Goal: Task Accomplishment & Management: Use online tool/utility

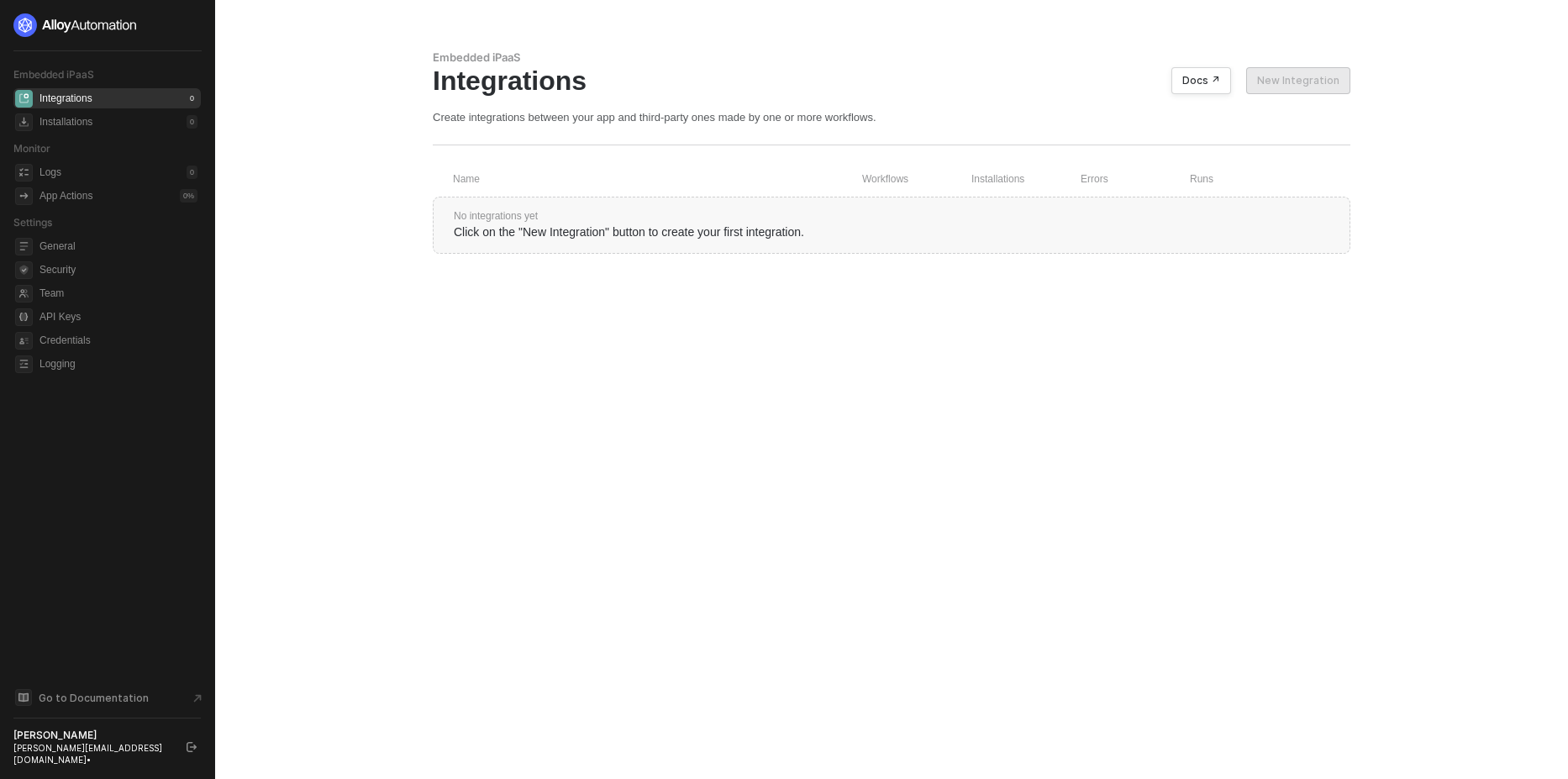
click at [114, 758] on div "christopher@runalloy.com •" at bounding box center [93, 754] width 158 height 24
click at [186, 26] on icon "icon-swap" at bounding box center [190, 25] width 10 height 10
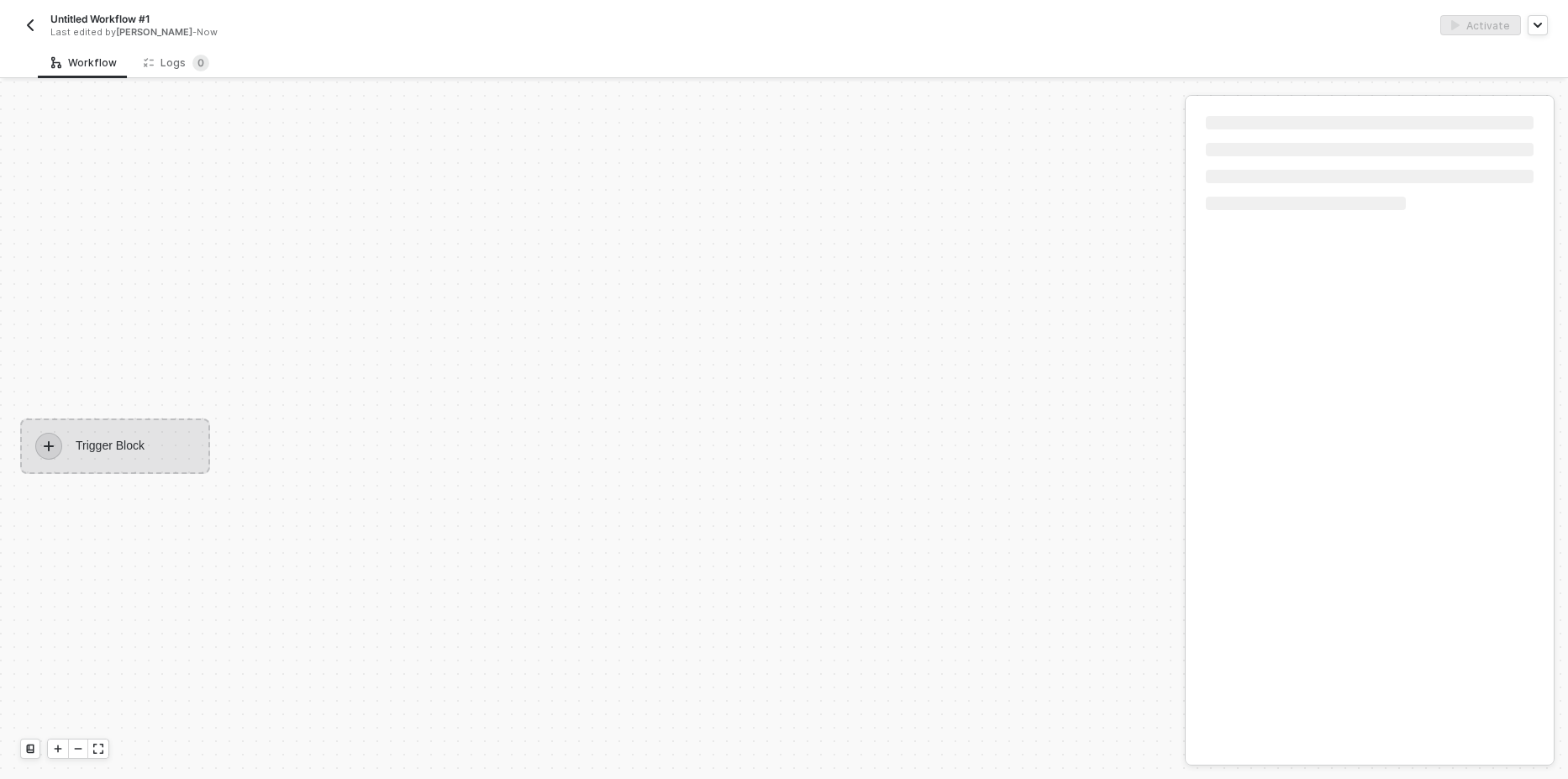
scroll to position [31, 0]
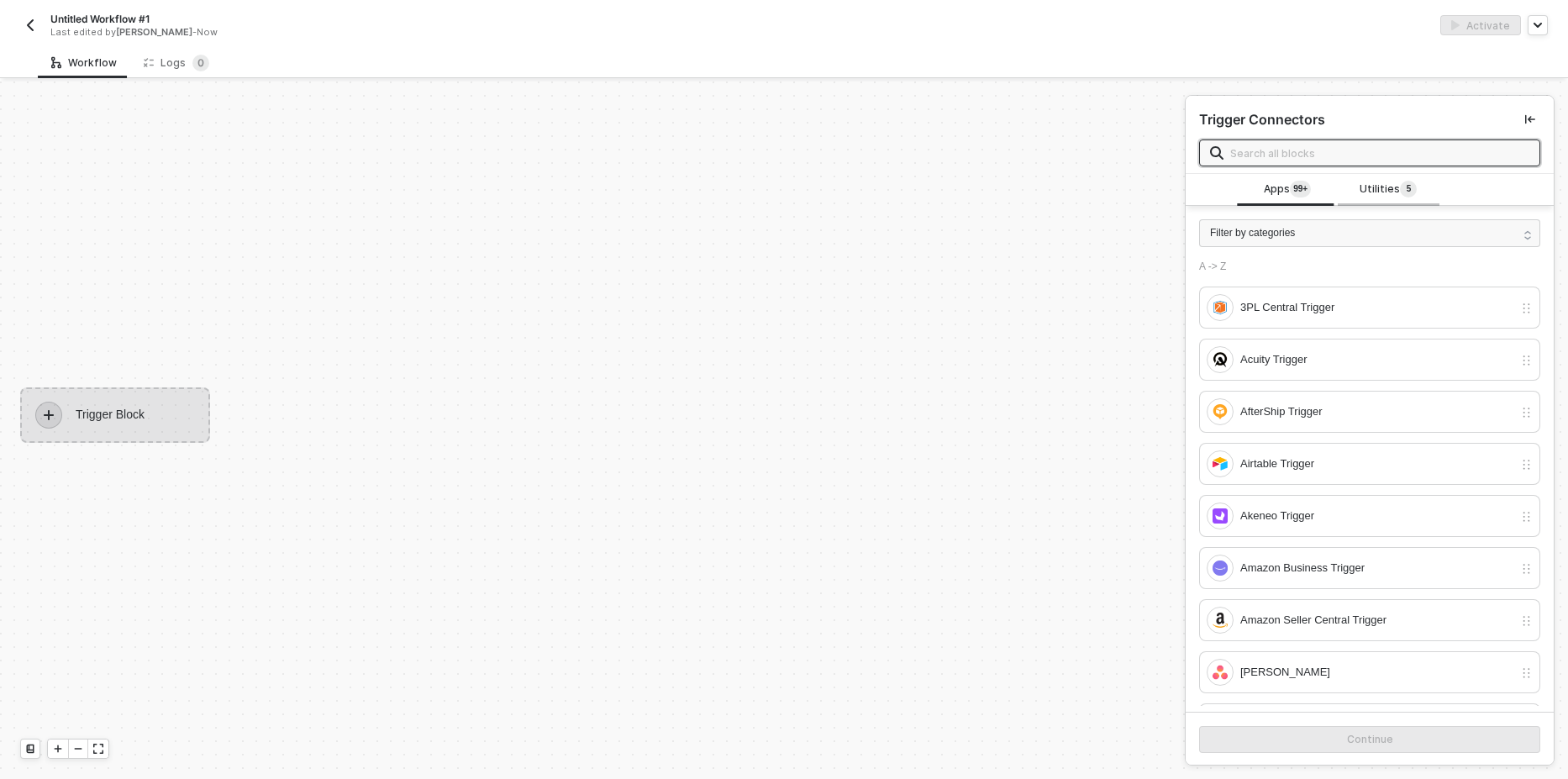
click at [1370, 191] on span "Utilities 5" at bounding box center [1388, 190] width 57 height 18
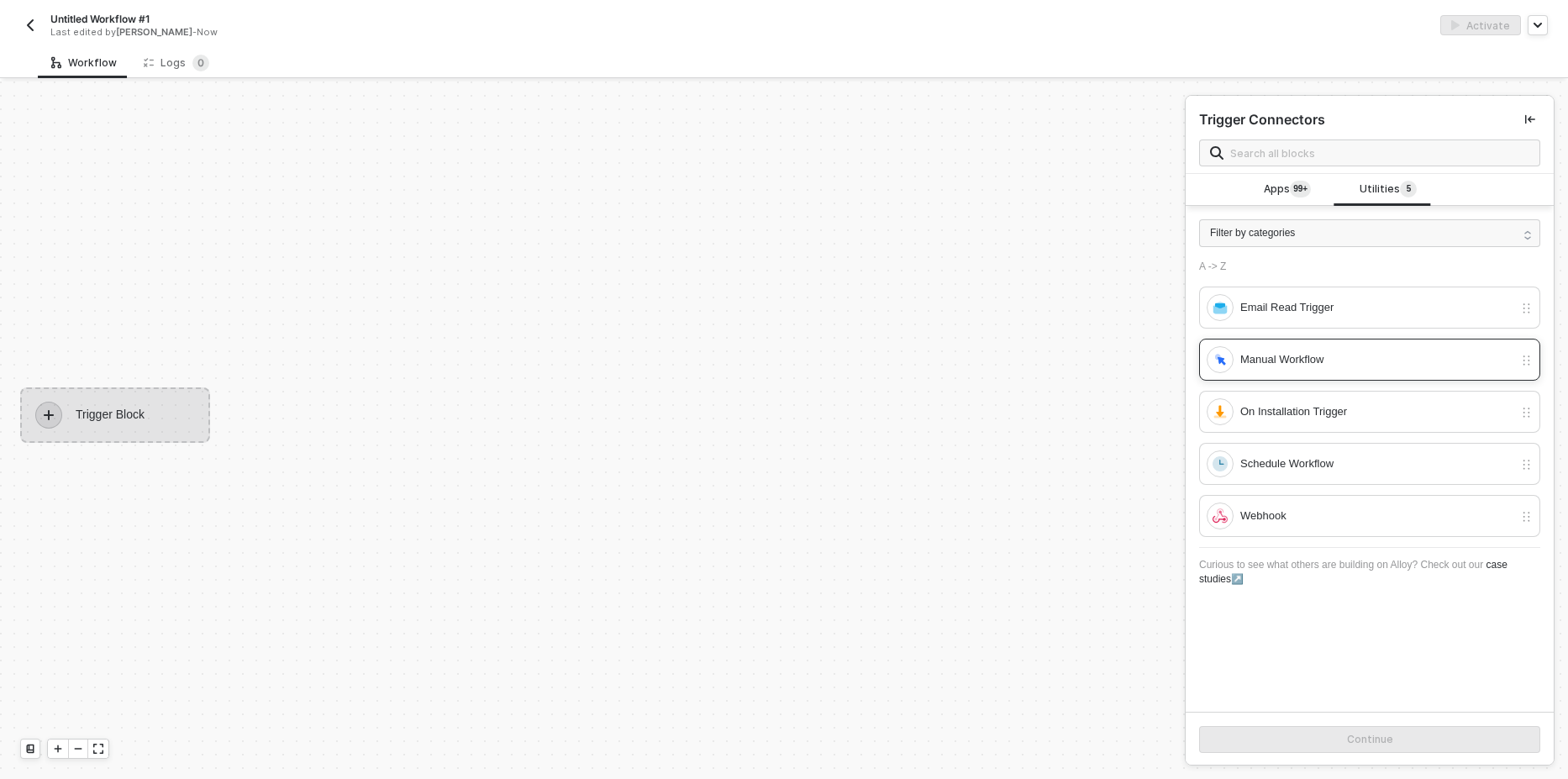
click at [1280, 366] on div "Manual Workflow" at bounding box center [1377, 359] width 273 height 18
click at [1290, 743] on button "Continue" at bounding box center [1370, 739] width 341 height 27
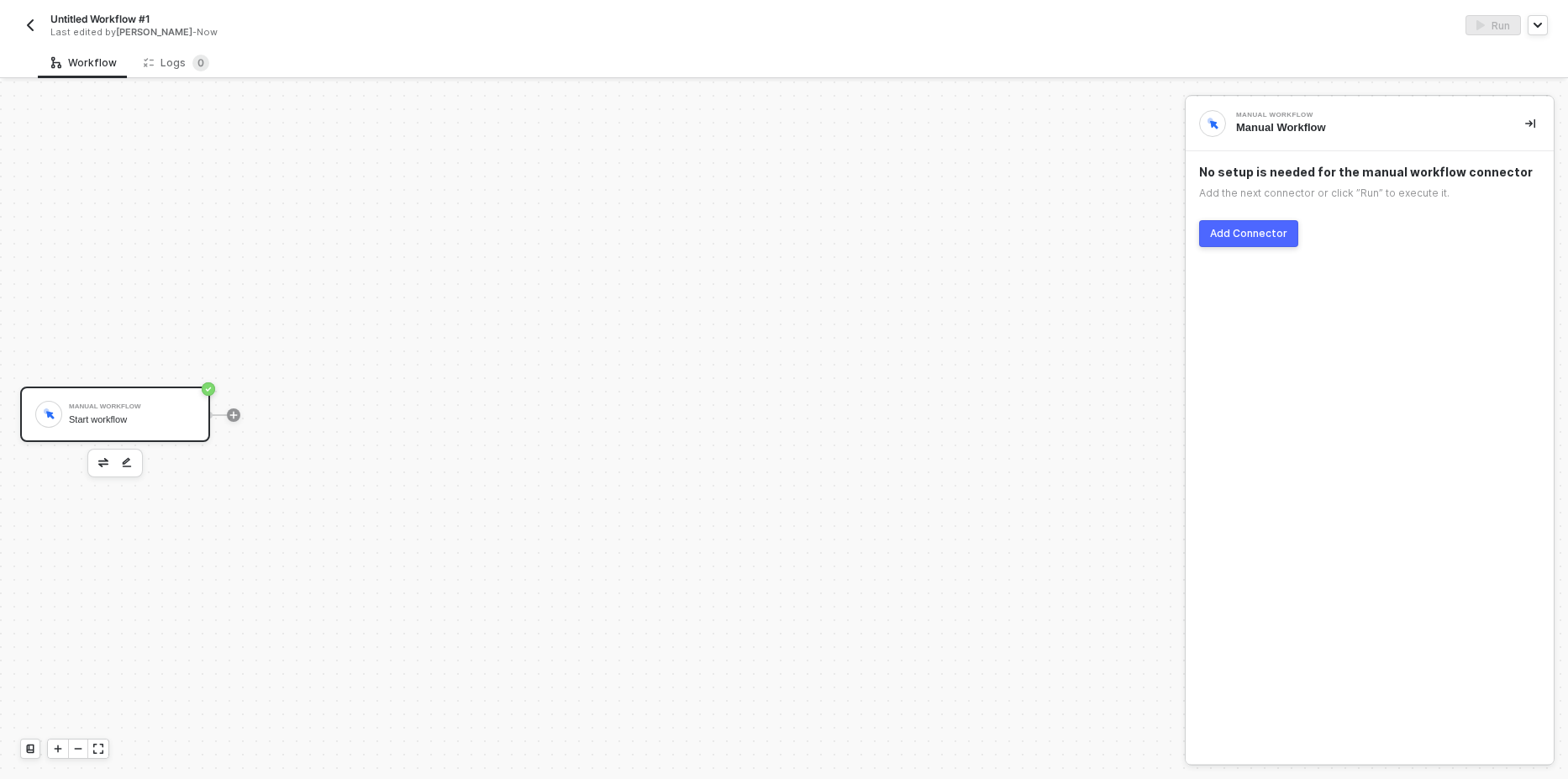
click at [1242, 237] on div "Add Connector" at bounding box center [1249, 233] width 77 height 14
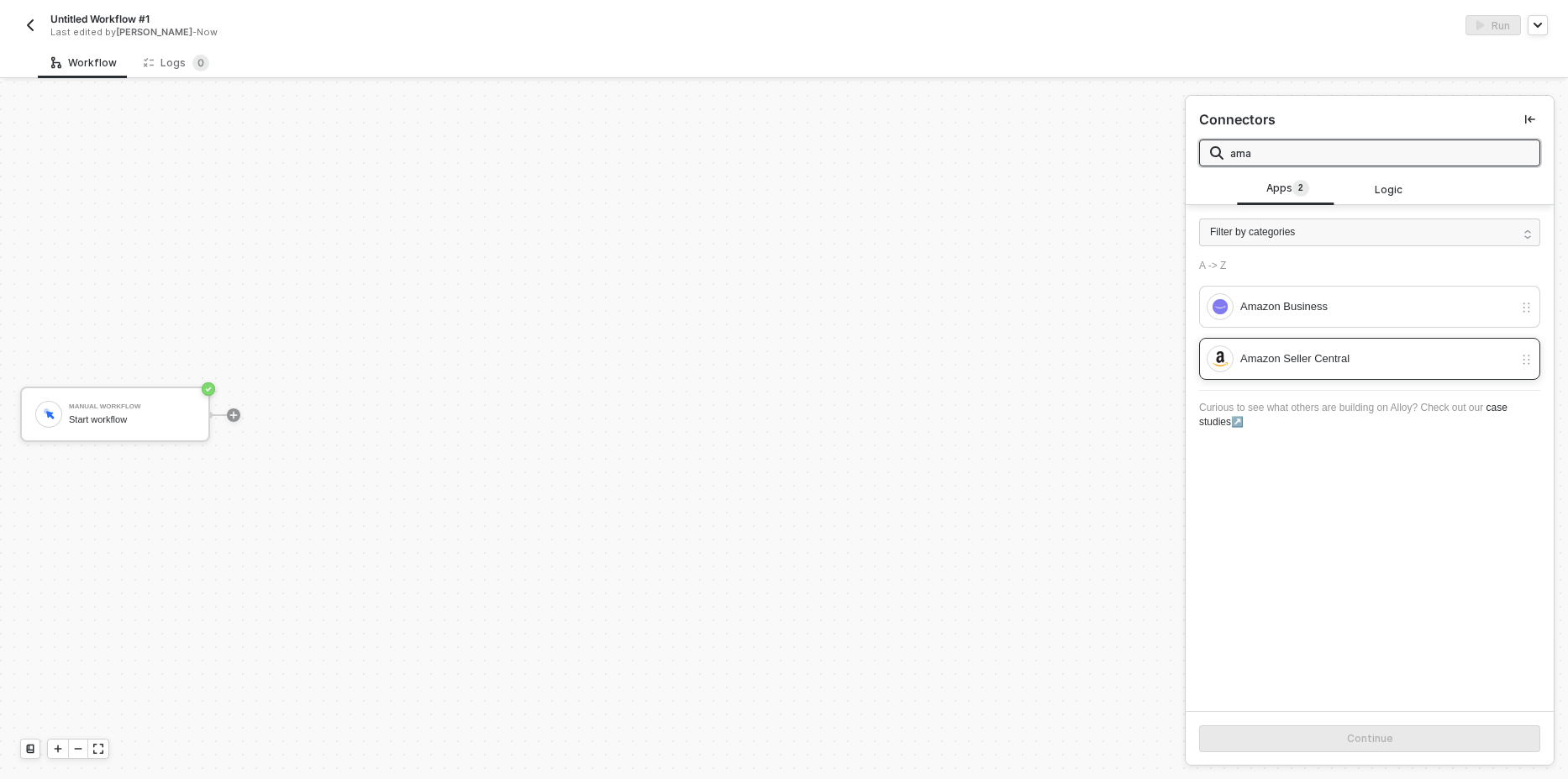
type input "ama"
click at [1352, 362] on div "Amazon Seller Central" at bounding box center [1377, 358] width 273 height 18
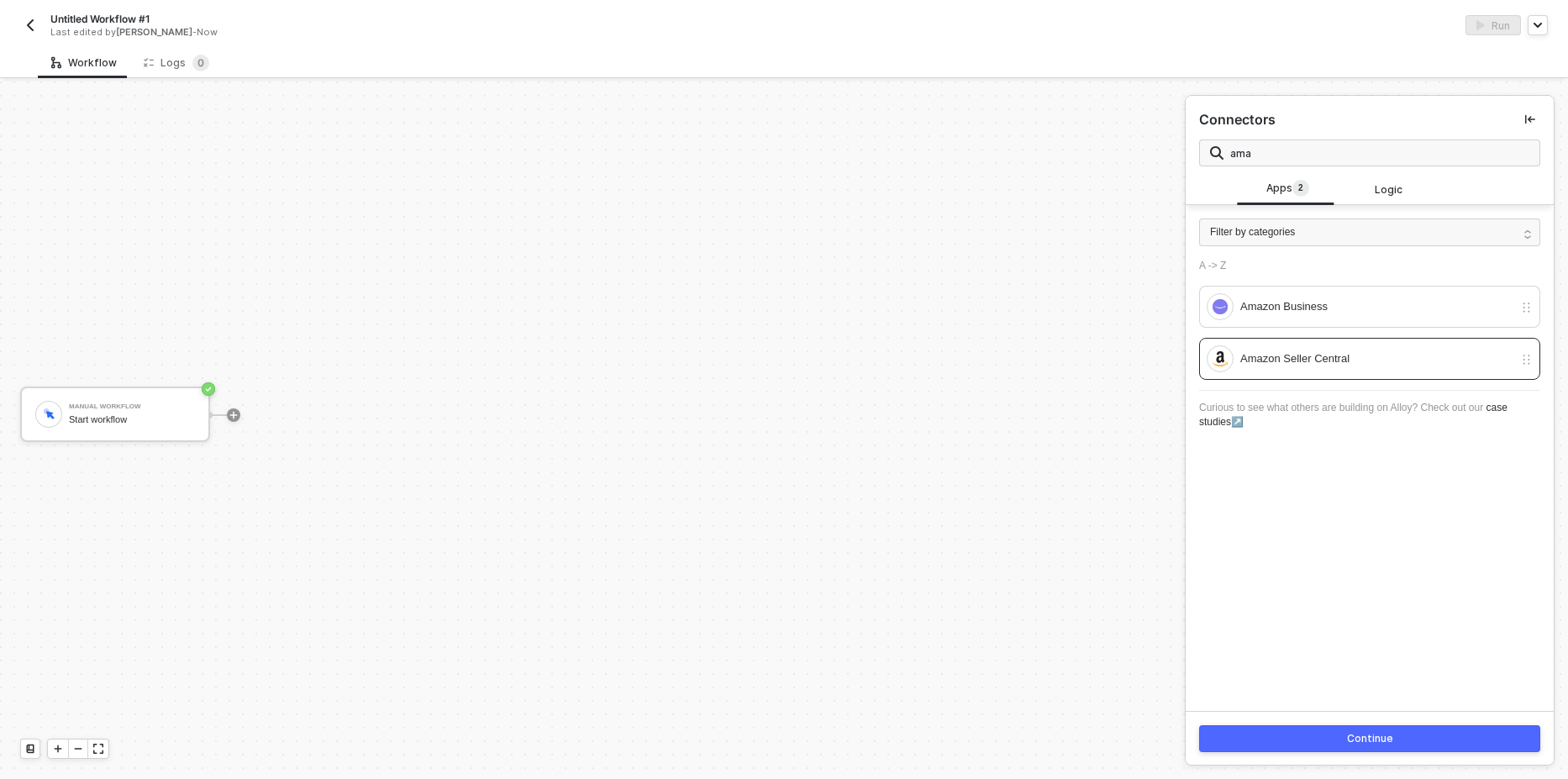
click at [1364, 731] on button "Continue" at bounding box center [1370, 738] width 341 height 27
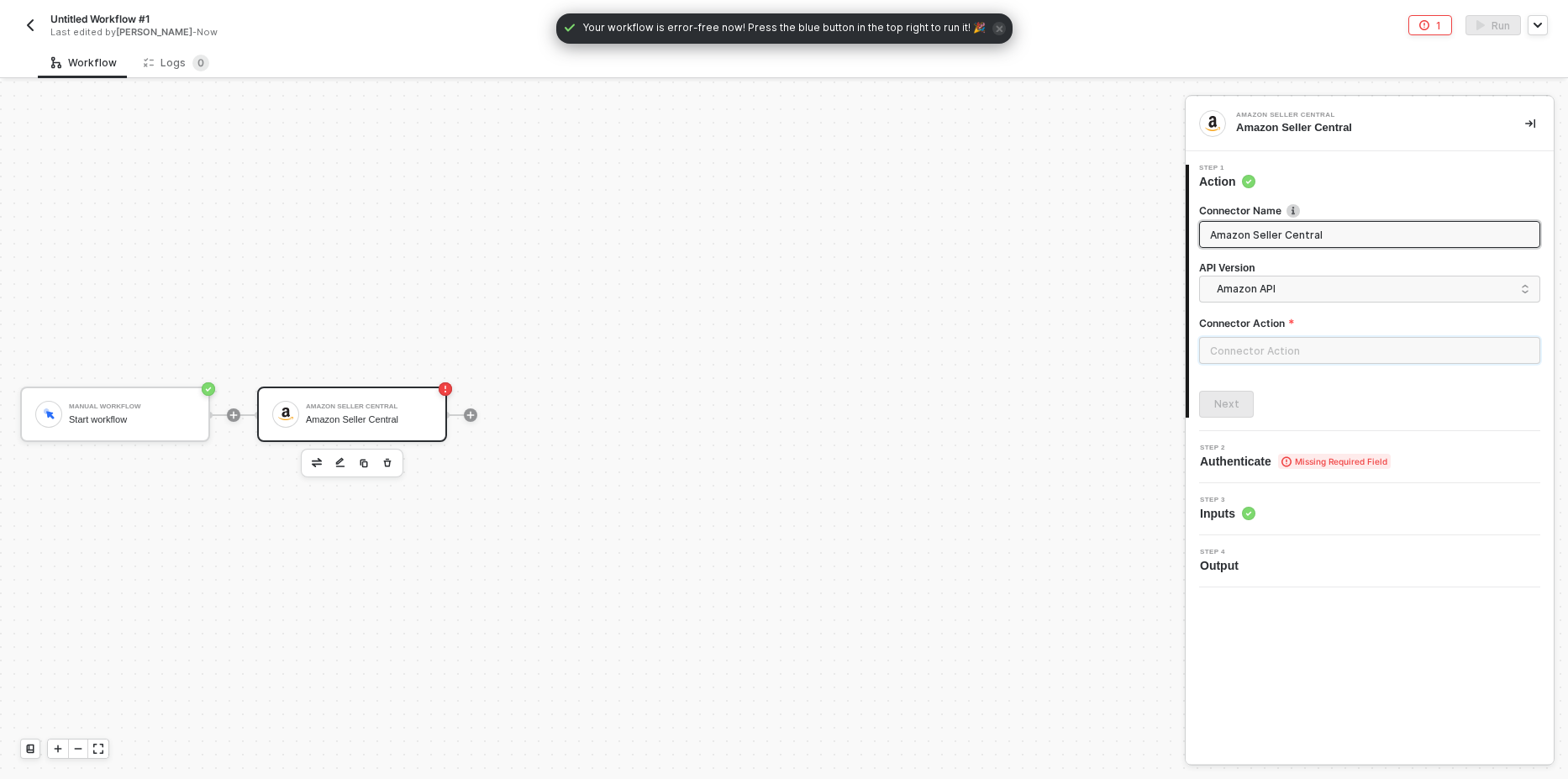
click at [1282, 354] on input "text" at bounding box center [1370, 351] width 341 height 27
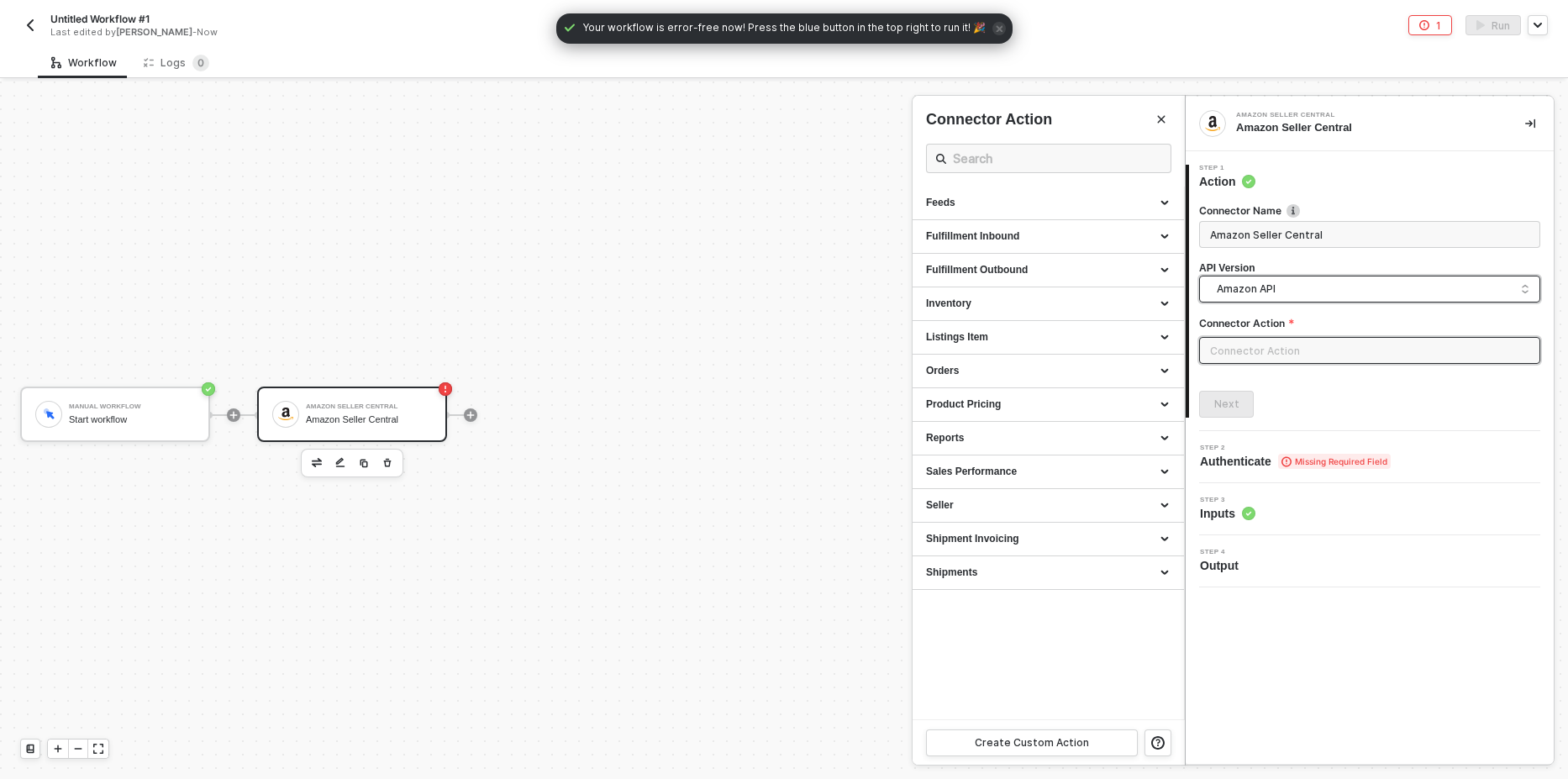
click at [1271, 293] on span "Amazon API" at bounding box center [1373, 289] width 313 height 18
click at [1281, 333] on div "Amazon API" at bounding box center [1370, 327] width 313 height 16
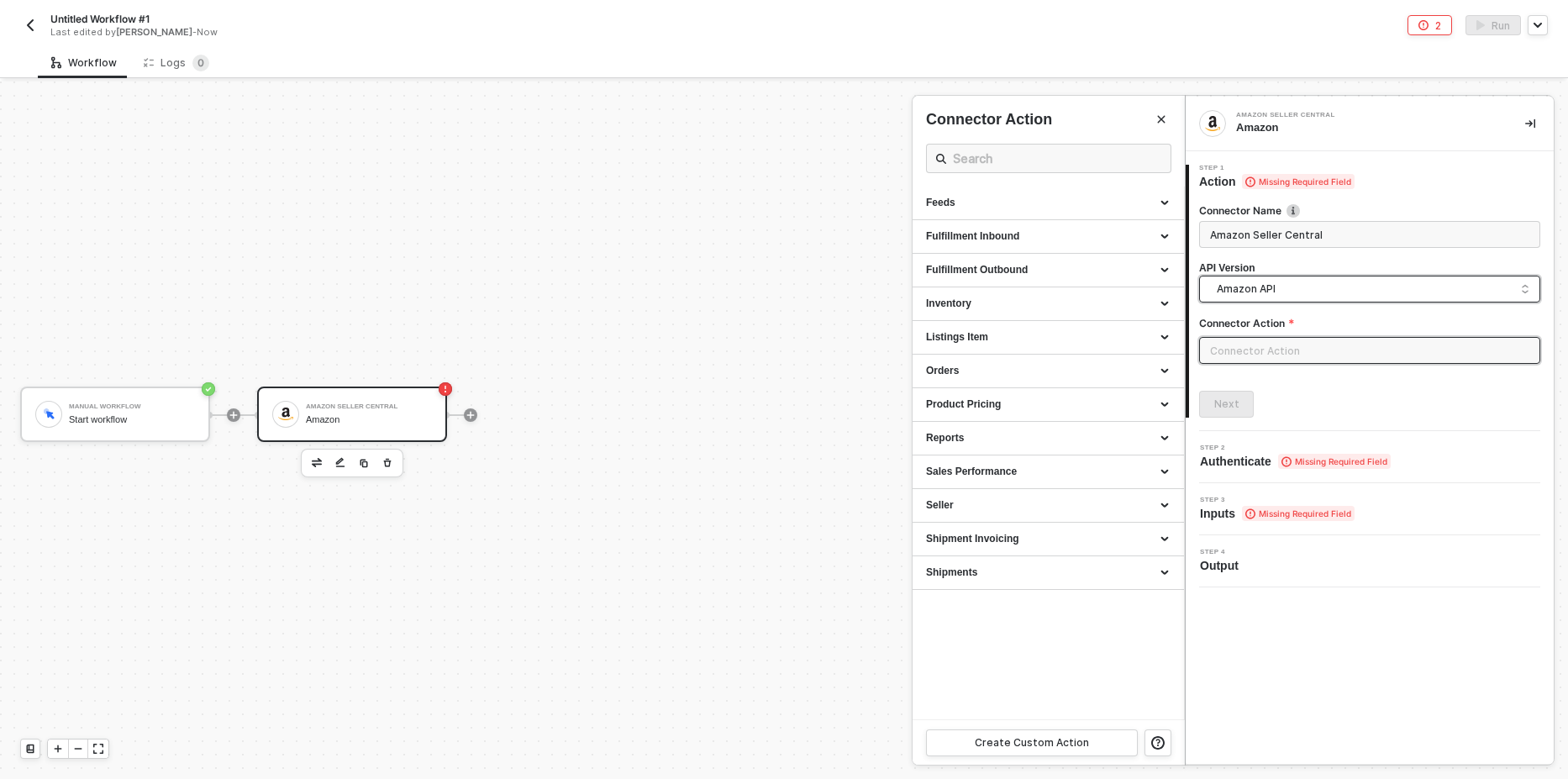
click at [1289, 337] on div "Connector Action" at bounding box center [1370, 345] width 341 height 61
click at [1281, 355] on input "text" at bounding box center [1370, 351] width 341 height 27
click at [1290, 289] on span "Amazon API" at bounding box center [1373, 289] width 313 height 18
click at [1288, 350] on input "text" at bounding box center [1370, 351] width 341 height 27
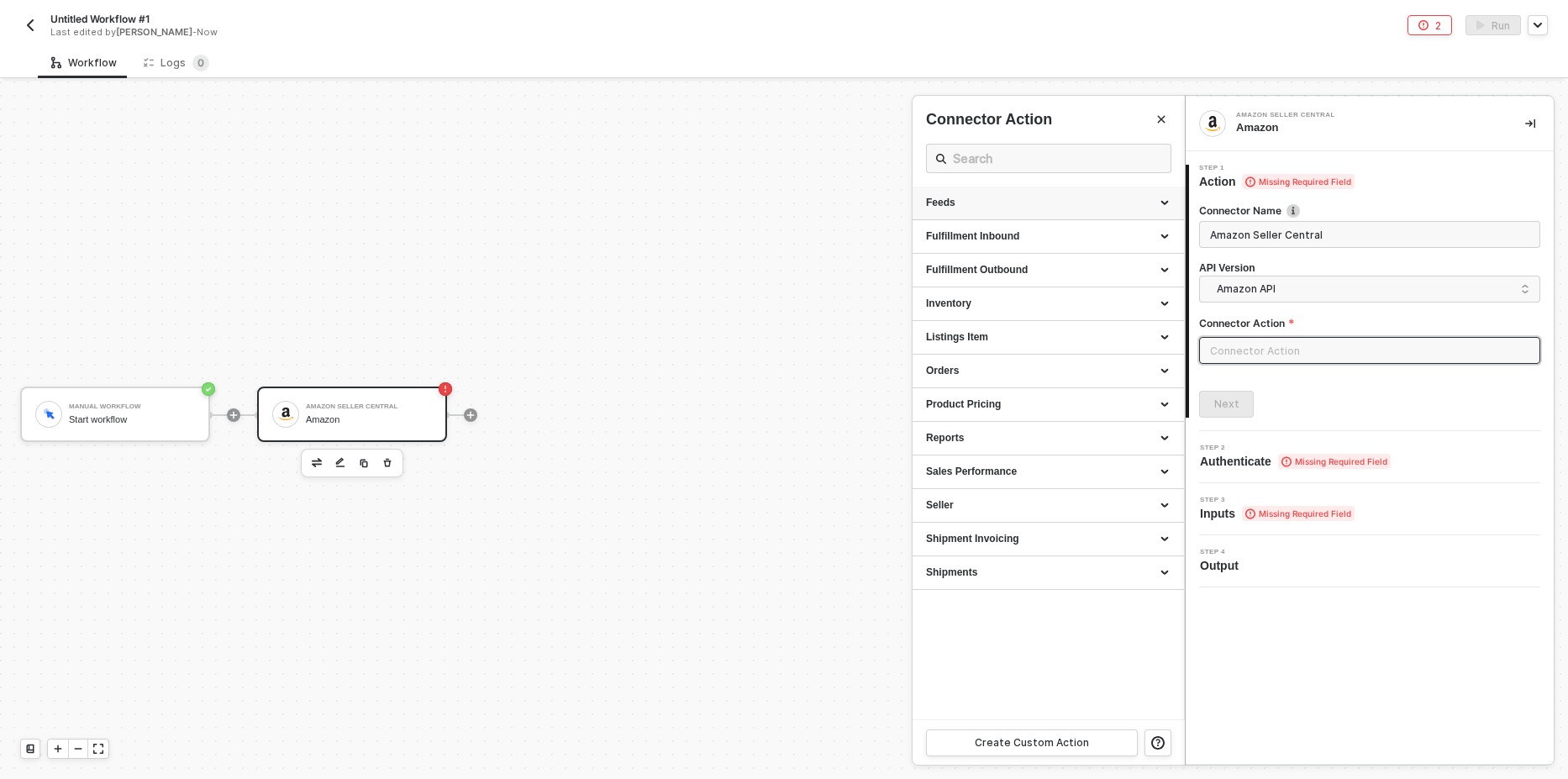
click at [1082, 210] on div "Feeds" at bounding box center [1048, 203] width 245 height 15
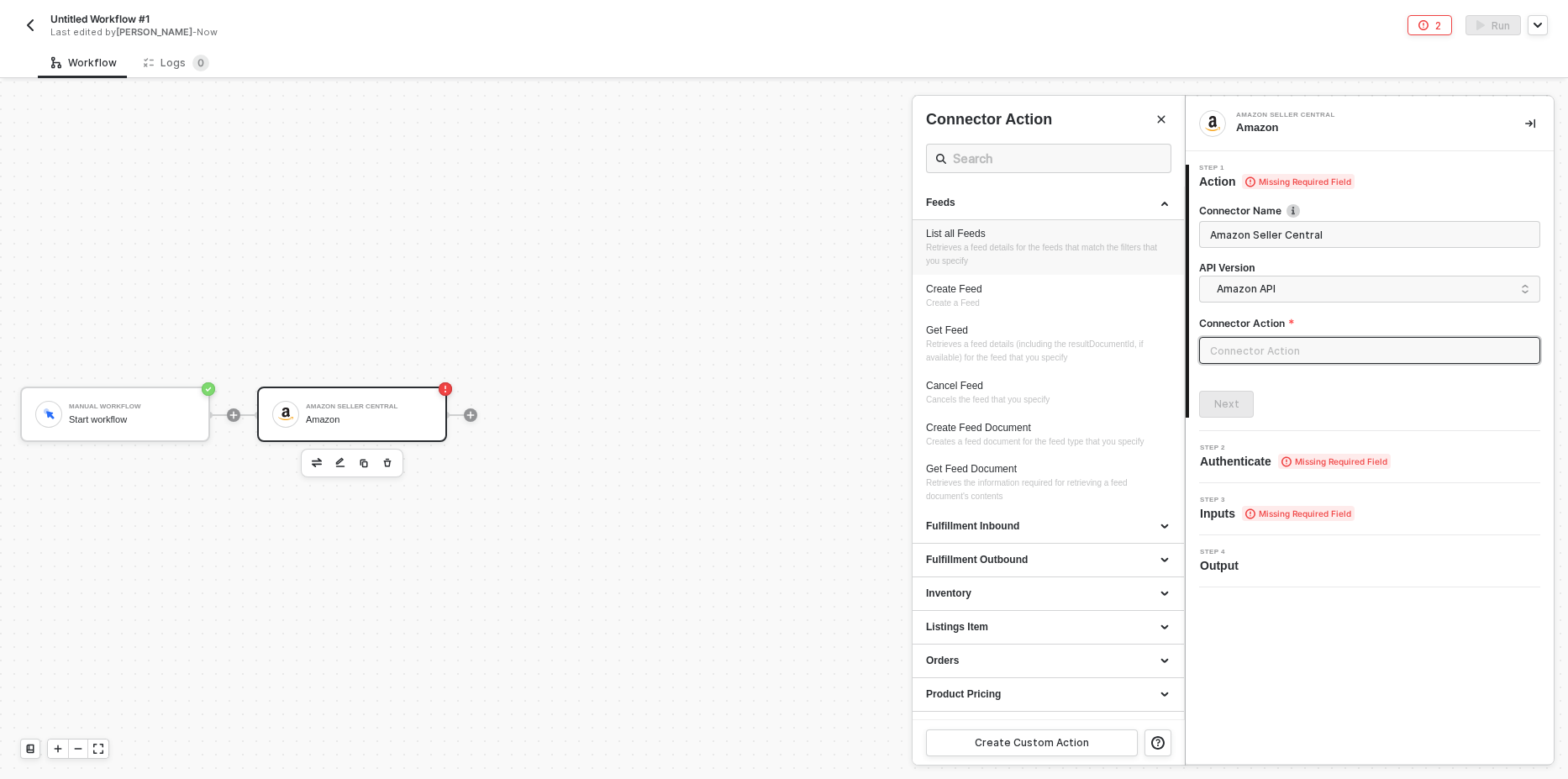
click at [1013, 234] on div "List all Feeds" at bounding box center [1048, 234] width 245 height 15
type input "Feeds - List all Feeds"
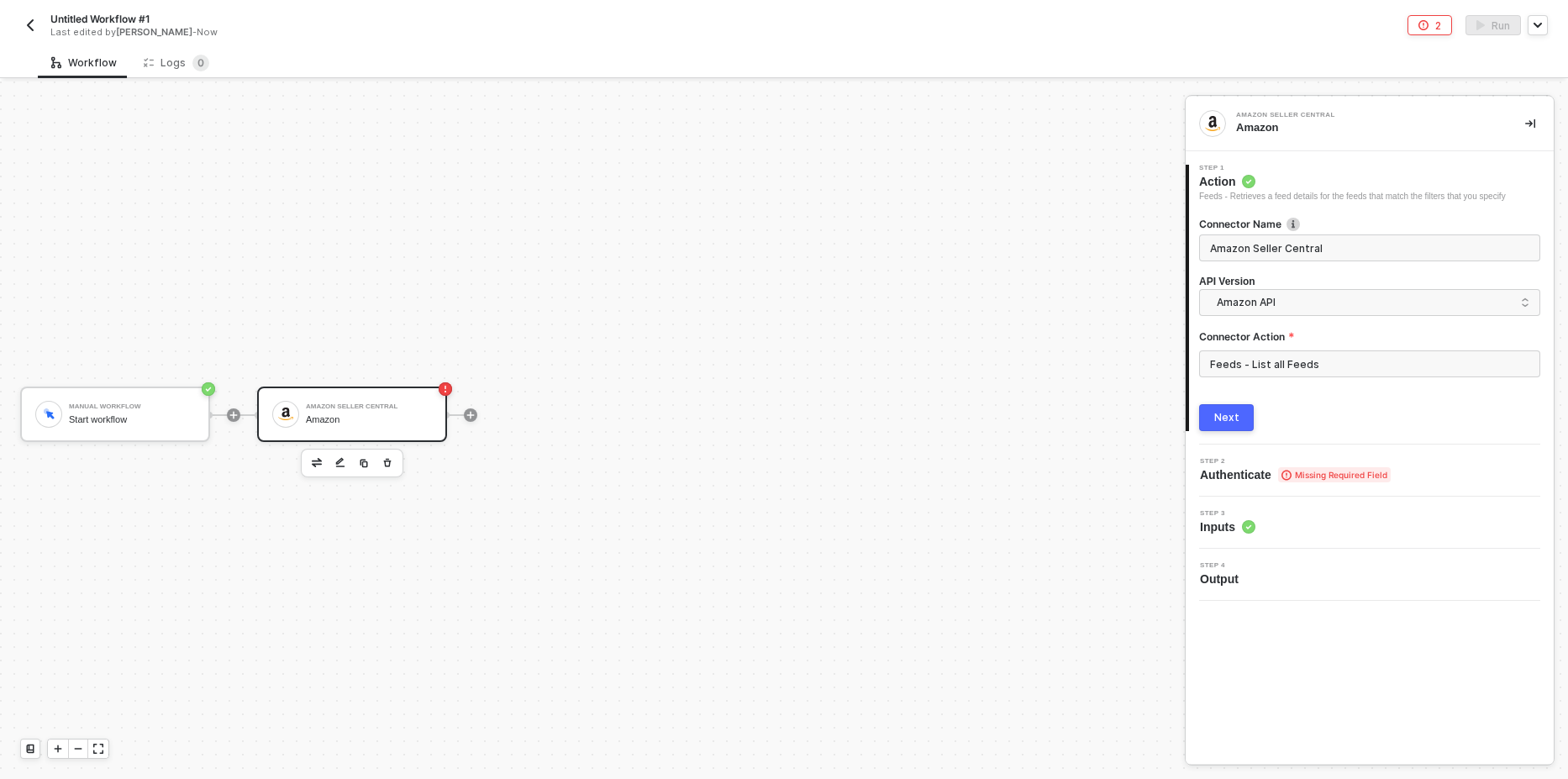
click at [1240, 414] on button "Next" at bounding box center [1227, 417] width 55 height 27
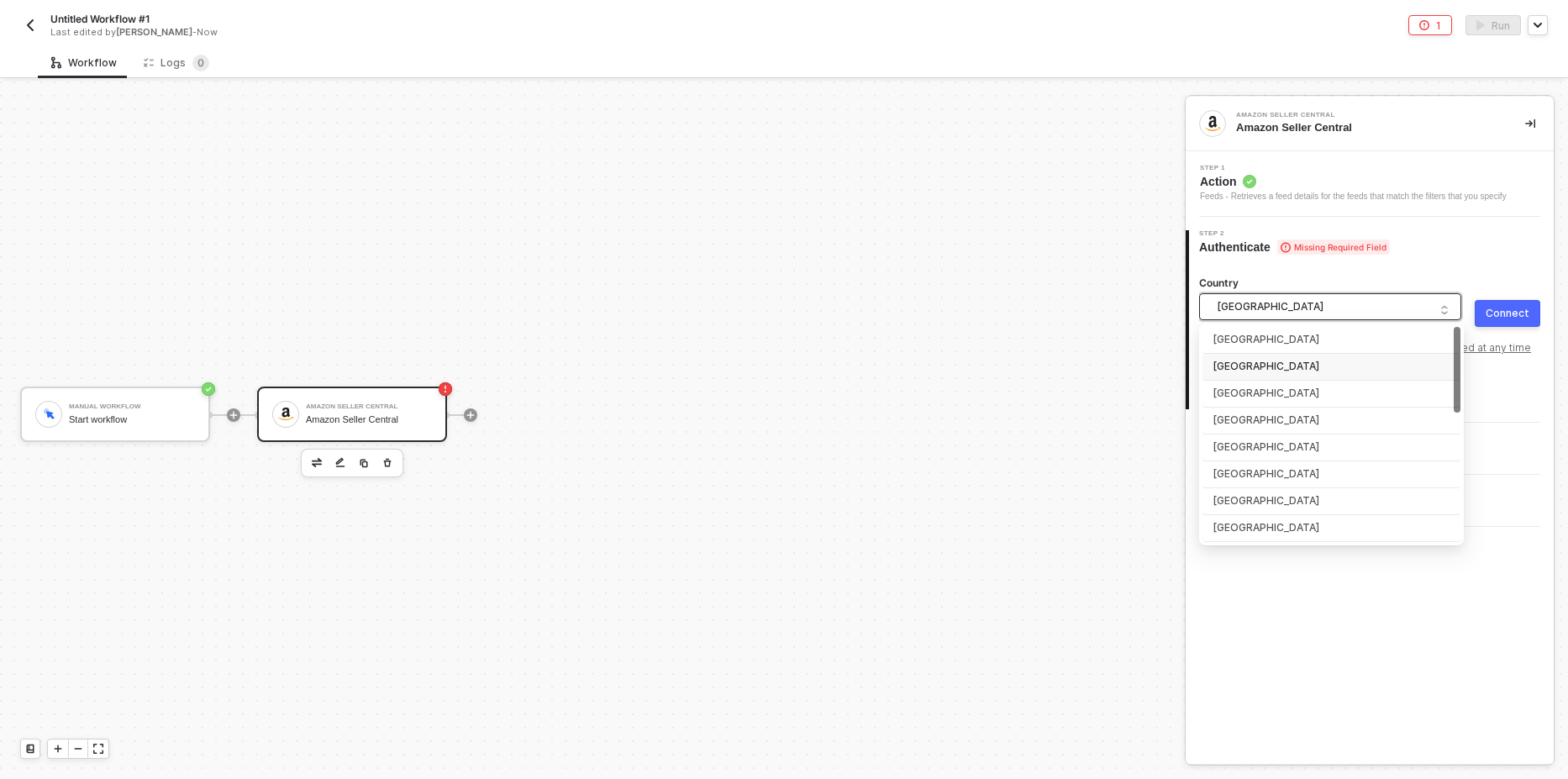
click at [1276, 310] on span "United States of America" at bounding box center [1333, 306] width 234 height 25
click at [1058, 347] on div "Manual Workflow Start workflow Amazon Seller Central Amazon Seller Central" at bounding box center [588, 414] width 1177 height 728
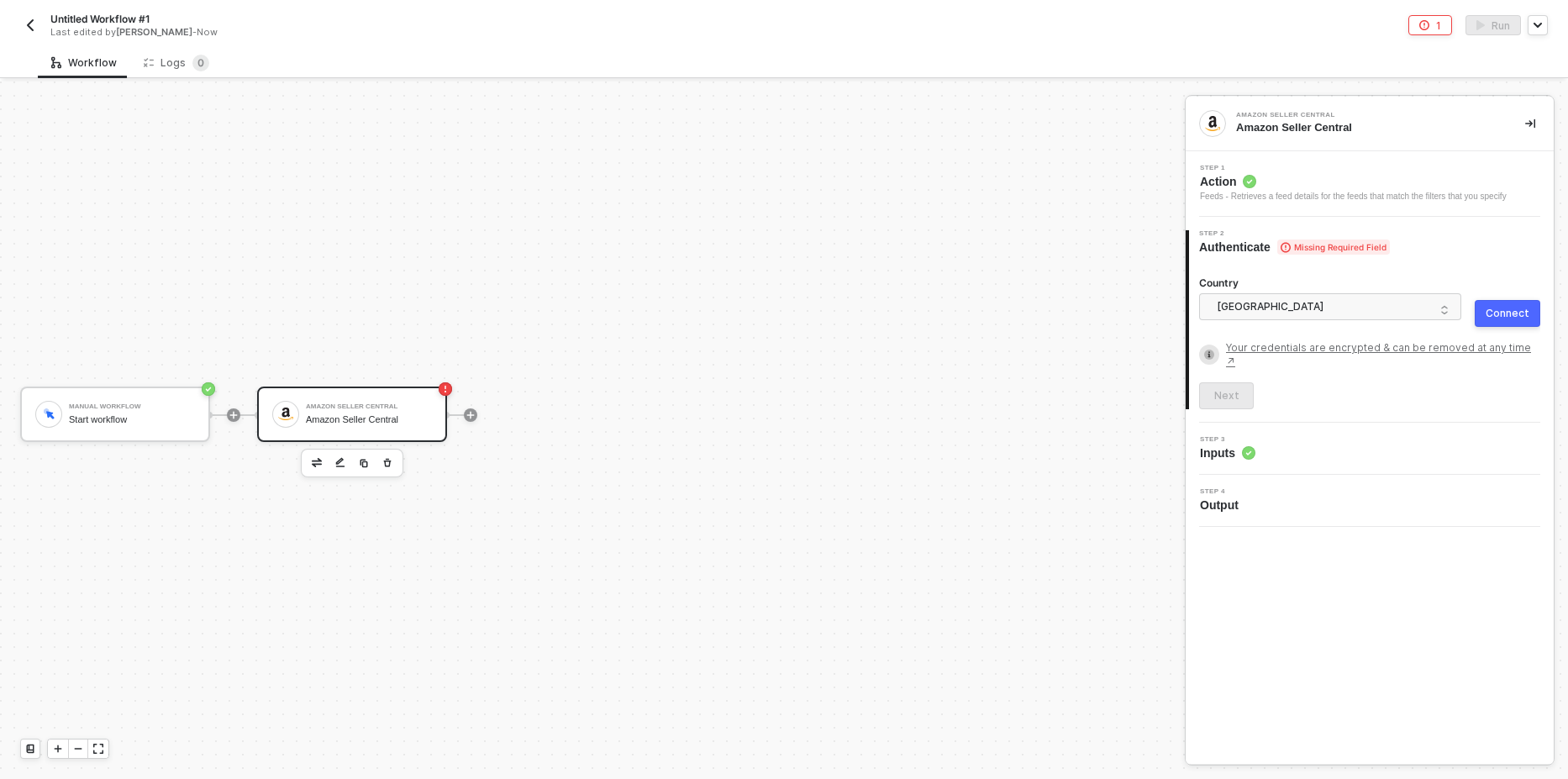
click at [1498, 308] on div "Connect" at bounding box center [1508, 313] width 44 height 14
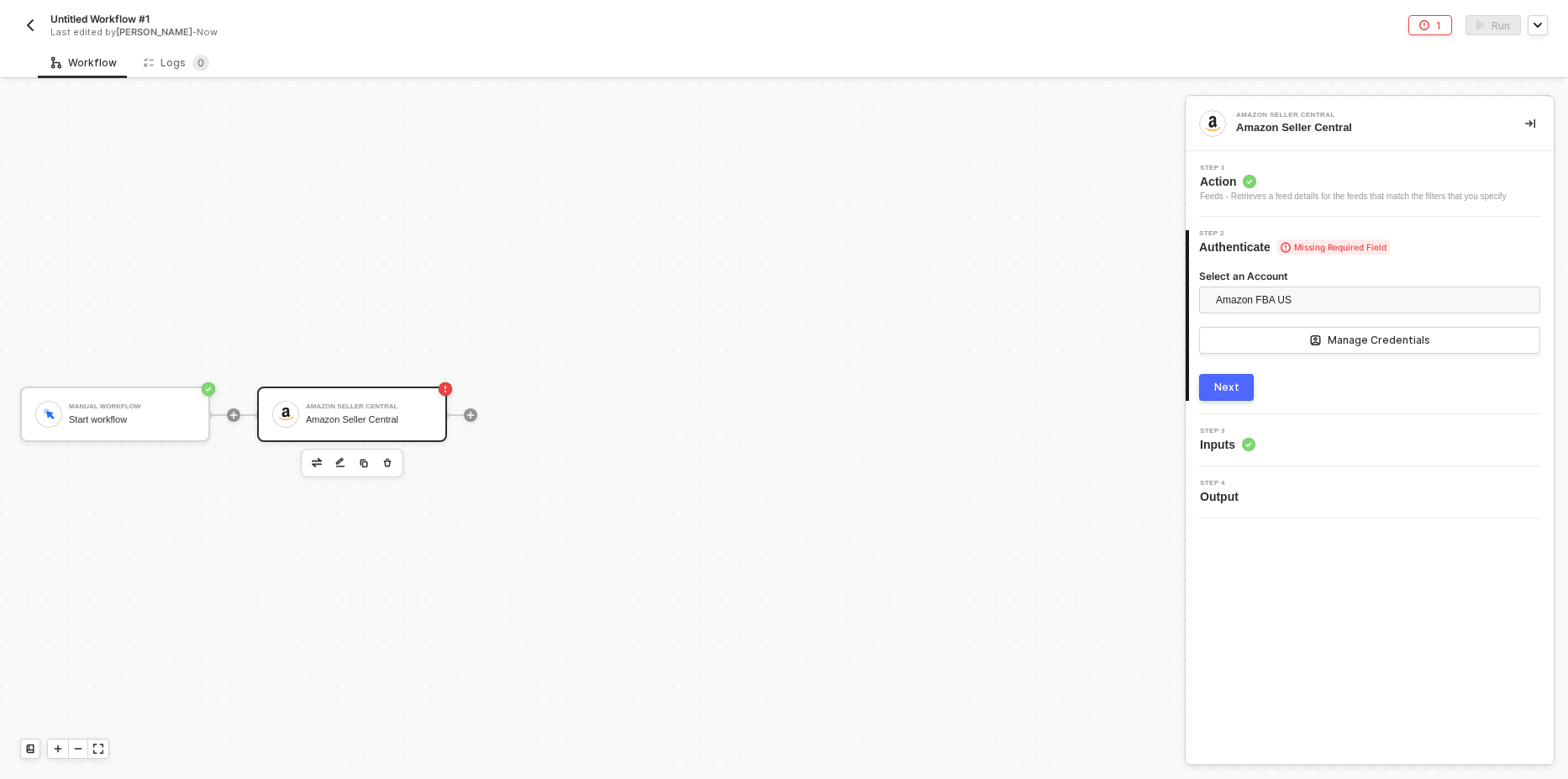
click at [1227, 394] on button "Next" at bounding box center [1227, 387] width 55 height 27
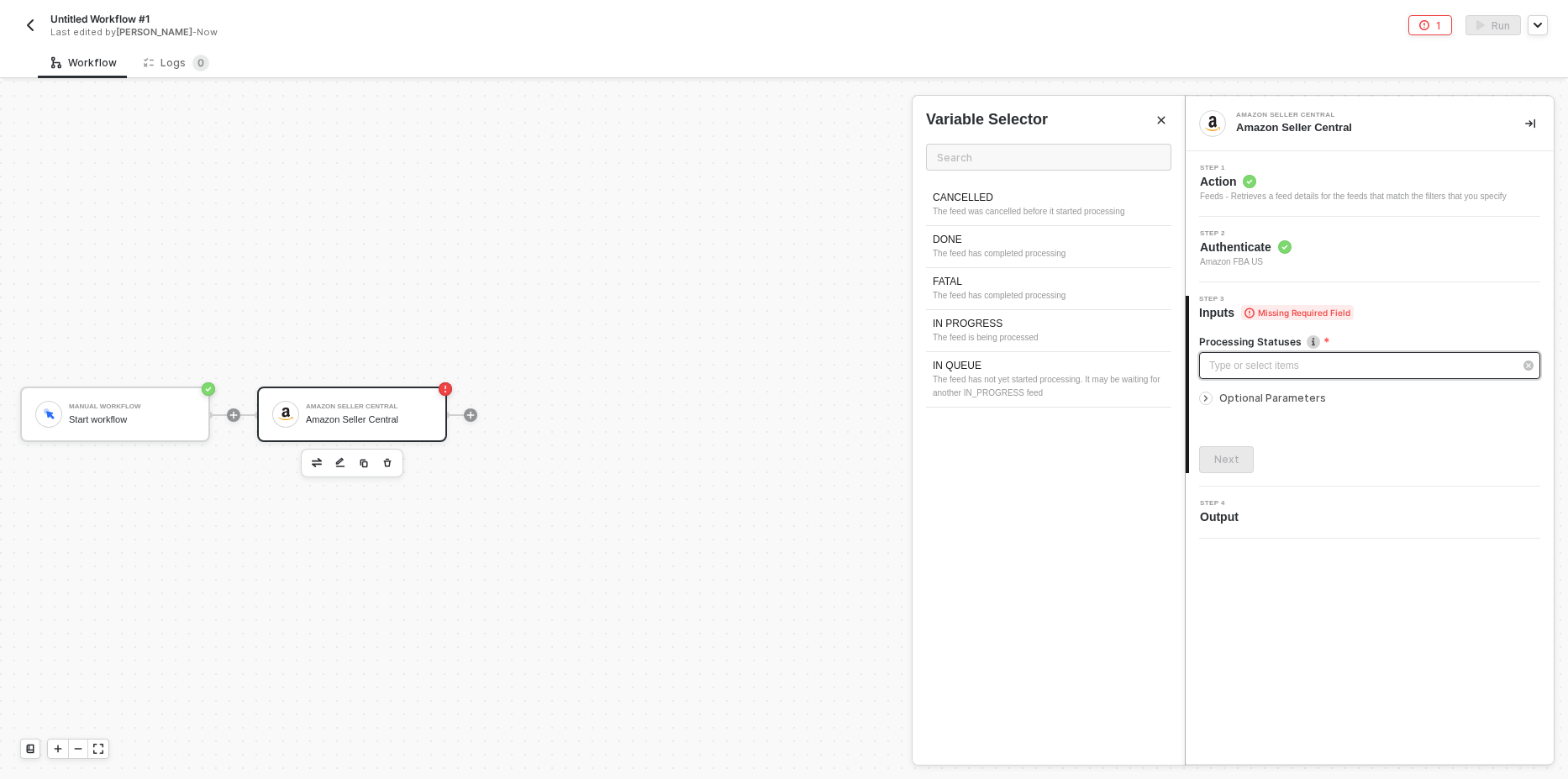
click at [1252, 365] on div "Type or select items ﻿" at bounding box center [1362, 366] width 304 height 16
click at [1028, 243] on div "DONE" at bounding box center [1049, 240] width 232 height 15
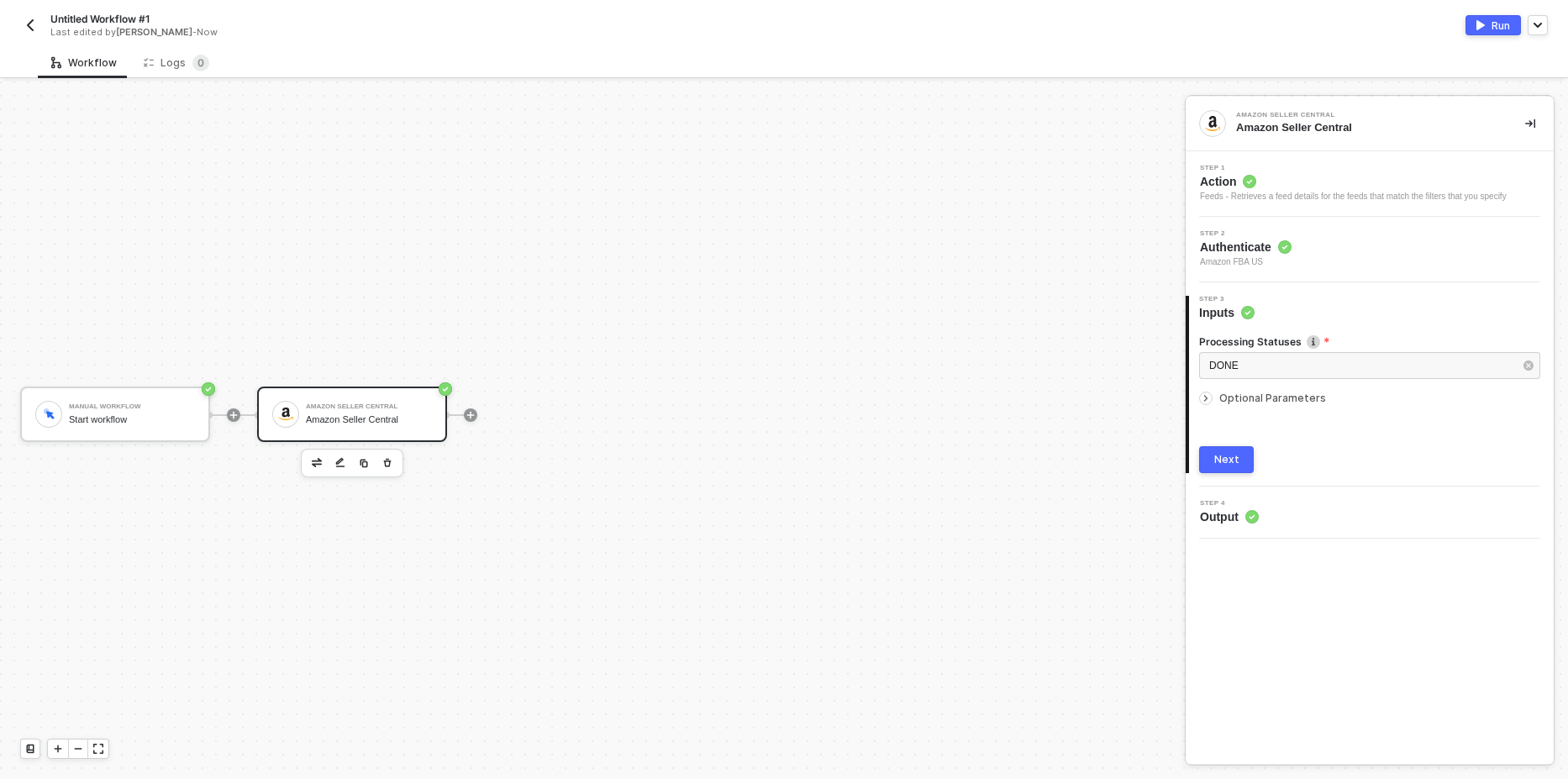
click at [1231, 456] on div "Next" at bounding box center [1227, 459] width 25 height 14
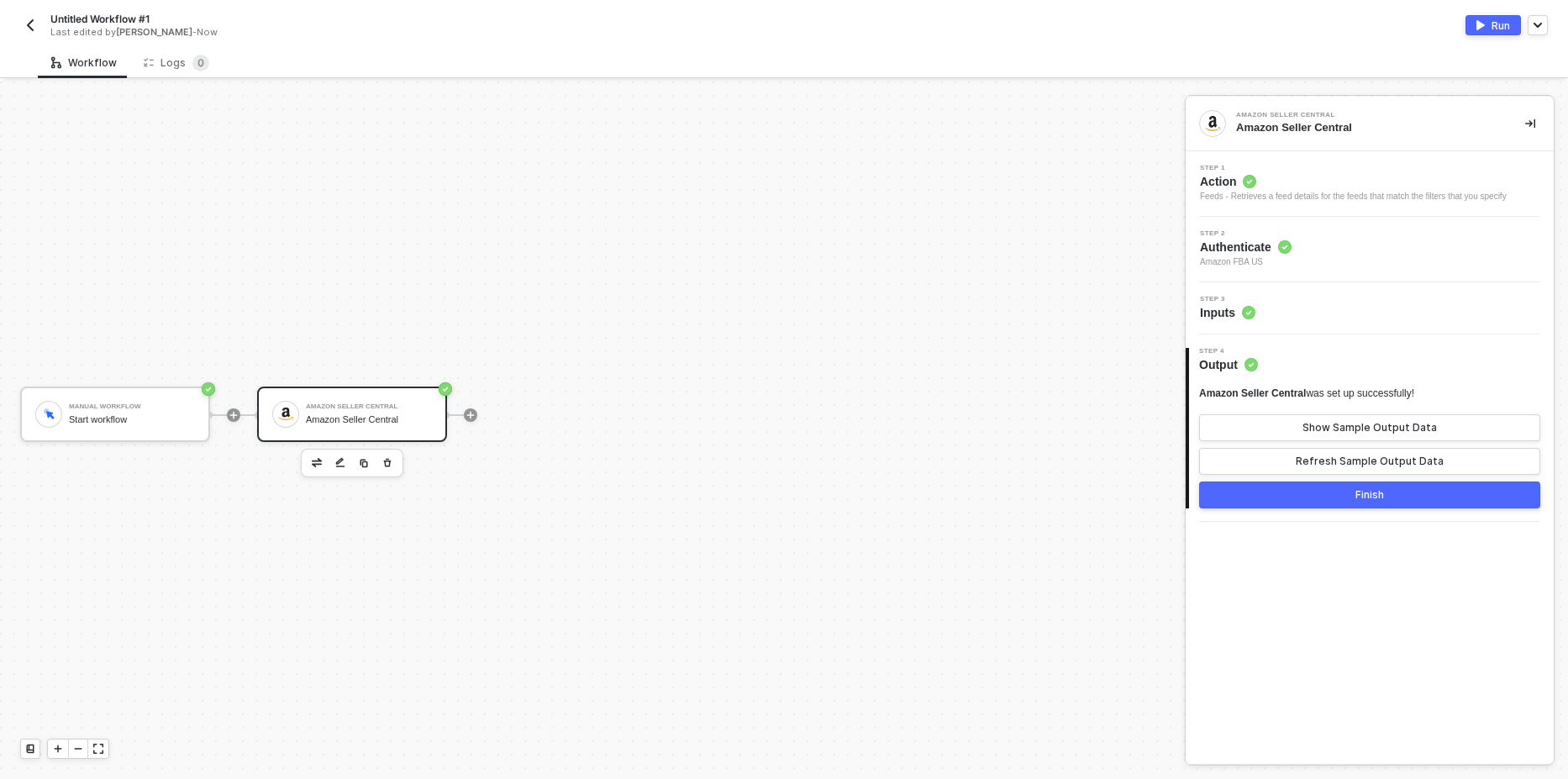
click at [1483, 29] on img "button" at bounding box center [1481, 25] width 8 height 10
click at [170, 65] on div "Logs 0" at bounding box center [176, 63] width 65 height 16
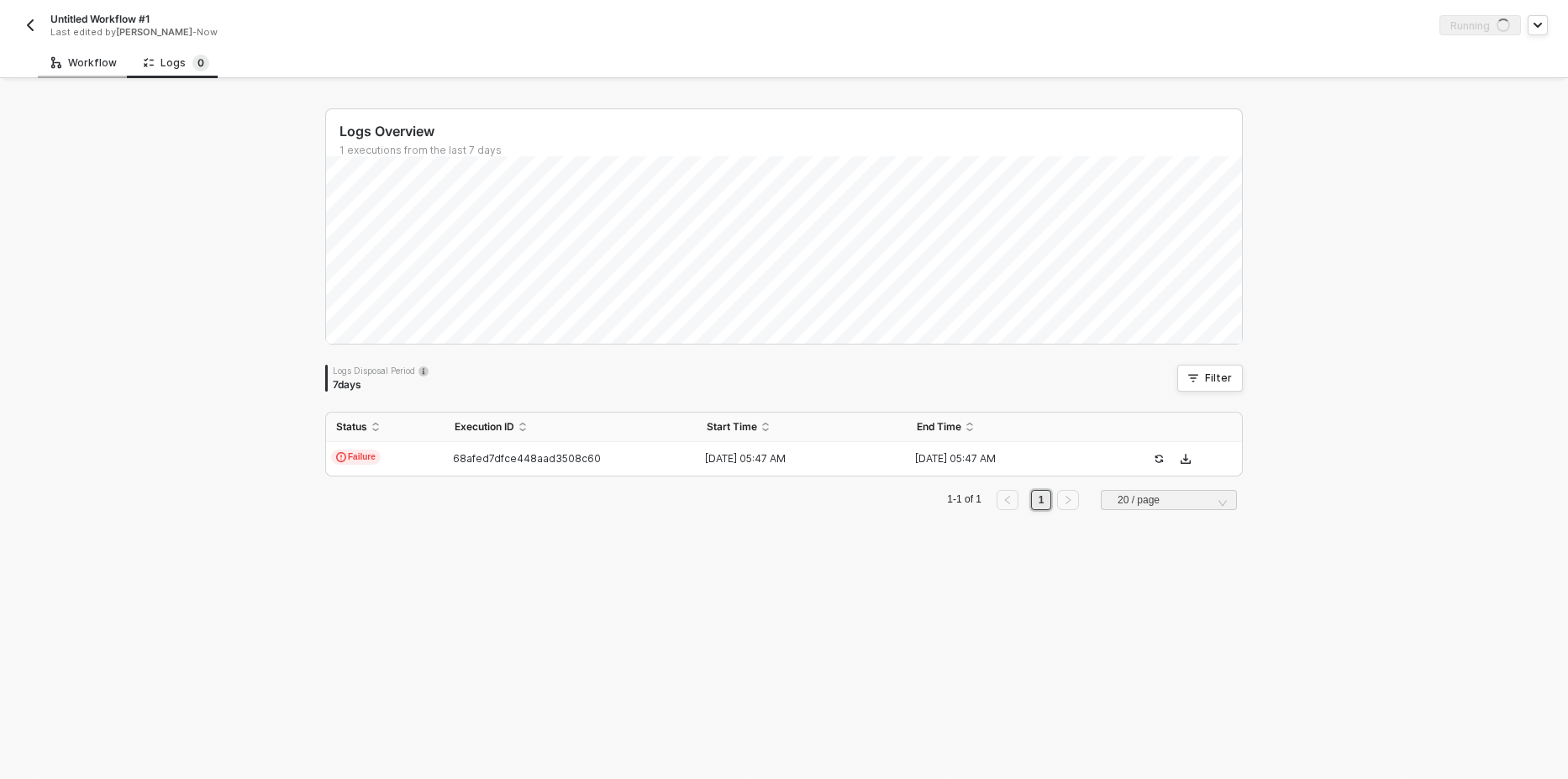
click at [77, 67] on div "Workflow" at bounding box center [84, 63] width 65 height 14
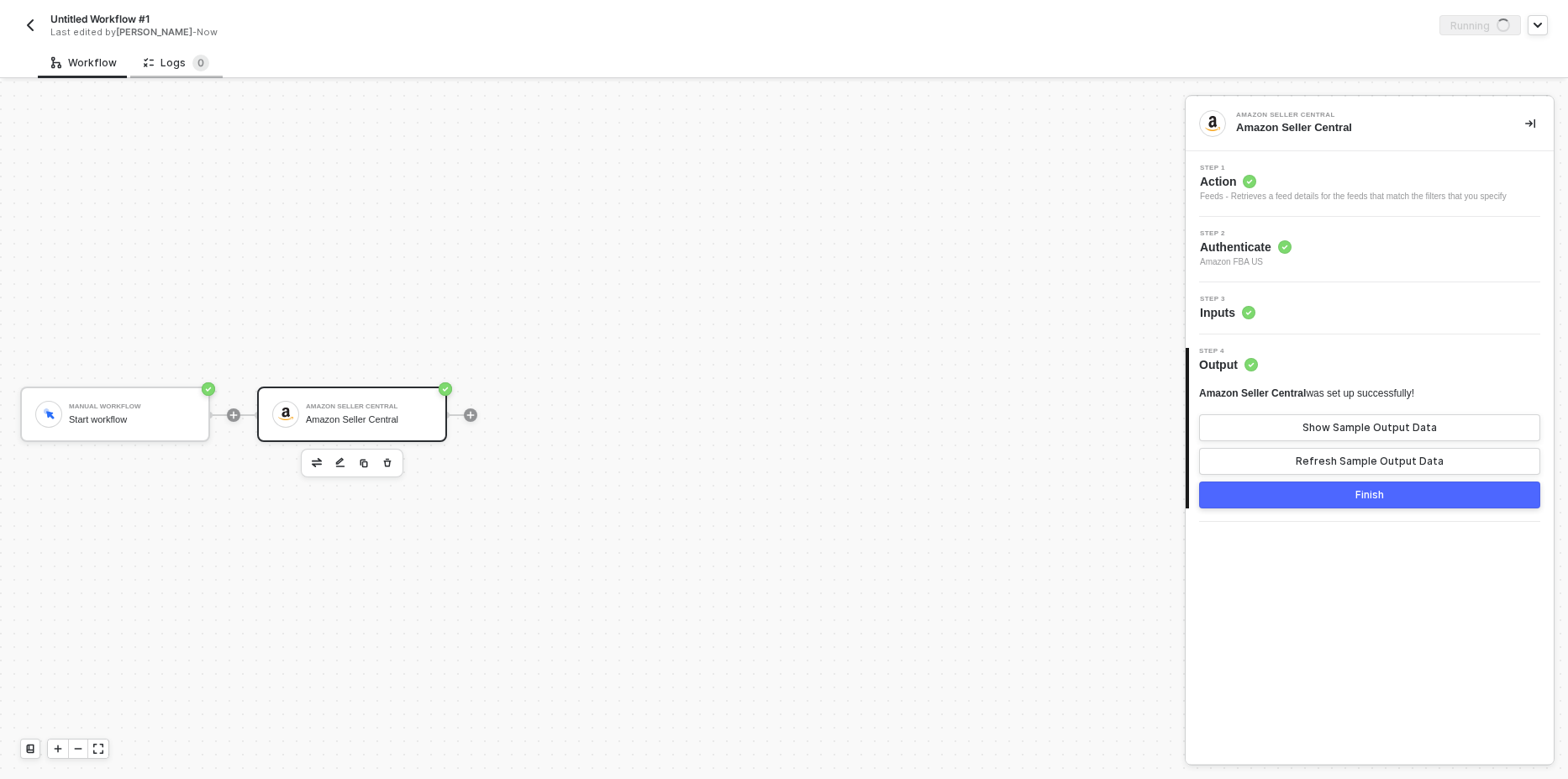
click at [146, 55] on icon at bounding box center [148, 63] width 10 height 15
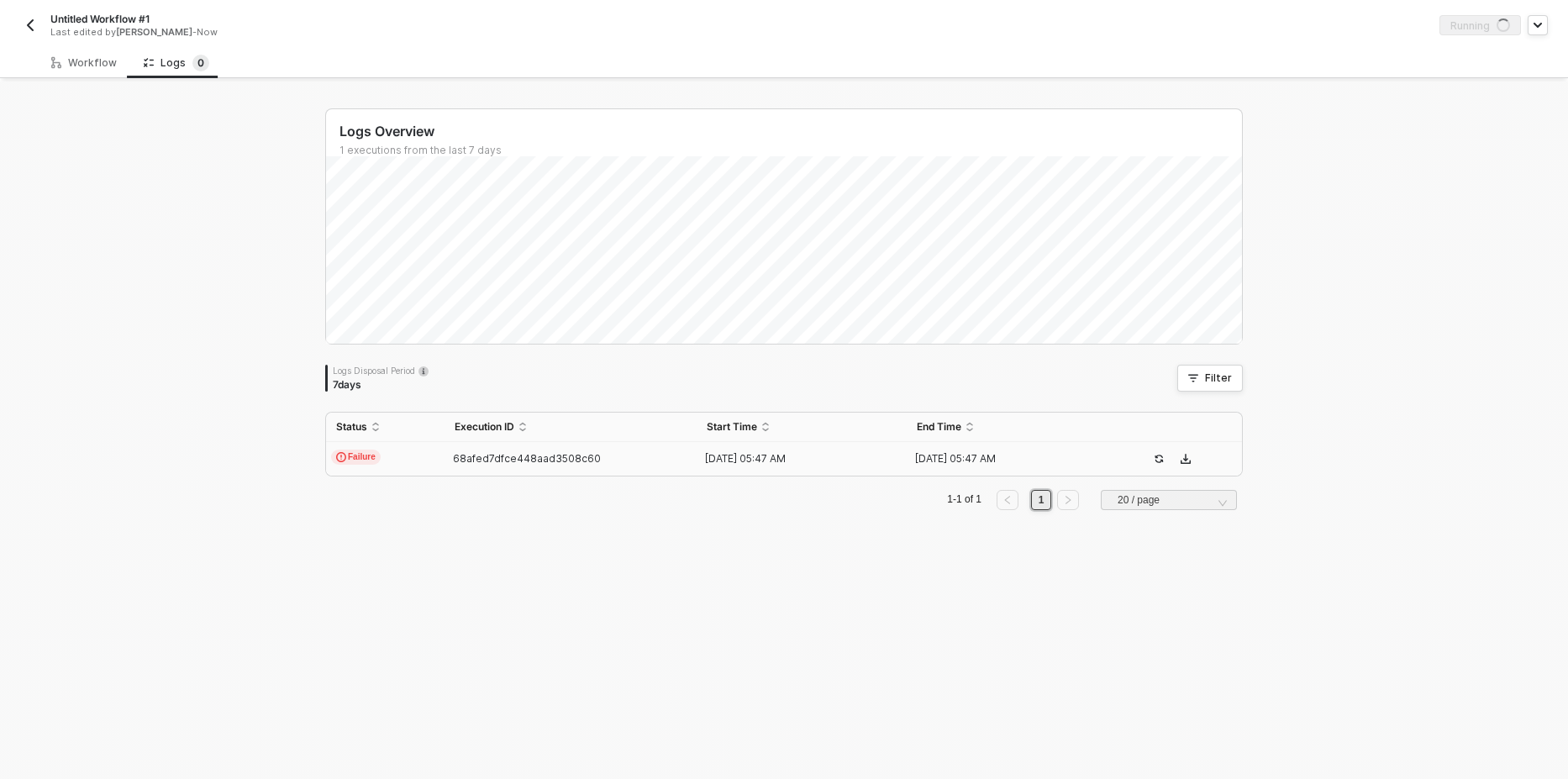
click at [354, 450] on span "Failure" at bounding box center [356, 456] width 50 height 15
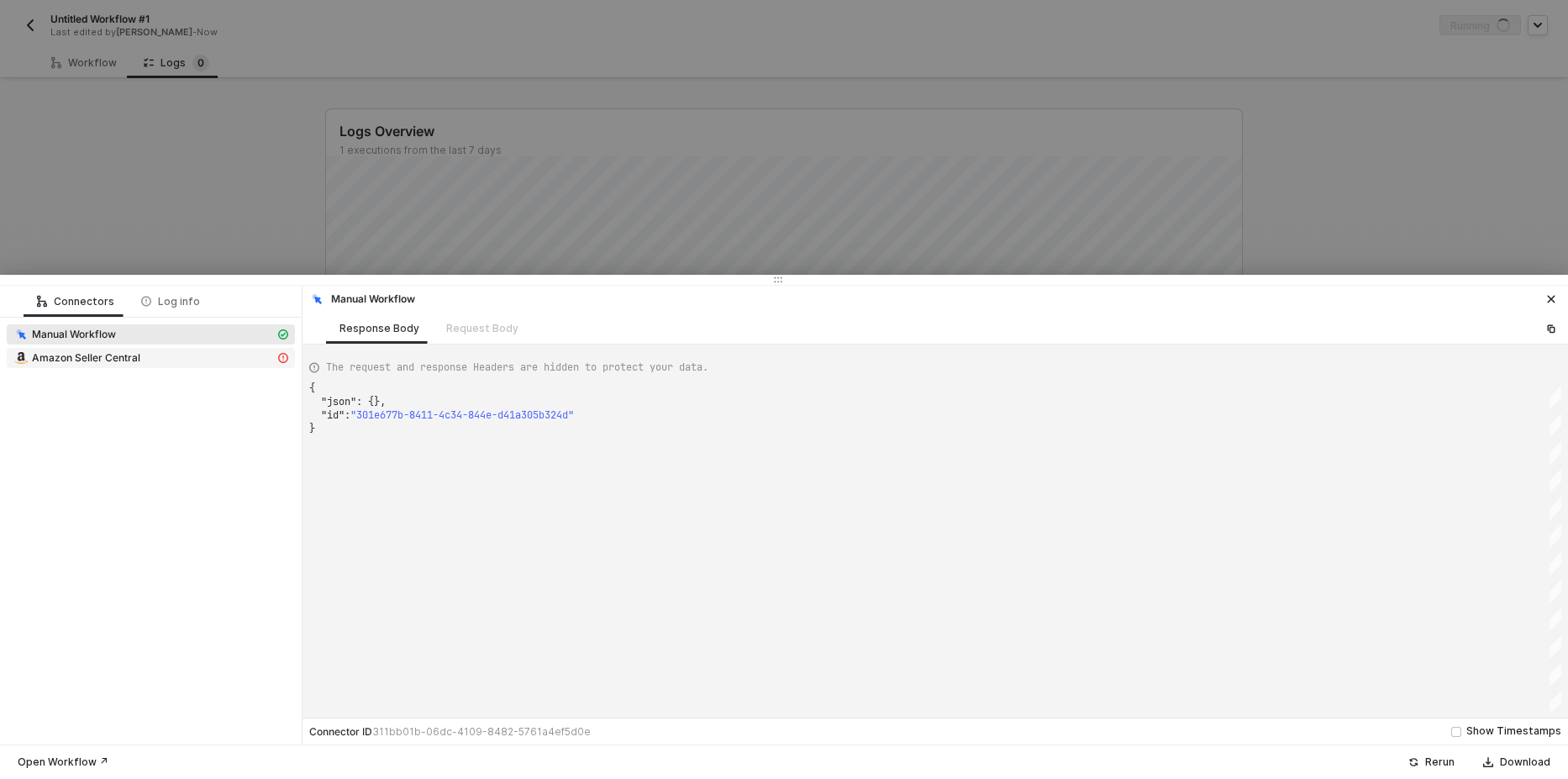
click at [133, 363] on span "Amazon Seller Central" at bounding box center [85, 357] width 108 height 14
type textarea "{ "message": "Error : {\"errors\":[{\"code\":\"Unauthorized\",\"message\":\"Acc…"
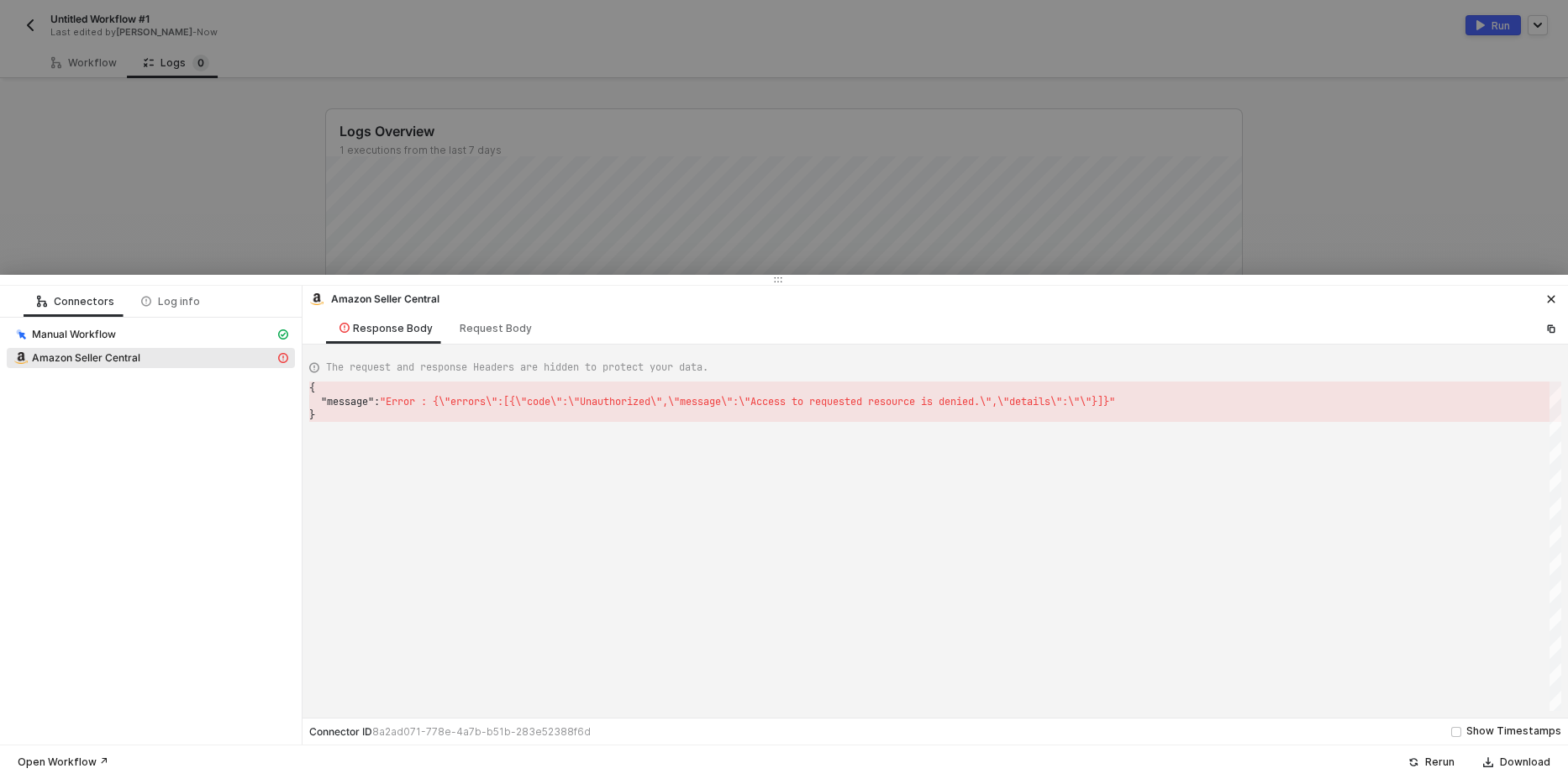
click at [153, 166] on div at bounding box center [784, 389] width 1568 height 779
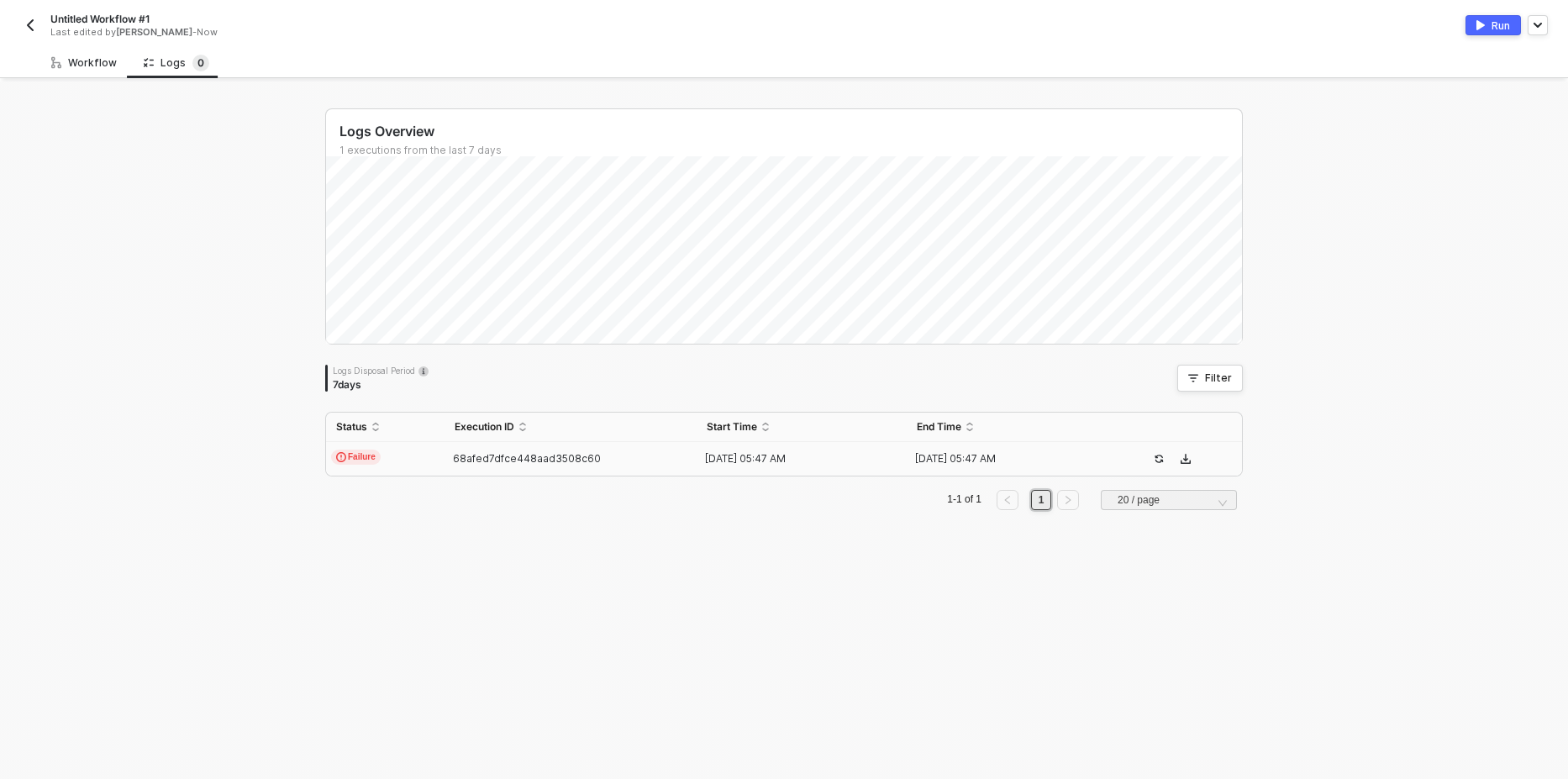
click at [91, 61] on div "Workflow" at bounding box center [84, 63] width 65 height 14
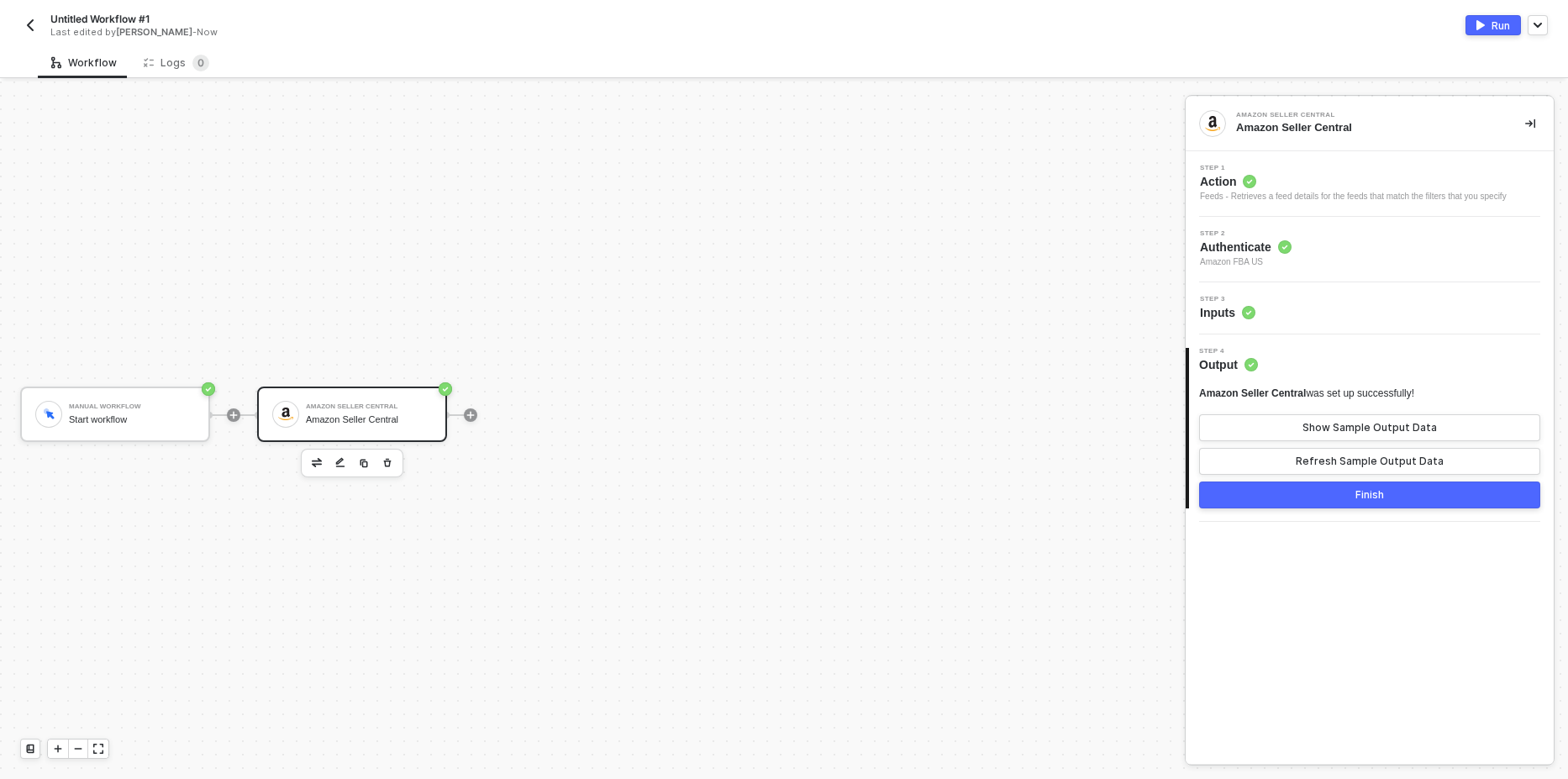
click at [1316, 191] on div "Feeds - Retrieves a feed details for the feeds that match the filters that you …" at bounding box center [1353, 196] width 307 height 14
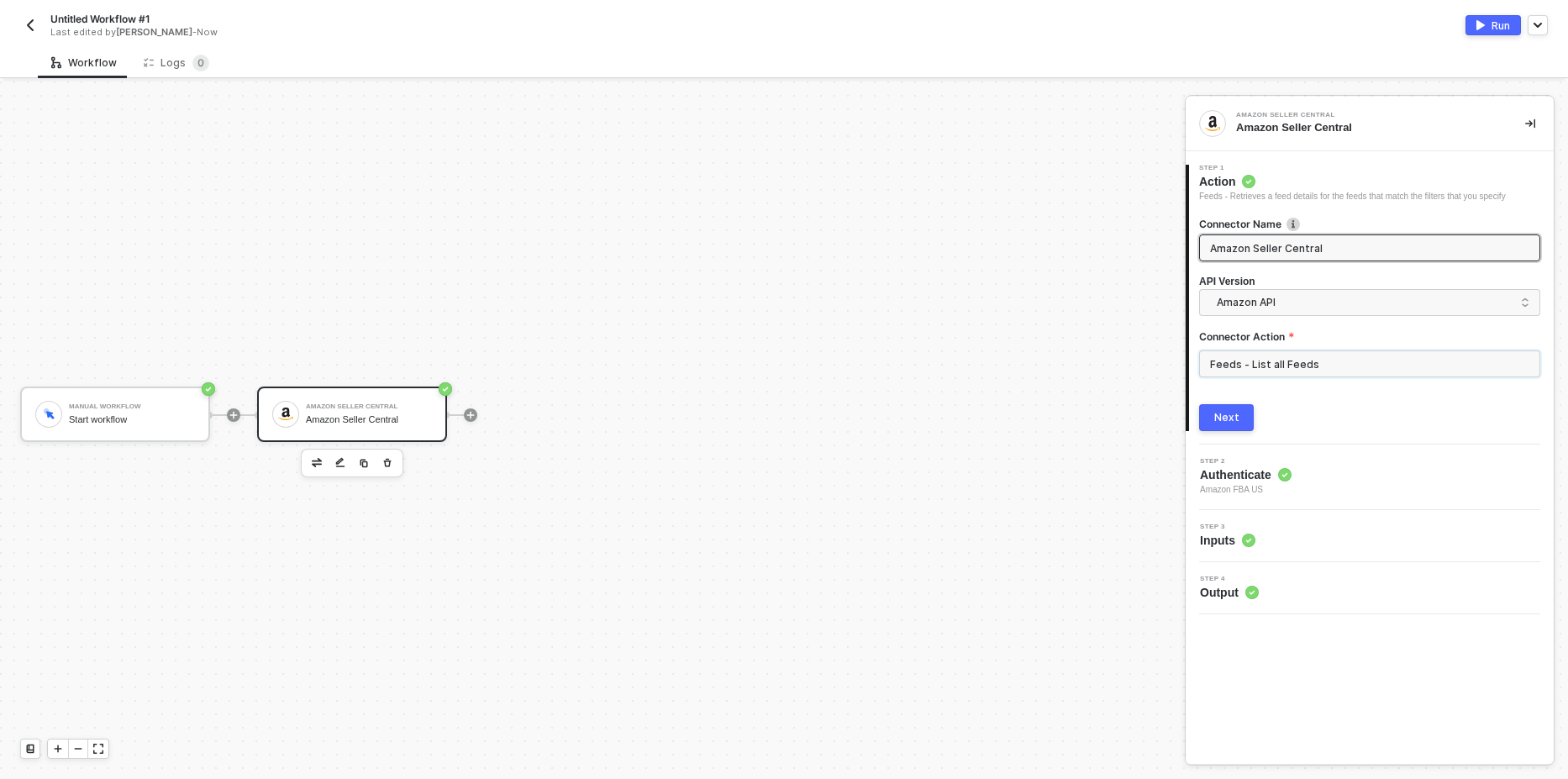
click at [1287, 358] on input "Feeds - List all Feeds" at bounding box center [1370, 364] width 341 height 27
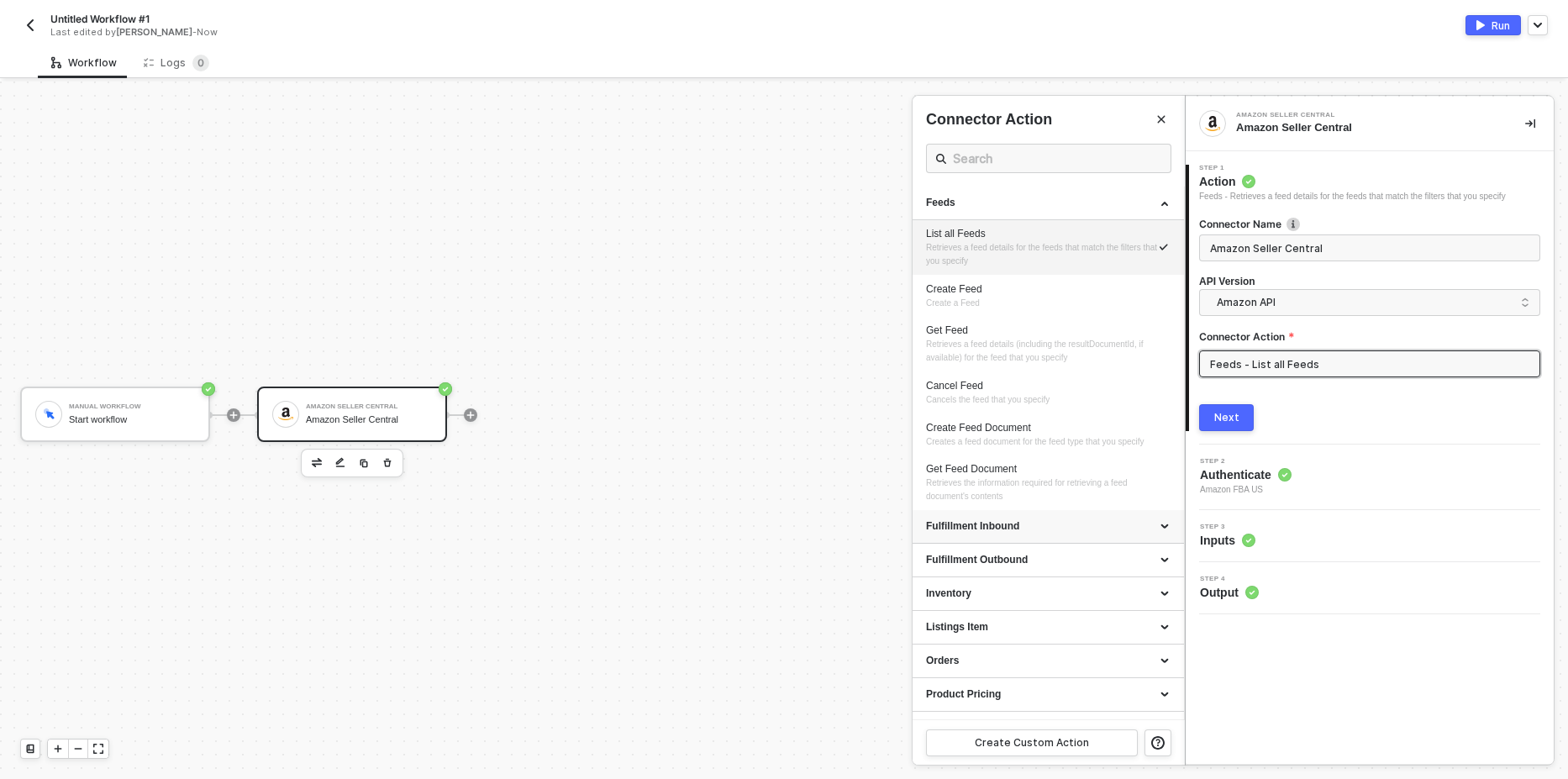
scroll to position [160, 0]
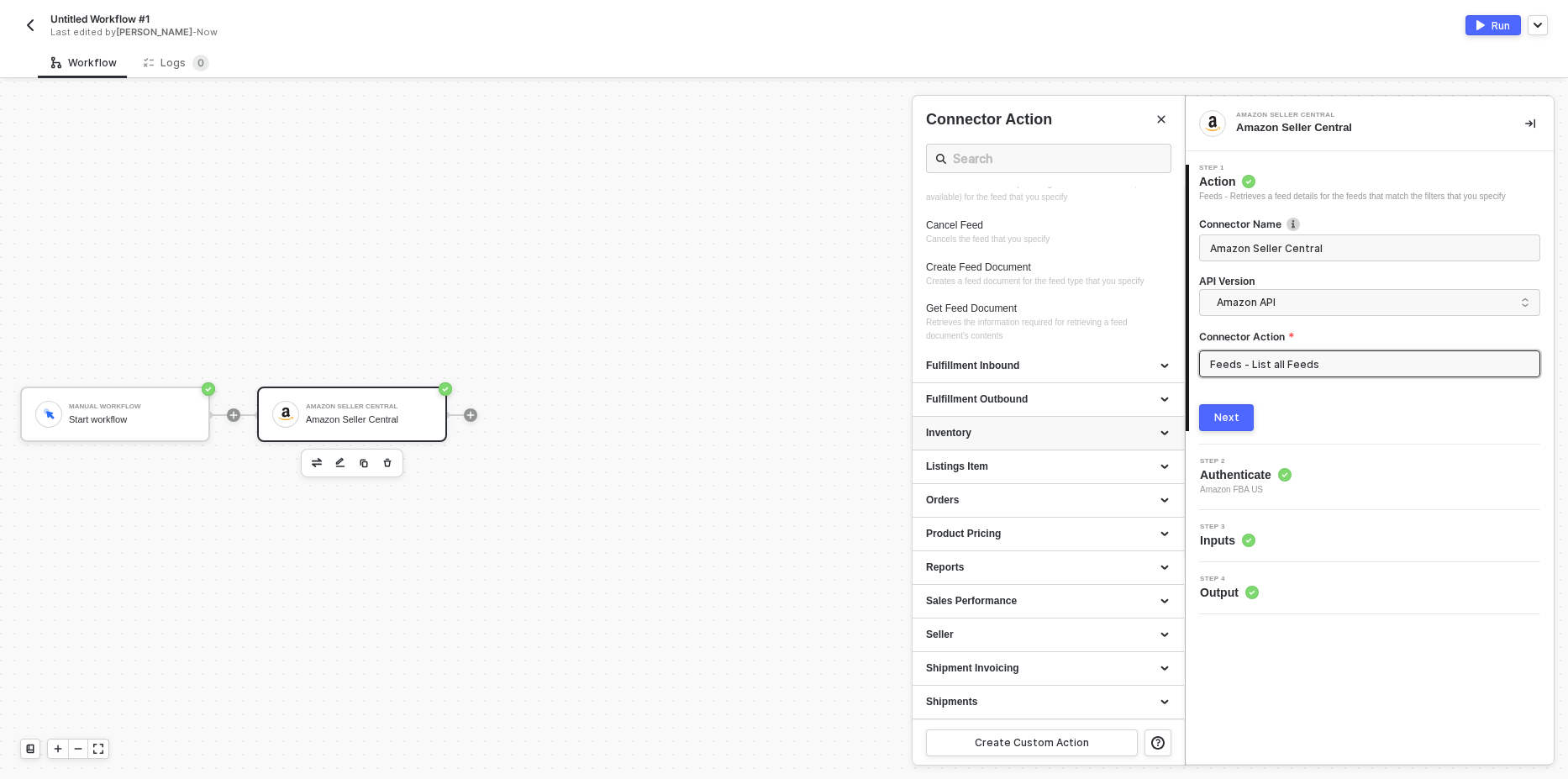
click at [1044, 432] on div "Inventory" at bounding box center [1048, 433] width 245 height 15
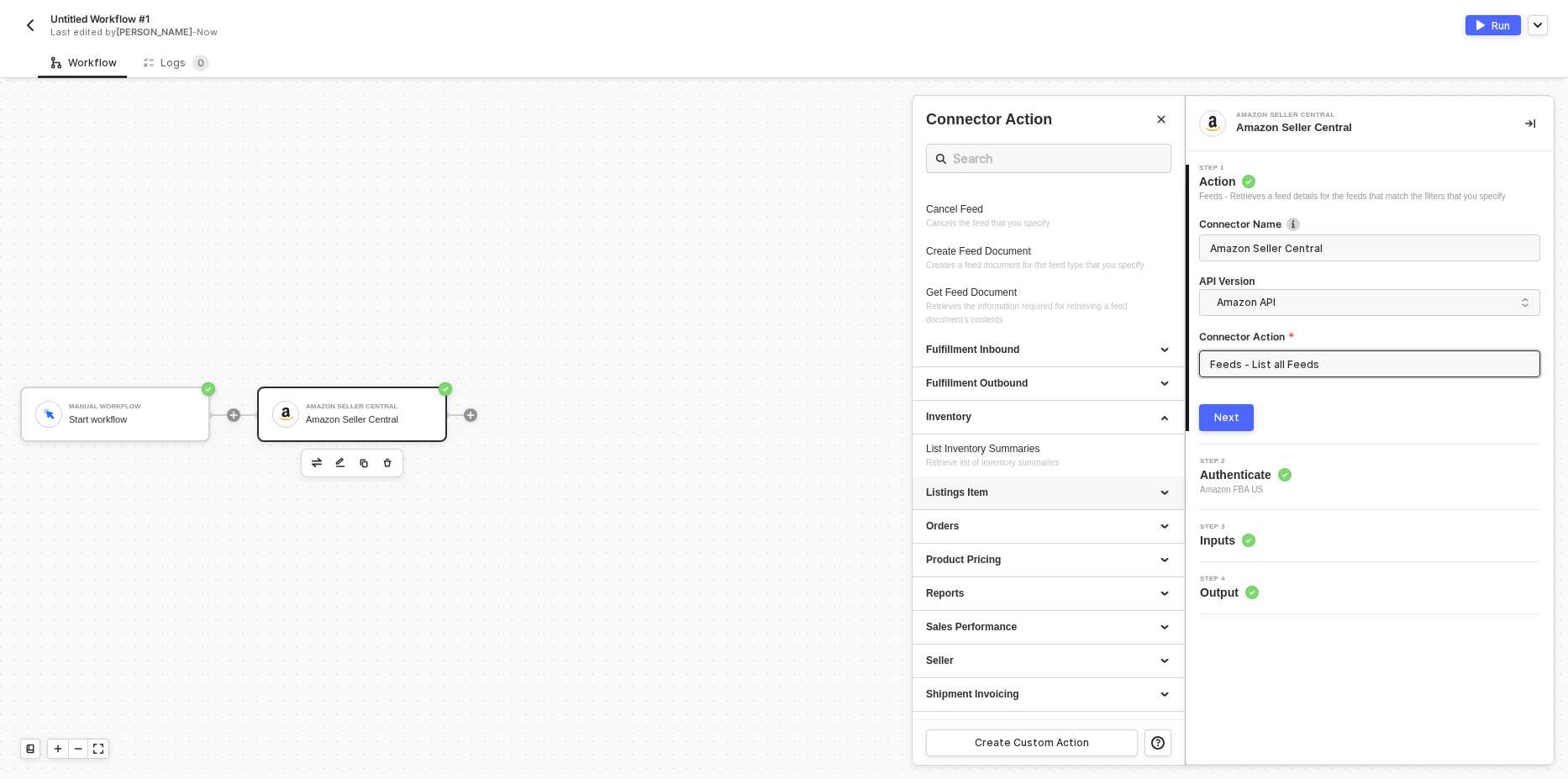
scroll to position [203, 0]
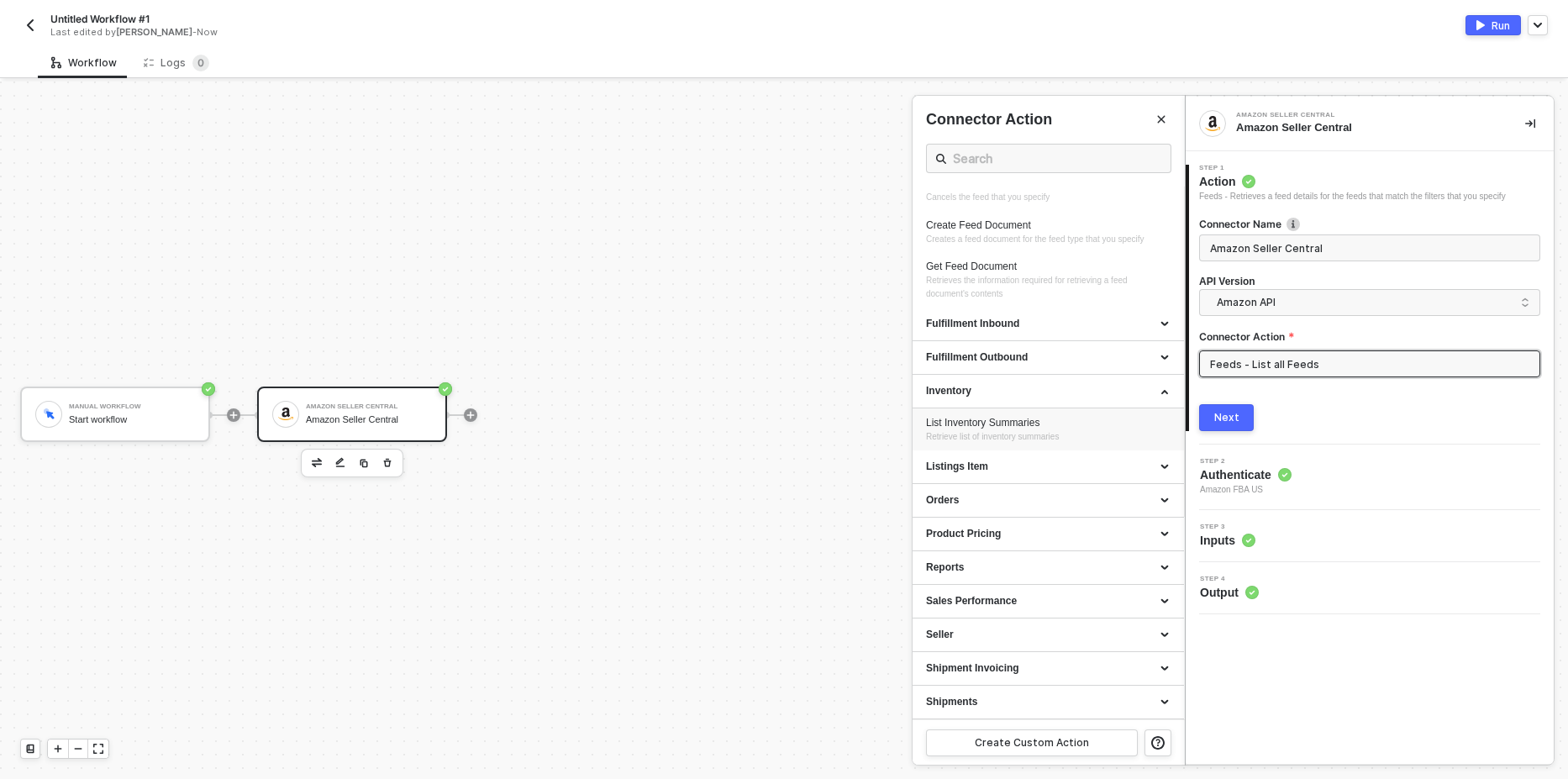
click at [1011, 429] on div "List Inventory Summaries Retrieve list of inventory summaries" at bounding box center [1048, 429] width 245 height 27
type input "Retrieve list of inventory summaries"
type input "Inventory - List Inventory Summaries"
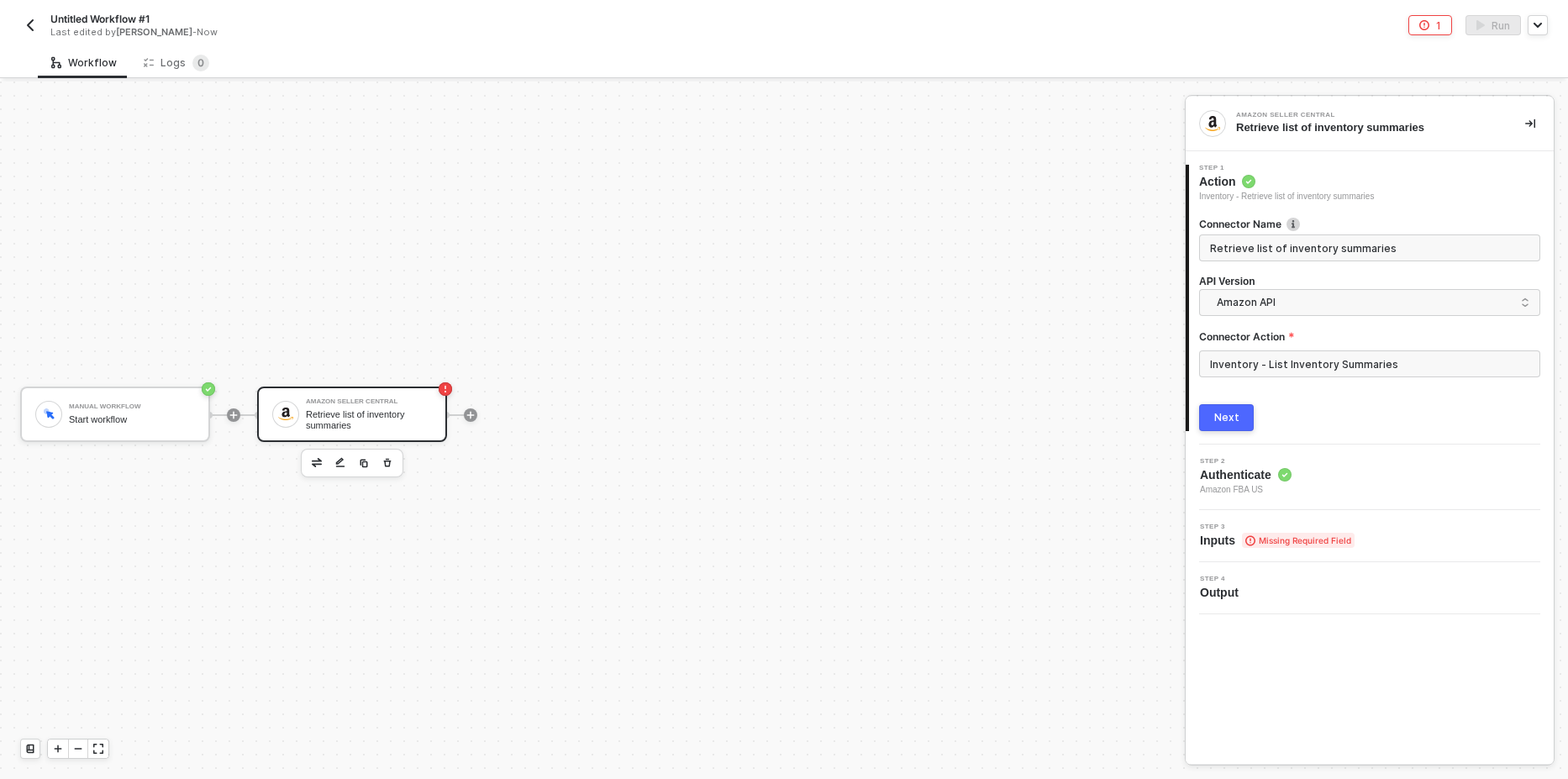
click at [1216, 419] on div "Next" at bounding box center [1227, 417] width 25 height 14
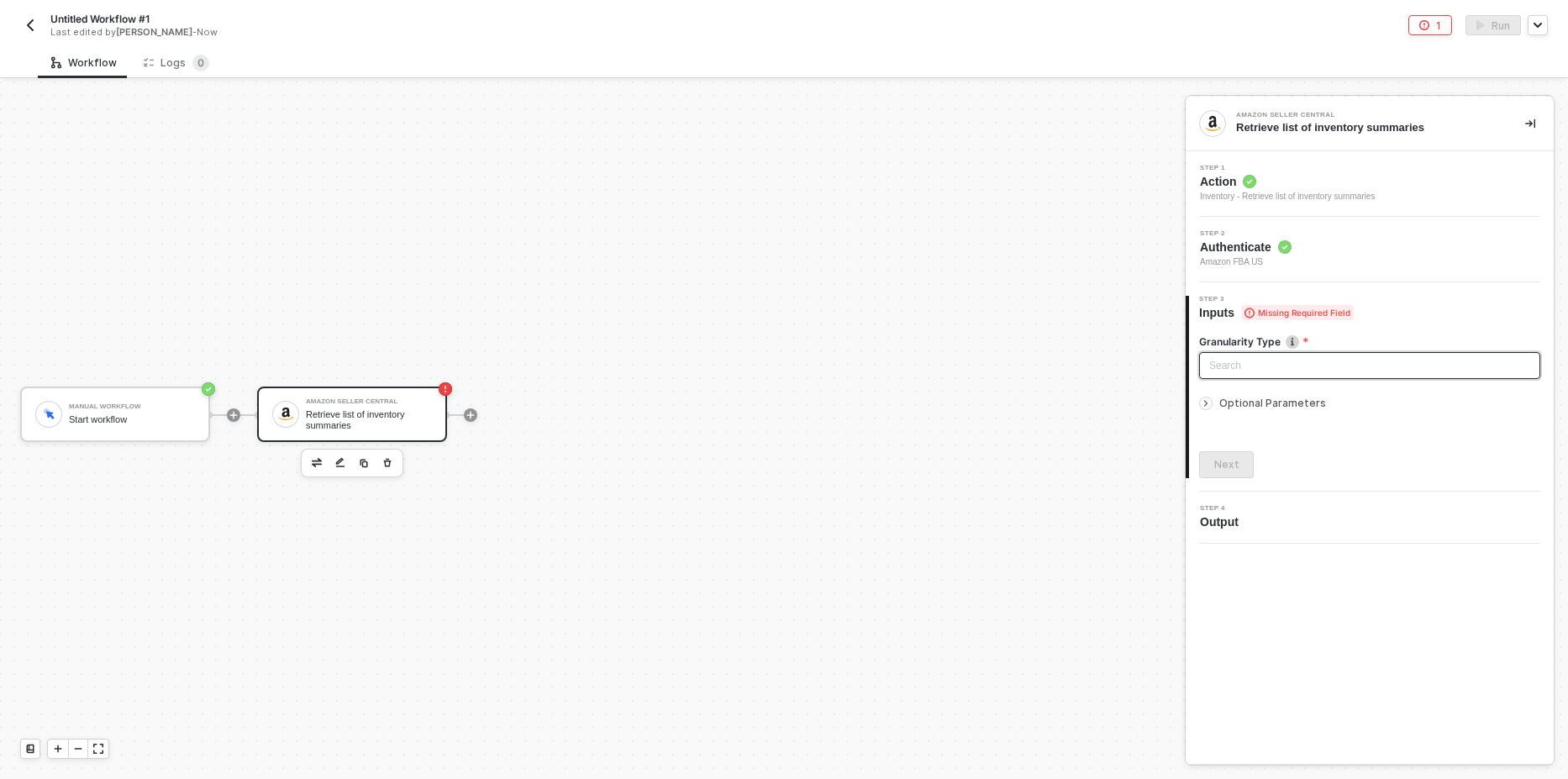
click at [1219, 360] on input "search" at bounding box center [1370, 365] width 321 height 25
click at [1256, 404] on div "Marketplace" at bounding box center [1370, 399] width 315 height 18
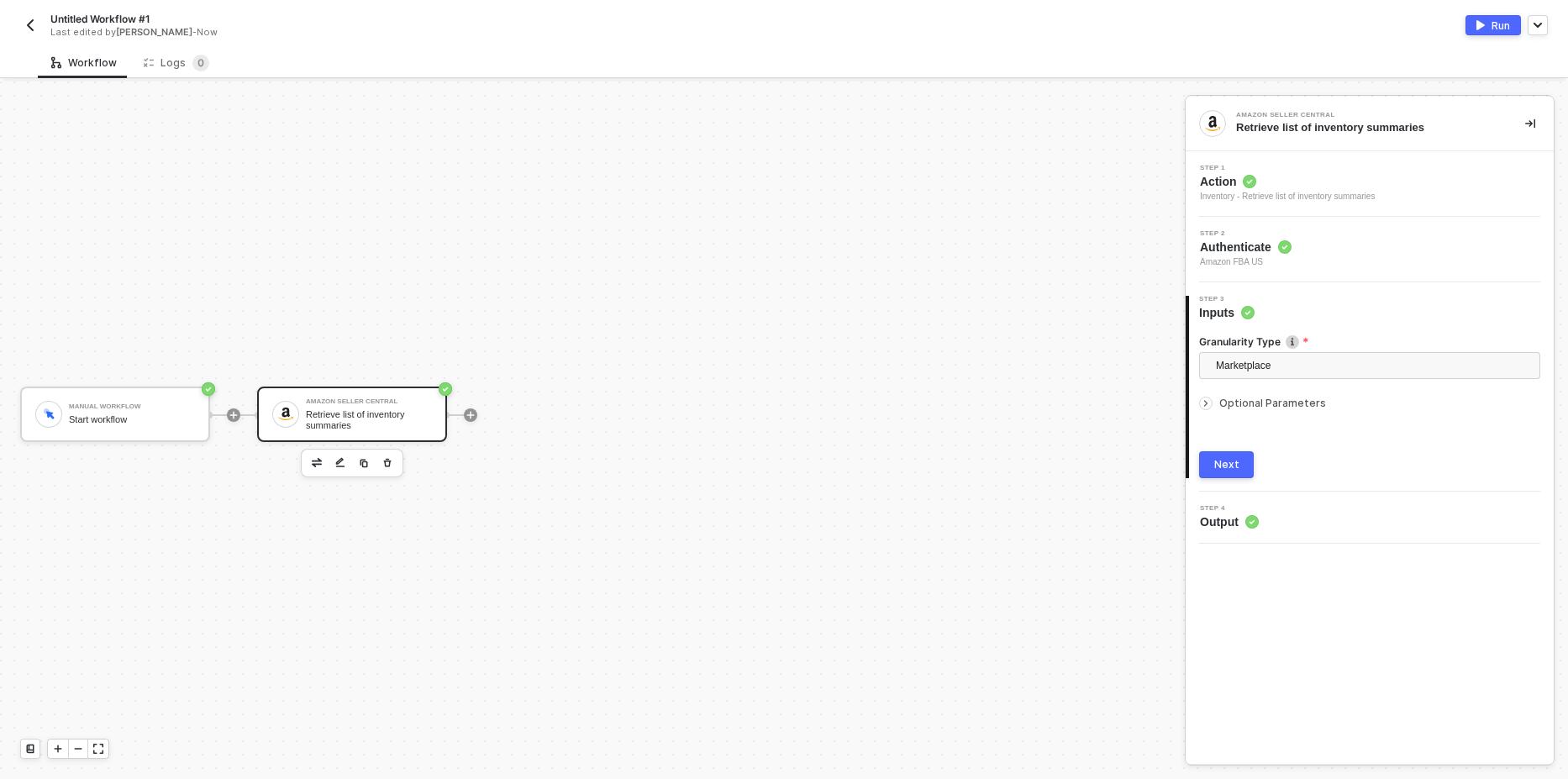
click at [1244, 461] on button "Next" at bounding box center [1227, 464] width 55 height 27
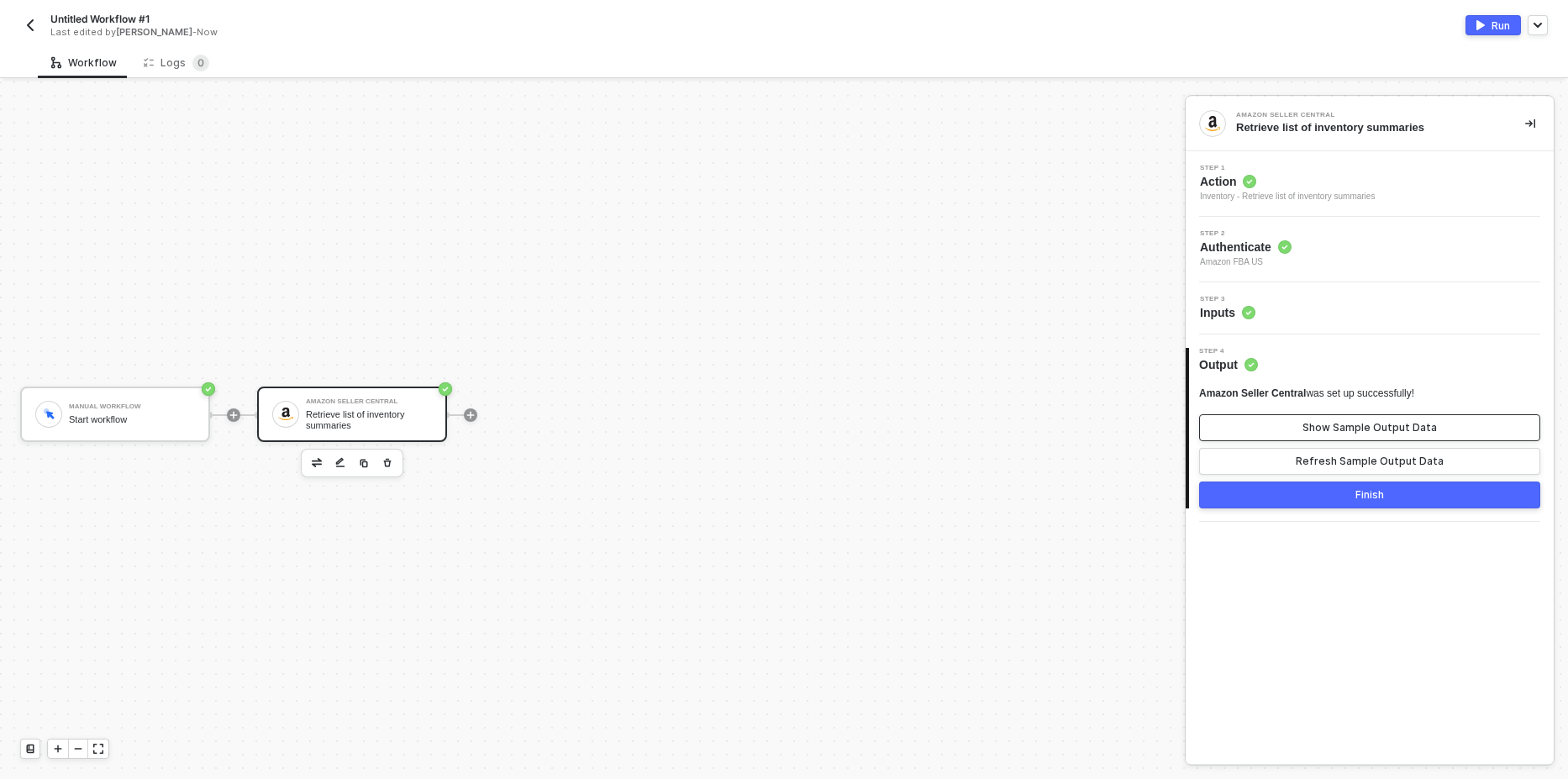
click at [1320, 424] on div "Show Sample Output Data" at bounding box center [1370, 427] width 135 height 14
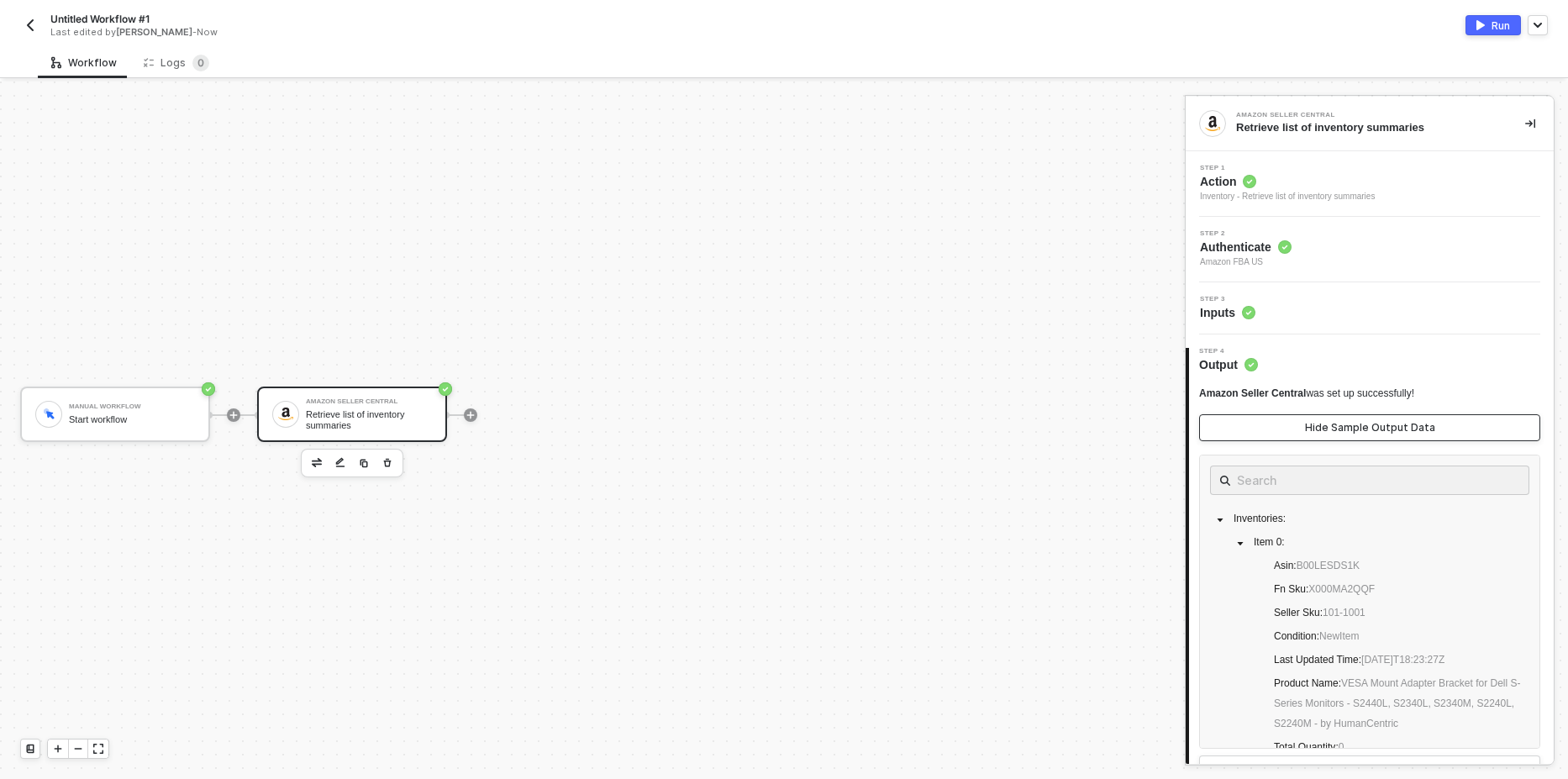
click at [1320, 424] on div "Hide Sample Output Data" at bounding box center [1370, 427] width 130 height 14
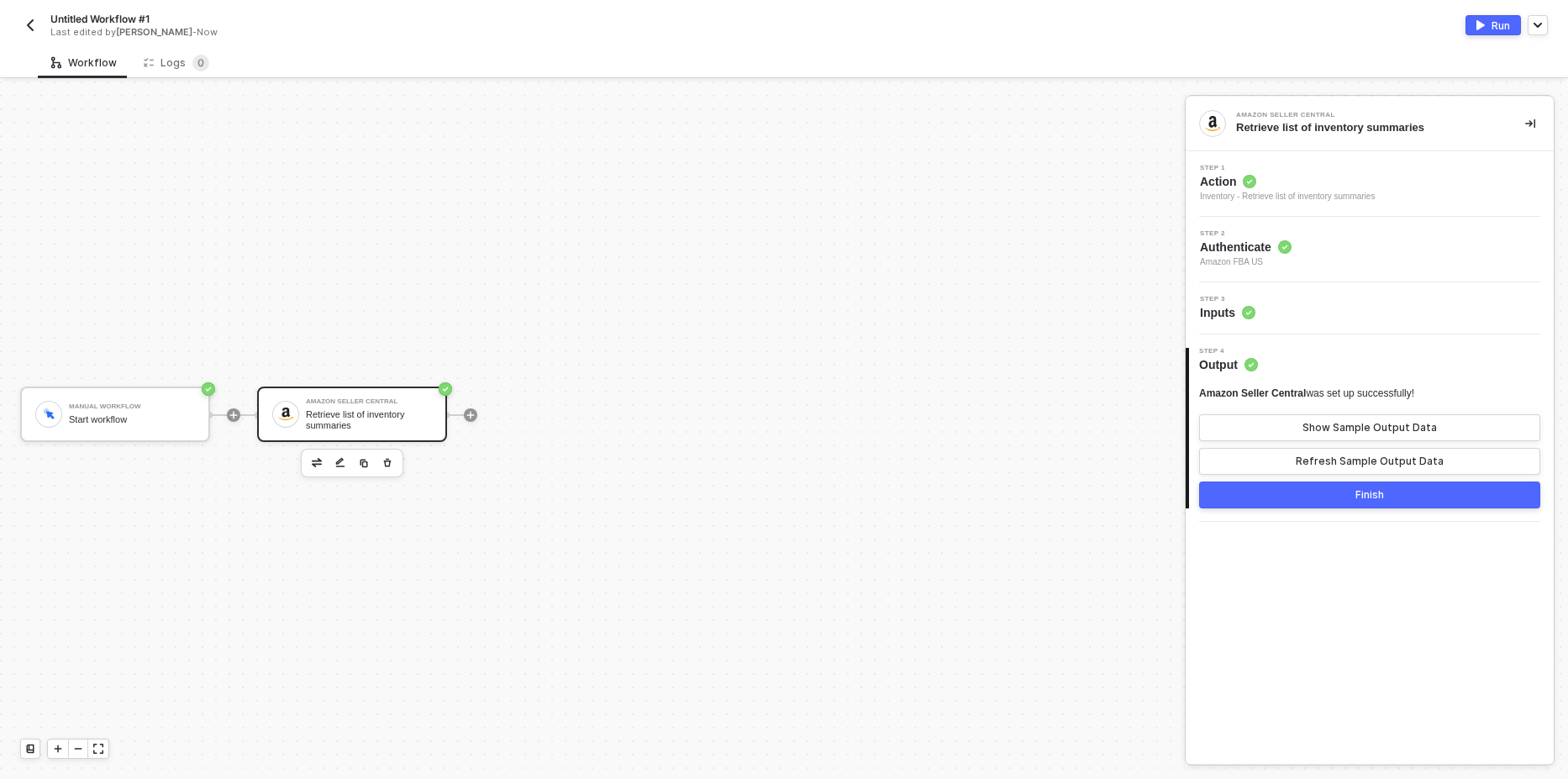
click at [1302, 307] on div "Step 3 Inputs" at bounding box center [1372, 308] width 364 height 25
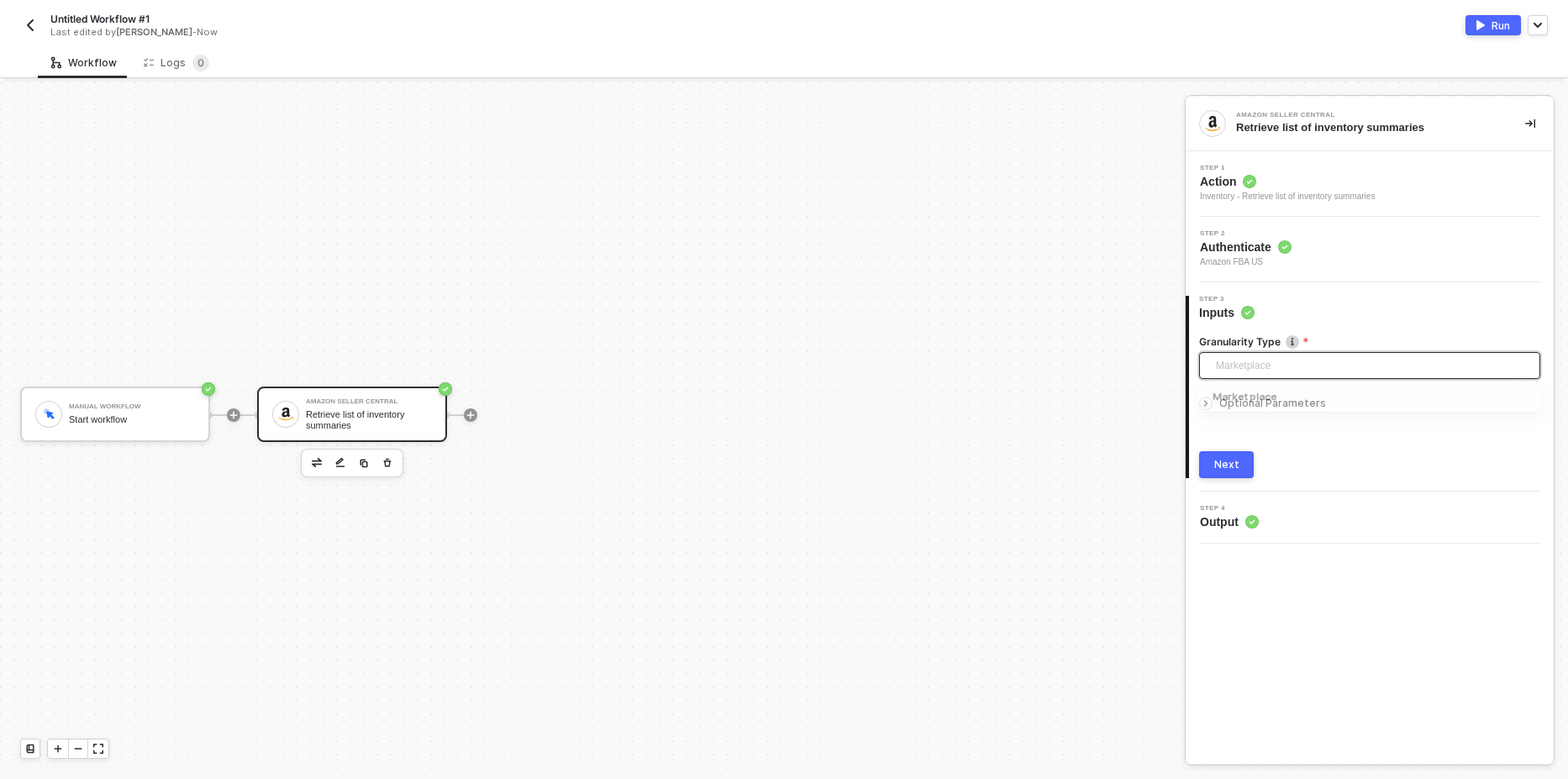
click at [1286, 371] on span "Marketplace" at bounding box center [1373, 365] width 315 height 25
click at [1493, 26] on div "Run" at bounding box center [1501, 25] width 18 height 15
click at [196, 74] on div "Logs 0" at bounding box center [176, 63] width 93 height 31
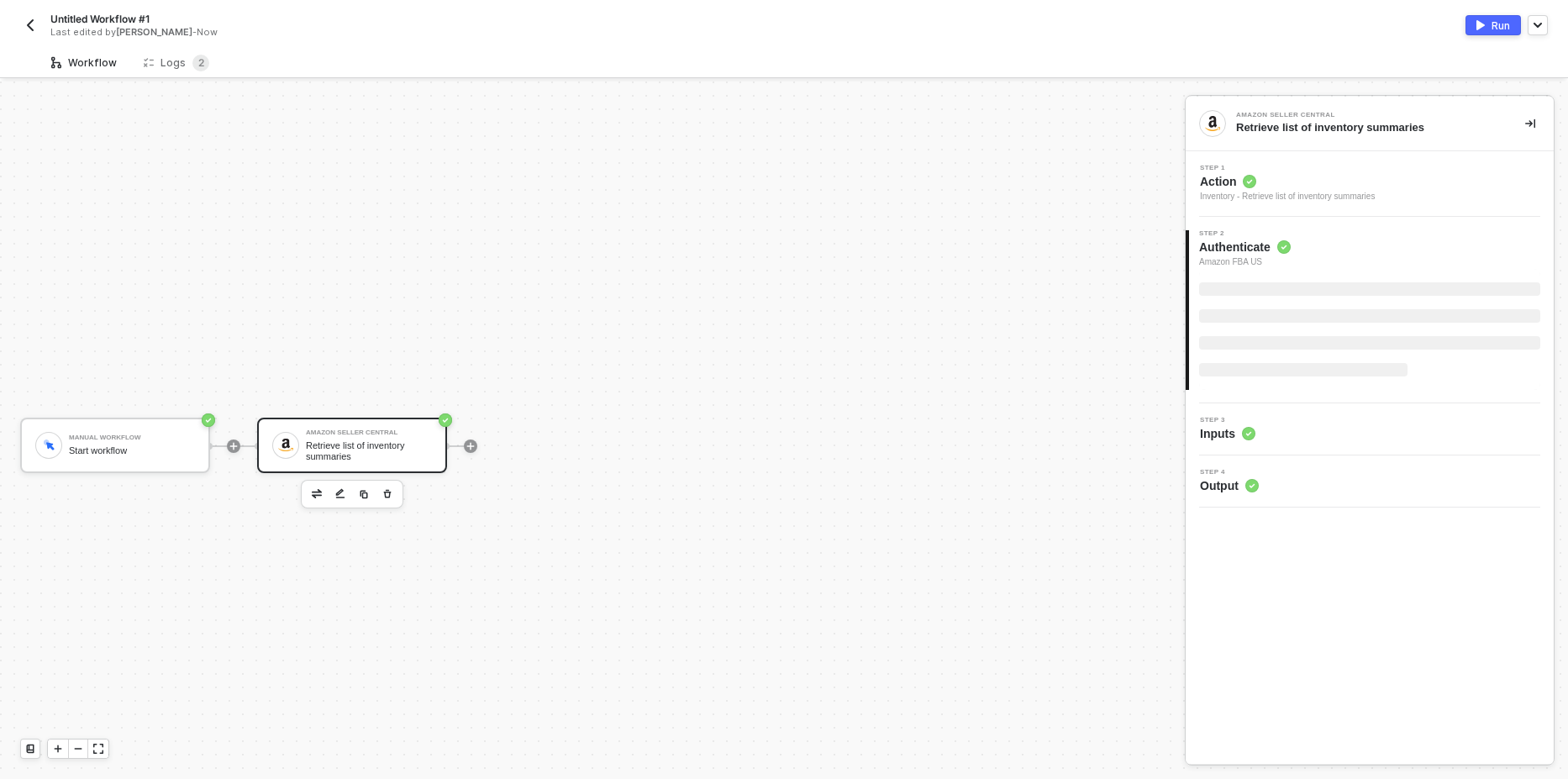
scroll to position [31, 0]
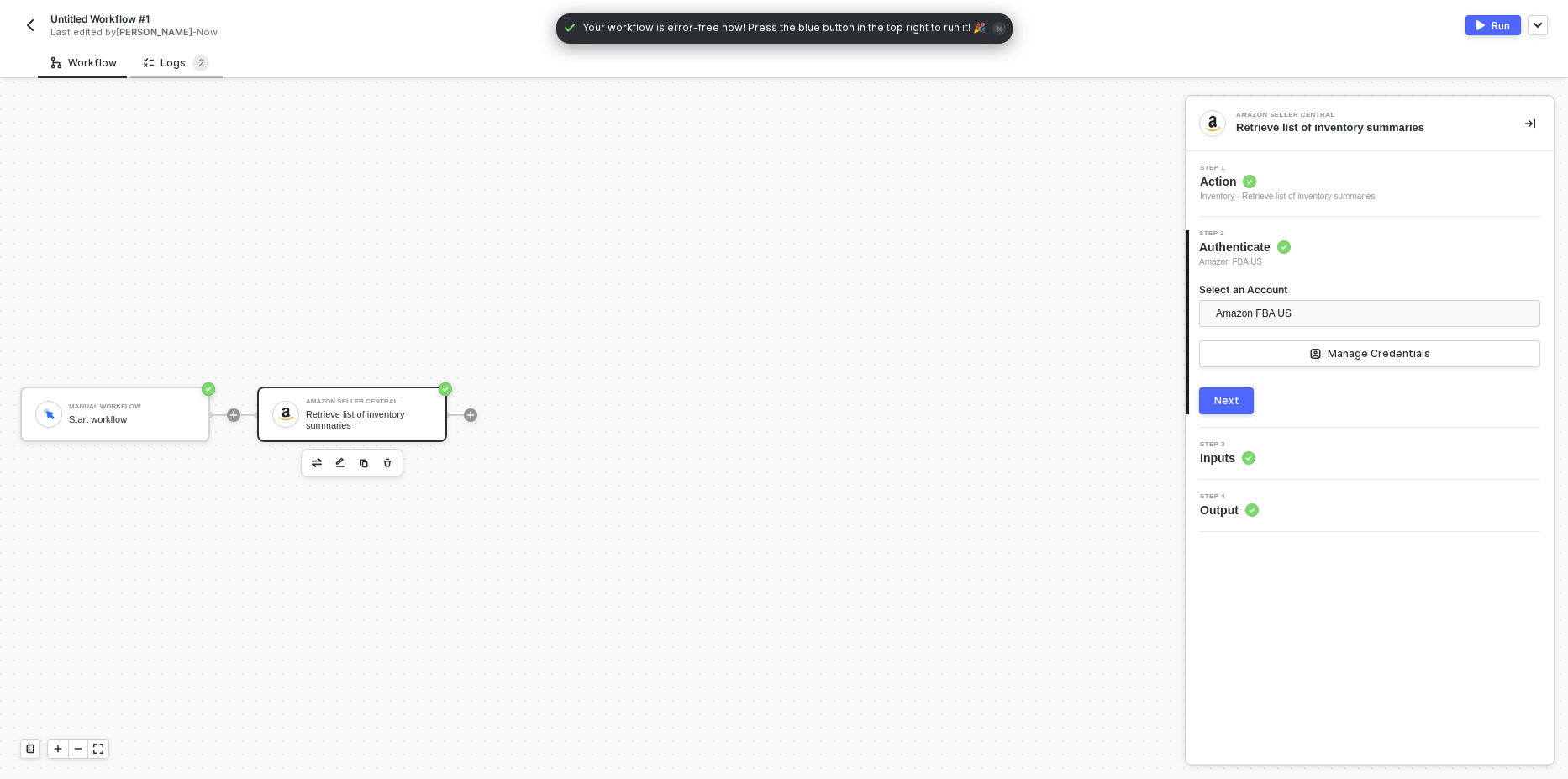
click at [177, 50] on div "Logs 2" at bounding box center [176, 63] width 93 height 31
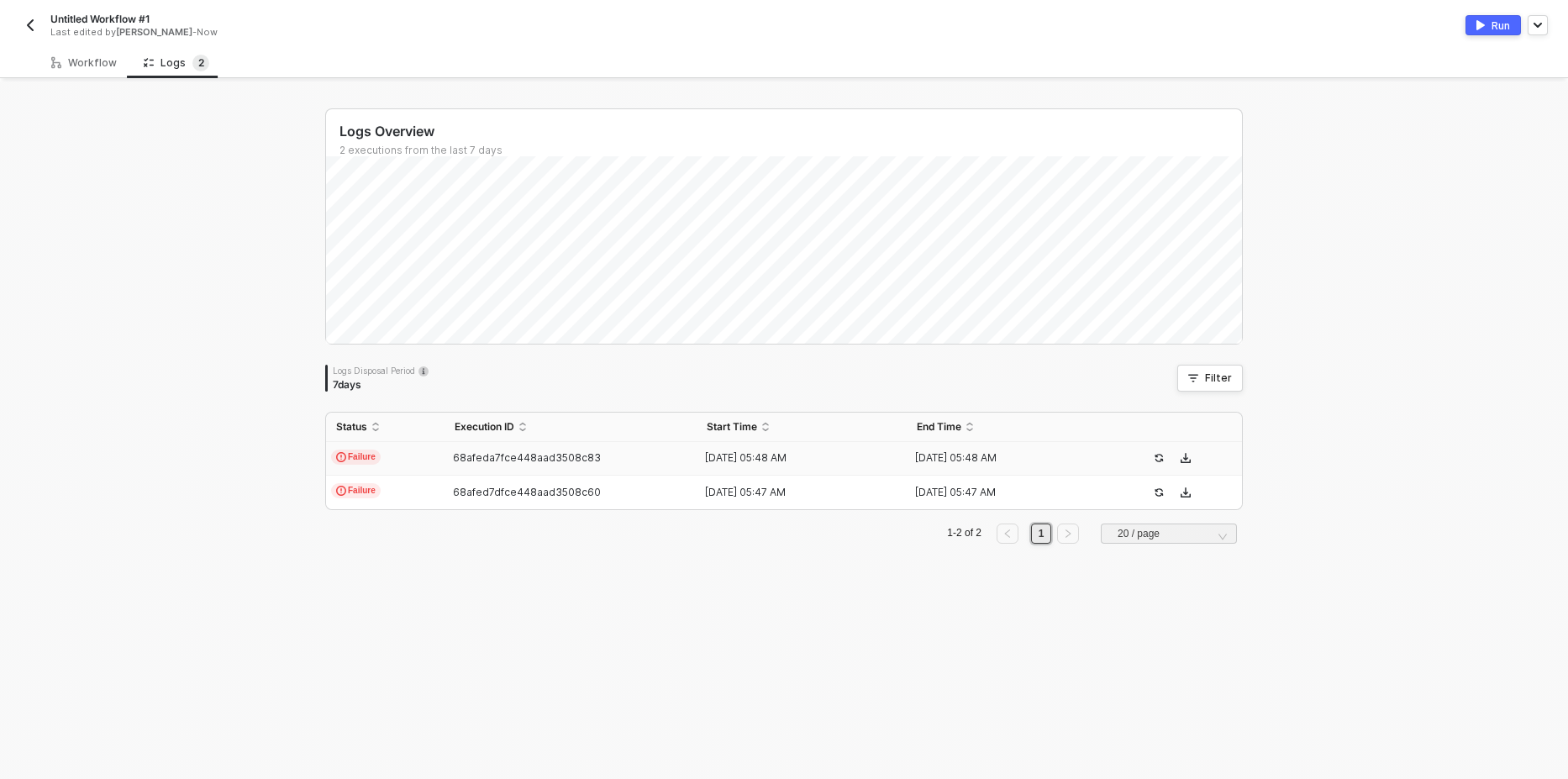
click at [359, 456] on span "Failure" at bounding box center [356, 456] width 50 height 15
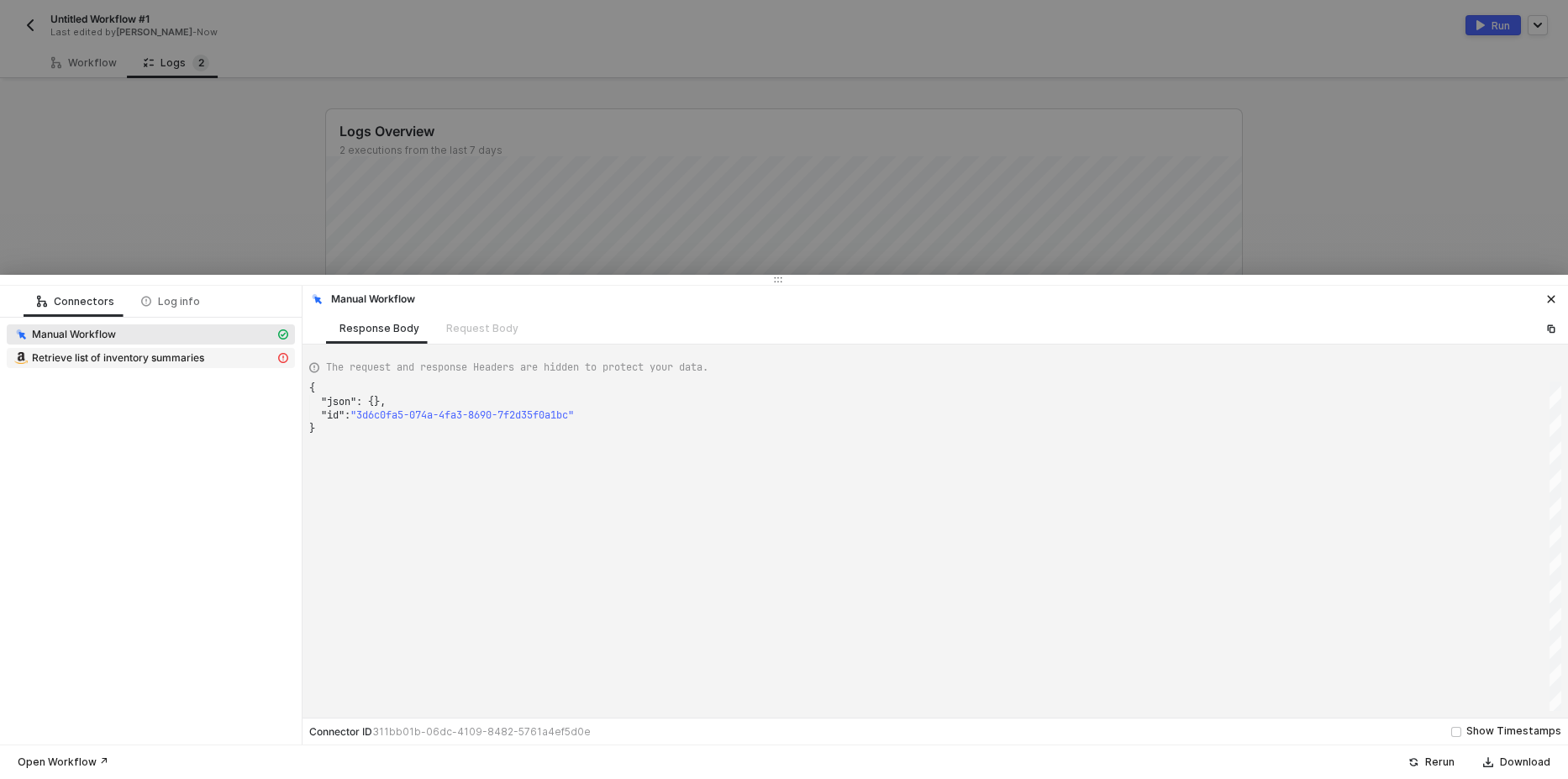
click at [176, 348] on span "Retrieve list of inventory summaries" at bounding box center [150, 358] width 288 height 20
type textarea "{ "message": "Error : {\"errors\":[{\"code\":\"Unauthorized\",\"message\":\"Acc…"
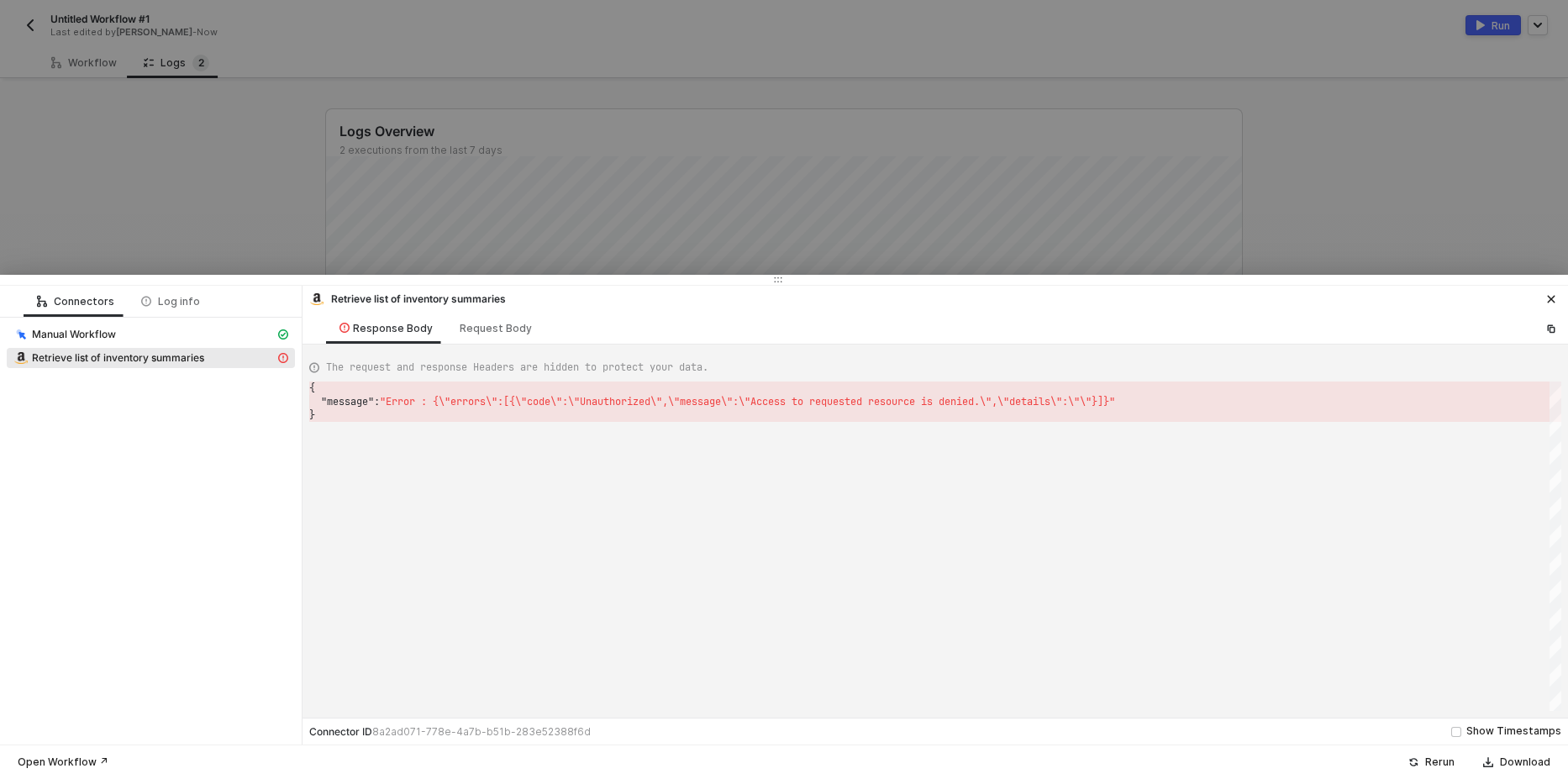
click at [424, 165] on div at bounding box center [784, 389] width 1568 height 779
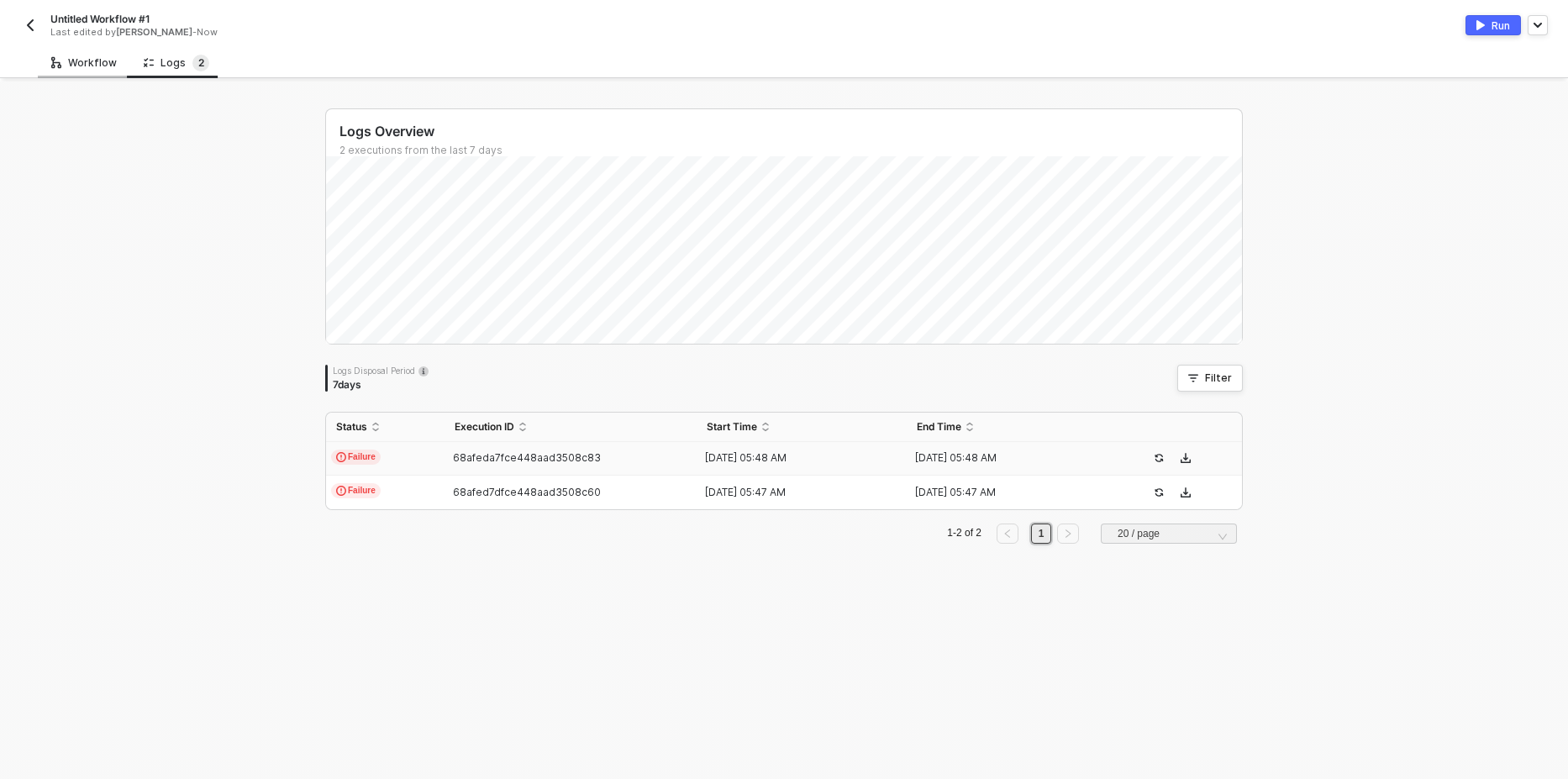
click at [83, 61] on div "Workflow" at bounding box center [84, 63] width 65 height 14
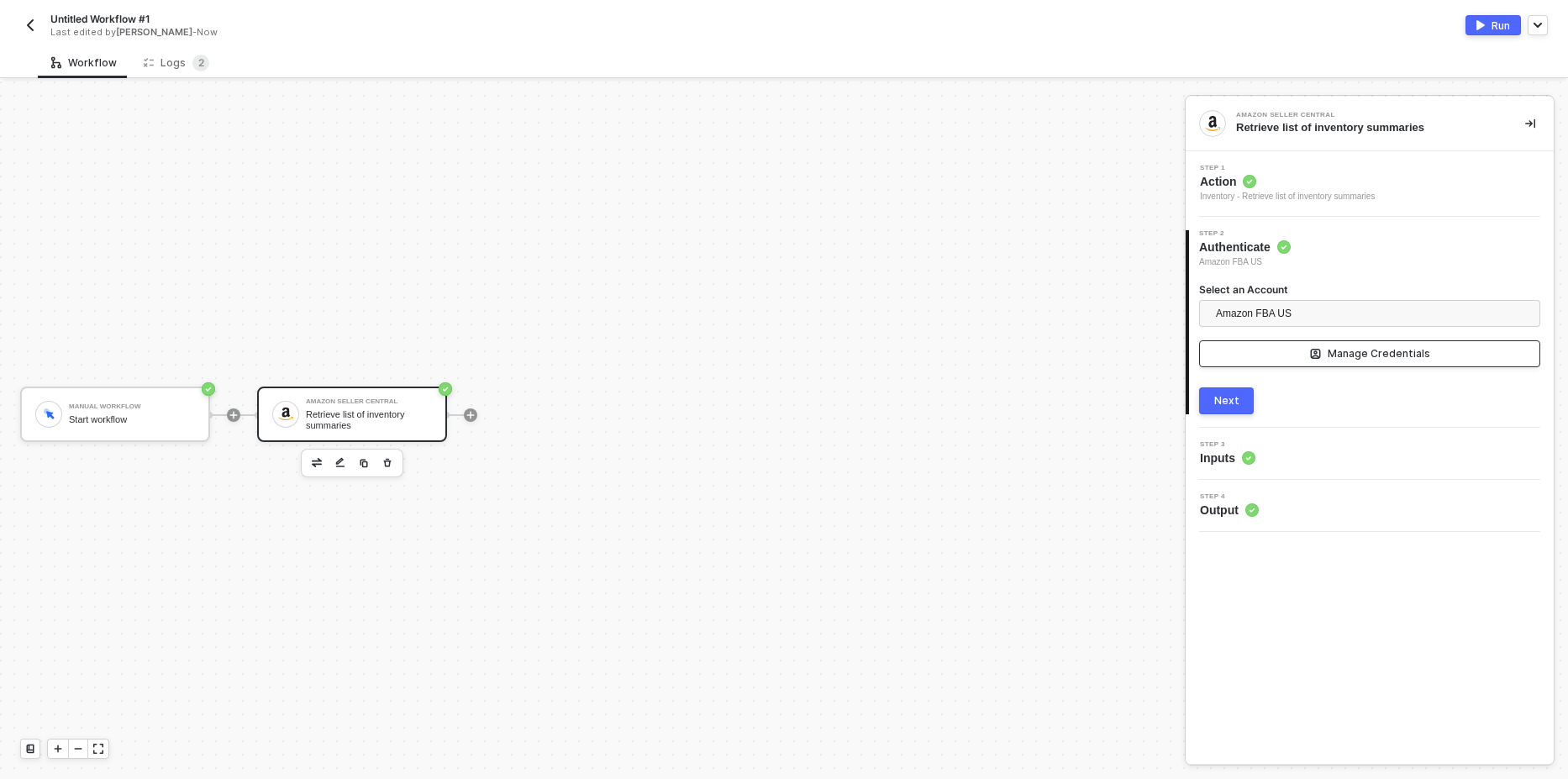
click at [1321, 353] on icon "icon-manage-credentials" at bounding box center [1315, 353] width 10 height 10
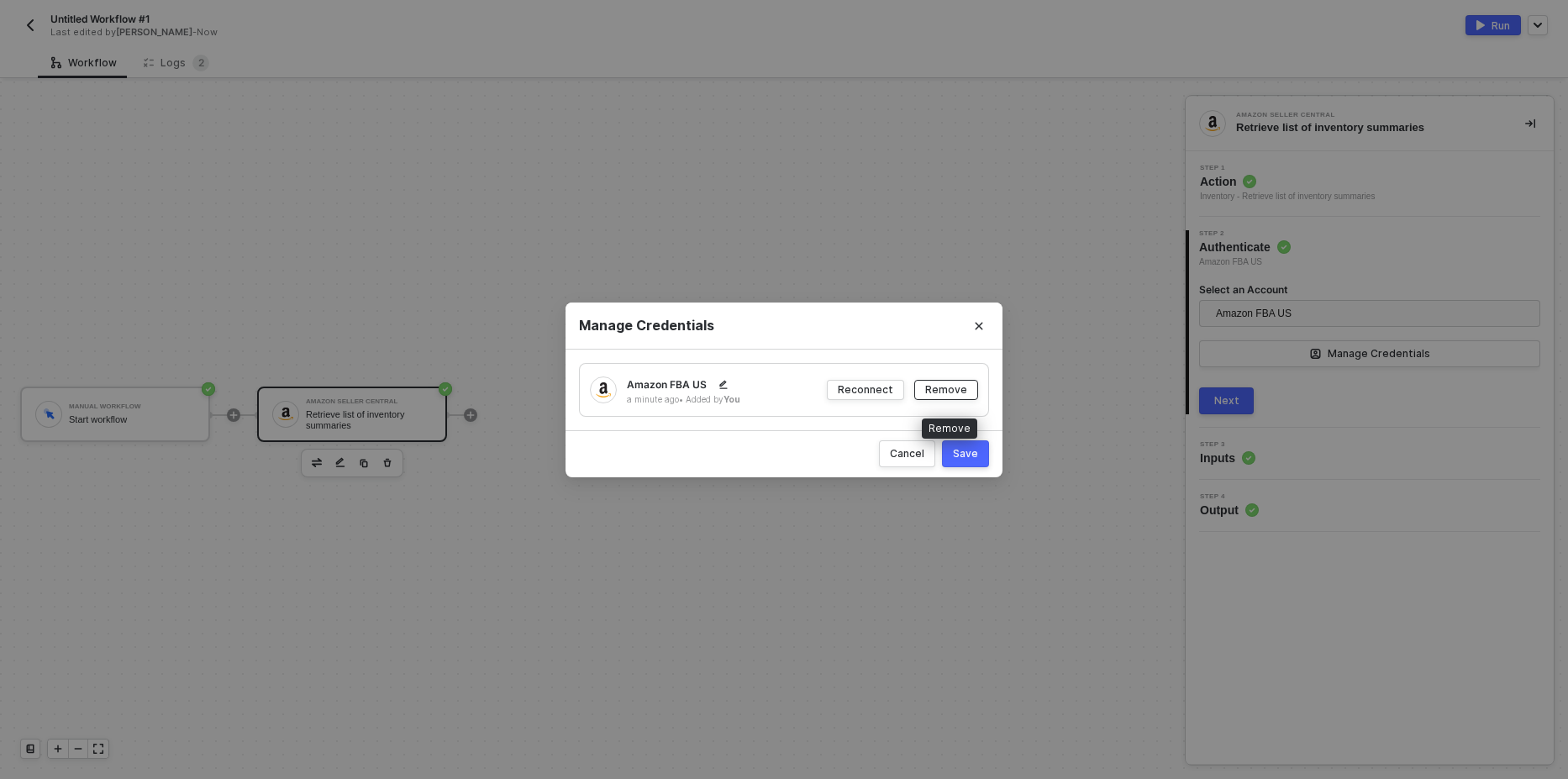
click at [961, 387] on div "Remove" at bounding box center [946, 389] width 42 height 15
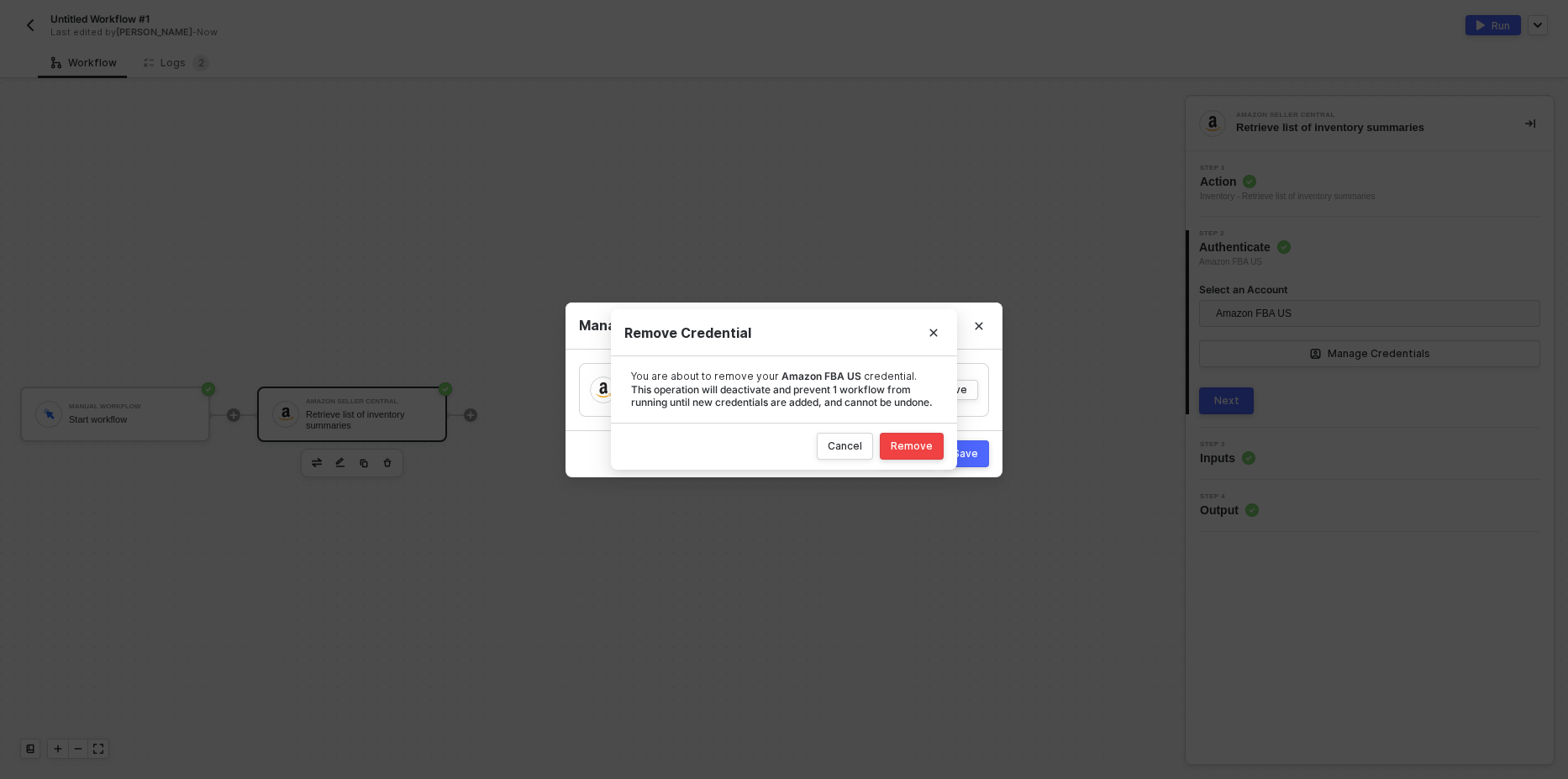
click at [921, 443] on div "Remove" at bounding box center [911, 445] width 42 height 14
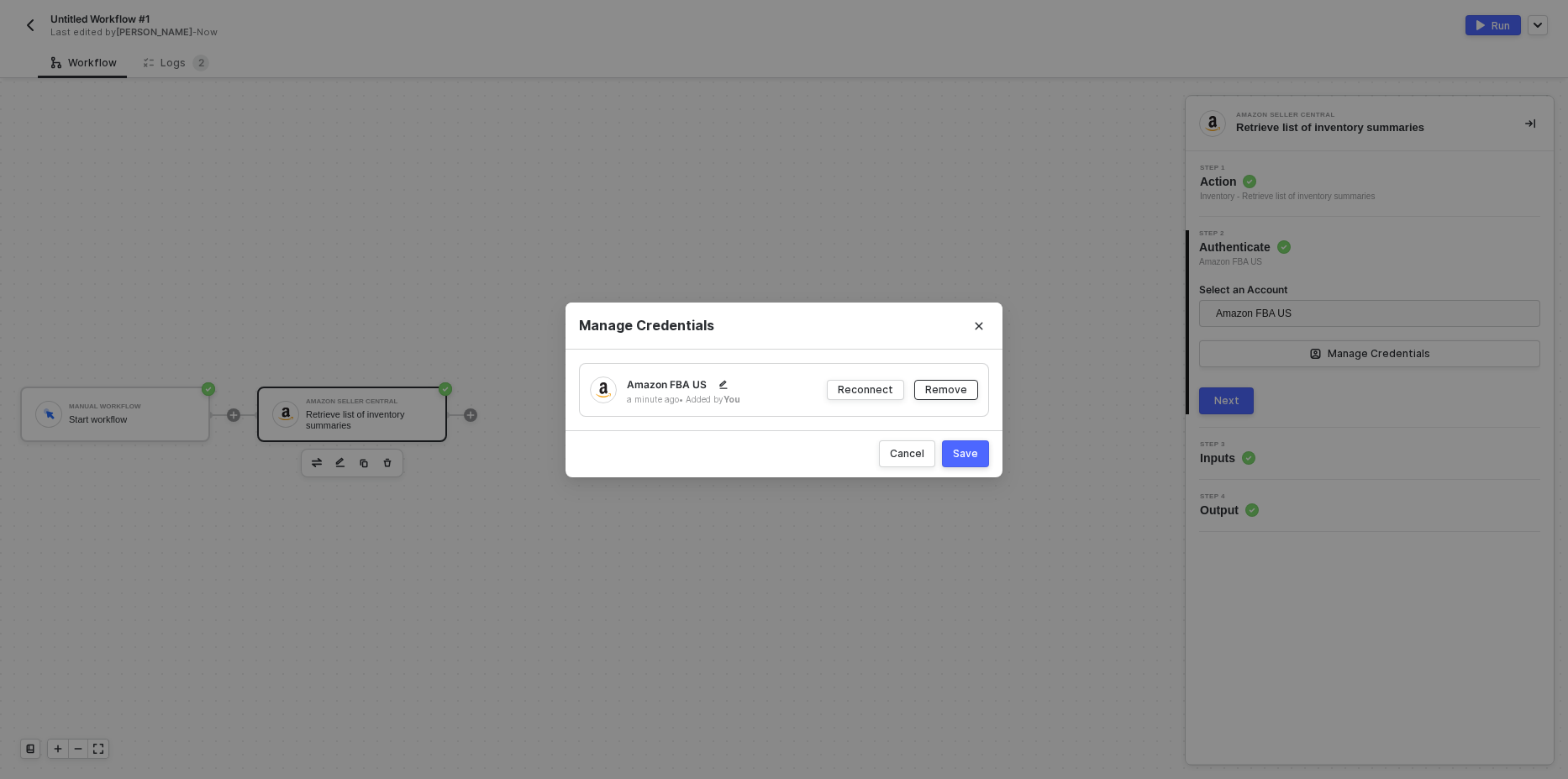
click at [950, 394] on div "Remove" at bounding box center [946, 389] width 42 height 15
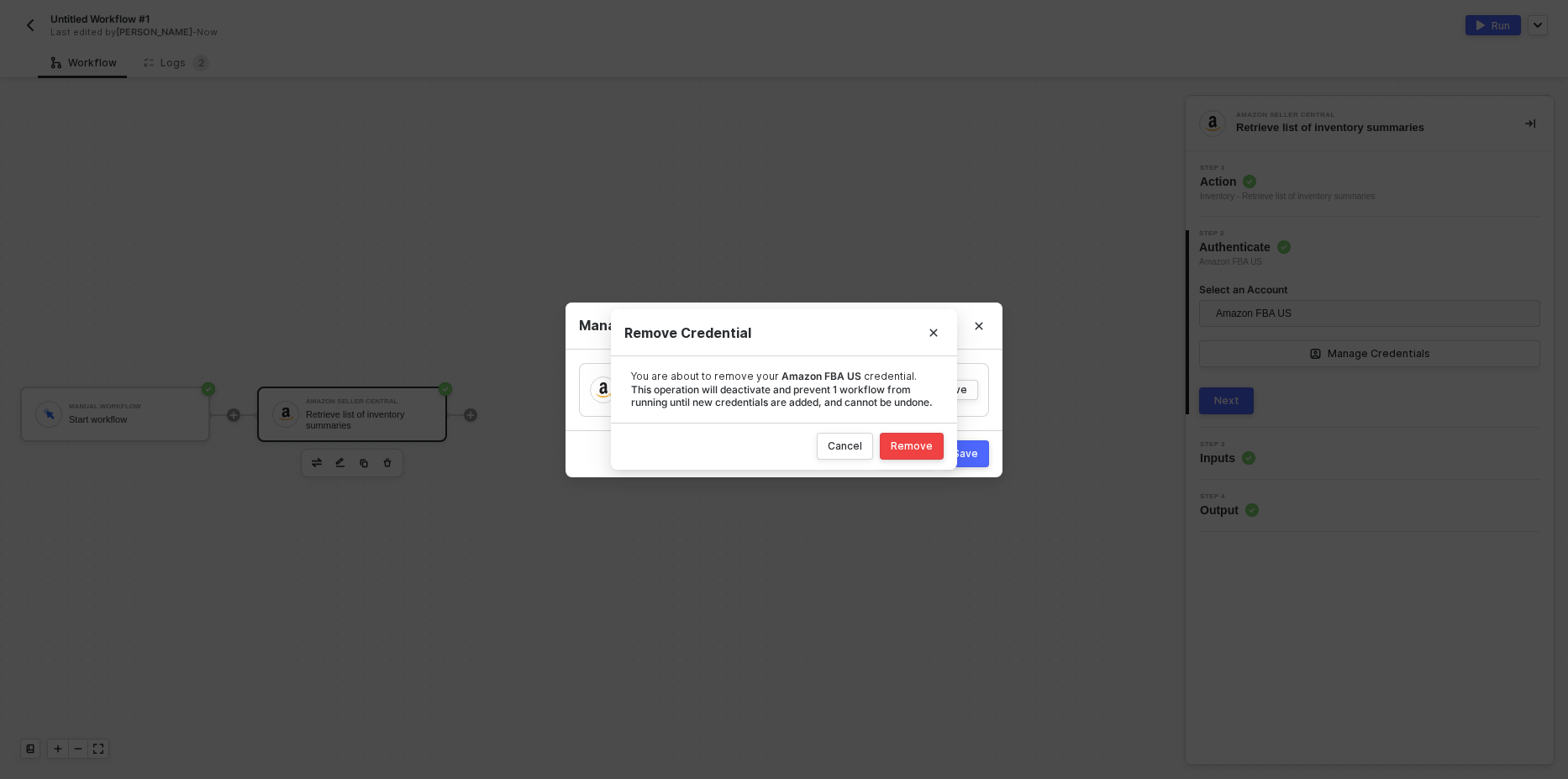
click at [925, 448] on div "Remove" at bounding box center [911, 445] width 42 height 14
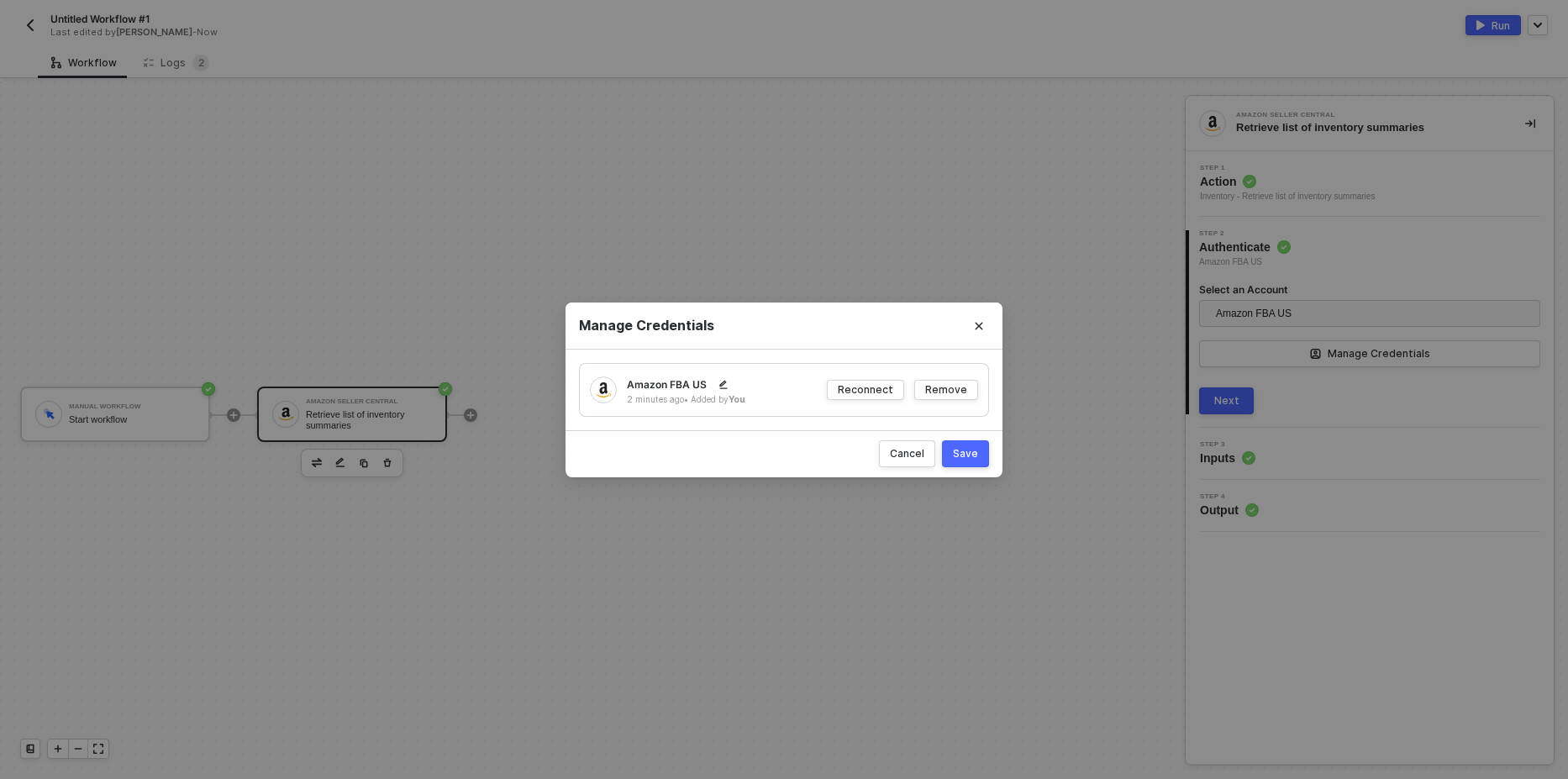
click at [967, 450] on div "Save" at bounding box center [966, 454] width 25 height 15
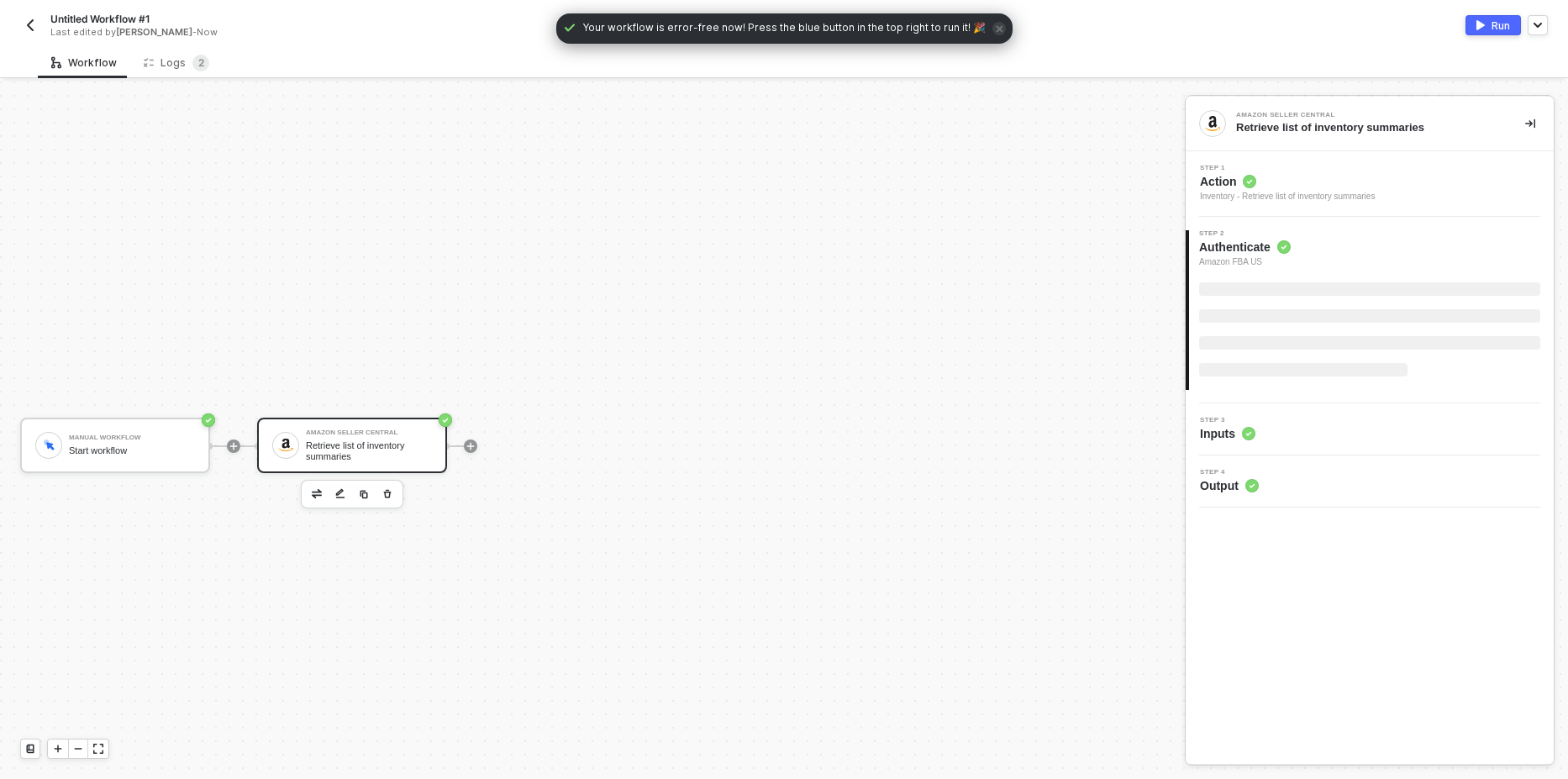
scroll to position [31, 0]
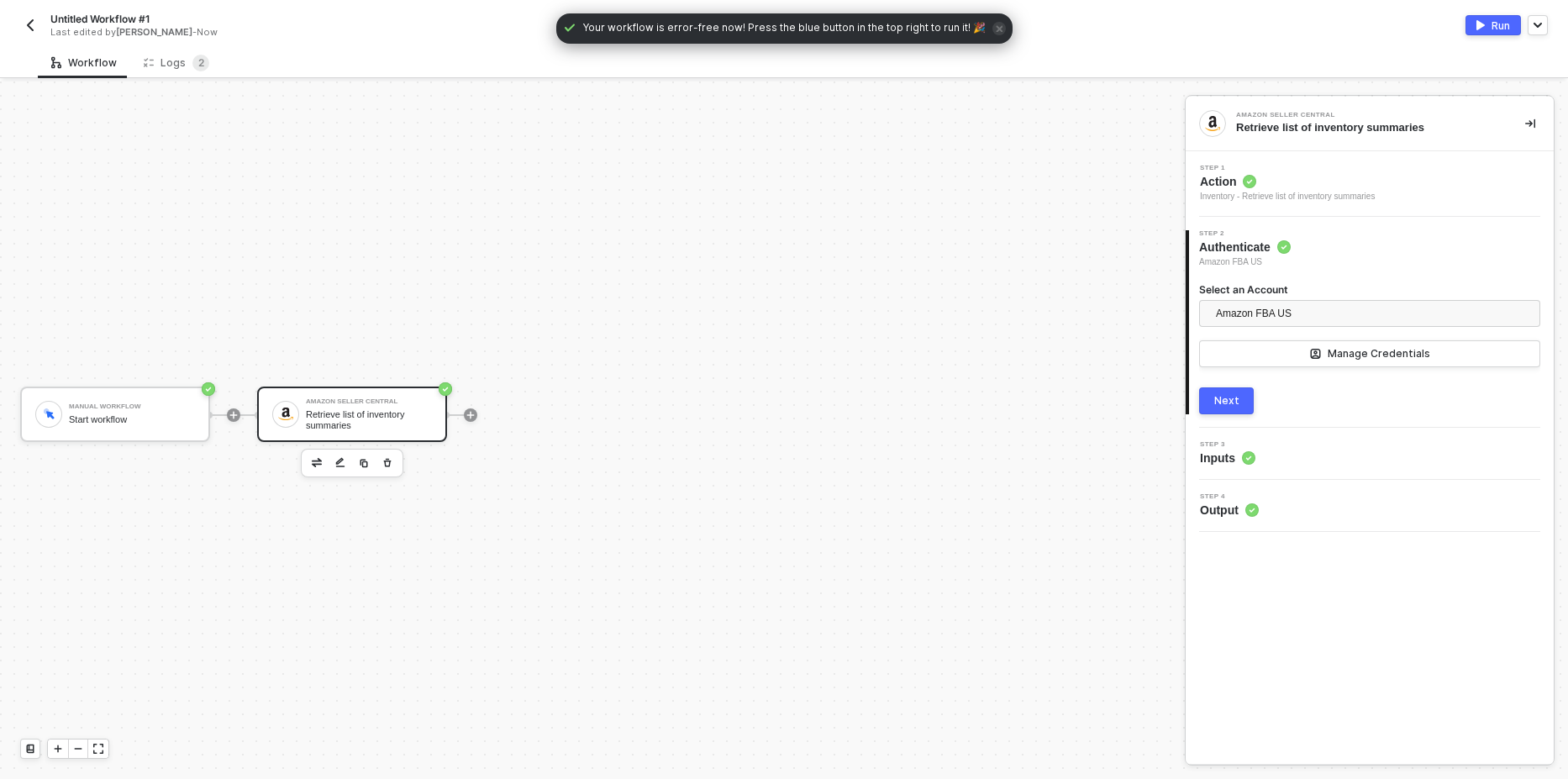
click at [22, 25] on button "button" at bounding box center [30, 25] width 20 height 20
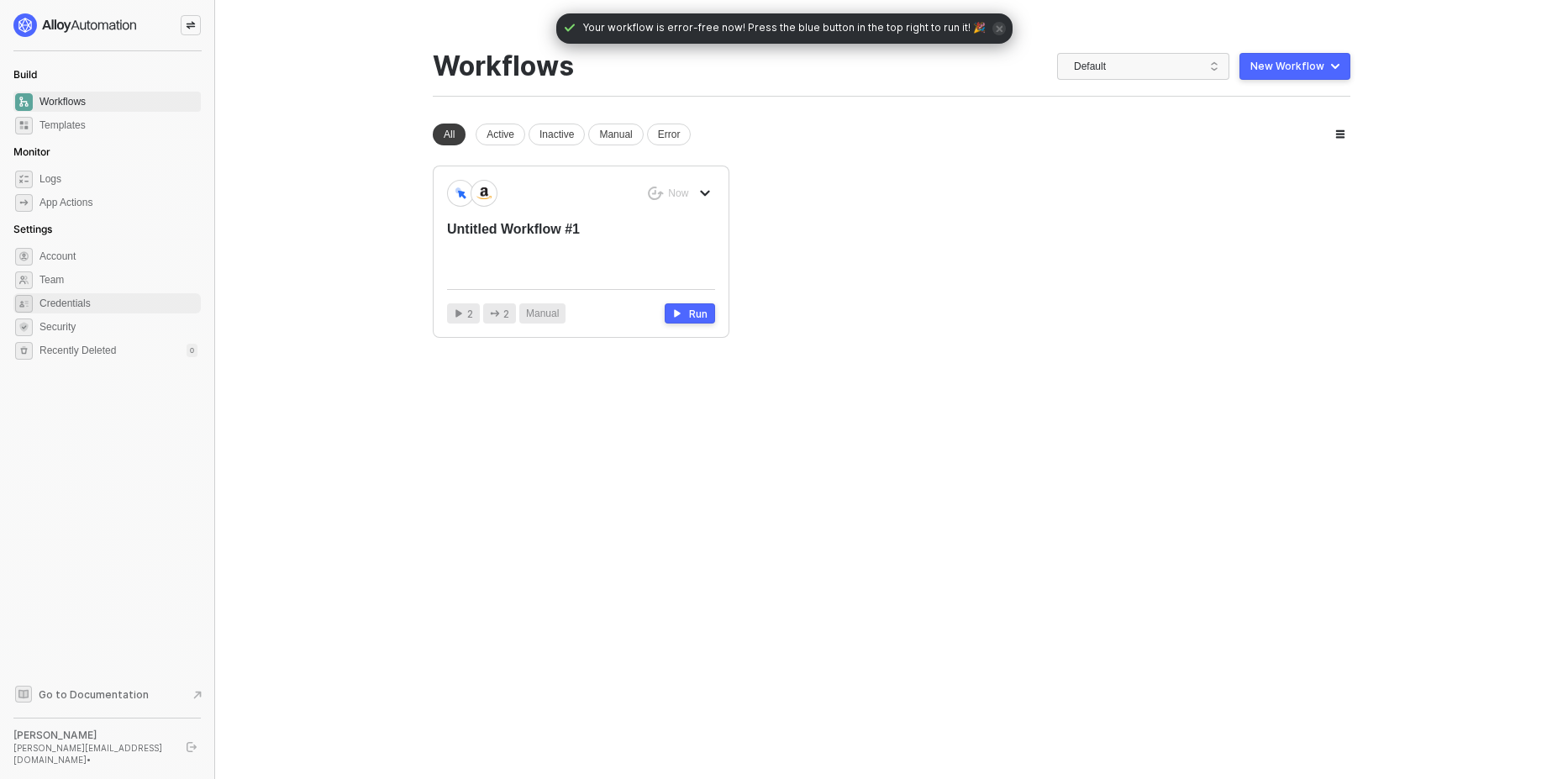
click at [94, 297] on span "Credentials" at bounding box center [118, 303] width 158 height 20
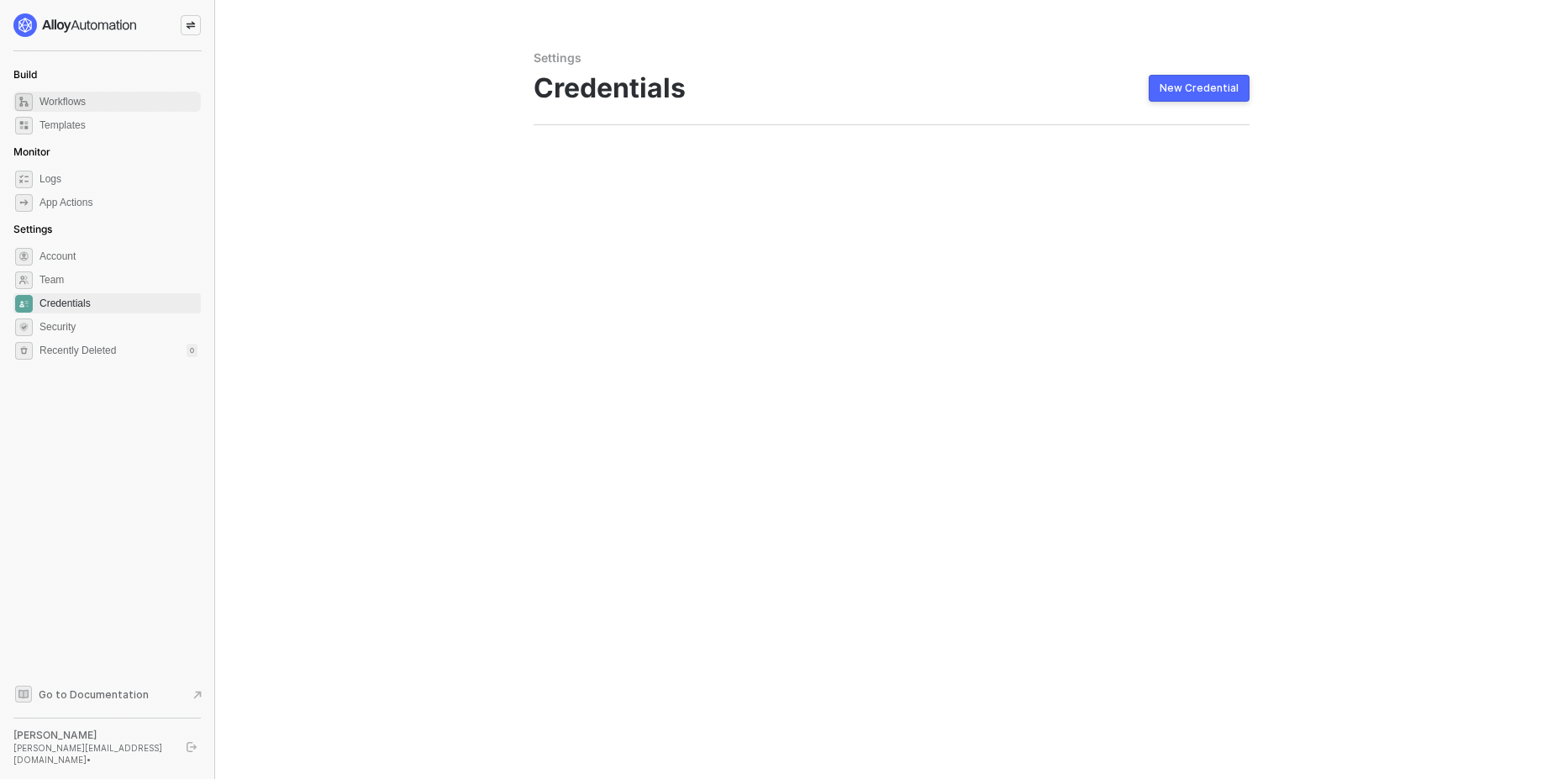
click at [102, 98] on span "Workflows" at bounding box center [118, 102] width 158 height 20
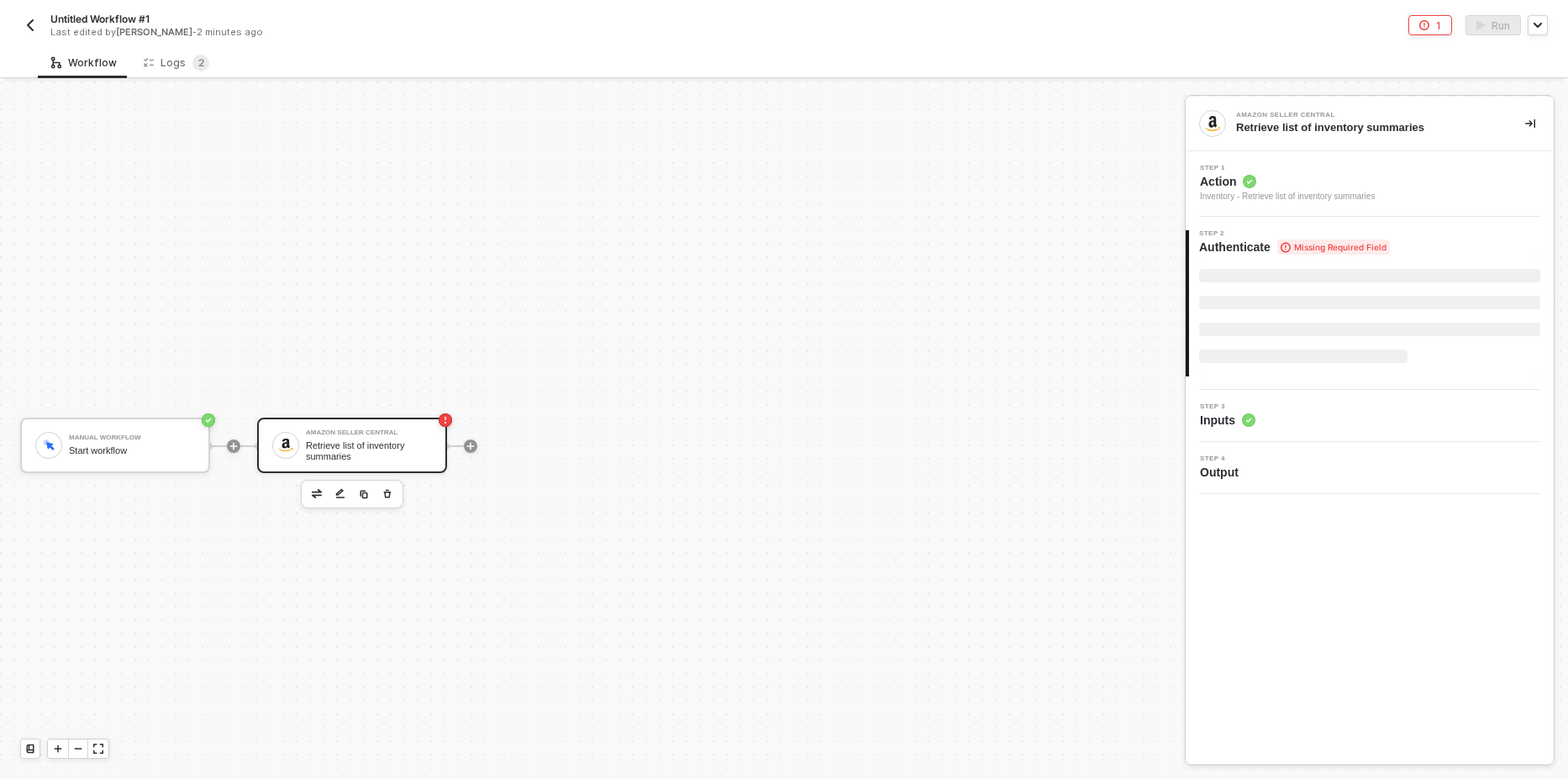
scroll to position [31, 0]
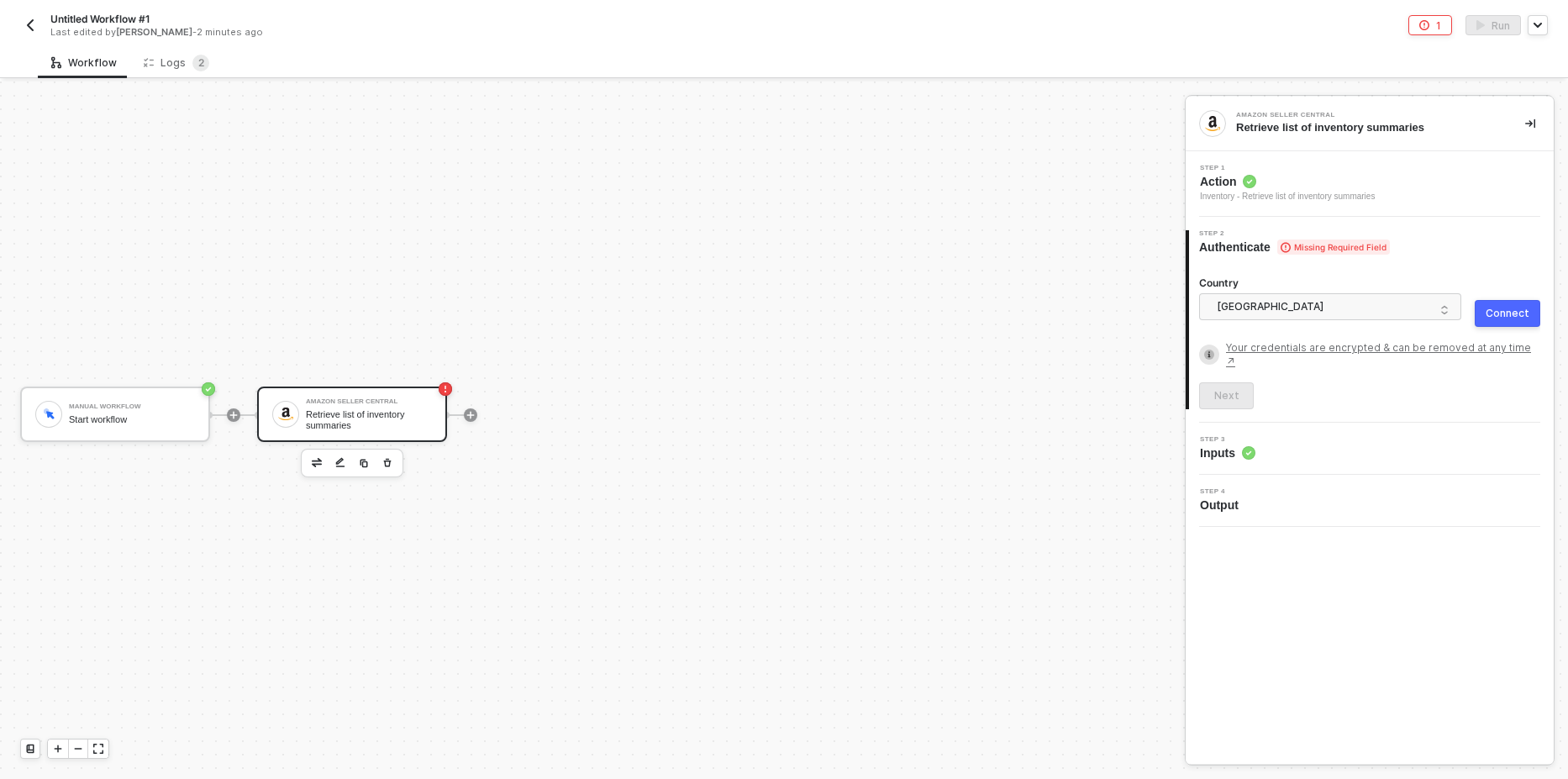
click at [1511, 315] on div "Connect" at bounding box center [1508, 313] width 44 height 14
click at [158, 68] on div "Logs 2" at bounding box center [176, 63] width 65 height 16
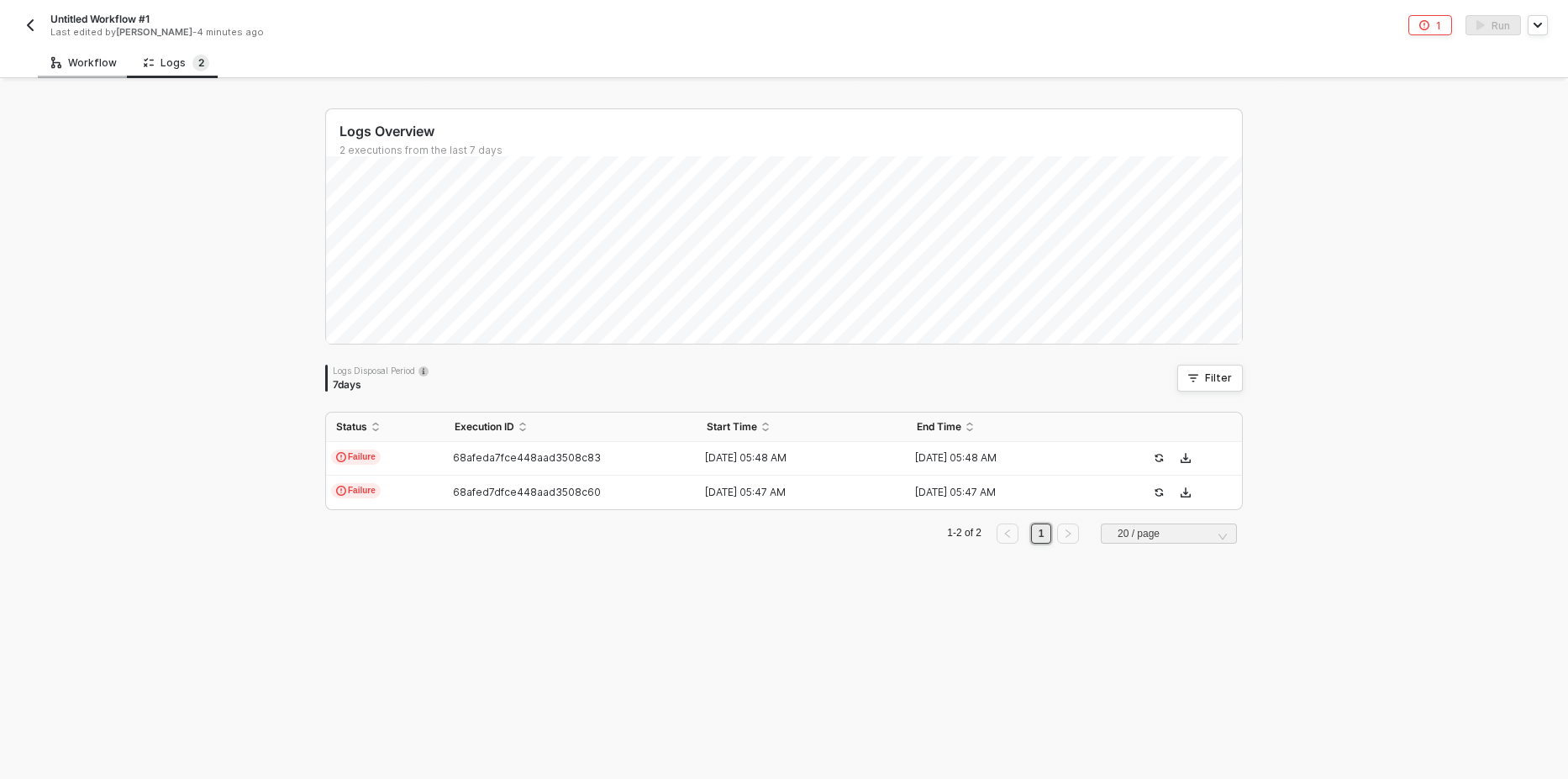
click at [98, 61] on div "Workflow" at bounding box center [84, 63] width 65 height 14
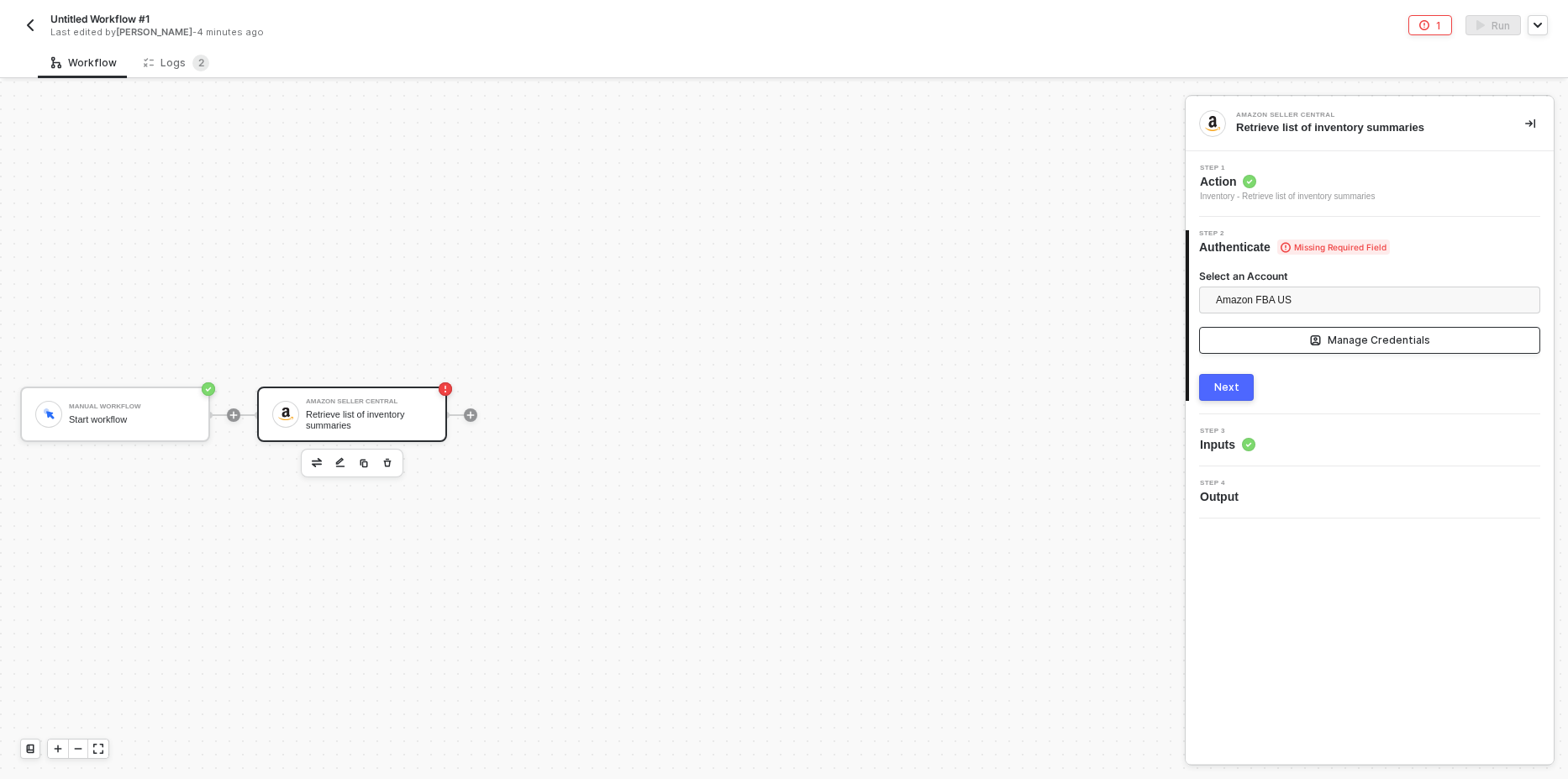
click at [1303, 345] on button "Manage Credentials" at bounding box center [1370, 340] width 341 height 27
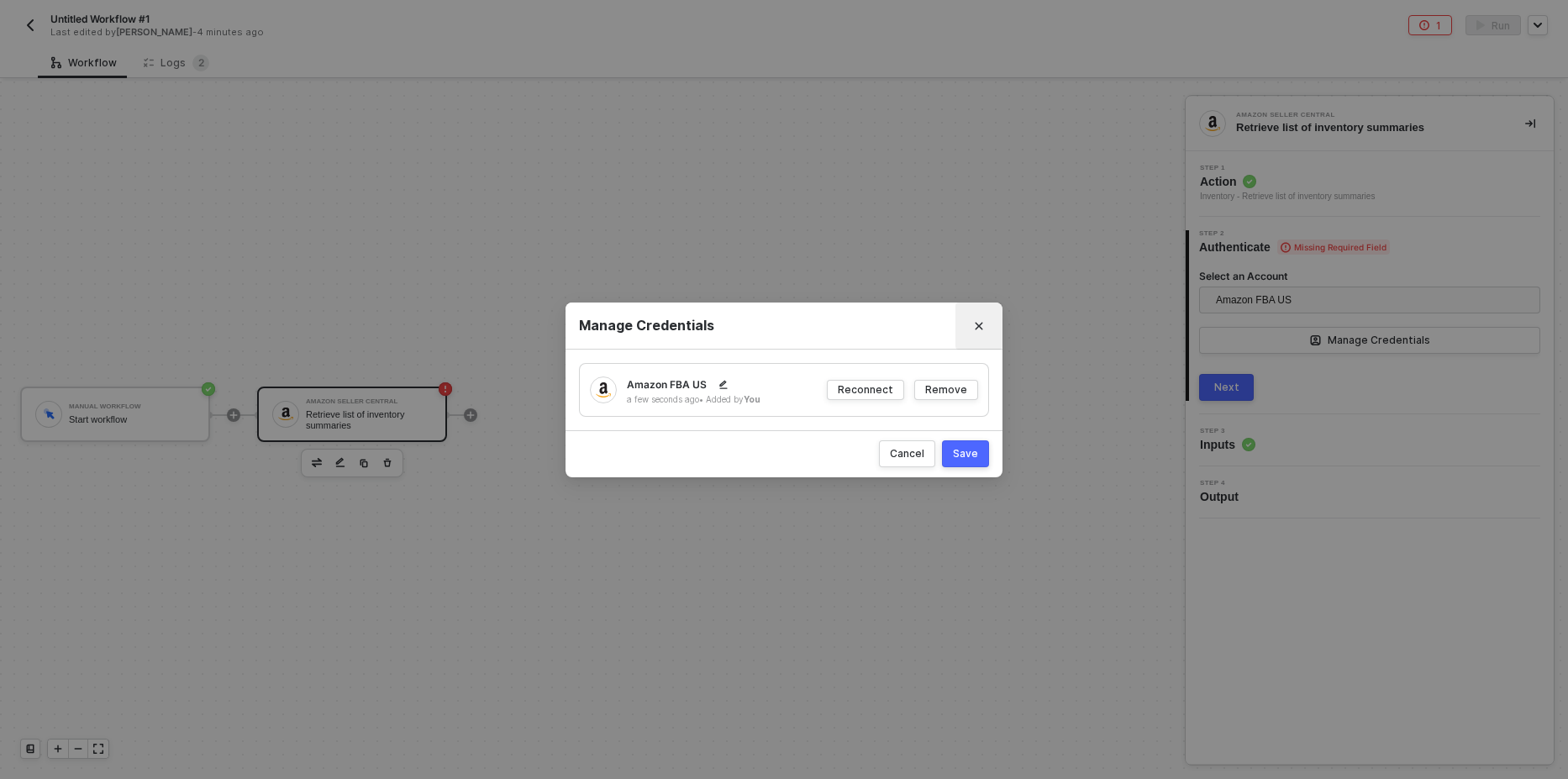
click at [979, 325] on icon "Close" at bounding box center [980, 325] width 7 height 7
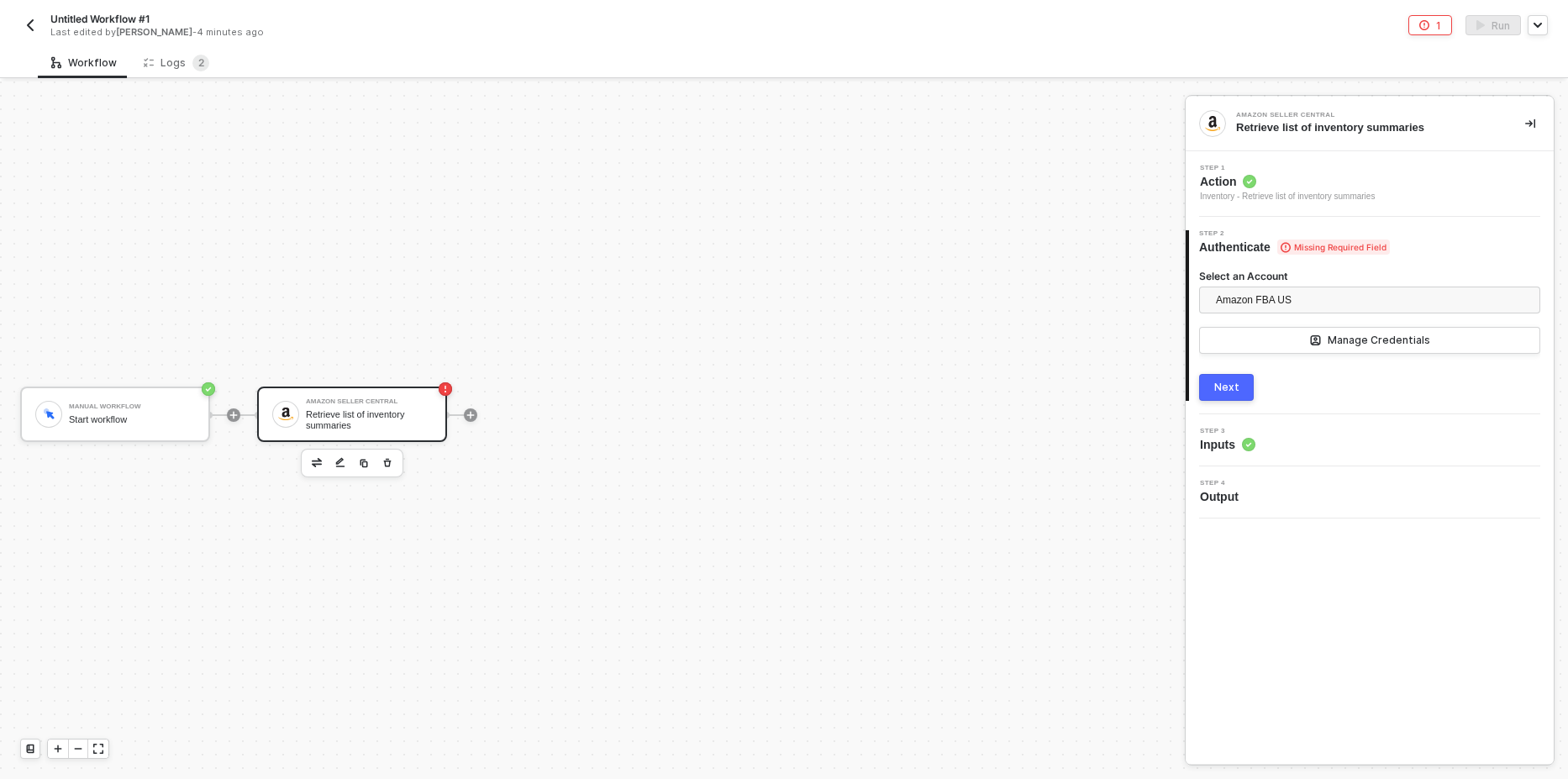
click at [1231, 398] on button "Next" at bounding box center [1227, 387] width 55 height 27
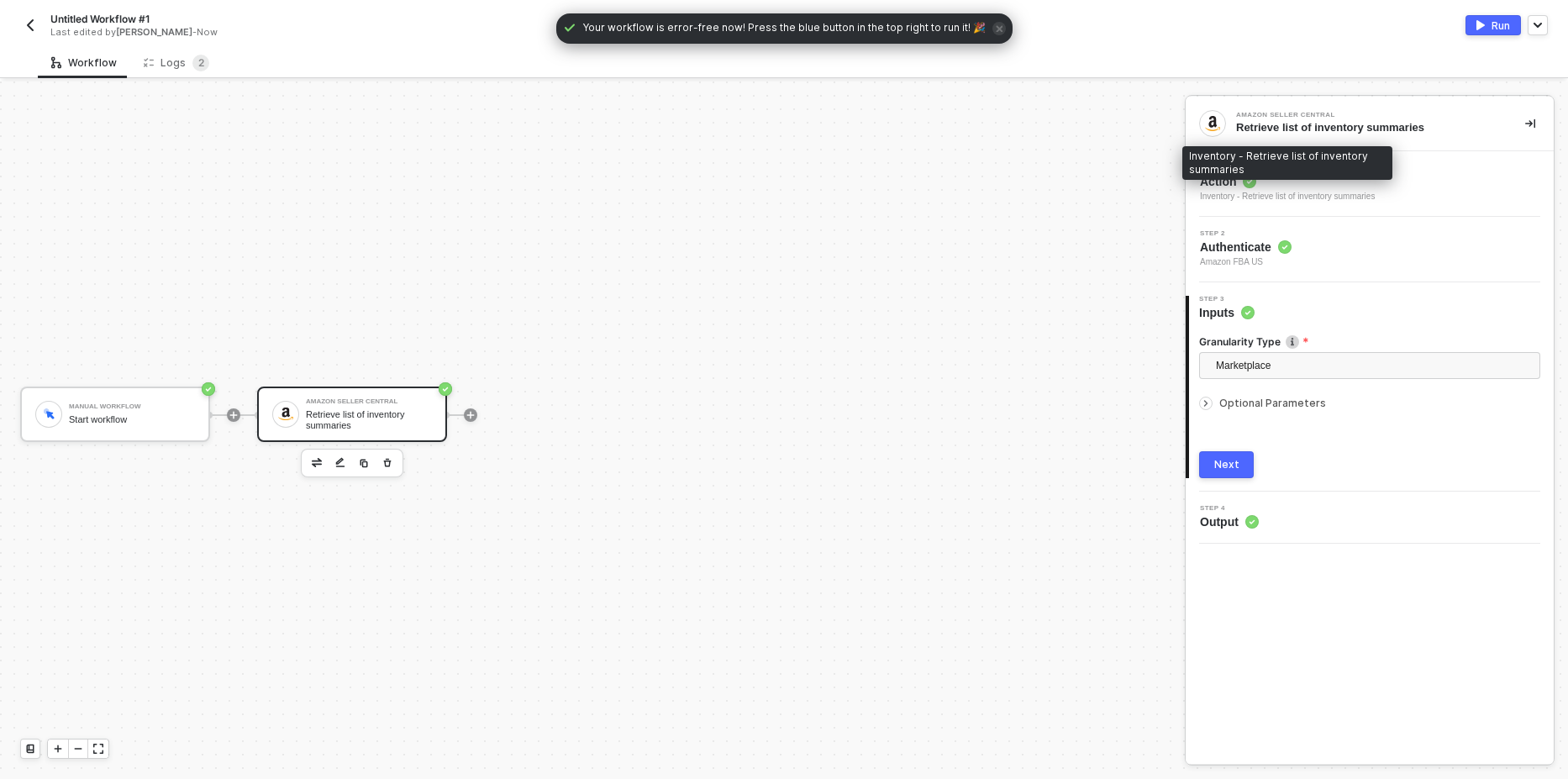
click at [1285, 187] on span "Action" at bounding box center [1288, 181] width 175 height 16
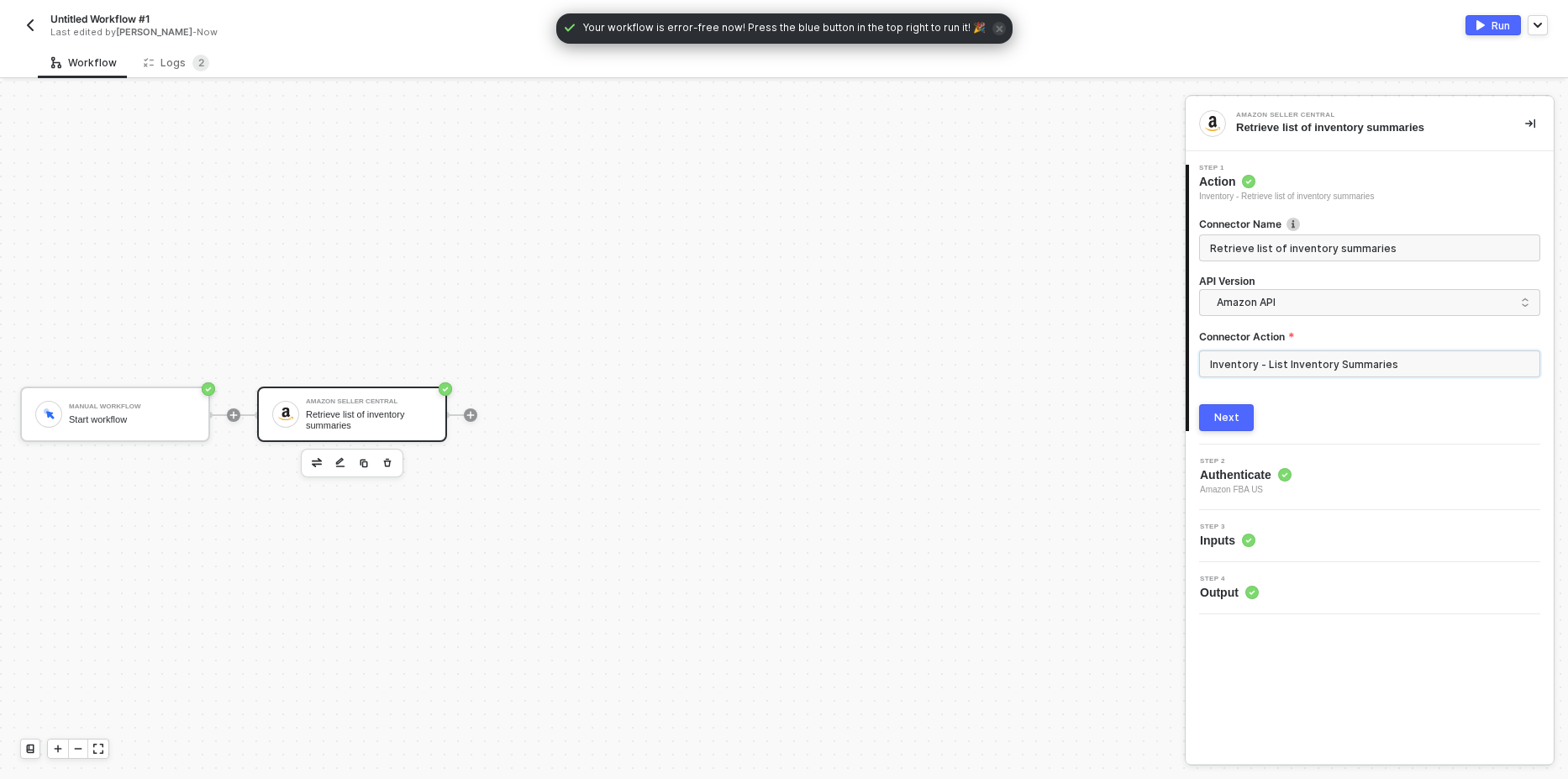
click at [1272, 362] on input "Inventory - List Inventory Summaries" at bounding box center [1370, 364] width 341 height 27
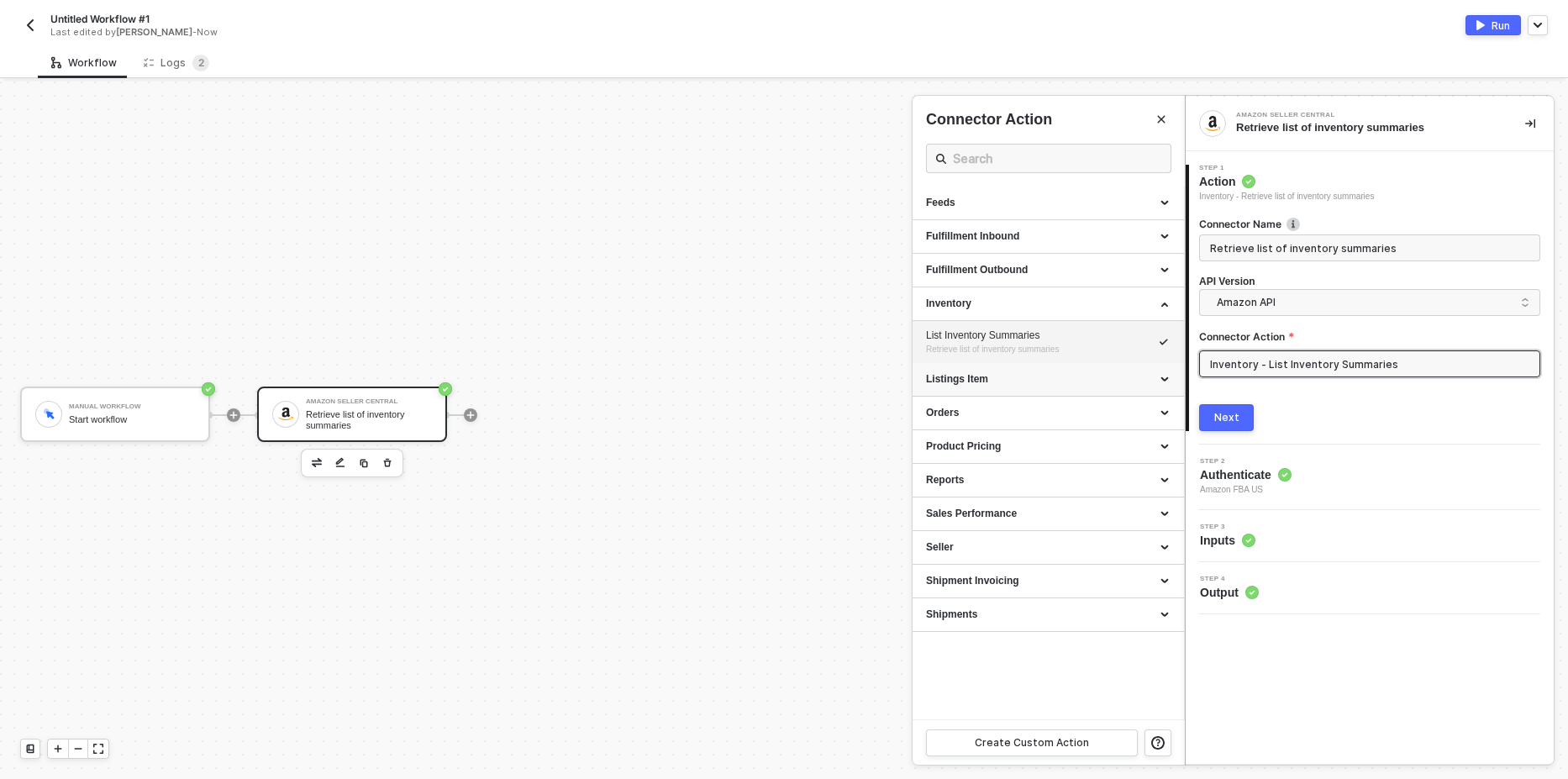
click at [1013, 384] on div "Listings Item" at bounding box center [1048, 379] width 245 height 15
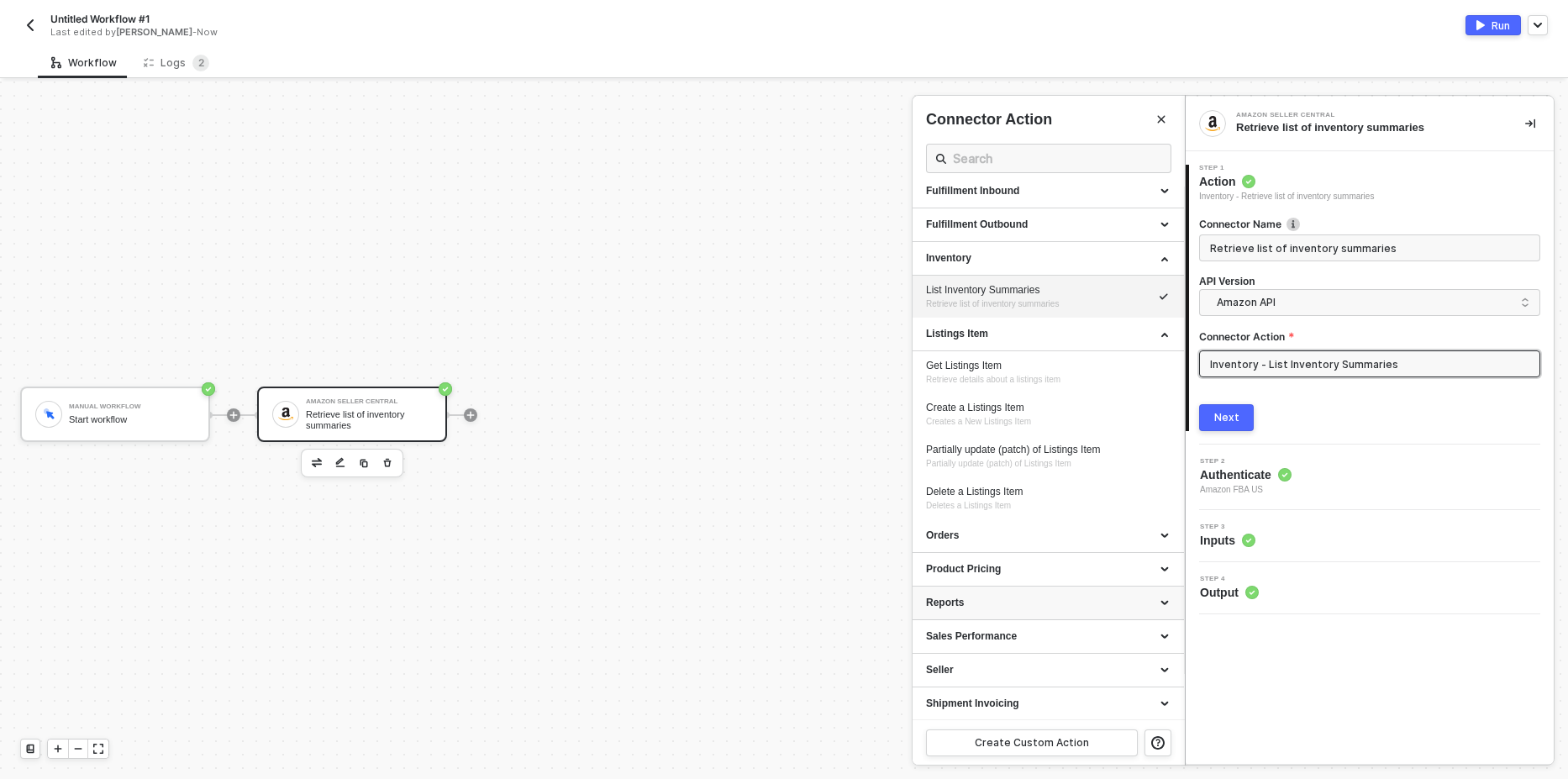
scroll to position [81, 0]
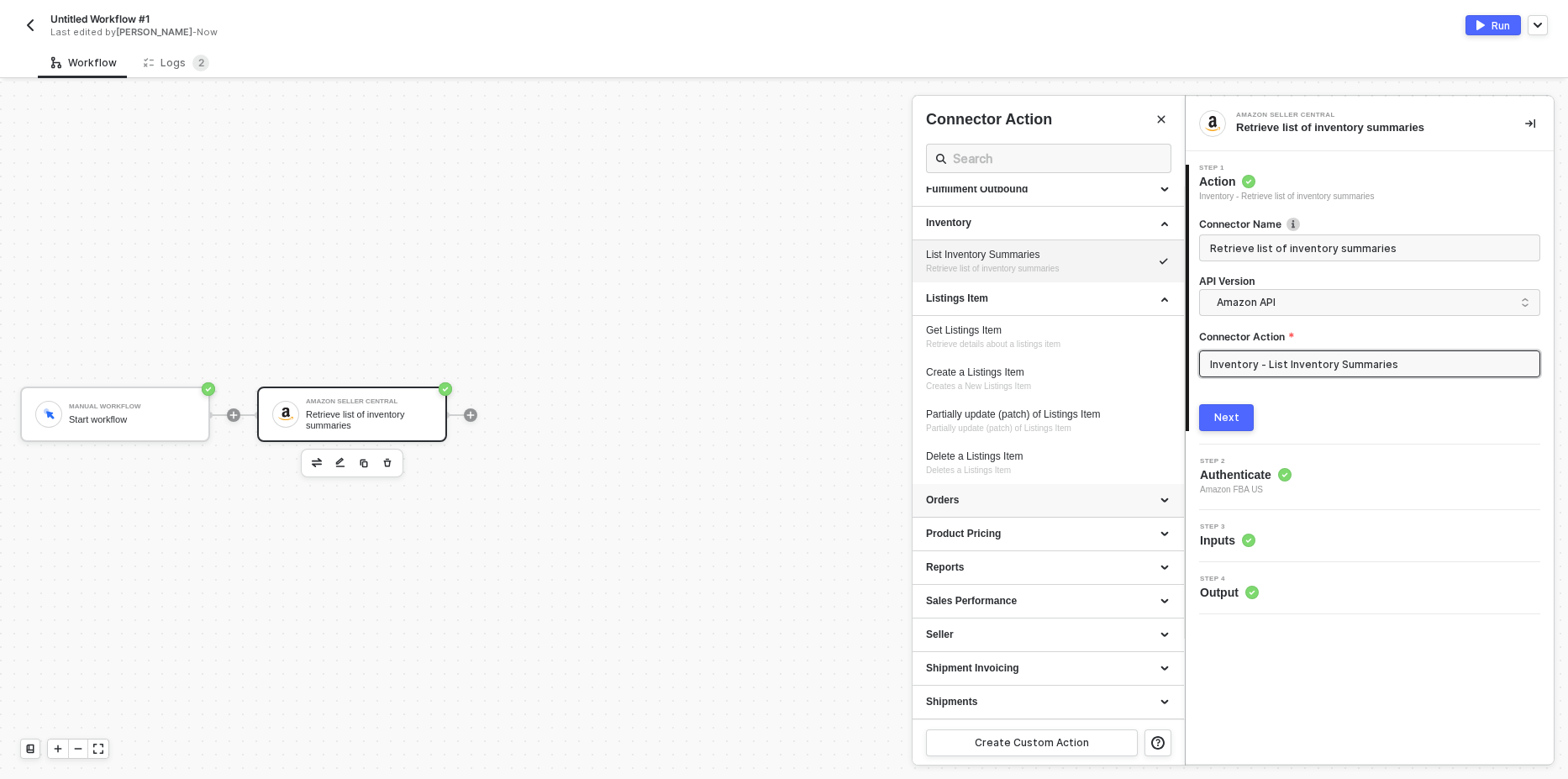
click at [1023, 501] on div "Orders" at bounding box center [1048, 500] width 245 height 15
click at [987, 546] on span "Retrieves a list of all Orders" at bounding box center [978, 545] width 104 height 9
type input "Retrieves a list of all Orders"
type input "Orders - List all Orders"
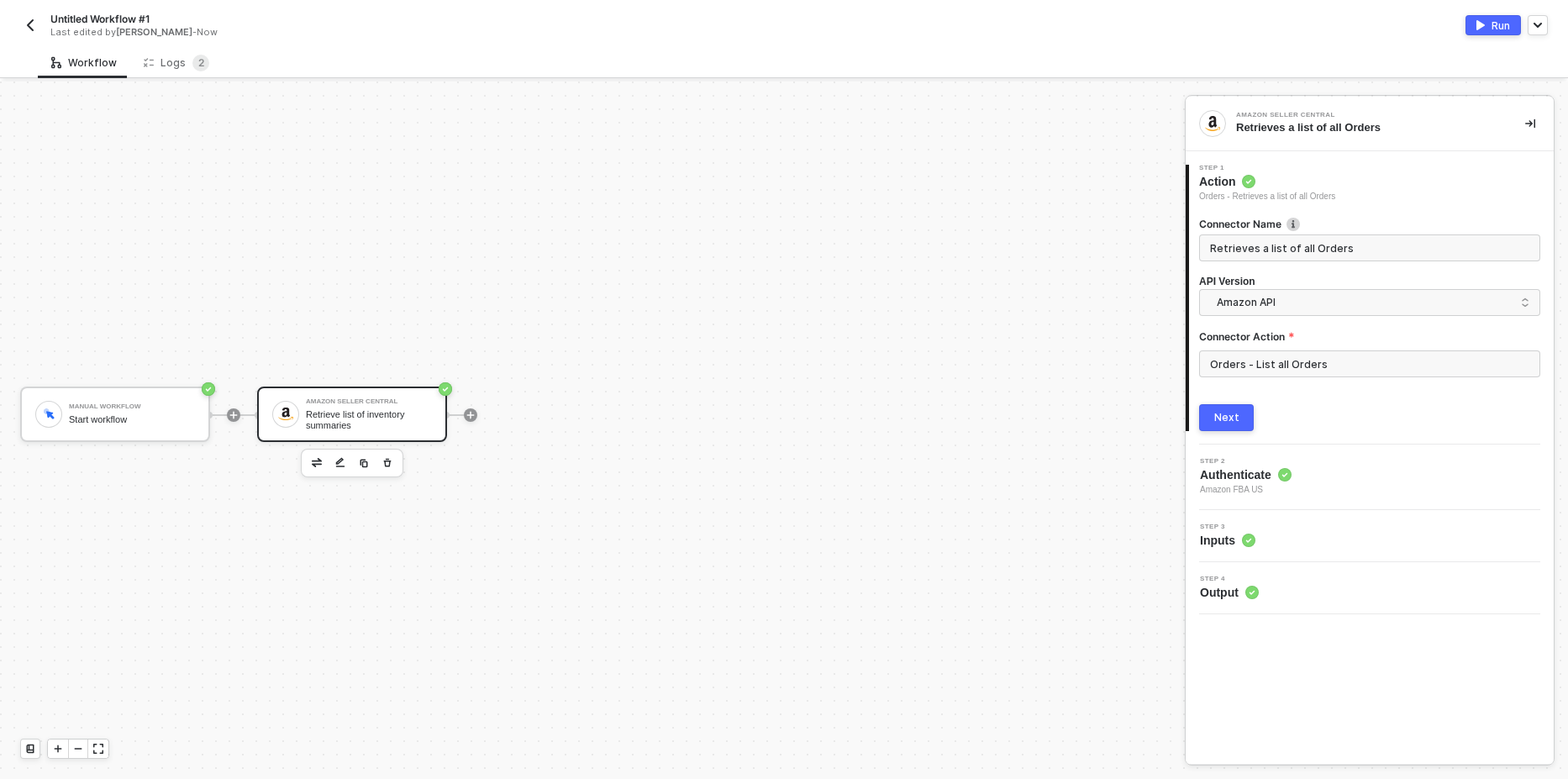
click at [1229, 420] on div "Next" at bounding box center [1227, 417] width 25 height 14
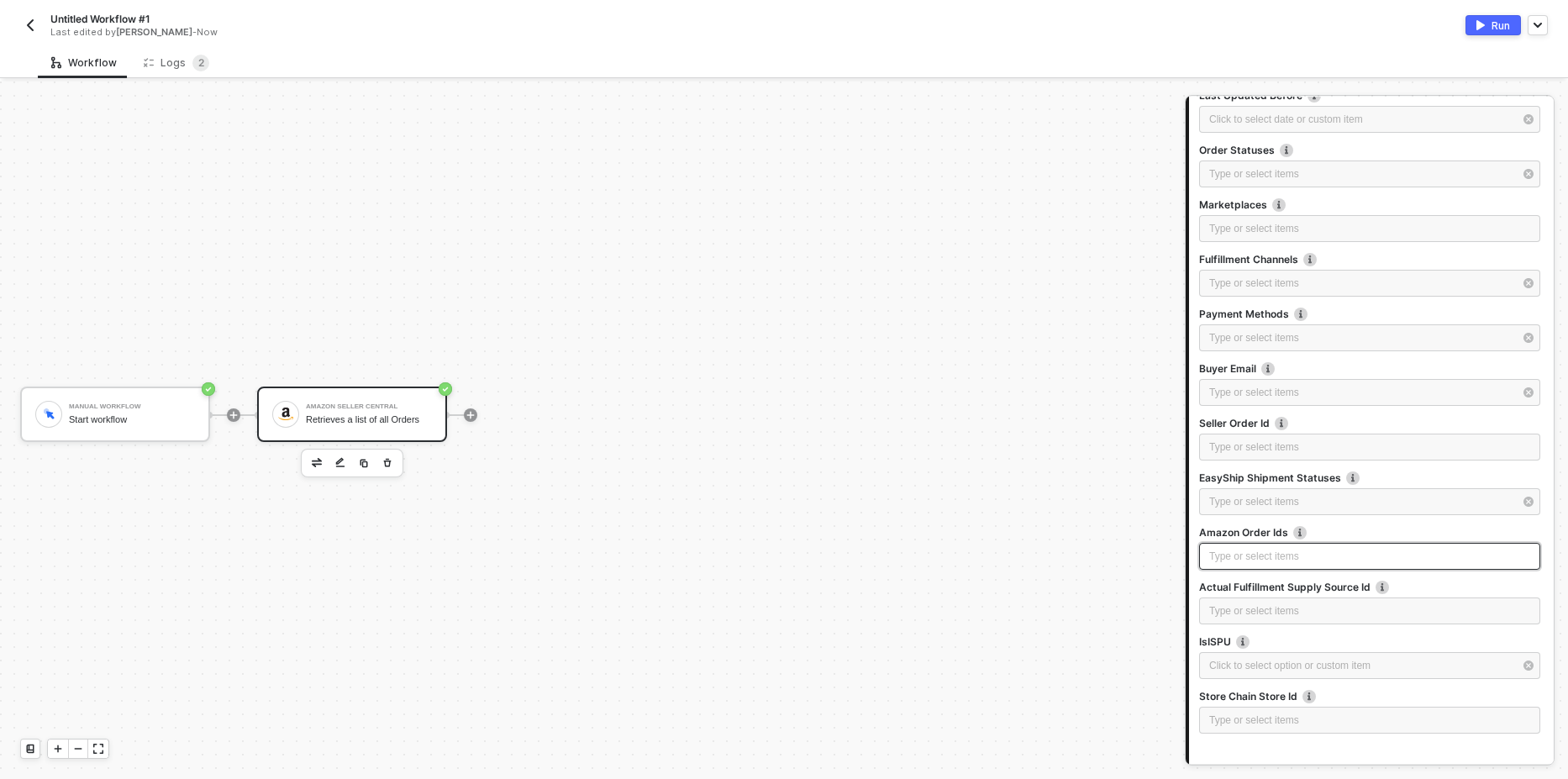
scroll to position [613, 0]
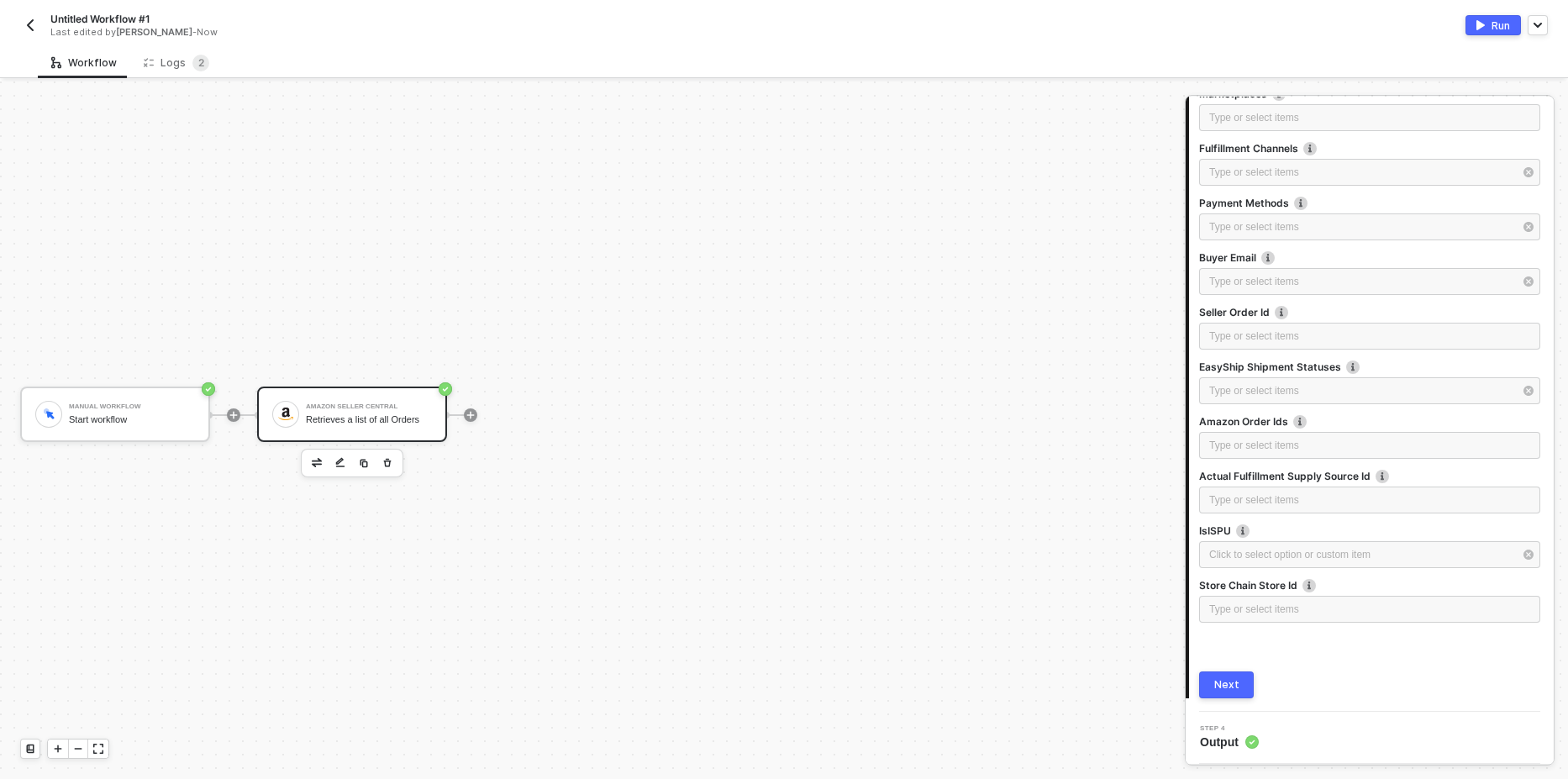
click at [1481, 25] on img "button" at bounding box center [1481, 25] width 8 height 10
click at [174, 64] on div "Logs 2" at bounding box center [176, 63] width 65 height 16
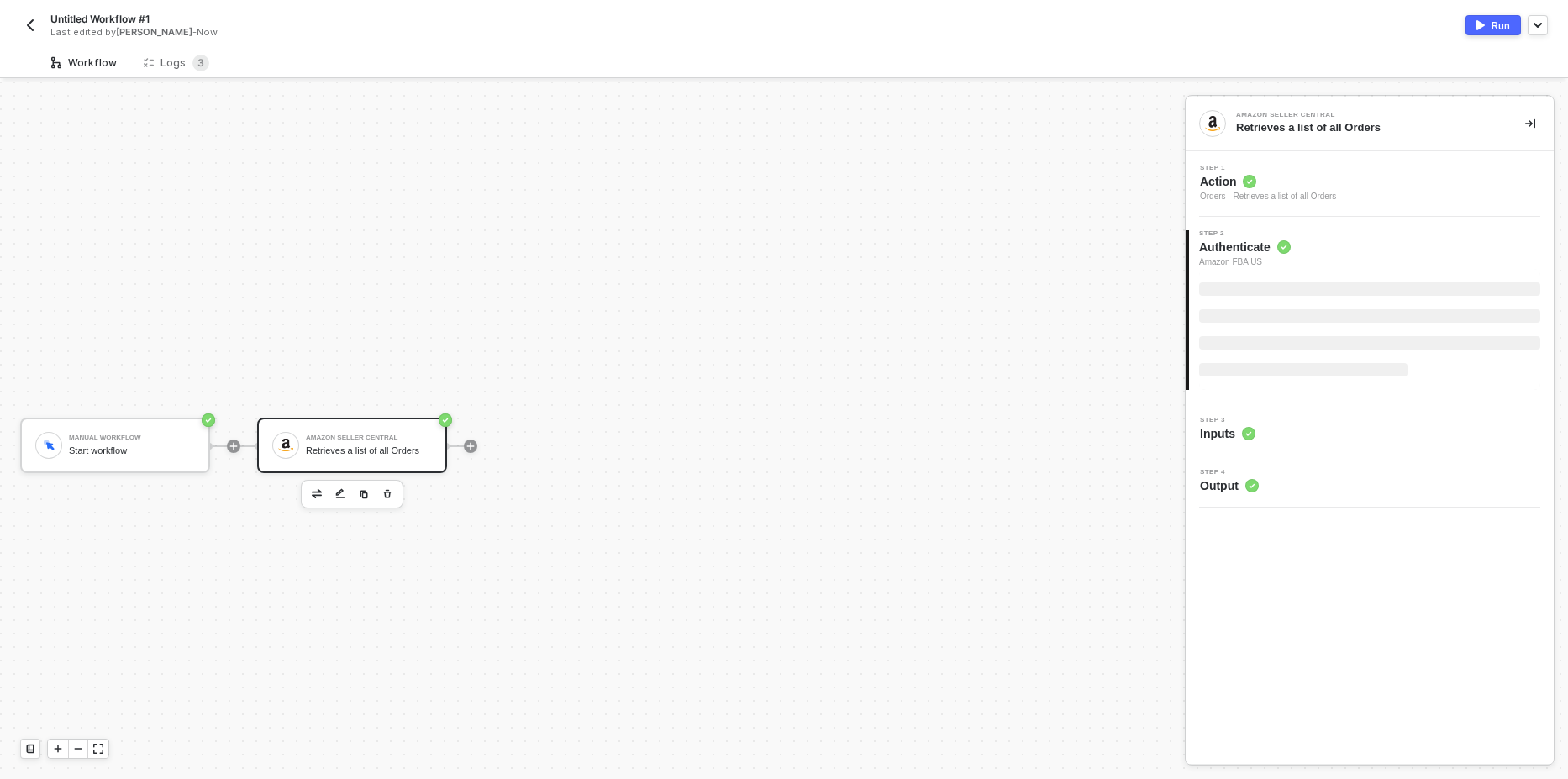
scroll to position [31, 0]
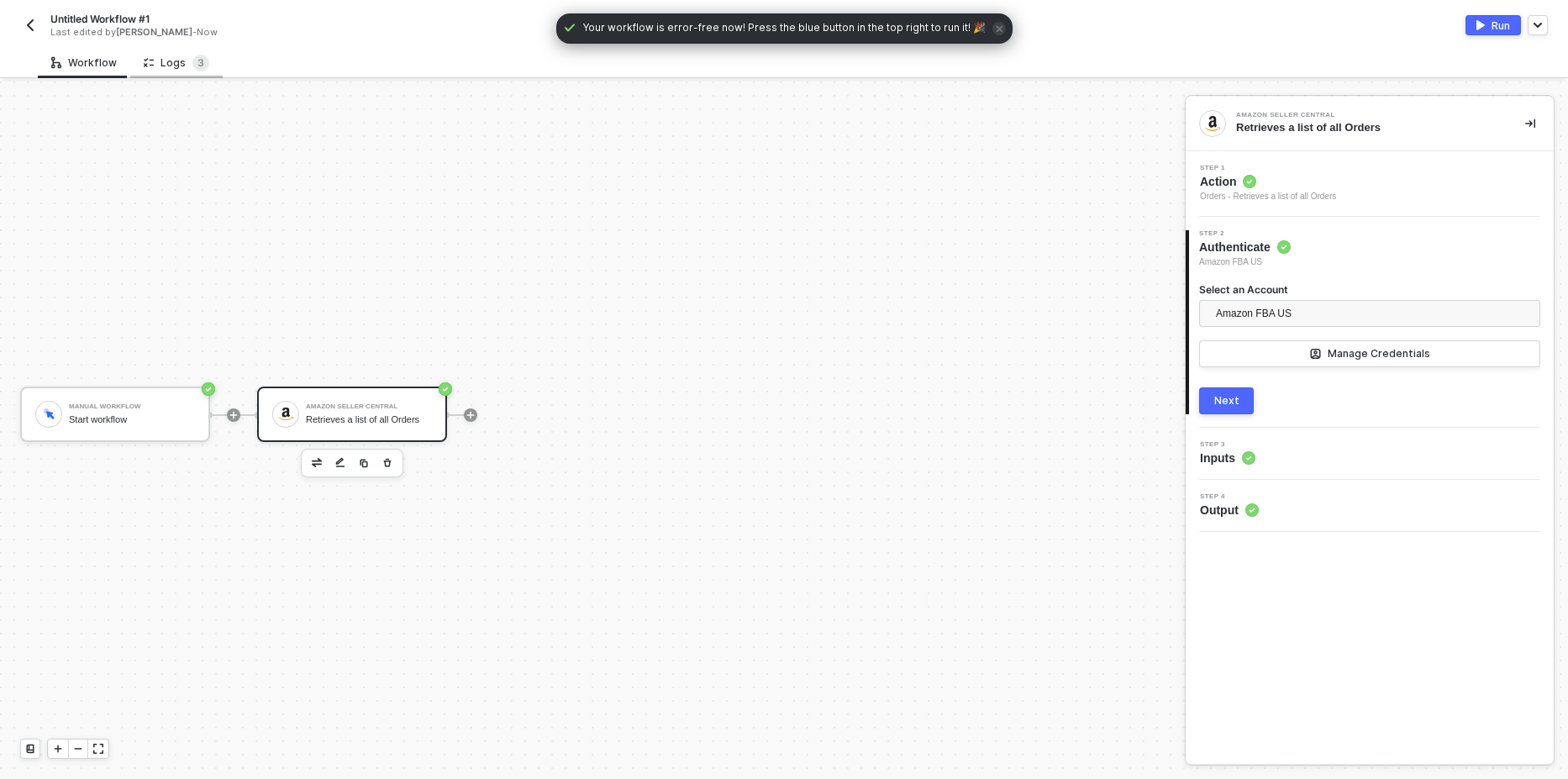
click at [173, 62] on div "Logs 3" at bounding box center [176, 63] width 65 height 16
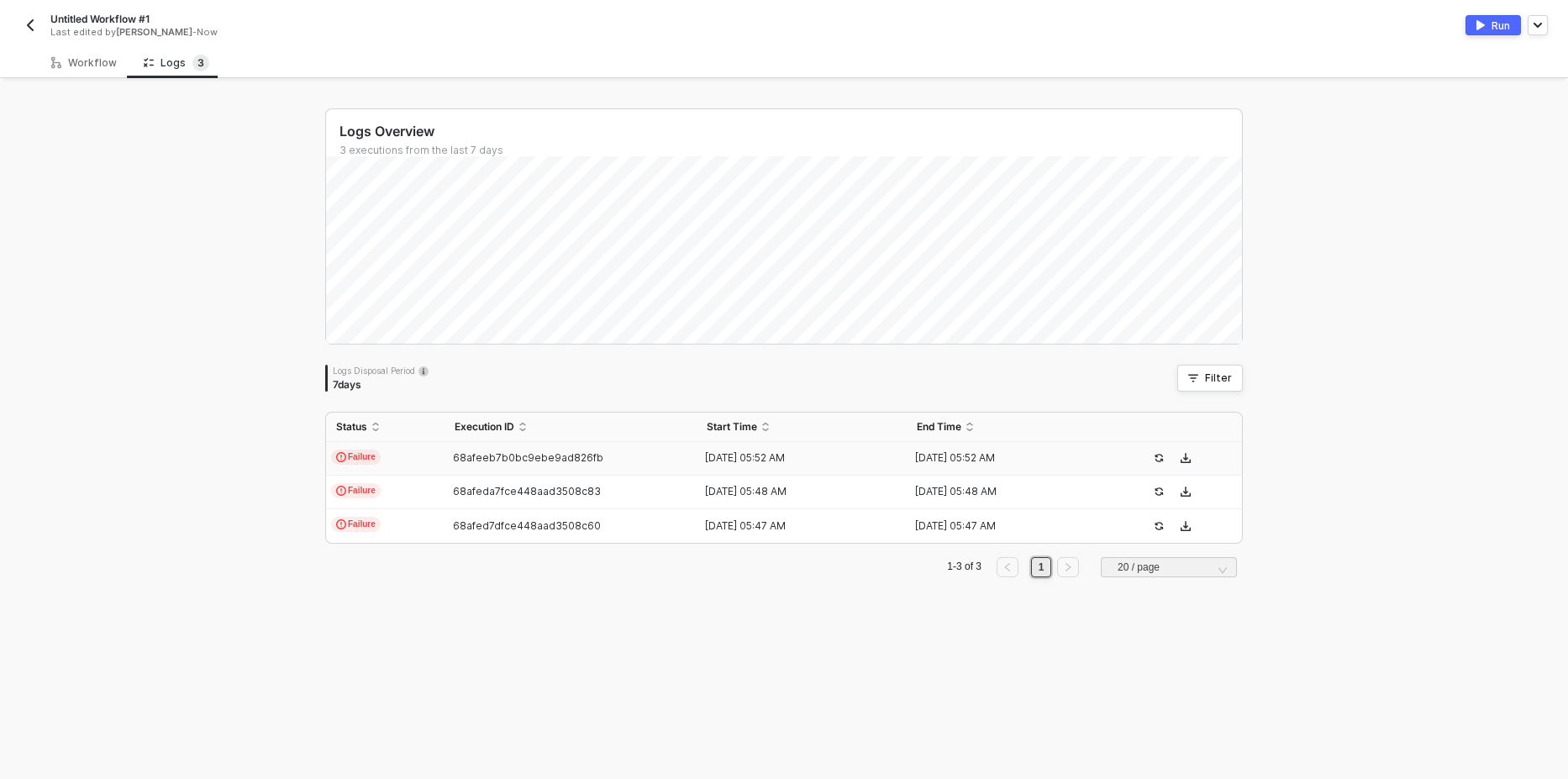
click at [350, 451] on span "Failure" at bounding box center [356, 456] width 50 height 15
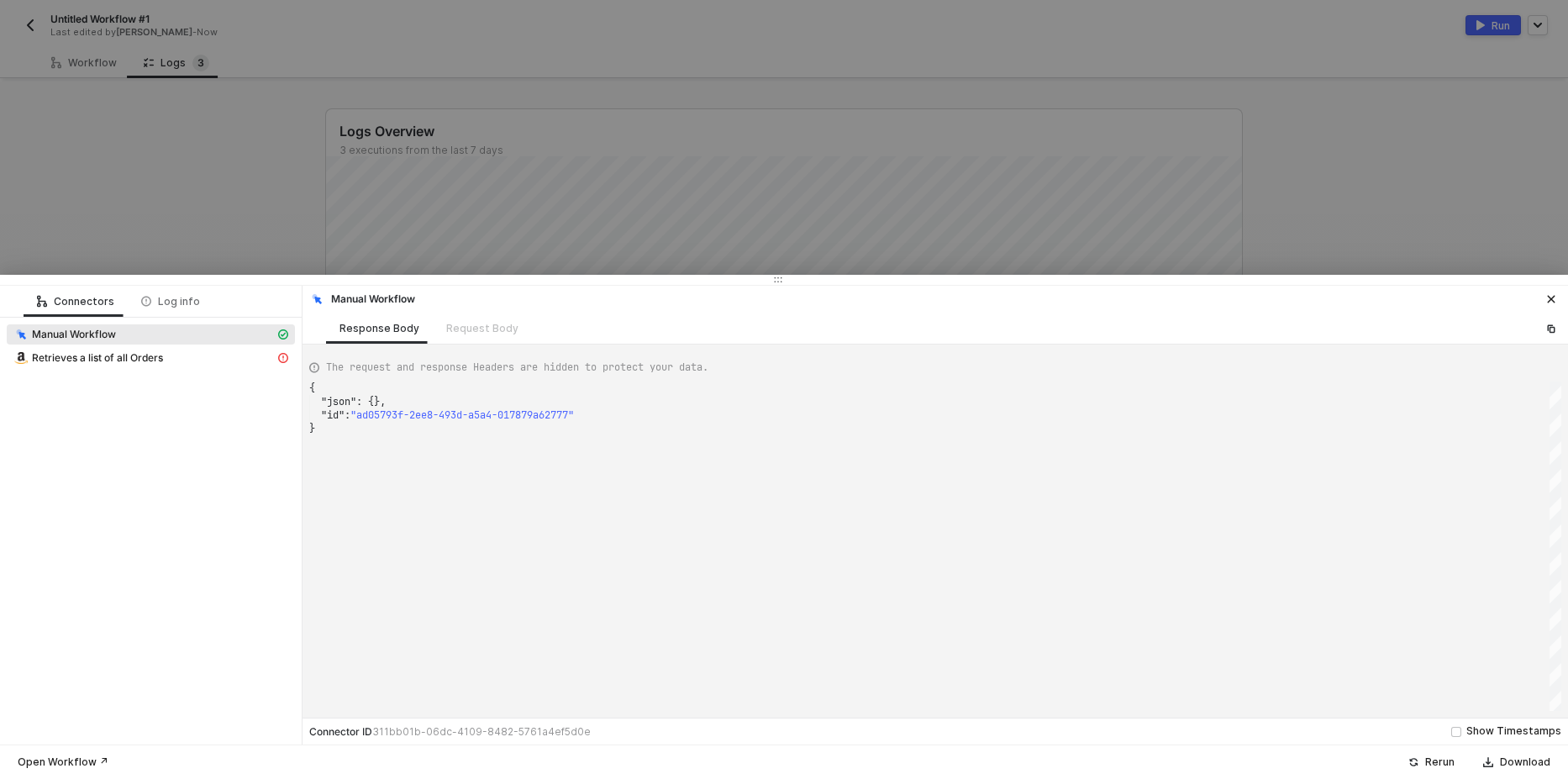
click at [167, 346] on div "Manual Workflow" at bounding box center [150, 336] width 288 height 24
click at [180, 354] on div "Retrieves a list of all Orders" at bounding box center [144, 357] width 261 height 15
type textarea "{ "message": "Error: Error : {\"errors\":[{\"code\":\"InvalidInput\",\"message\…"
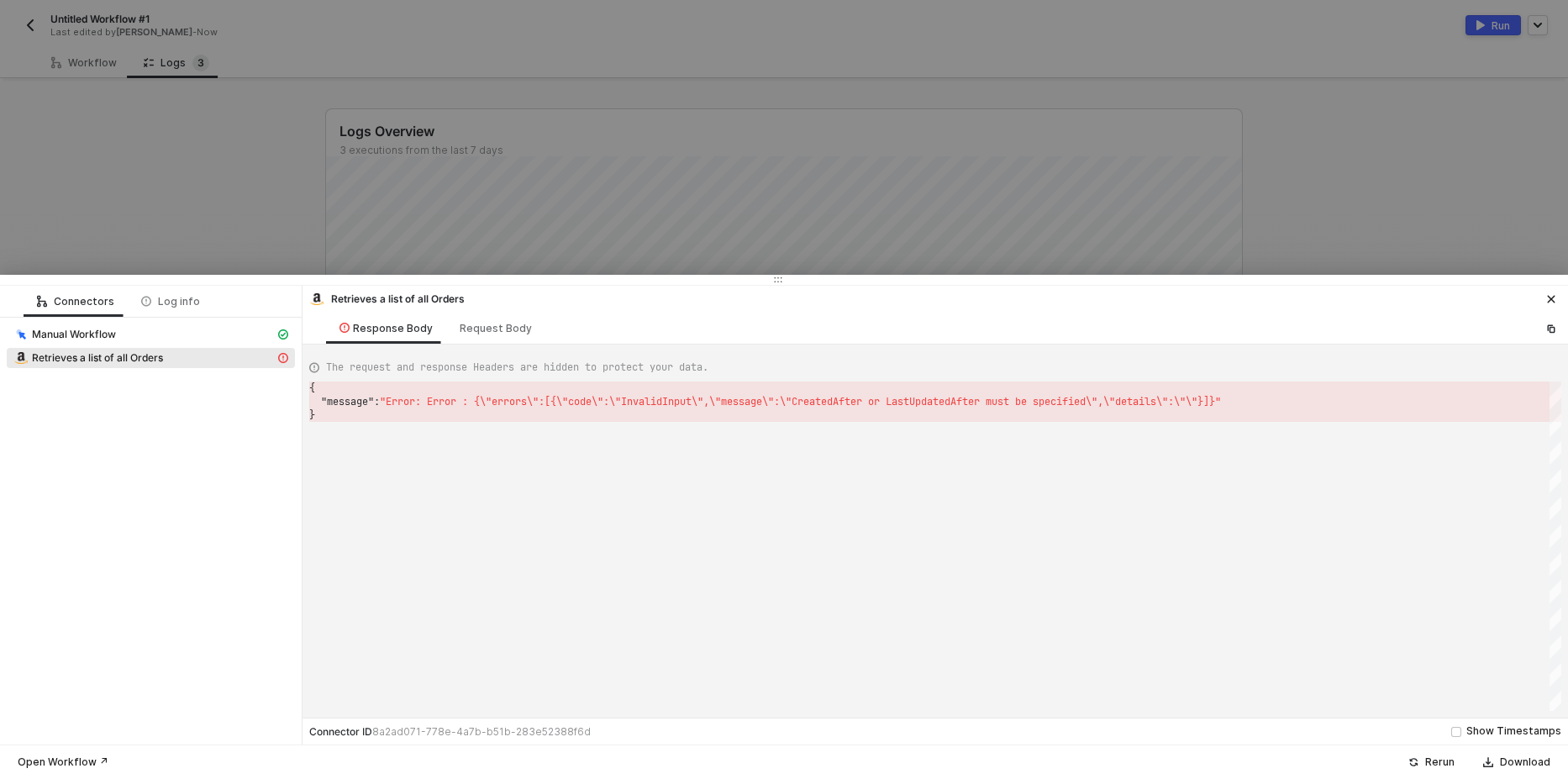
click at [182, 140] on div at bounding box center [784, 389] width 1568 height 779
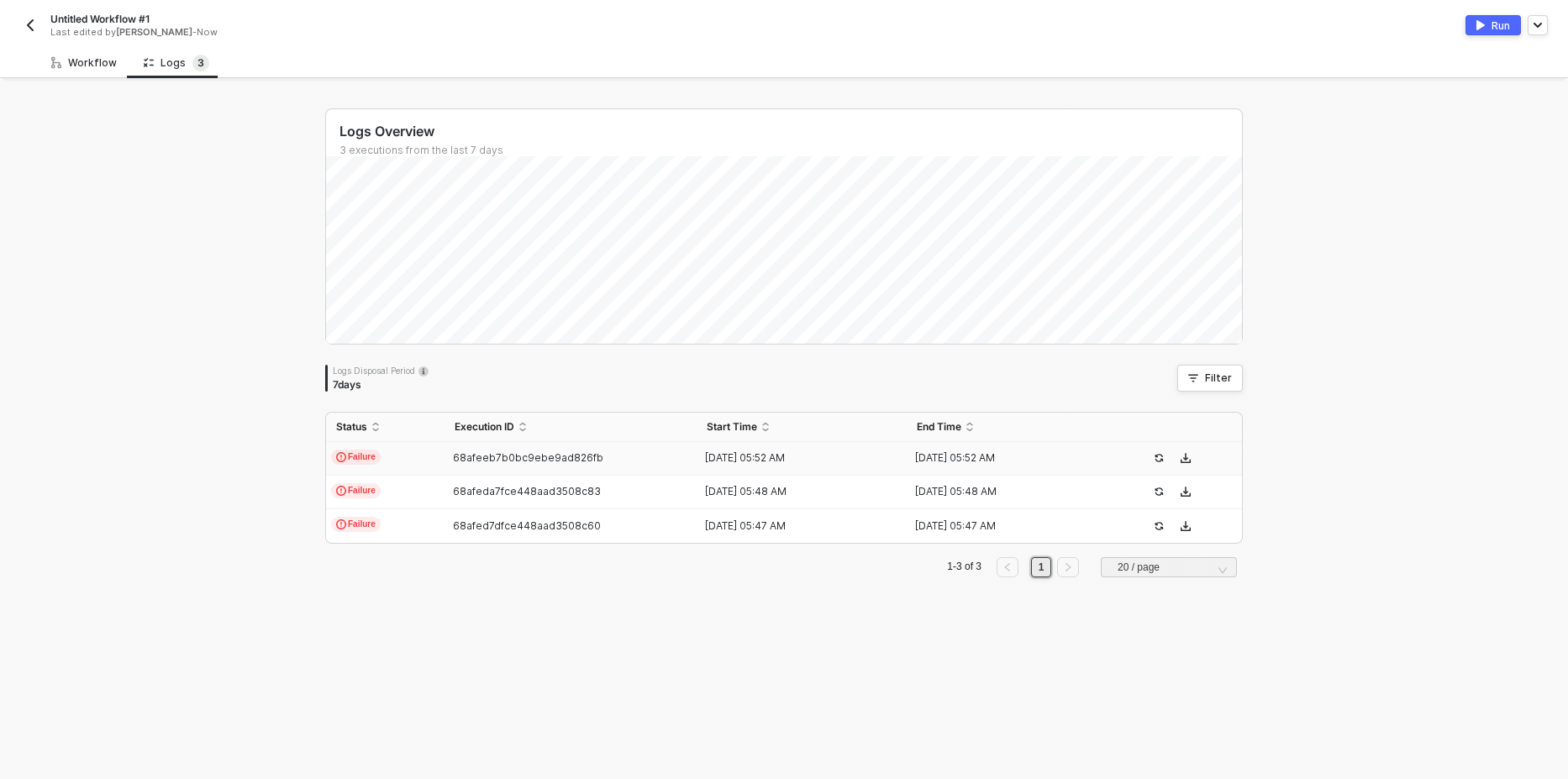
click at [95, 69] on div "Workflow" at bounding box center [84, 63] width 65 height 14
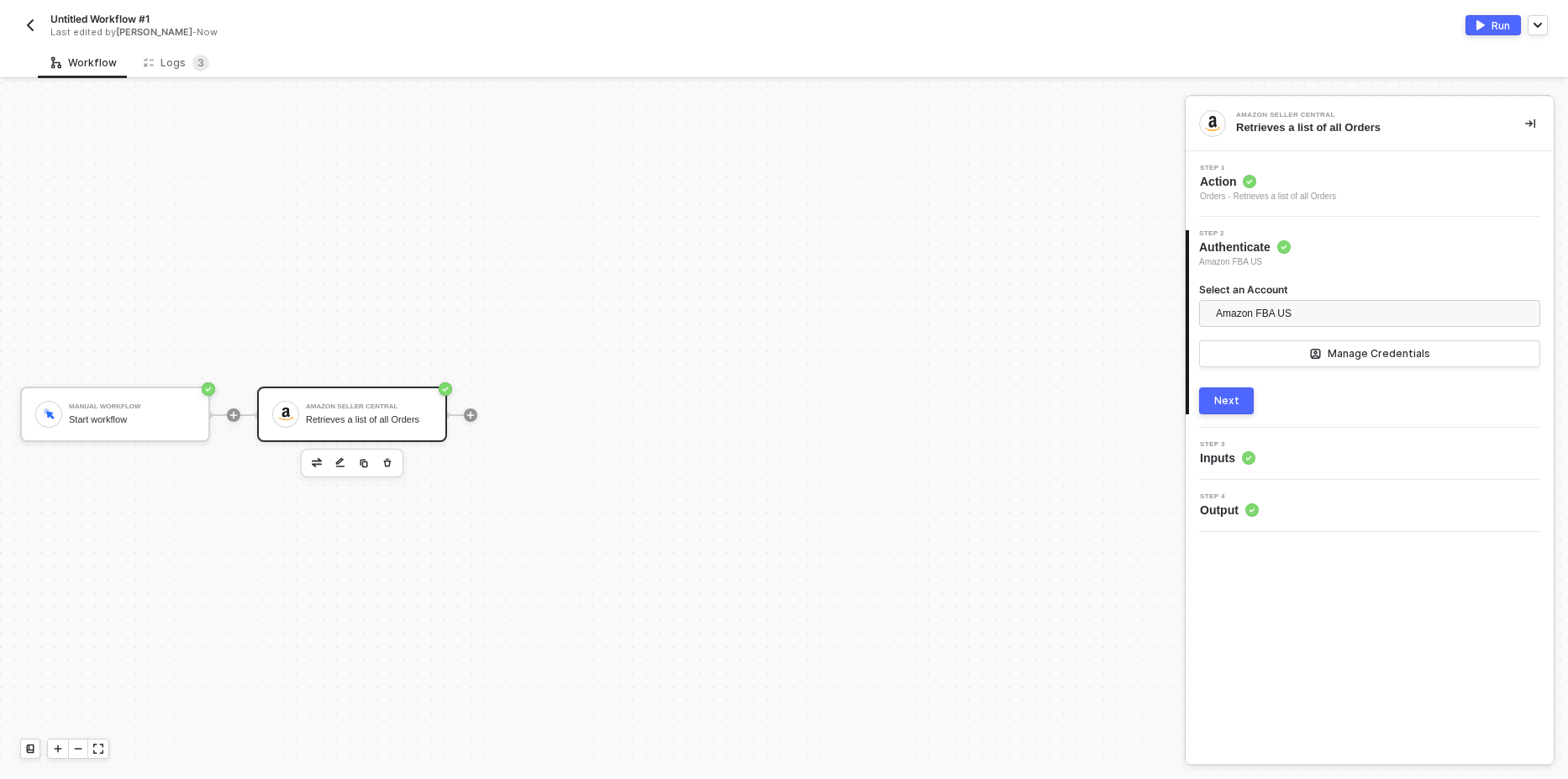
click at [1223, 414] on button "Next" at bounding box center [1227, 401] width 55 height 27
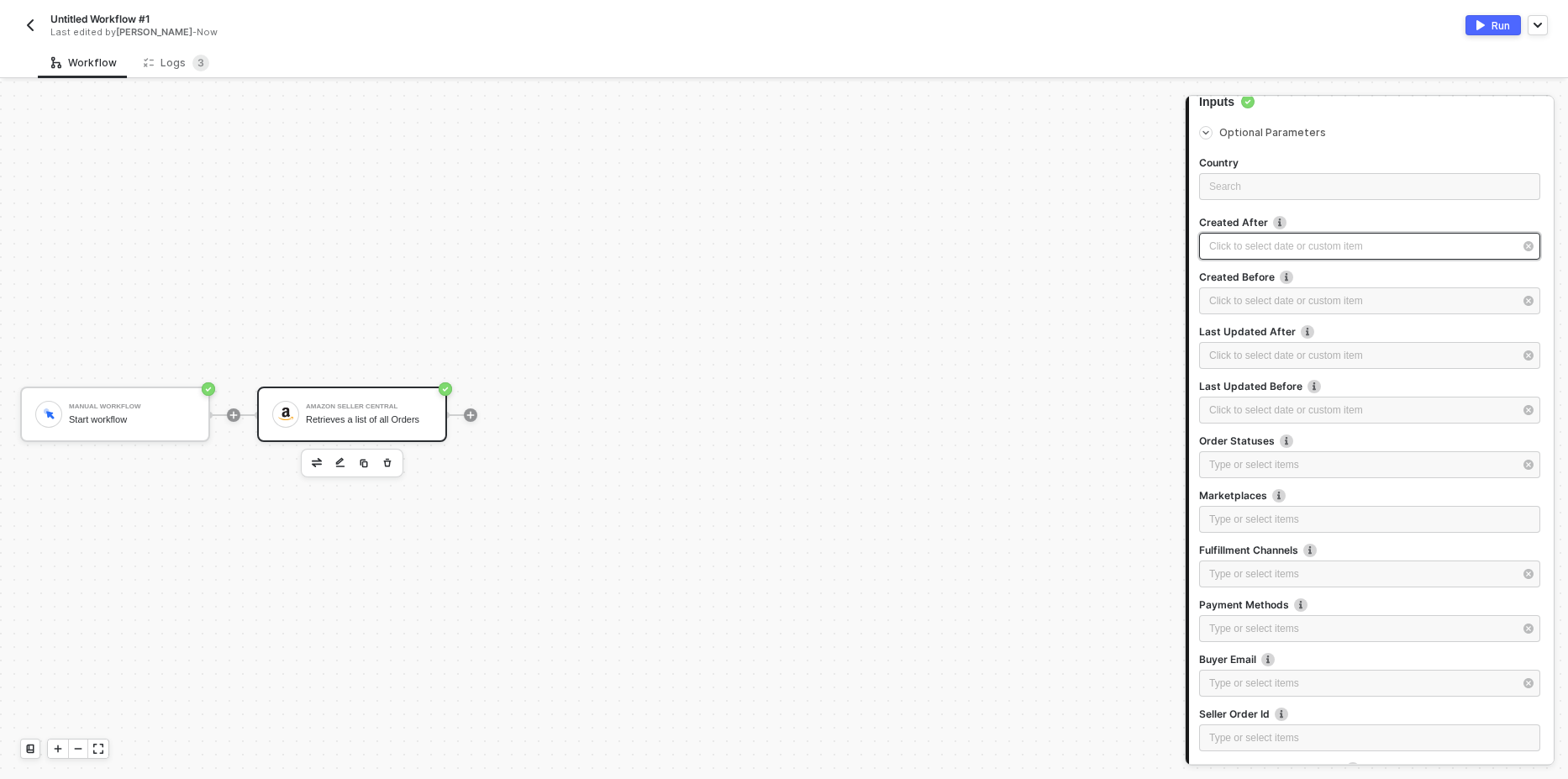
scroll to position [101, 0]
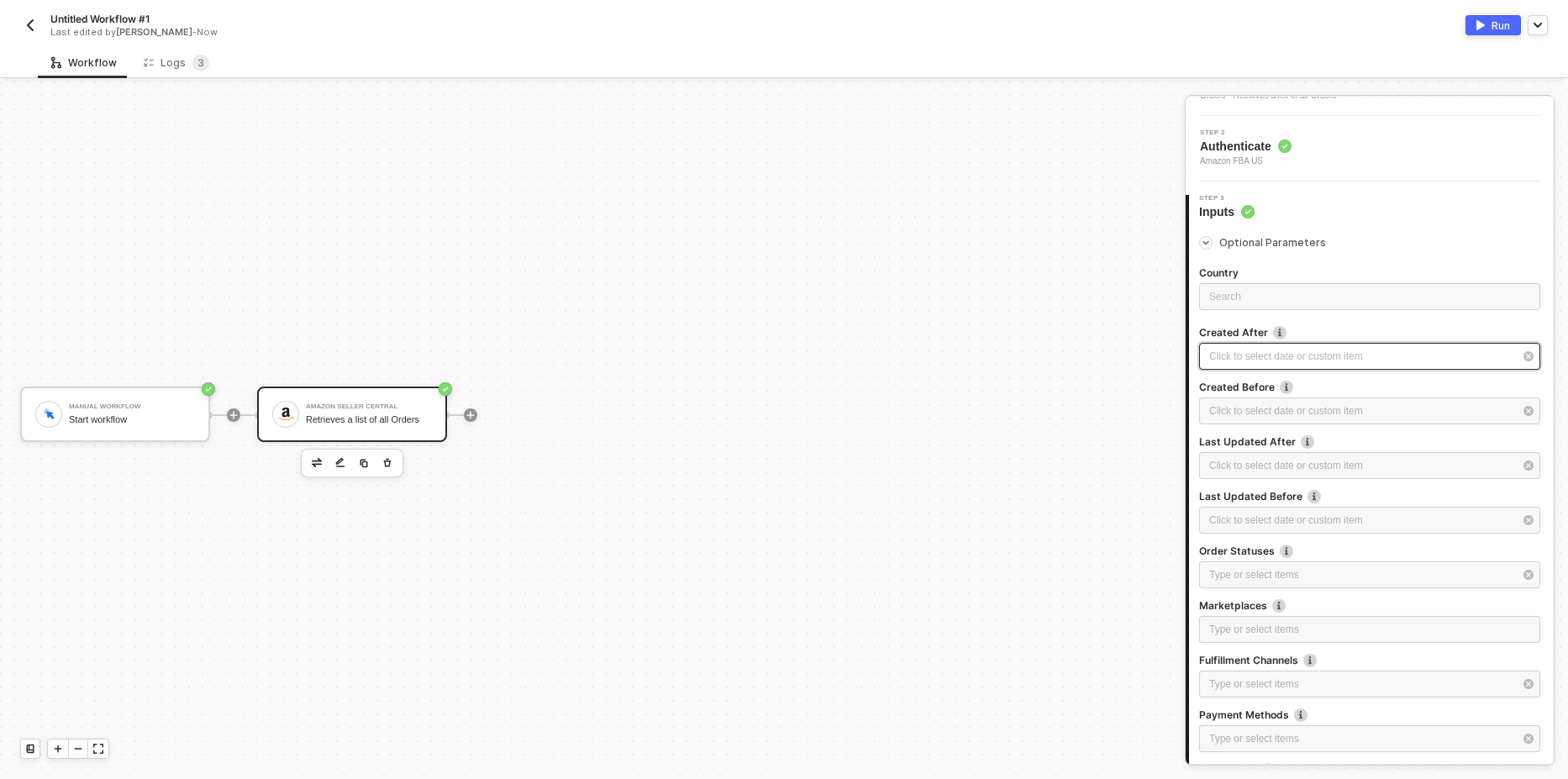
click at [1256, 362] on div "Click to select date or custom item ﻿" at bounding box center [1362, 356] width 304 height 16
click at [947, 162] on span "button" at bounding box center [942, 163] width 8 height 8
click at [1077, 228] on div "1" at bounding box center [1079, 231] width 20 height 20
click at [1087, 573] on div "Aug 2024 Su Mo Tu We Th Fr Sa 28 29 30 31 1 2 3 4 5 6 7 8 9 10 11 12 13 14 15 1…" at bounding box center [1048, 447] width 272 height 634
type input "2024-08-01"
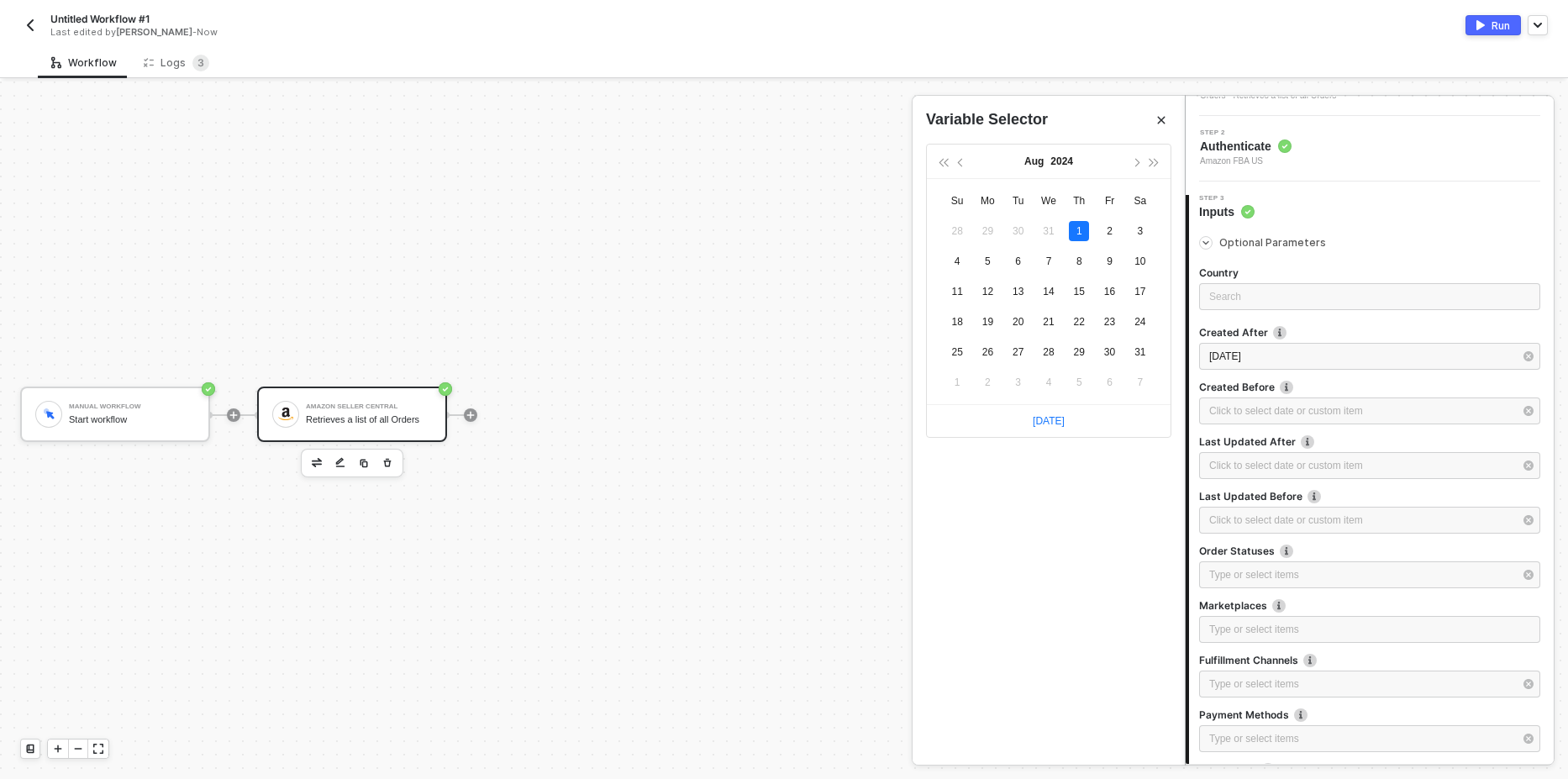
click at [1489, 32] on button "Run" at bounding box center [1493, 25] width 55 height 20
click at [202, 67] on sup "3" at bounding box center [201, 63] width 16 height 16
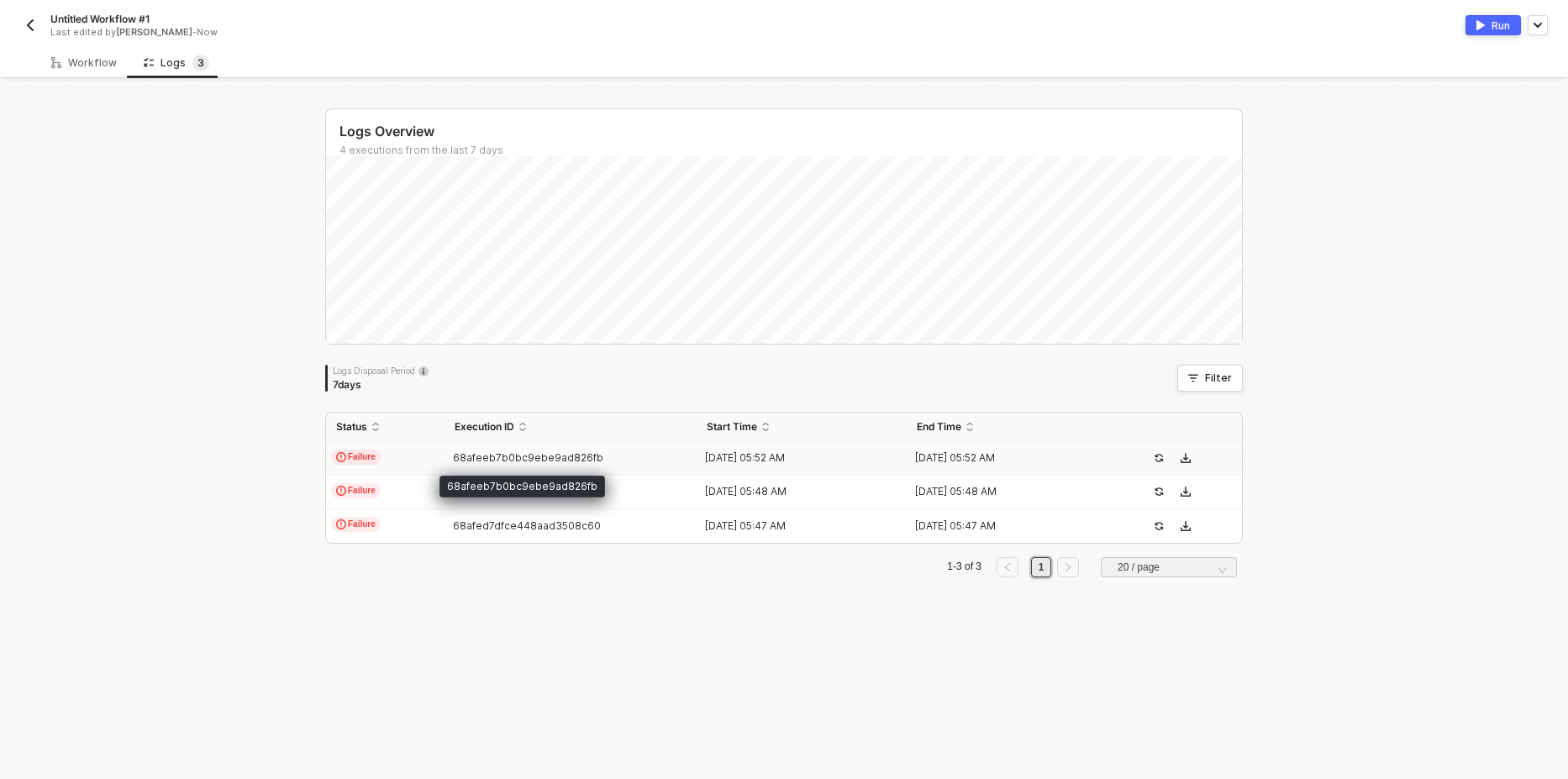
click at [507, 446] on td "68afeeb7b0bc9ebe9ad826fb" at bounding box center [570, 458] width 252 height 34
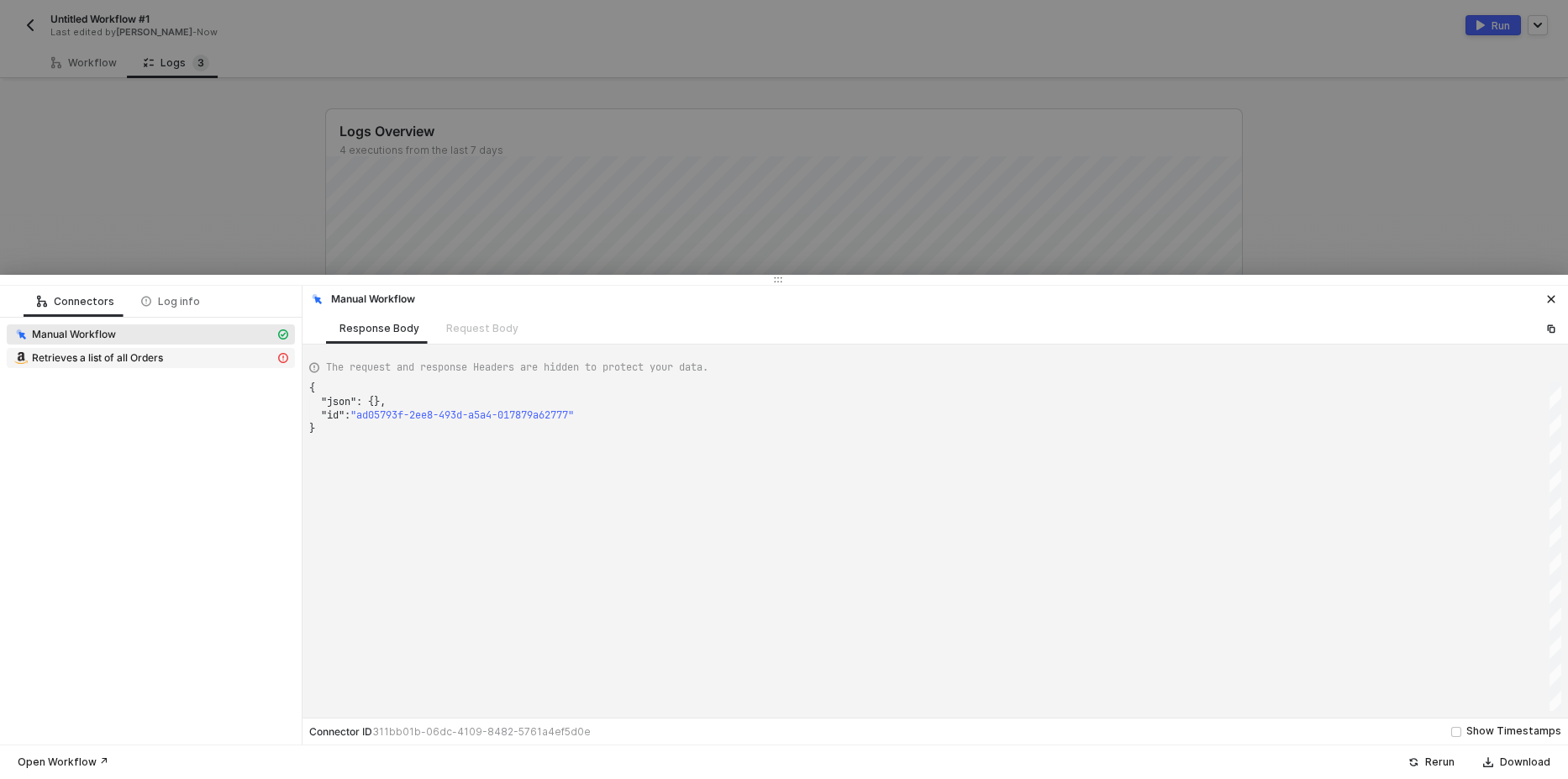
click at [199, 361] on div "Retrieves a list of all Orders" at bounding box center [144, 357] width 261 height 15
type textarea "{ "message": "Error: Error : {\"errors\":[{\"code\":\"InvalidInput\",\"message\…"
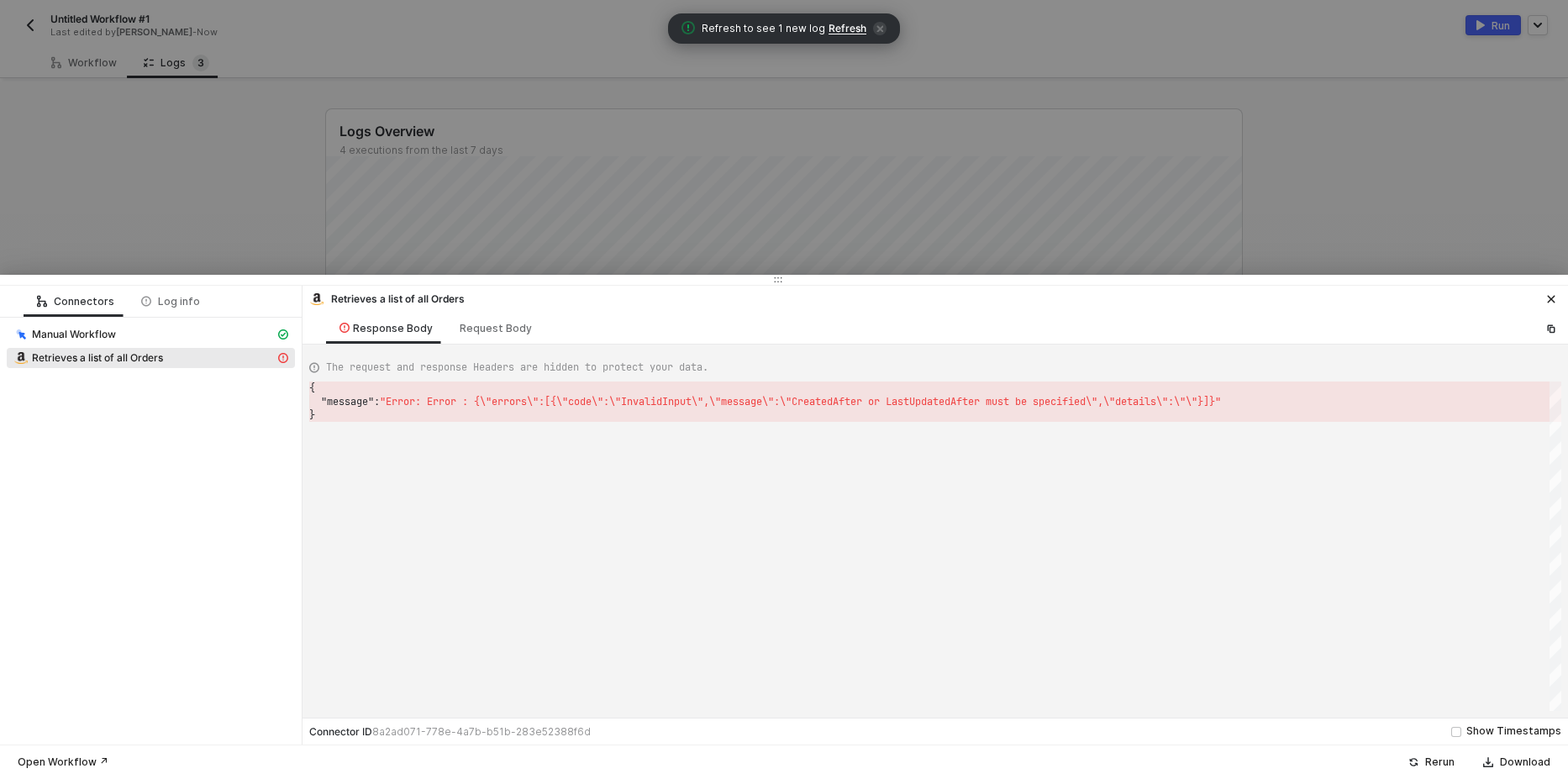
click at [843, 24] on span "Refresh" at bounding box center [848, 28] width 38 height 14
click at [224, 129] on div at bounding box center [784, 389] width 1568 height 779
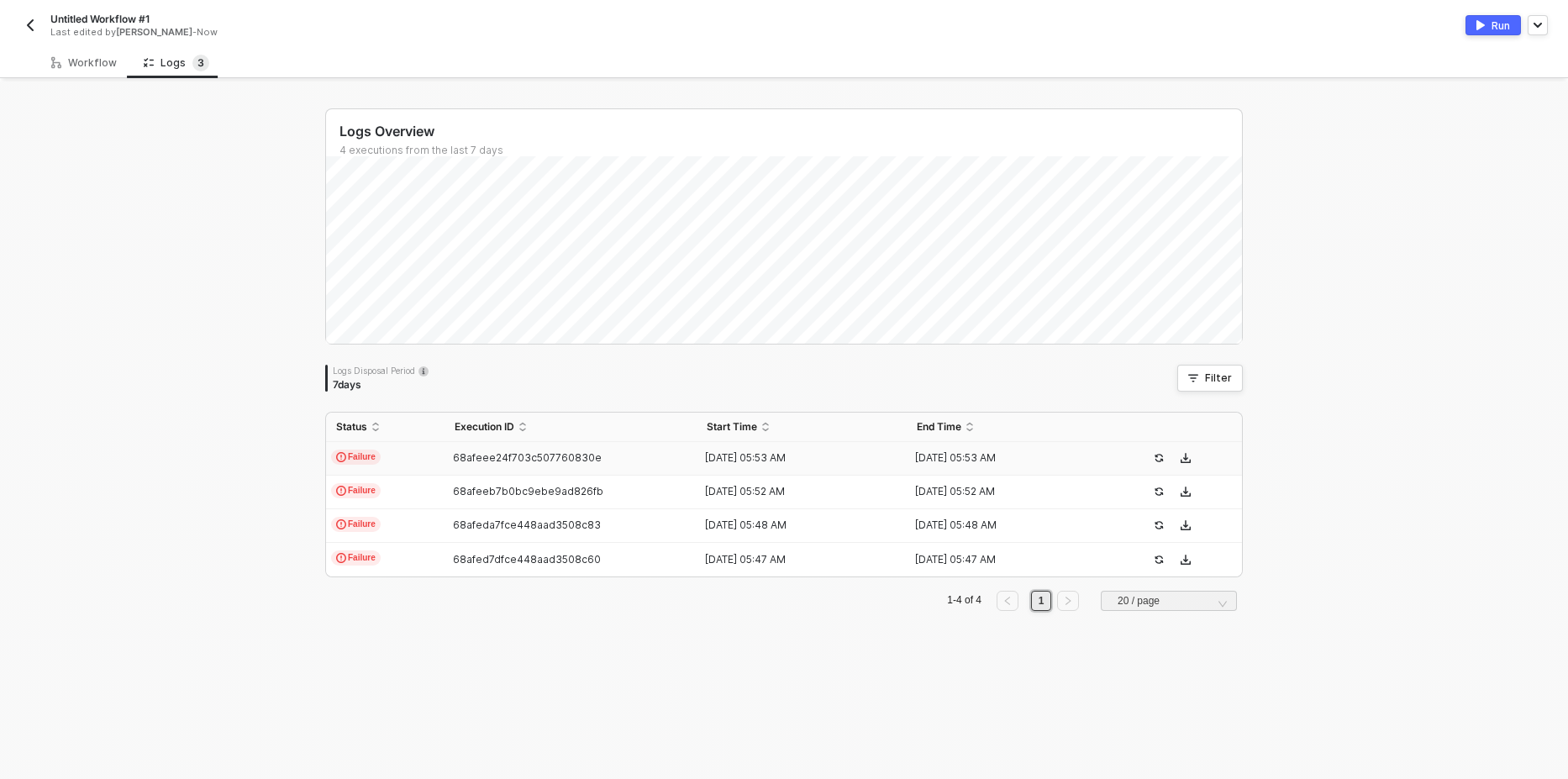
click at [365, 452] on span "Failure" at bounding box center [356, 456] width 50 height 15
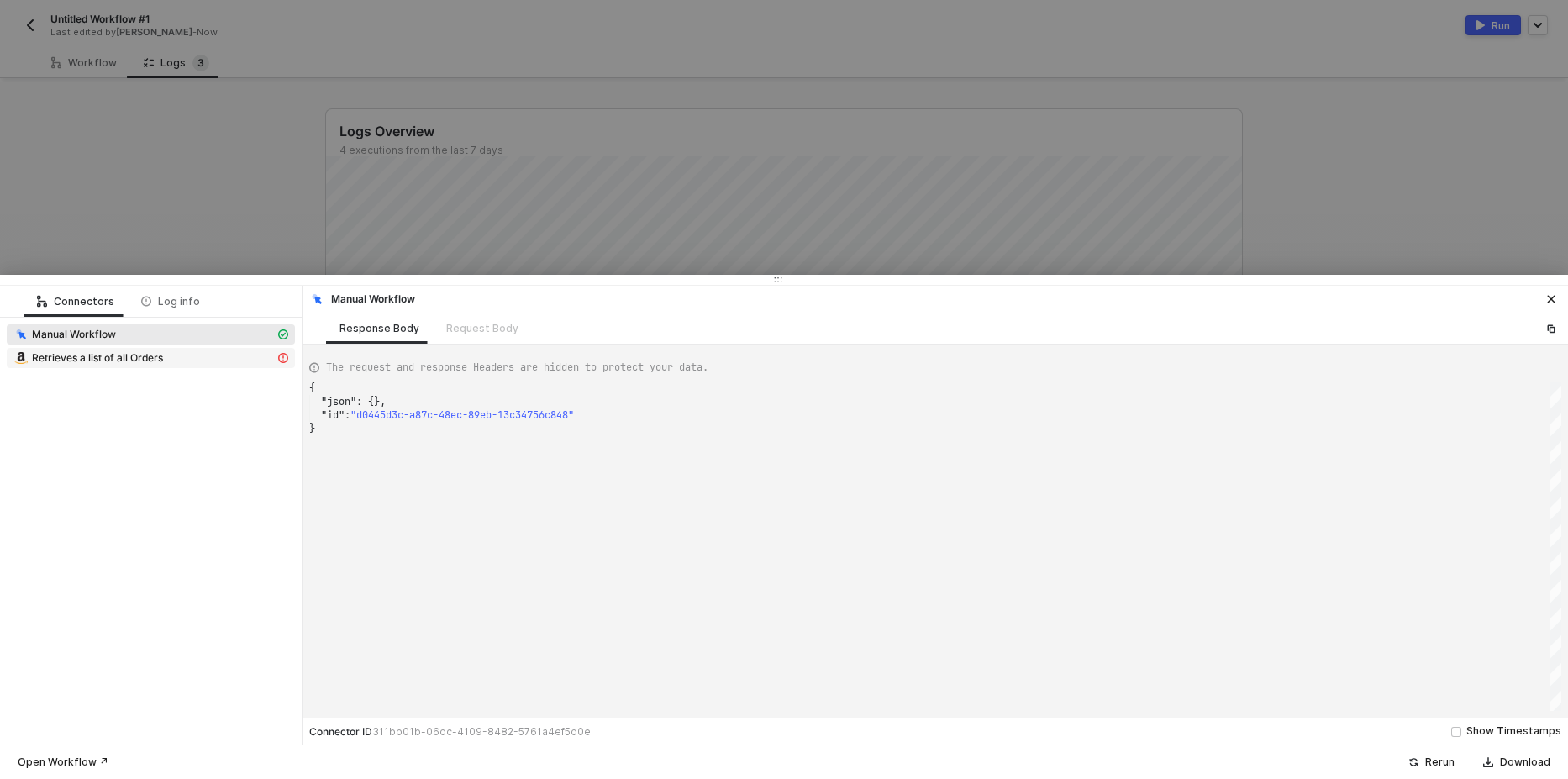
click at [163, 355] on span "Retrieves a list of all Orders" at bounding box center [97, 357] width 131 height 14
type textarea "{ "message": "Error: Error : {\"errors\":[{\"code\":\"InvalidInput\",\"message\…"
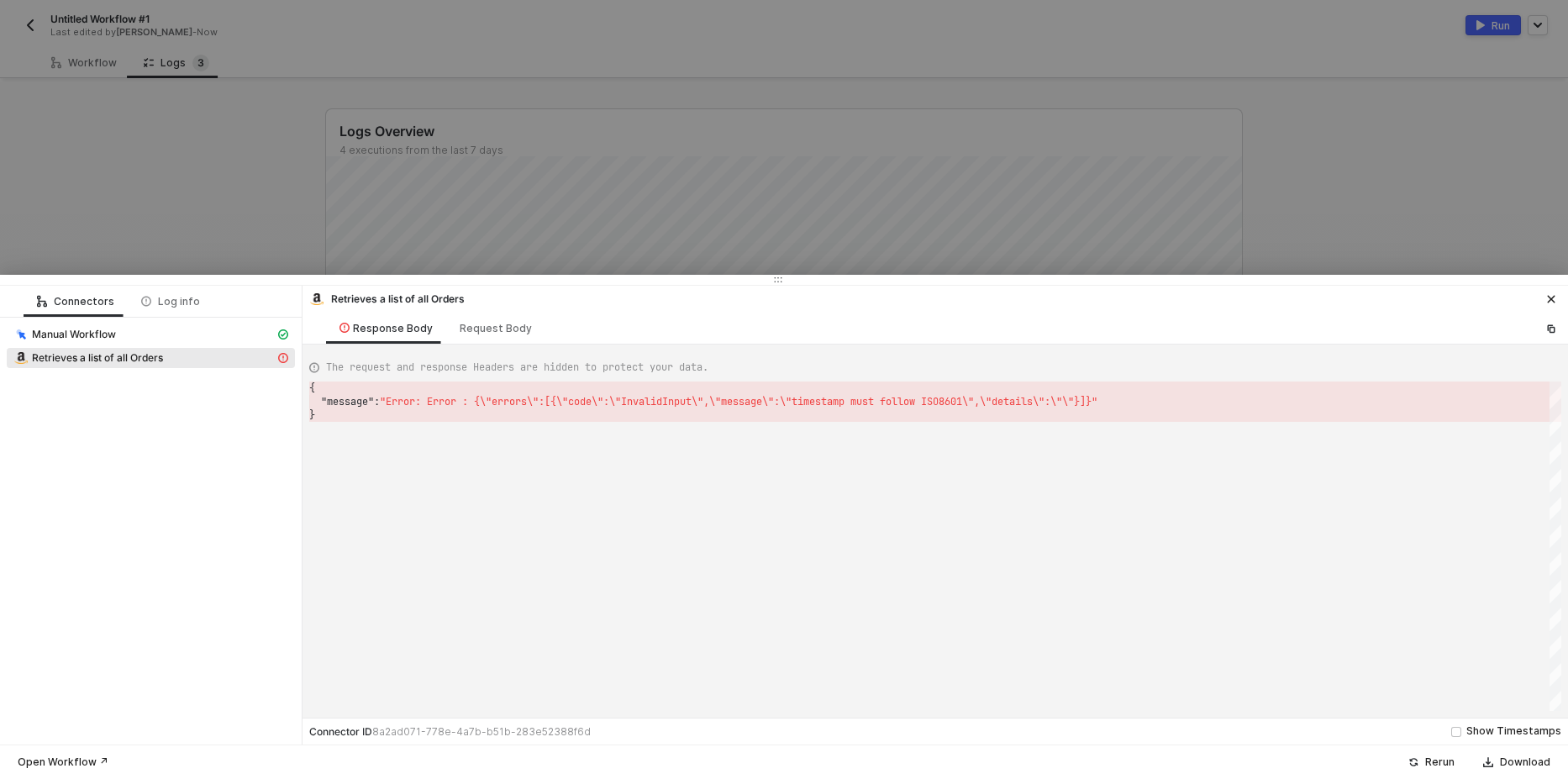
scroll to position [0, 5]
drag, startPoint x: 977, startPoint y: 404, endPoint x: 315, endPoint y: 397, distance: 662.0
click at [444, 509] on div "{ "message" : "Error: Error : {\"errors\":[{\"code\":\"InvalidIn put\",\"messag…" at bounding box center [935, 546] width 1252 height 329
click at [206, 125] on div at bounding box center [784, 389] width 1568 height 779
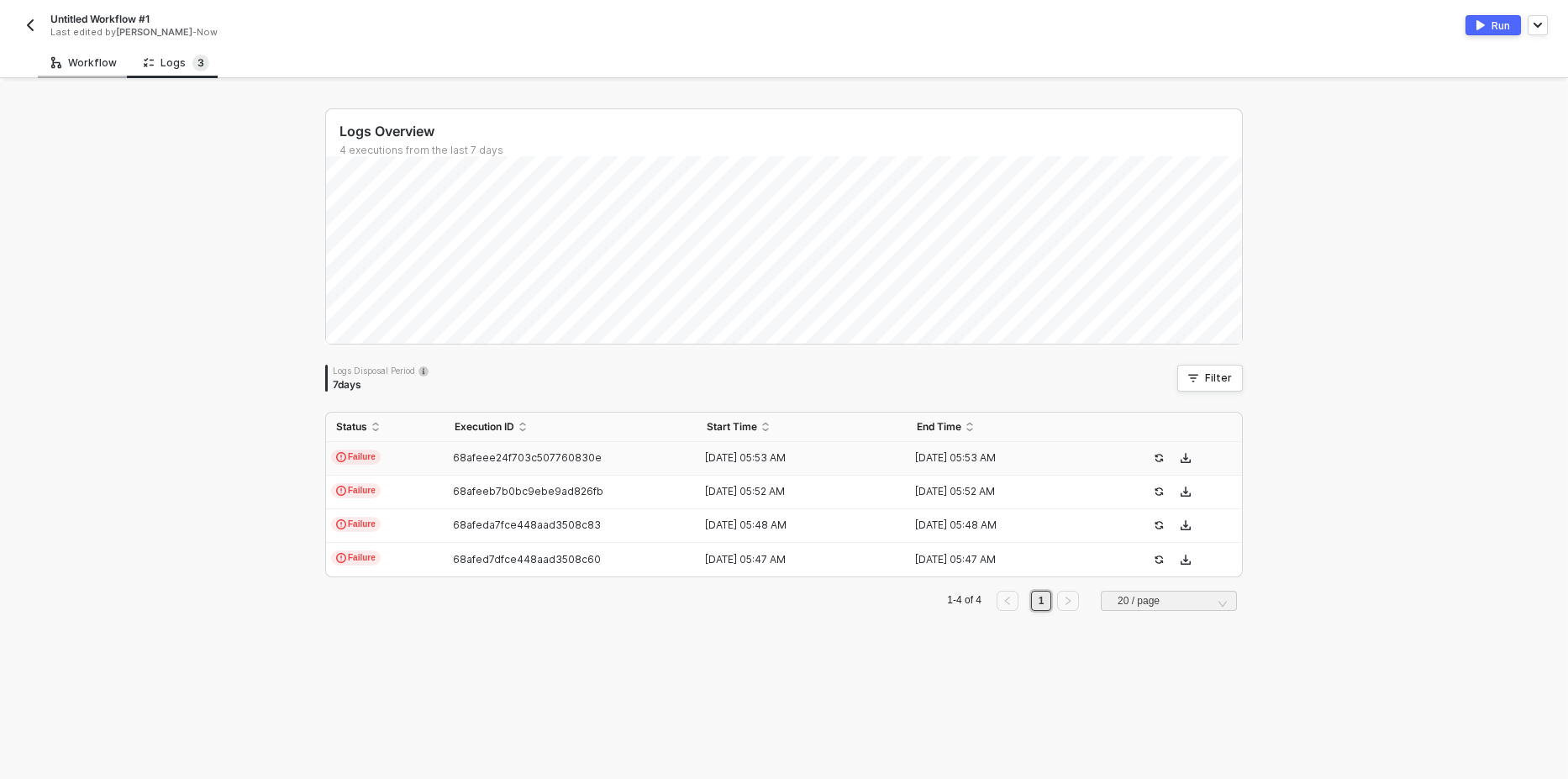
click at [83, 67] on div "Workflow" at bounding box center [84, 63] width 65 height 14
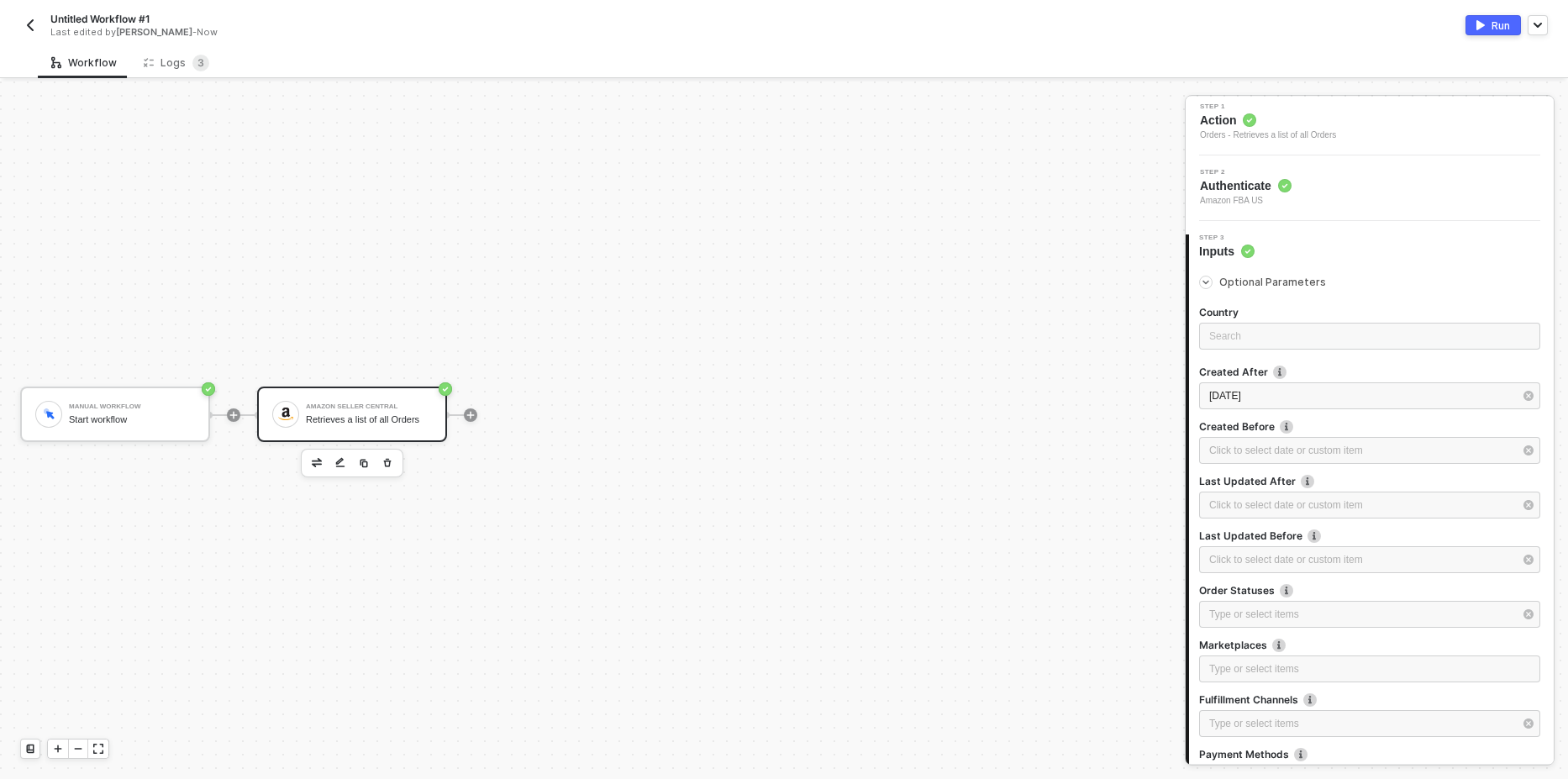
scroll to position [0, 0]
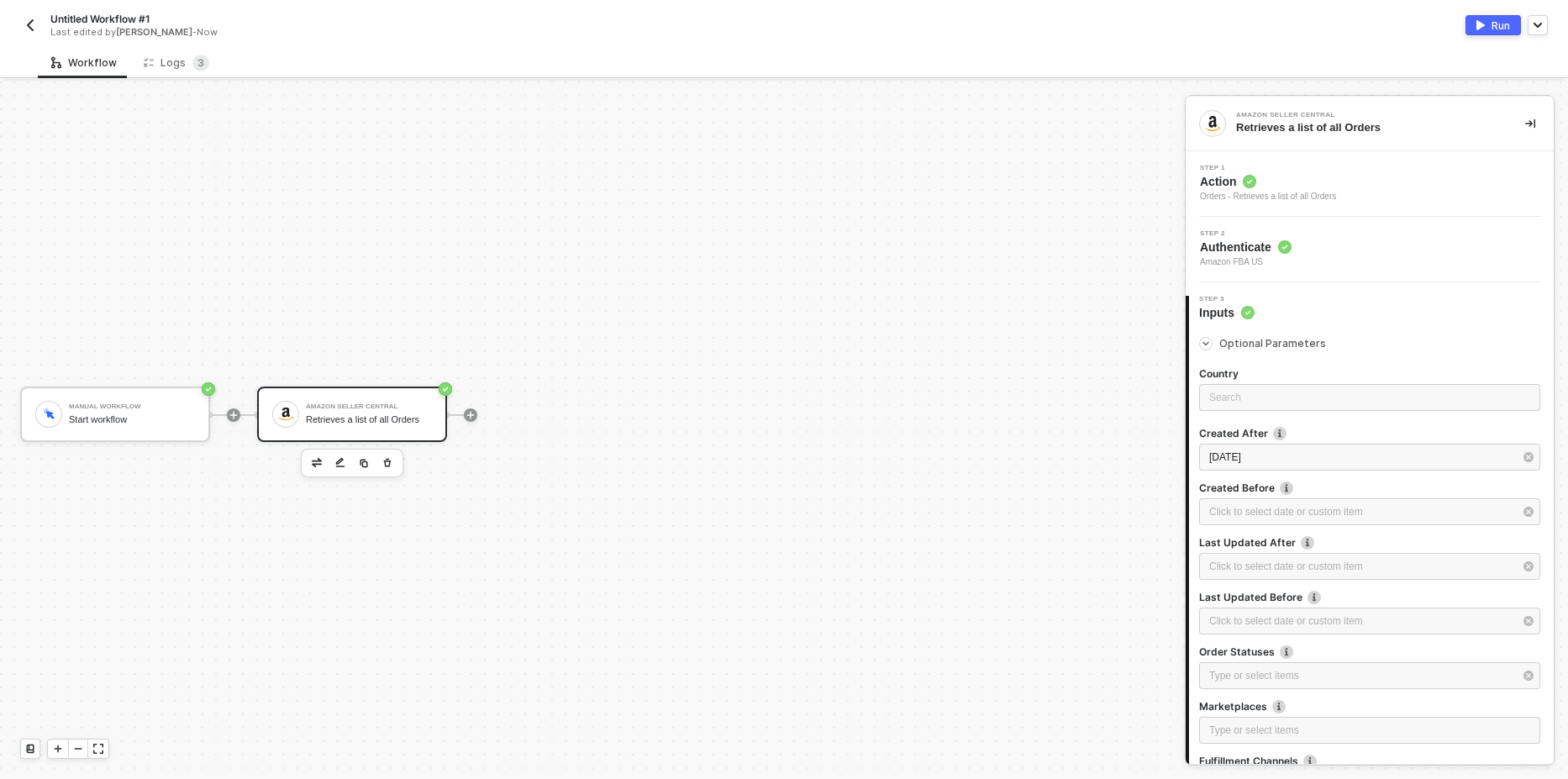
click at [1211, 344] on div at bounding box center [1206, 344] width 14 height 14
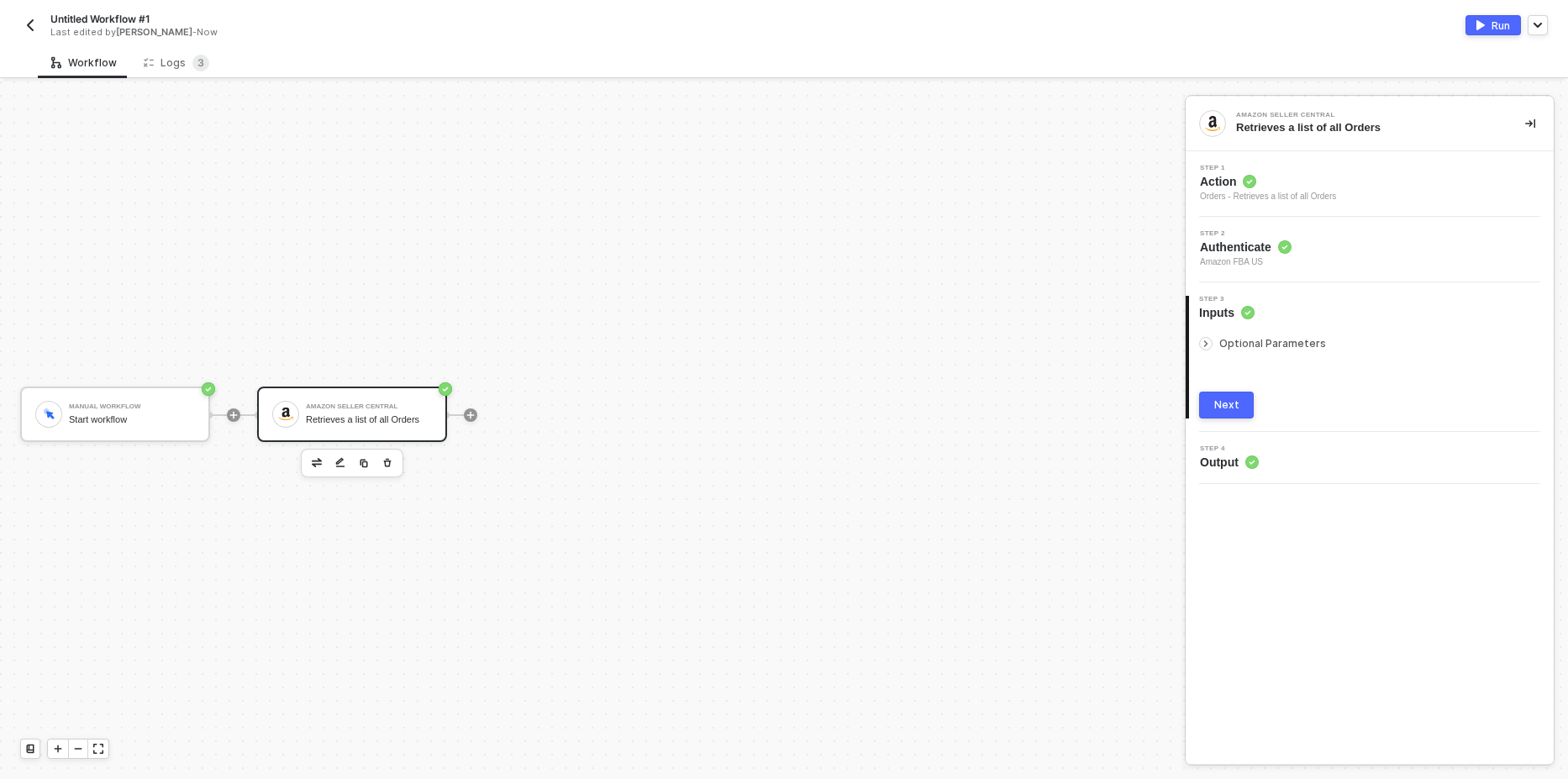
click at [1210, 344] on icon "icon-arrow-right-small" at bounding box center [1205, 343] width 10 height 10
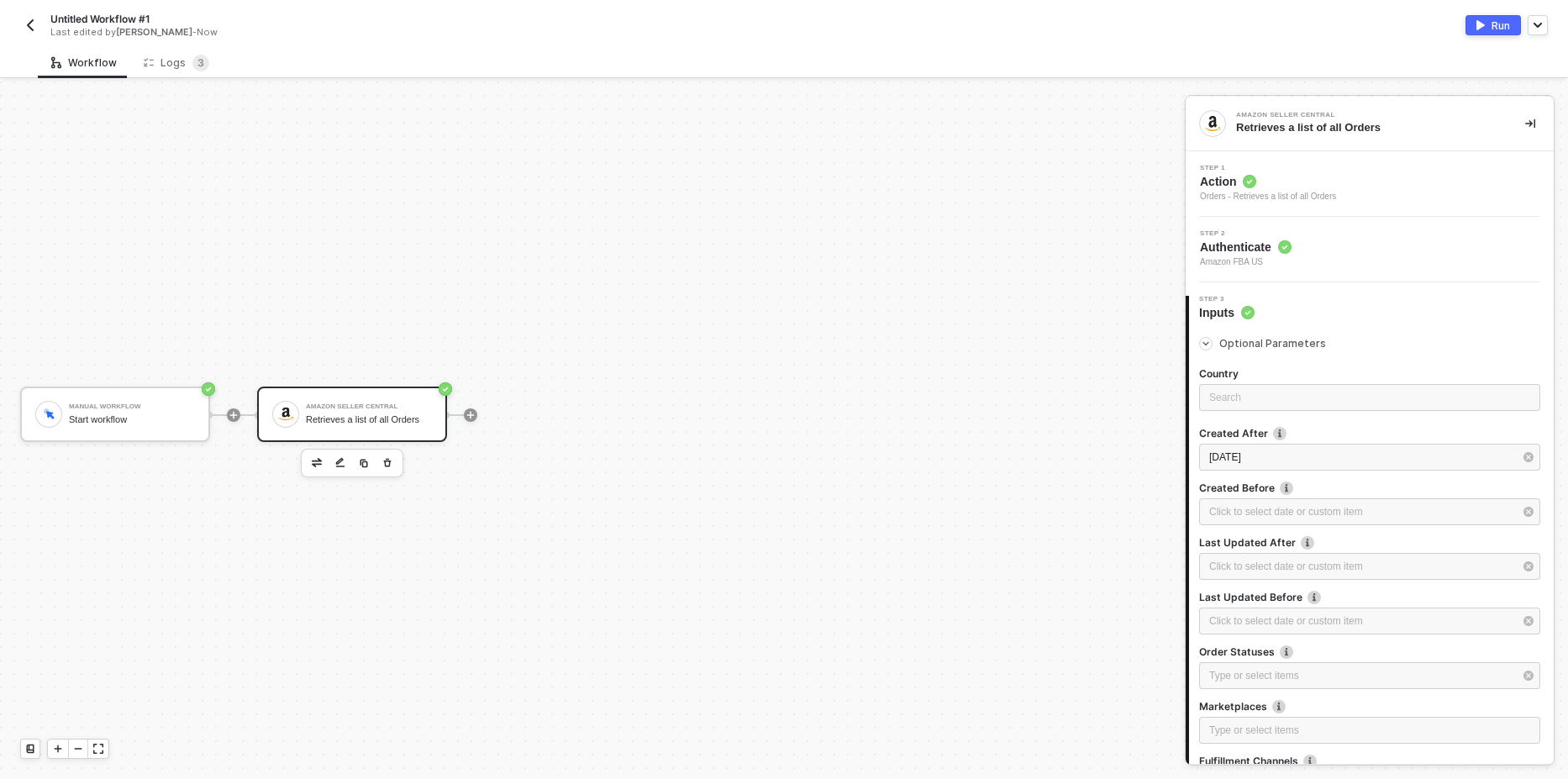
click at [1313, 255] on div "Step 2 Authenticate Amazon FBA US" at bounding box center [1372, 249] width 364 height 39
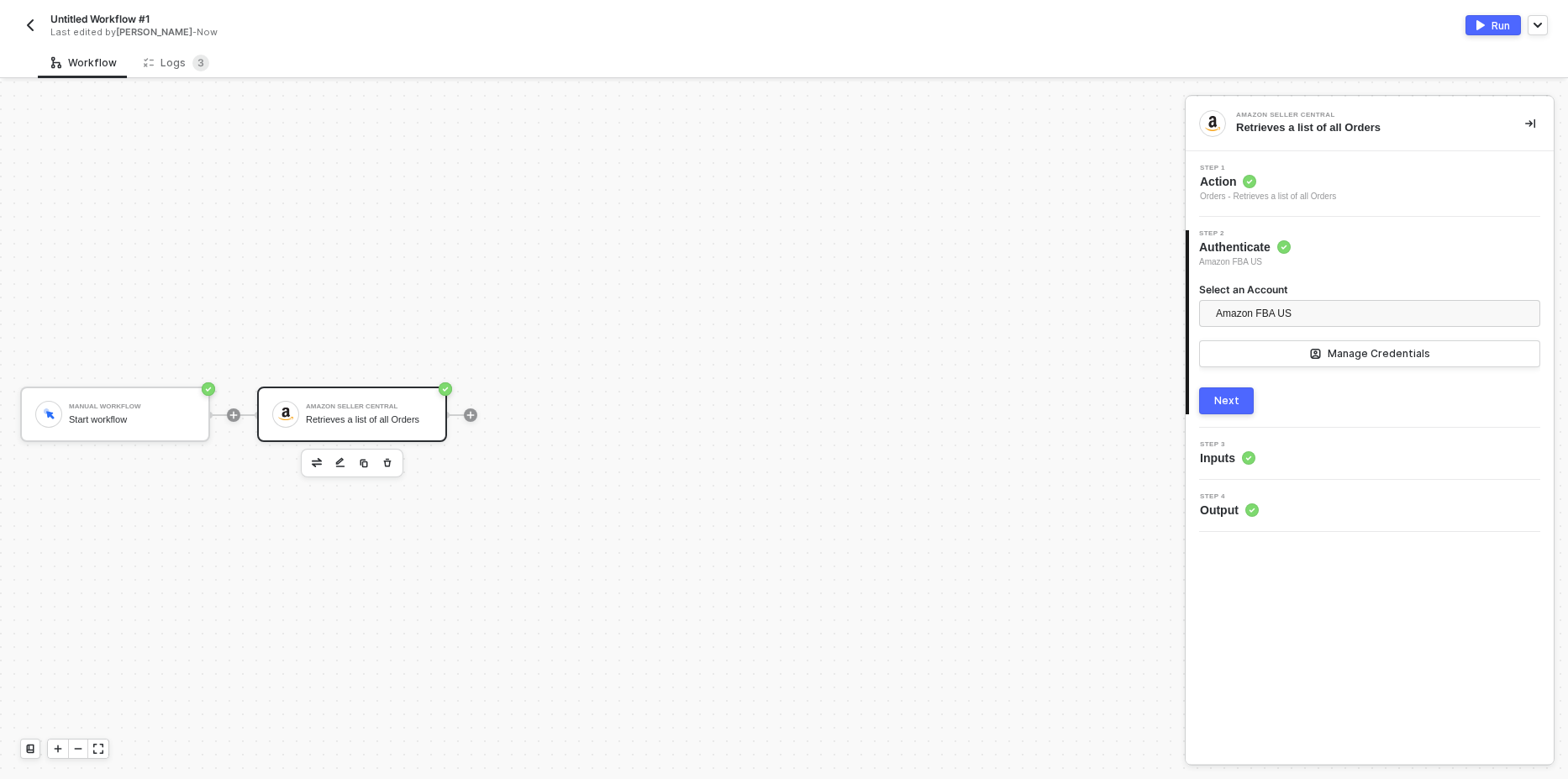
click at [1222, 403] on div "Next" at bounding box center [1227, 400] width 25 height 14
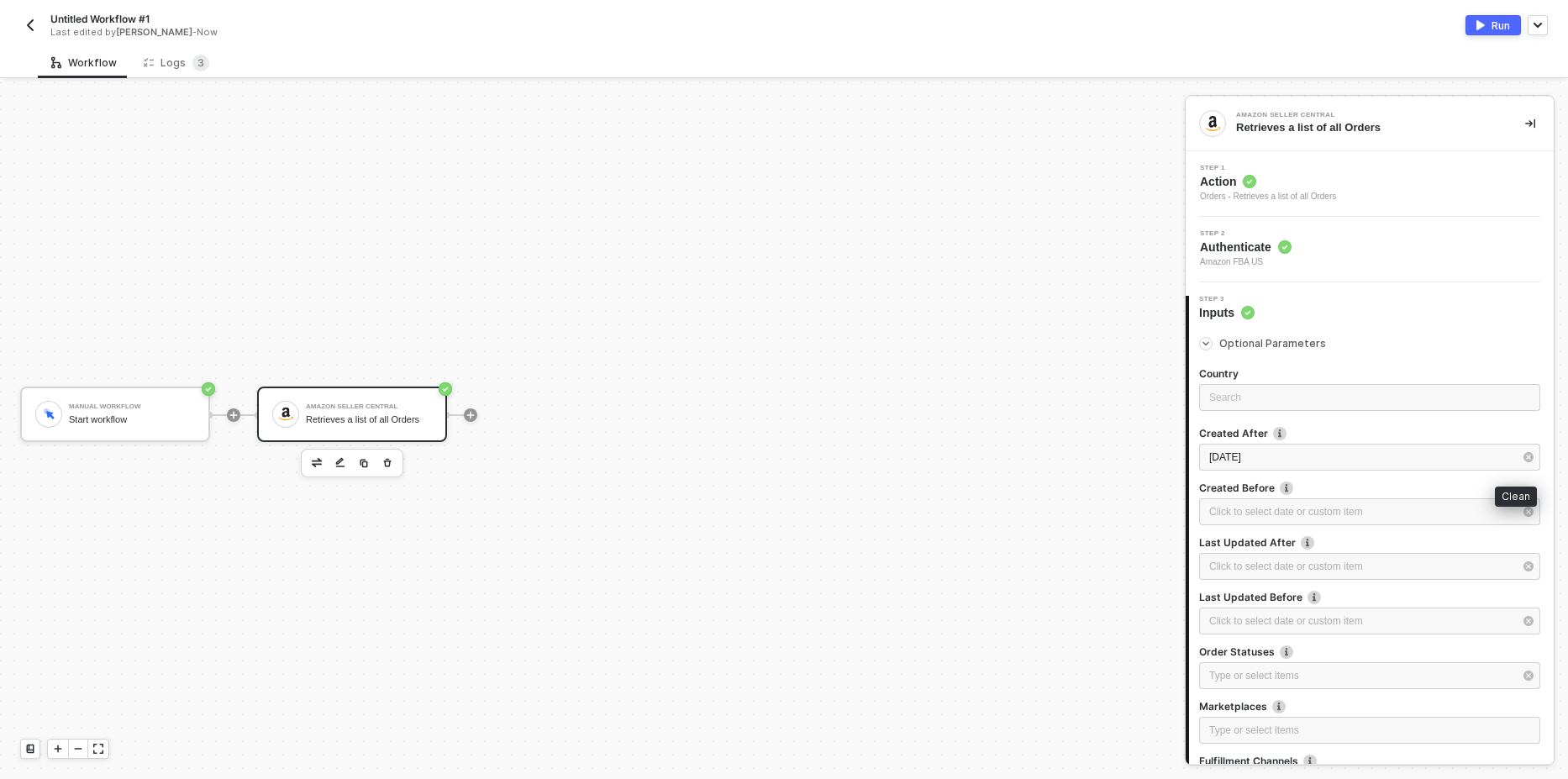
click at [1523, 461] on icon "button" at bounding box center [1528, 456] width 10 height 10
click at [1316, 191] on div "Orders - Retrieves a list of all Orders" at bounding box center [1269, 196] width 136 height 14
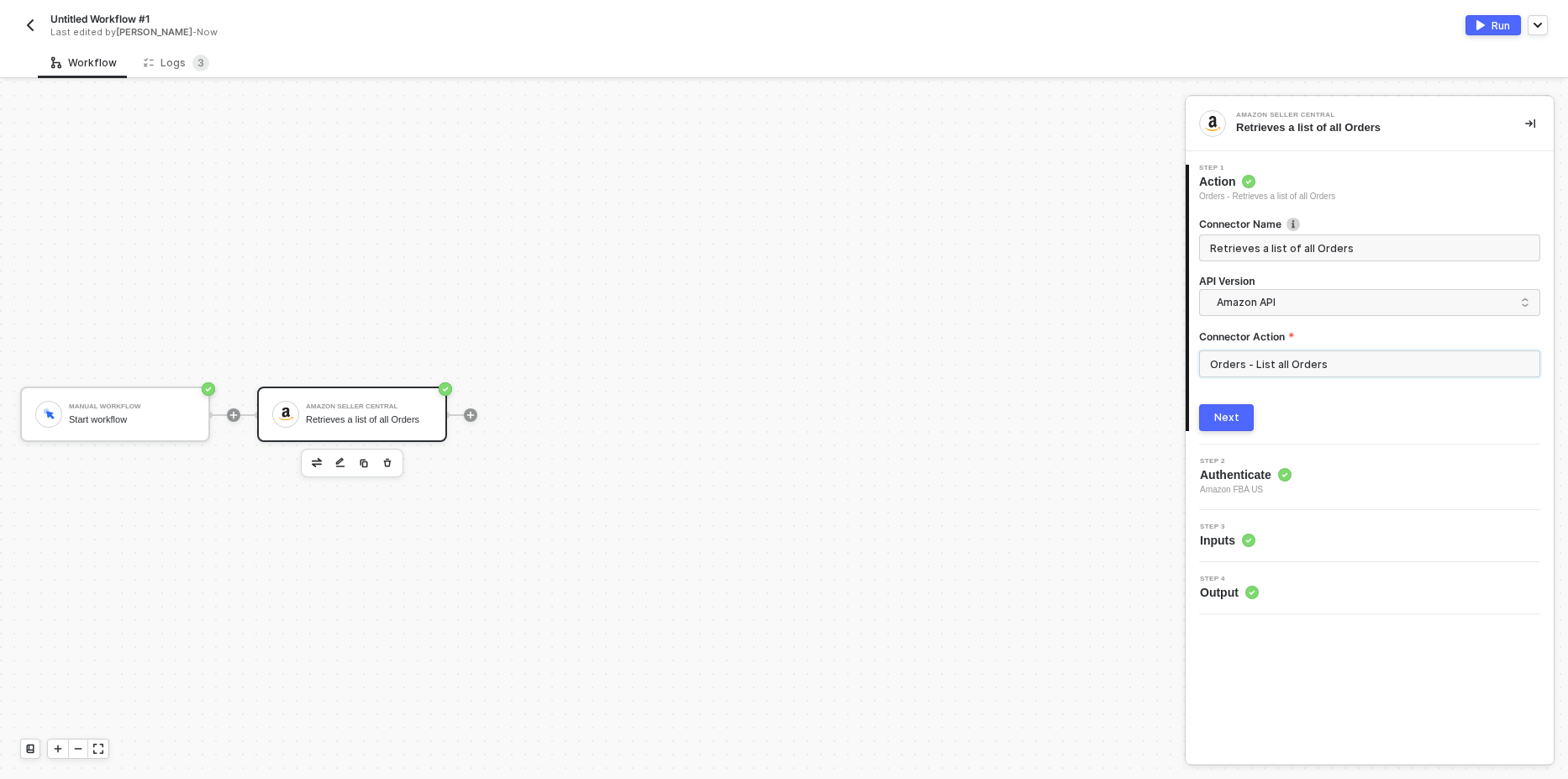
click at [1274, 367] on input "Orders - List all Orders" at bounding box center [1370, 364] width 341 height 27
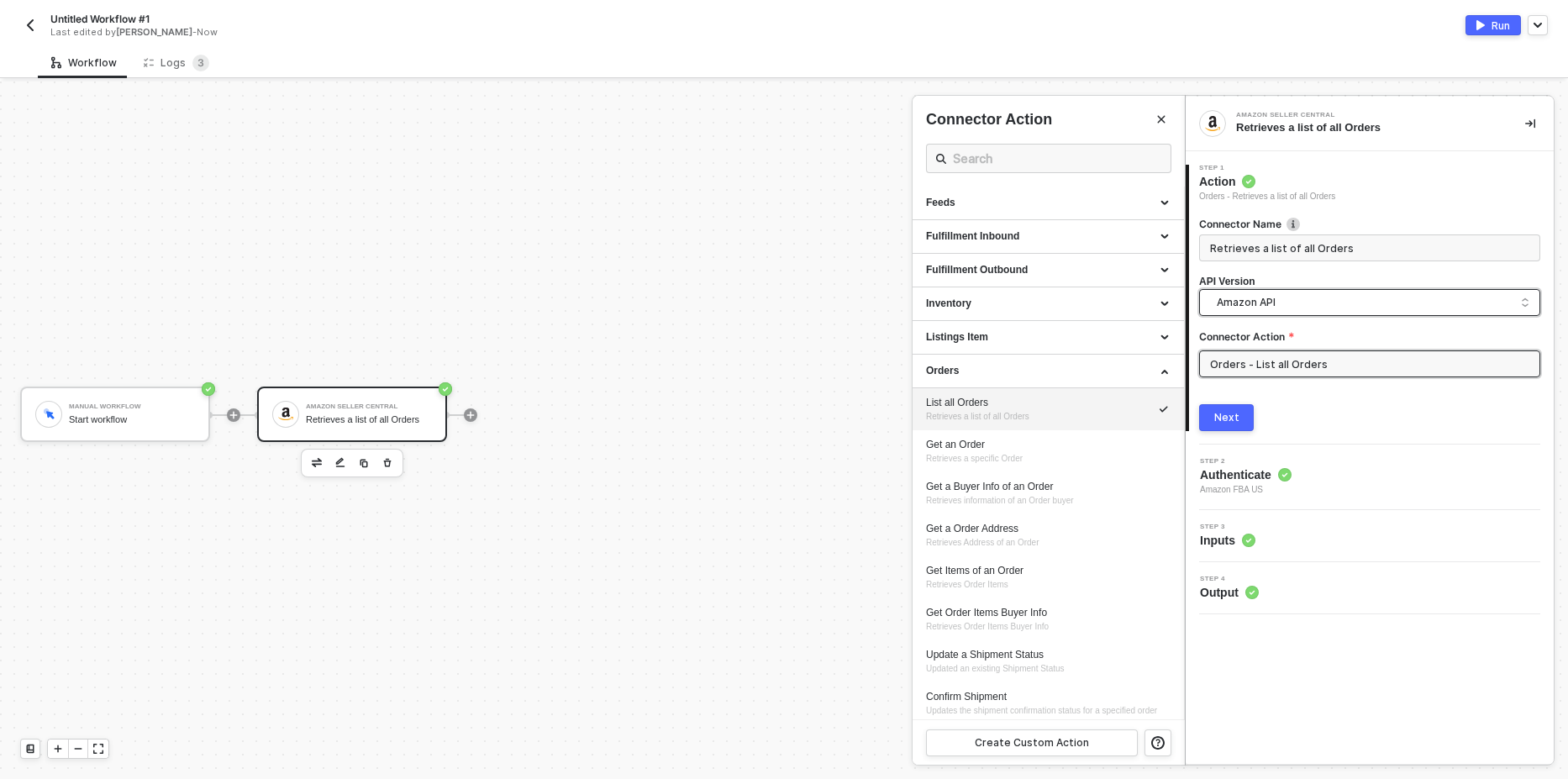
click at [1282, 310] on span "Amazon API" at bounding box center [1373, 302] width 313 height 18
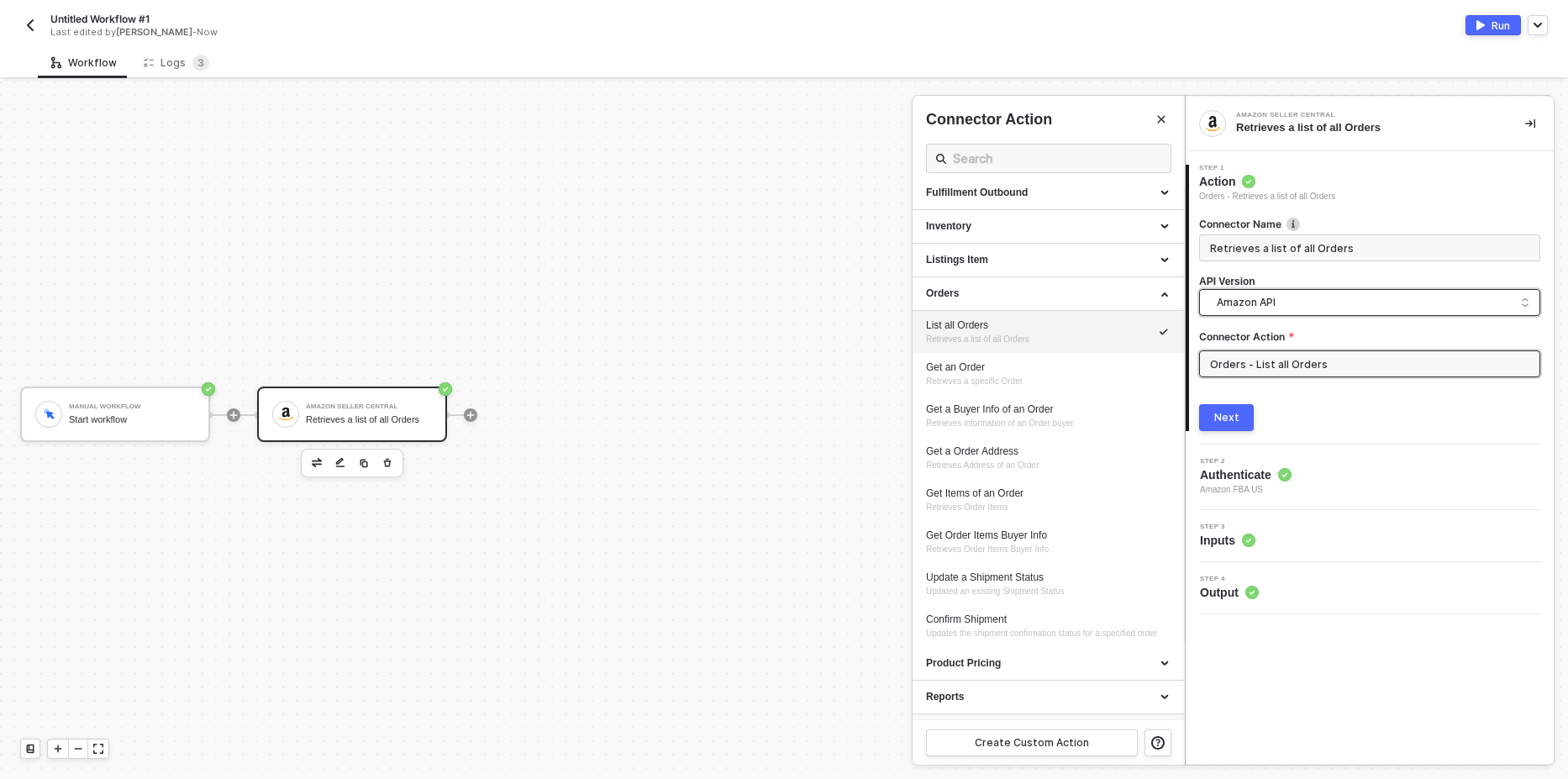
scroll to position [206, 0]
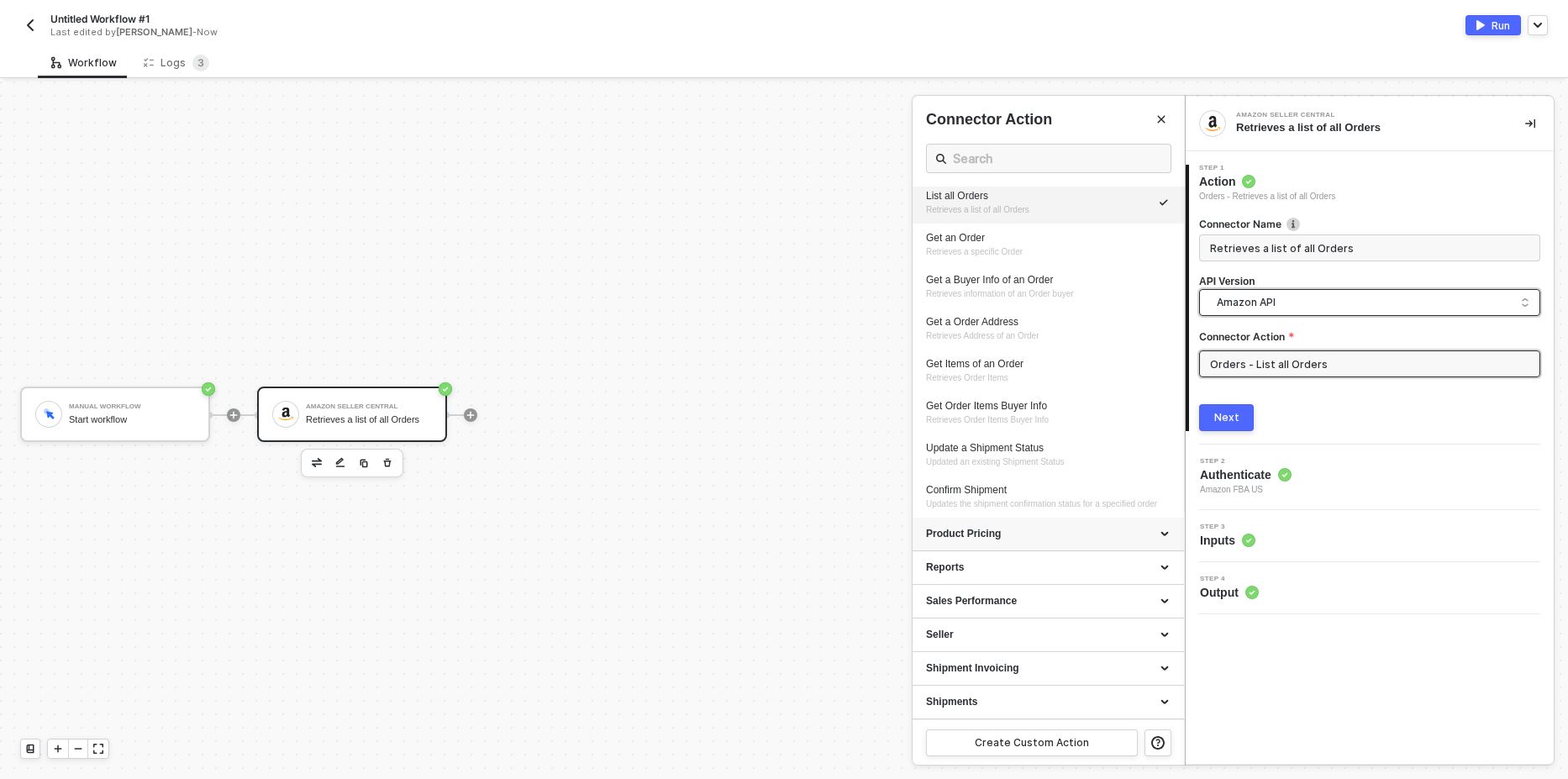
click at [1074, 534] on div "Product Pricing" at bounding box center [1048, 534] width 245 height 15
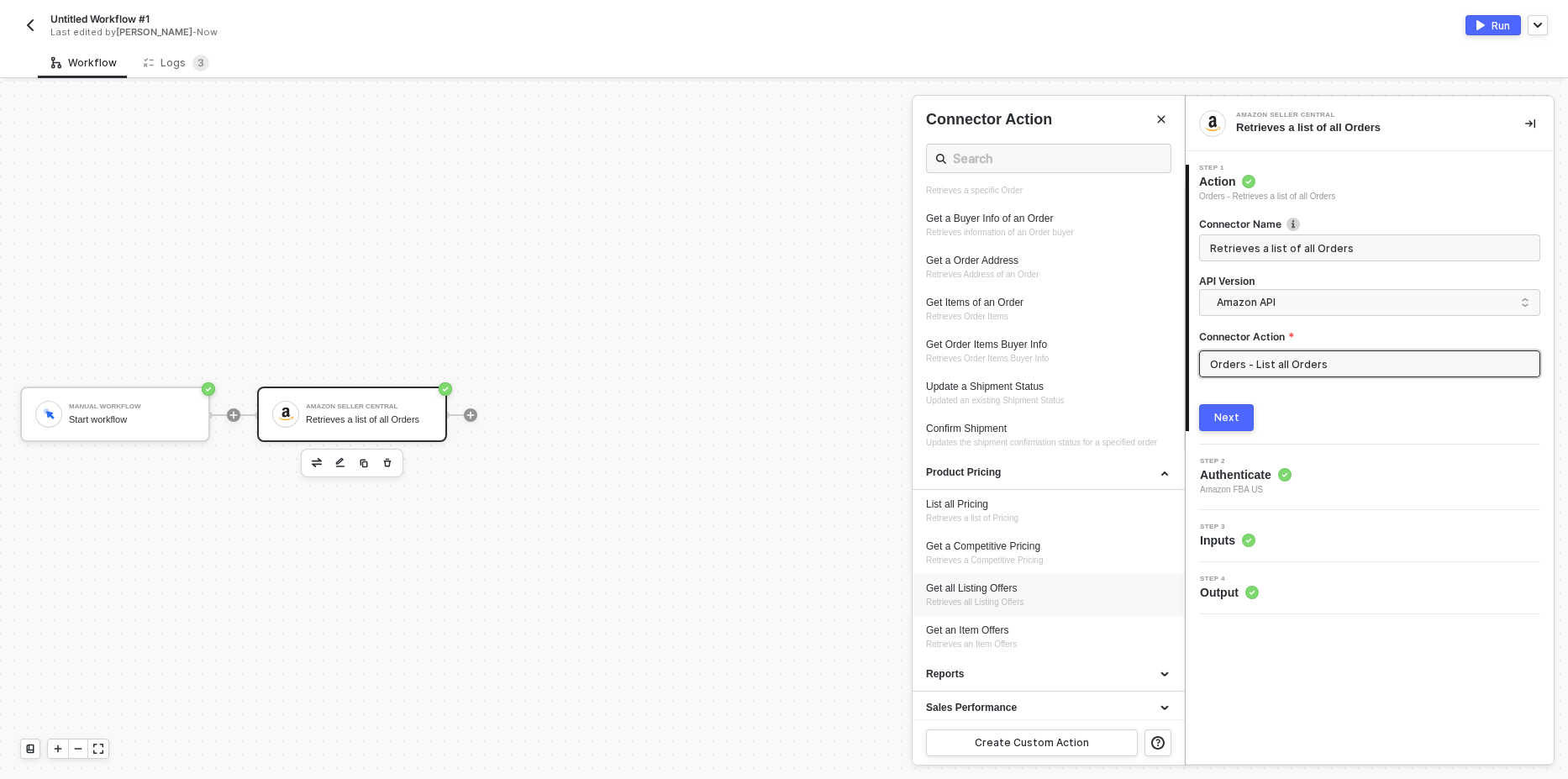
scroll to position [375, 0]
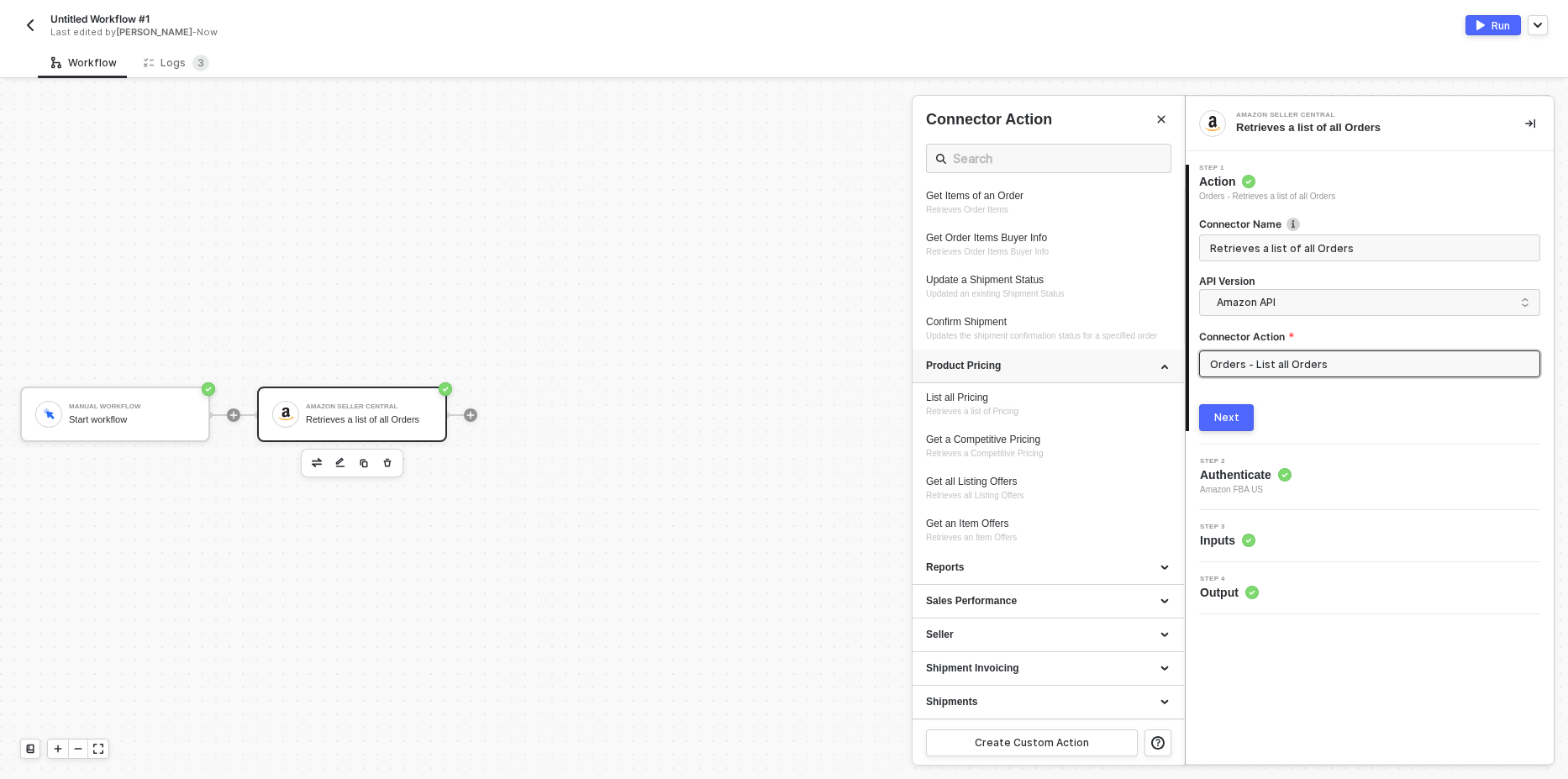
click at [1139, 359] on div "Product Pricing" at bounding box center [1048, 366] width 245 height 15
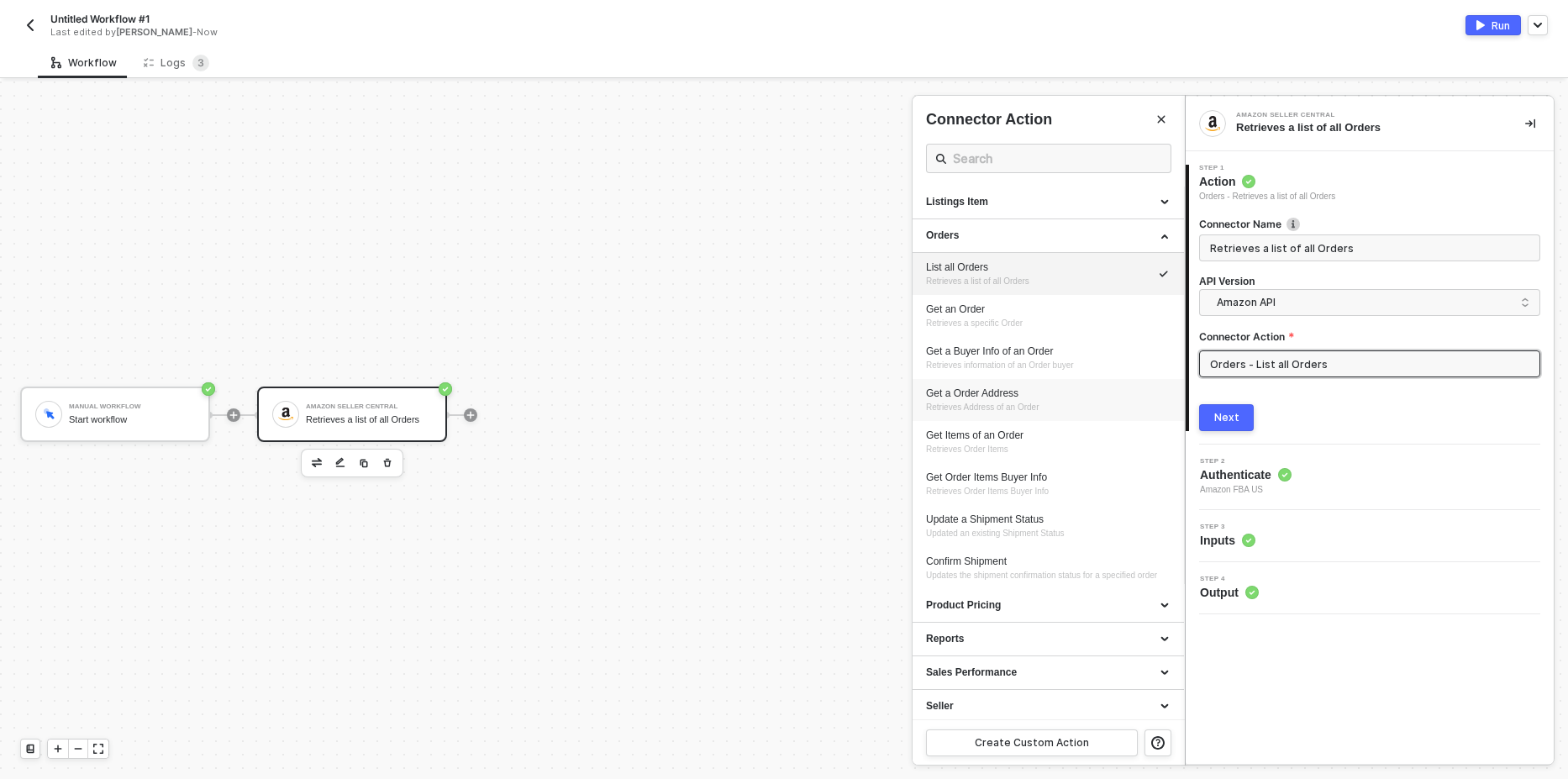
scroll to position [5, 0]
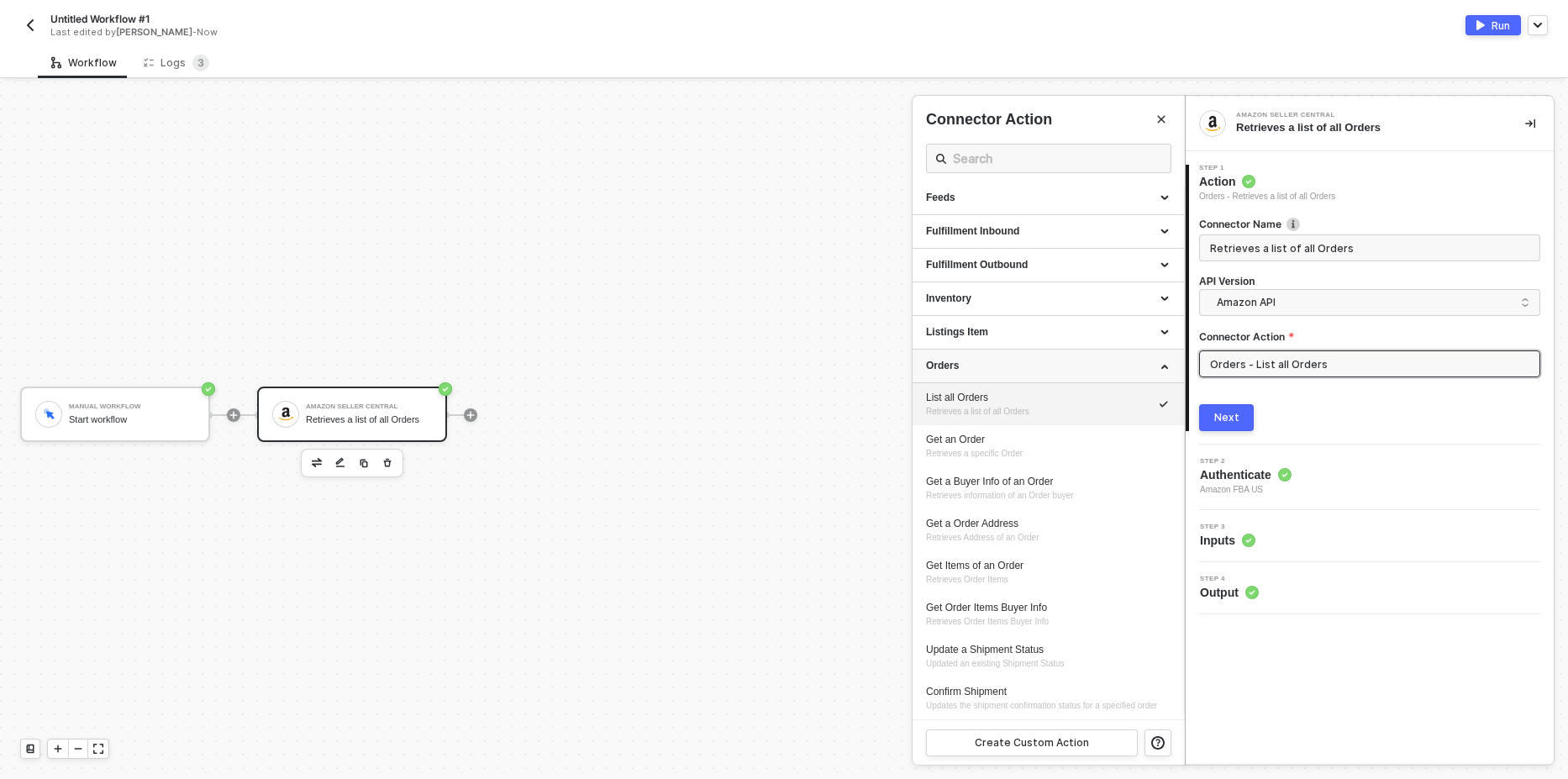
click at [1145, 361] on div "Orders" at bounding box center [1048, 366] width 245 height 15
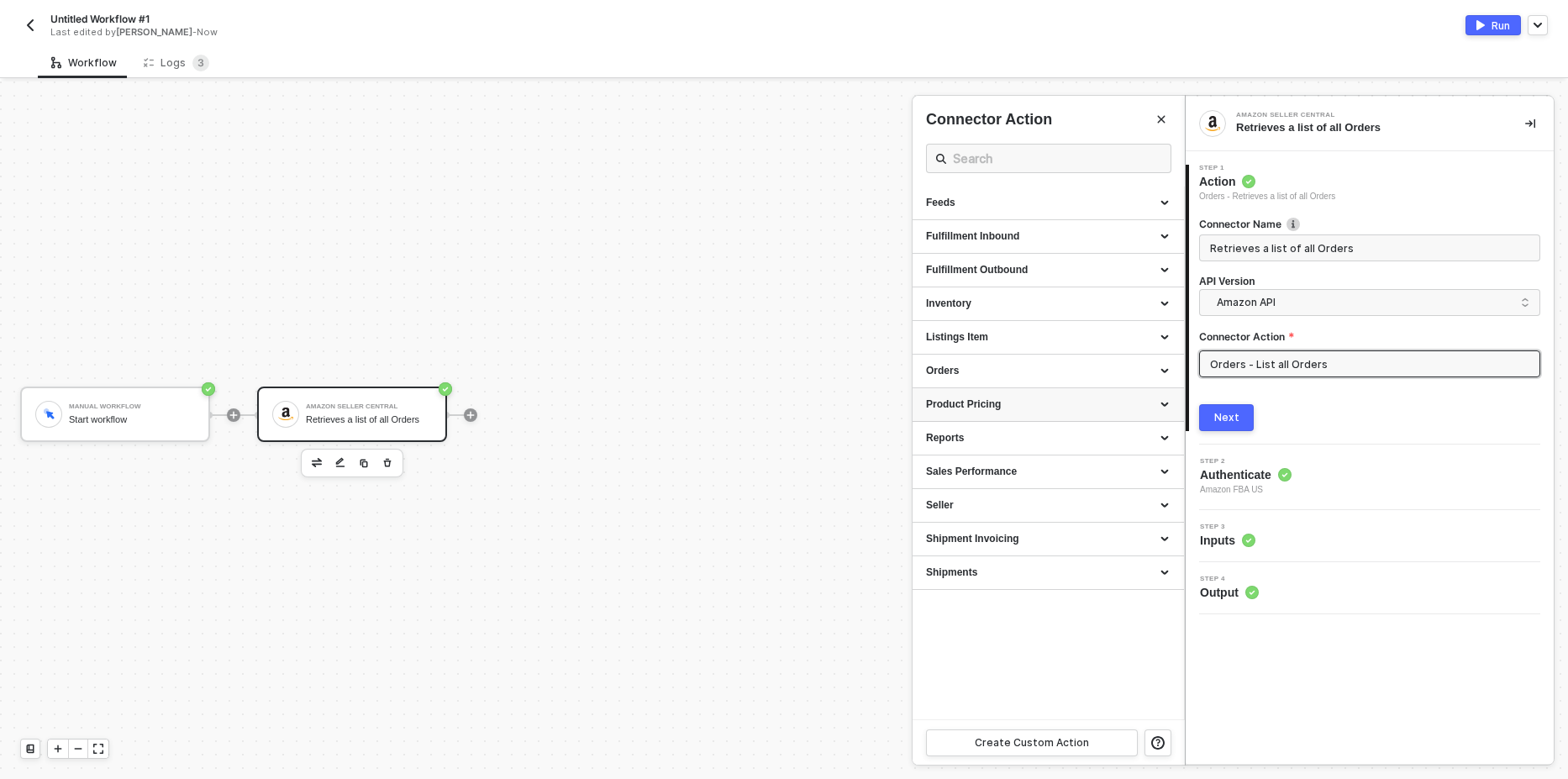
scroll to position [0, 0]
click at [1033, 570] on div "Shipments" at bounding box center [1048, 573] width 245 height 15
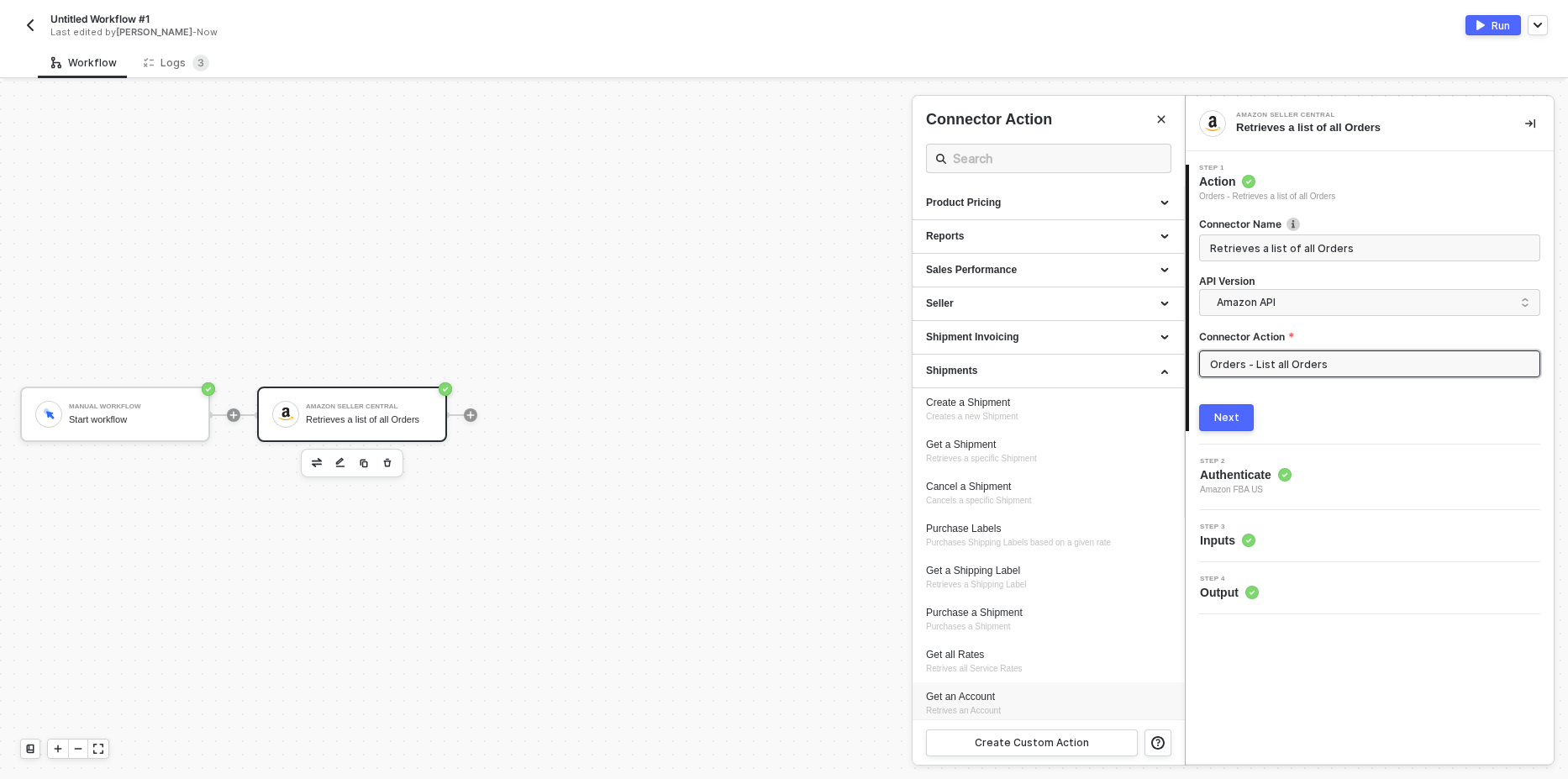
scroll to position [249, 0]
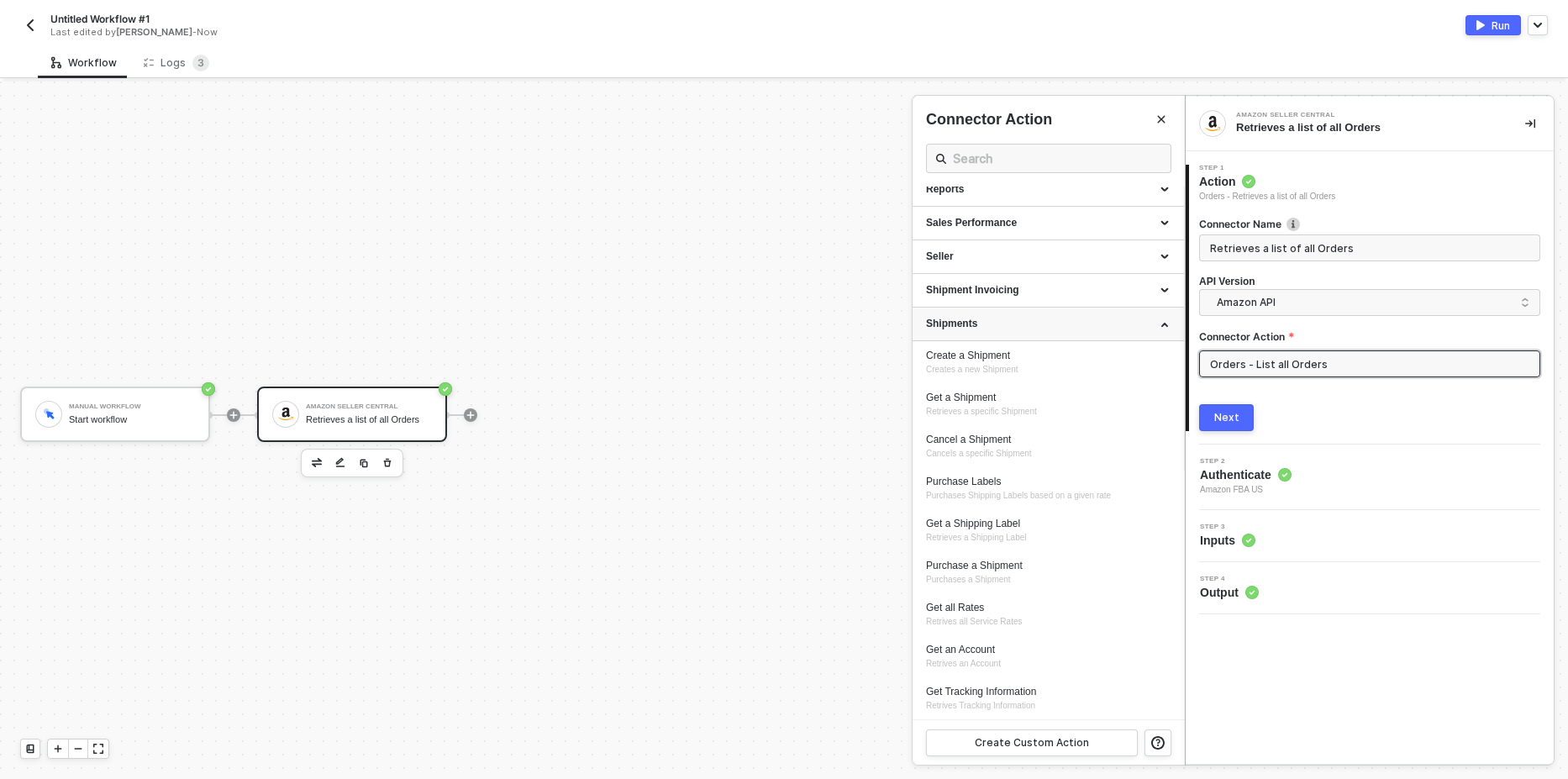
click at [1067, 320] on div "Shipments" at bounding box center [1048, 324] width 245 height 15
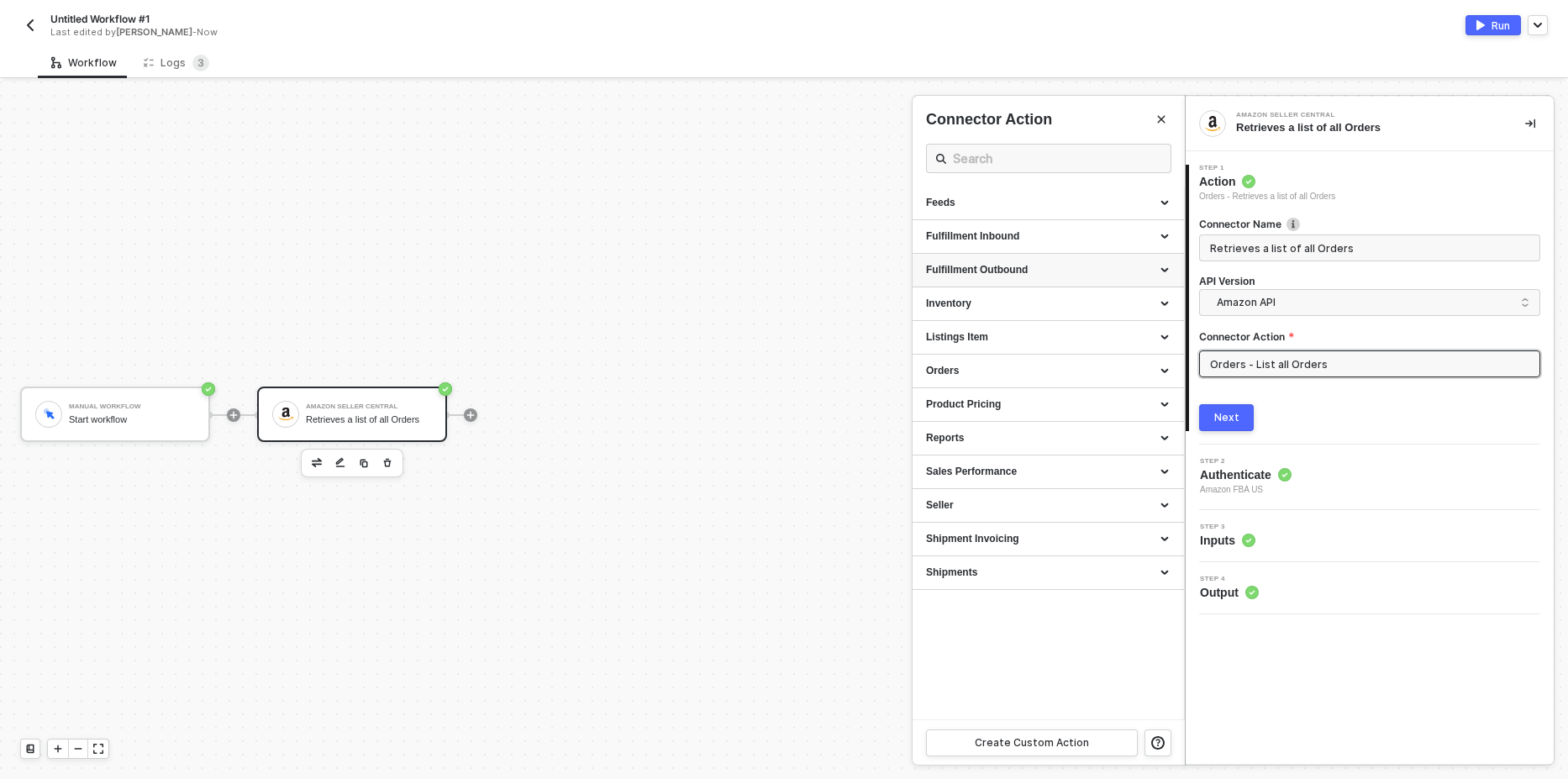
scroll to position [0, 0]
click at [1061, 472] on div "Sales Performance" at bounding box center [1048, 472] width 245 height 15
click at [1044, 508] on div "List All Order Metrics" at bounding box center [1048, 504] width 245 height 15
type input "Retrieves a List of Order Metrics"
type input "Sales Performance - List All Order Metrics"
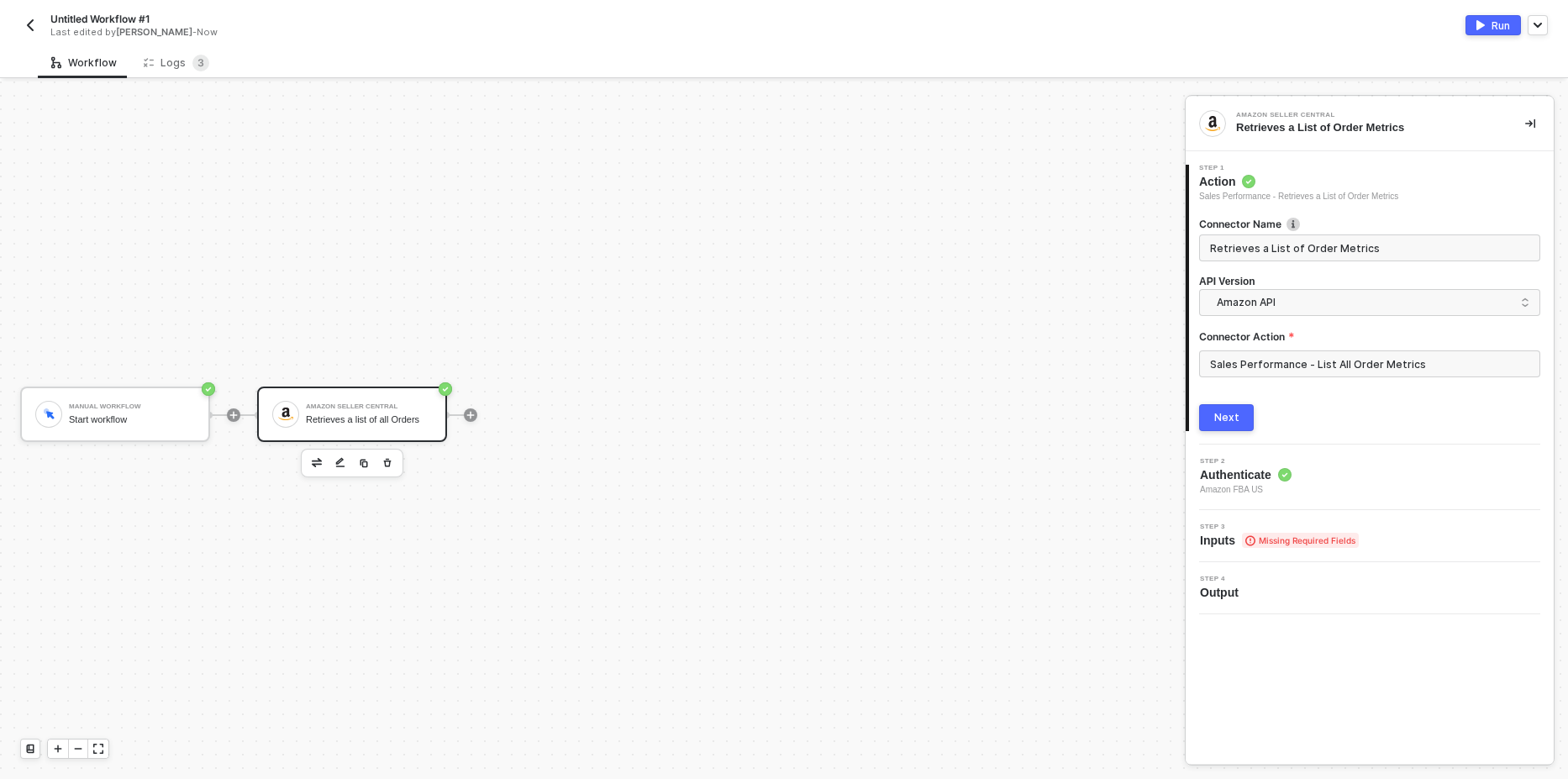
click at [1223, 414] on div "Next" at bounding box center [1227, 417] width 25 height 14
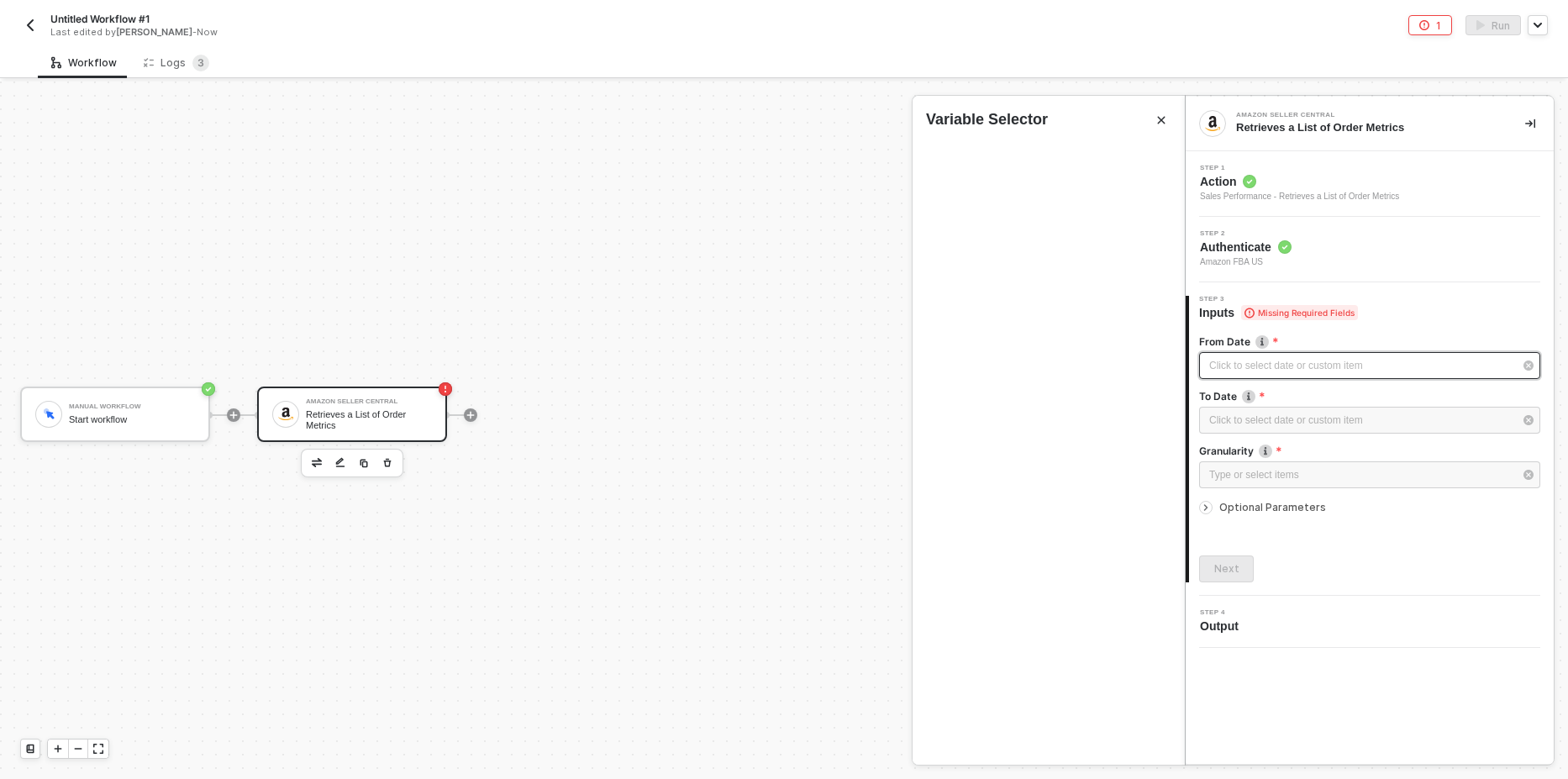
click at [1266, 370] on div "Click to select date or custom item ﻿" at bounding box center [1362, 366] width 304 height 16
click at [943, 165] on span "button" at bounding box center [942, 163] width 8 height 8
click at [1085, 227] on div "1" at bounding box center [1079, 231] width 20 height 20
type input "2024-08-01"
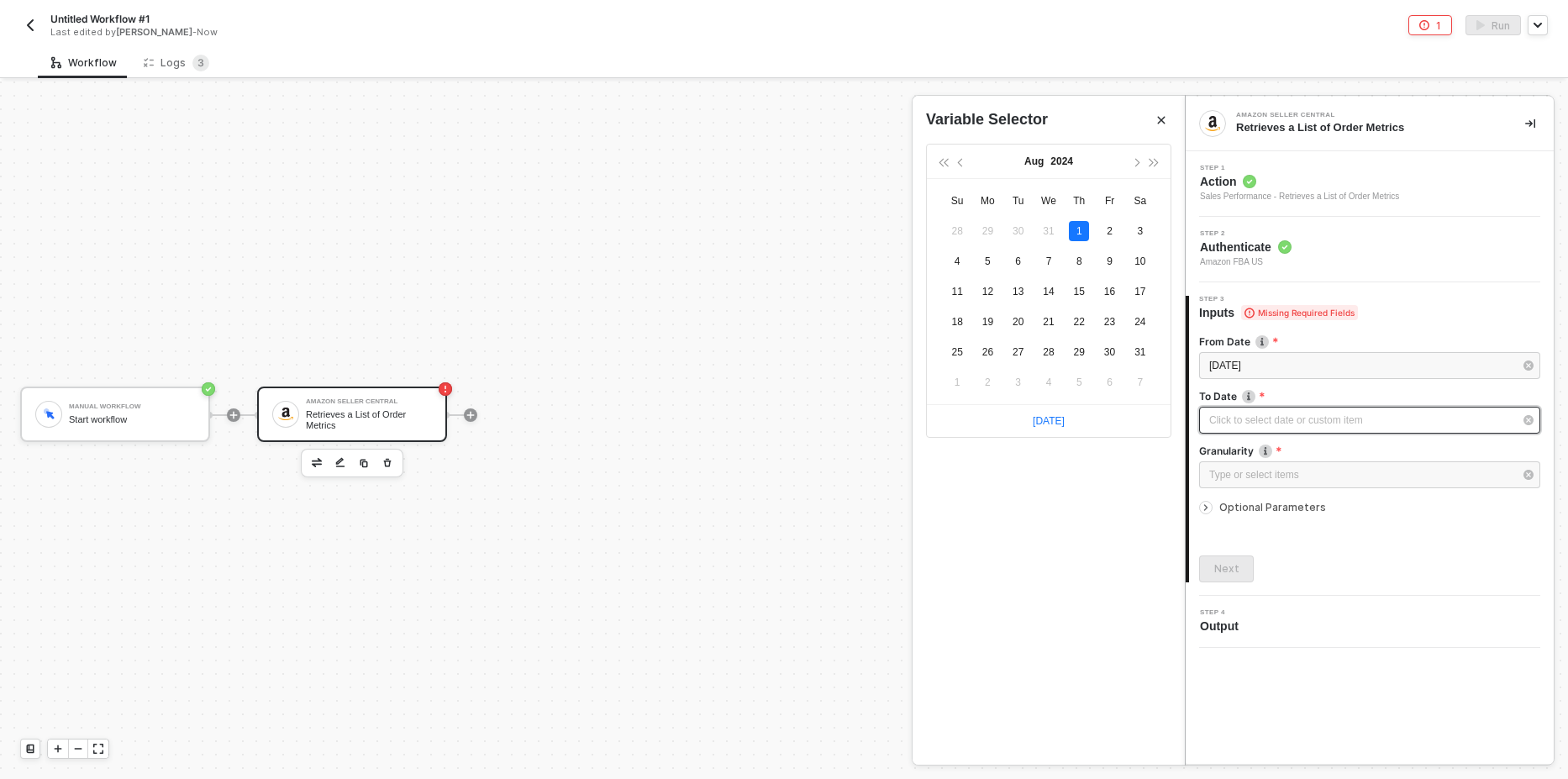
click at [1245, 431] on div "Click to select date or custom item ﻿" at bounding box center [1370, 420] width 341 height 27
click at [1079, 352] on div "28" at bounding box center [1079, 352] width 20 height 20
type input "2025-08-28"
click at [1272, 485] on div "Type or select items ﻿" at bounding box center [1370, 474] width 341 height 27
click at [998, 282] on div "Month" at bounding box center [1049, 284] width 246 height 28
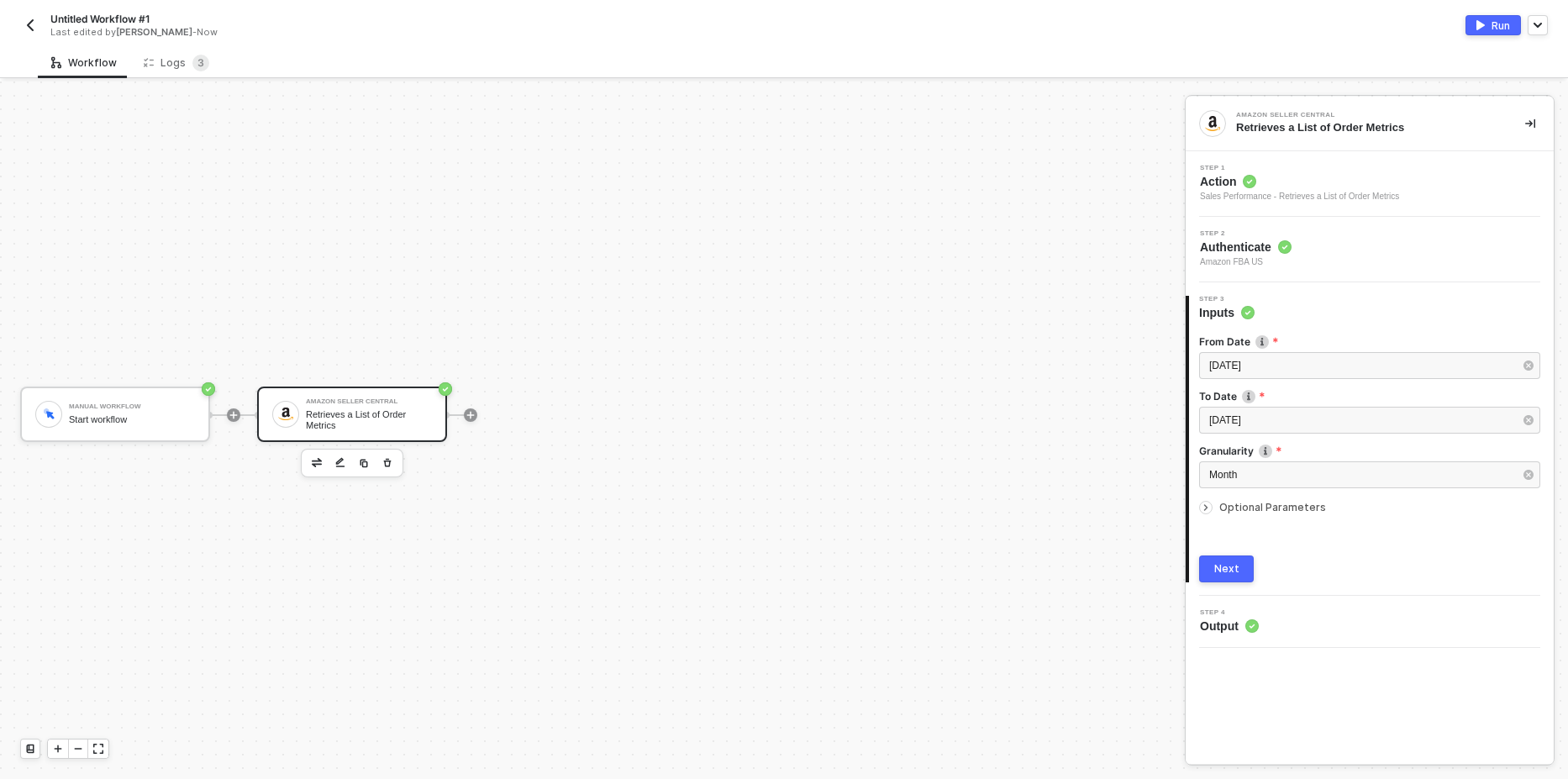
click at [1481, 29] on img "button" at bounding box center [1481, 25] width 8 height 10
click at [181, 65] on div "Logs 3" at bounding box center [176, 63] width 65 height 16
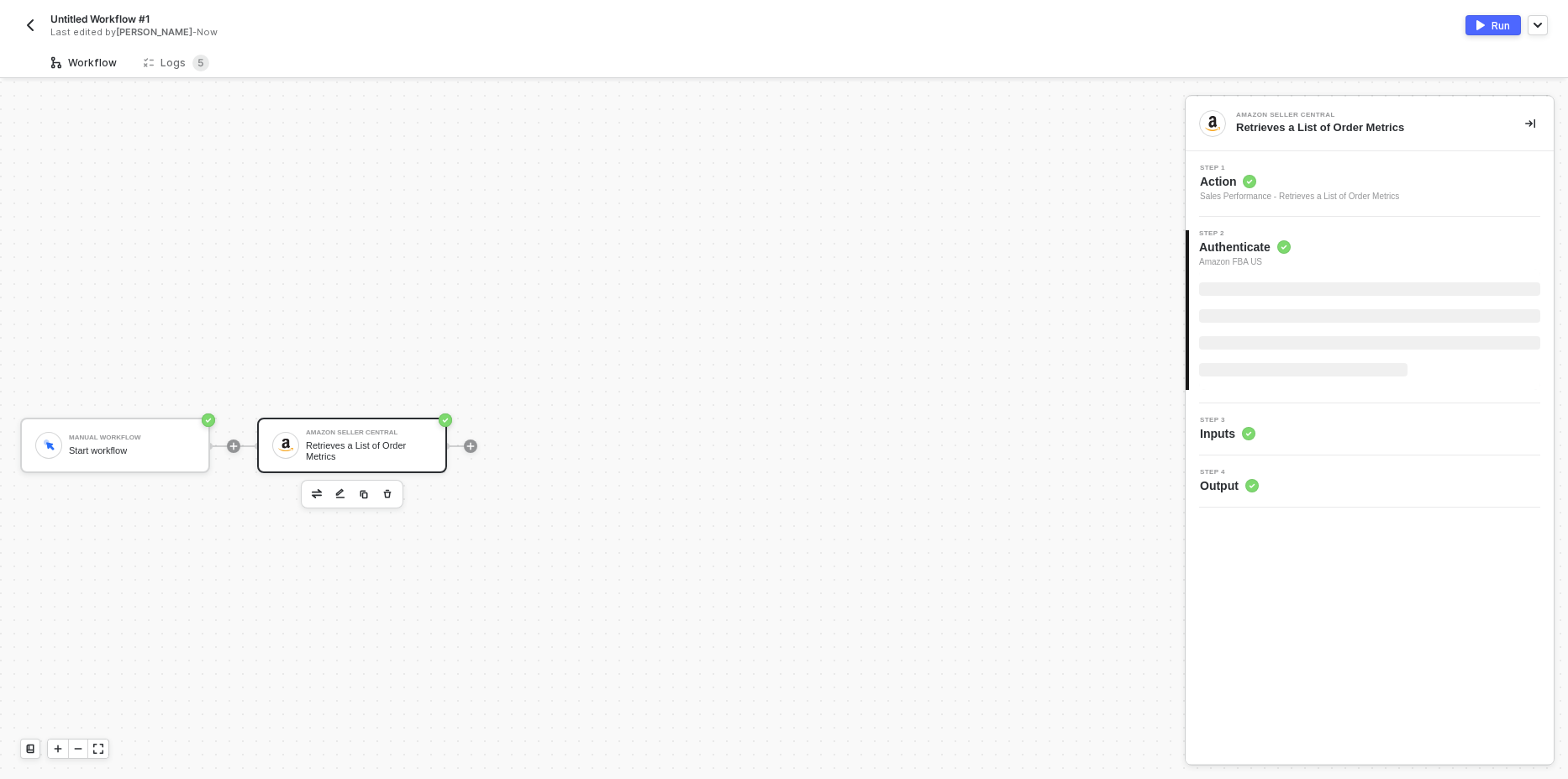
scroll to position [31, 0]
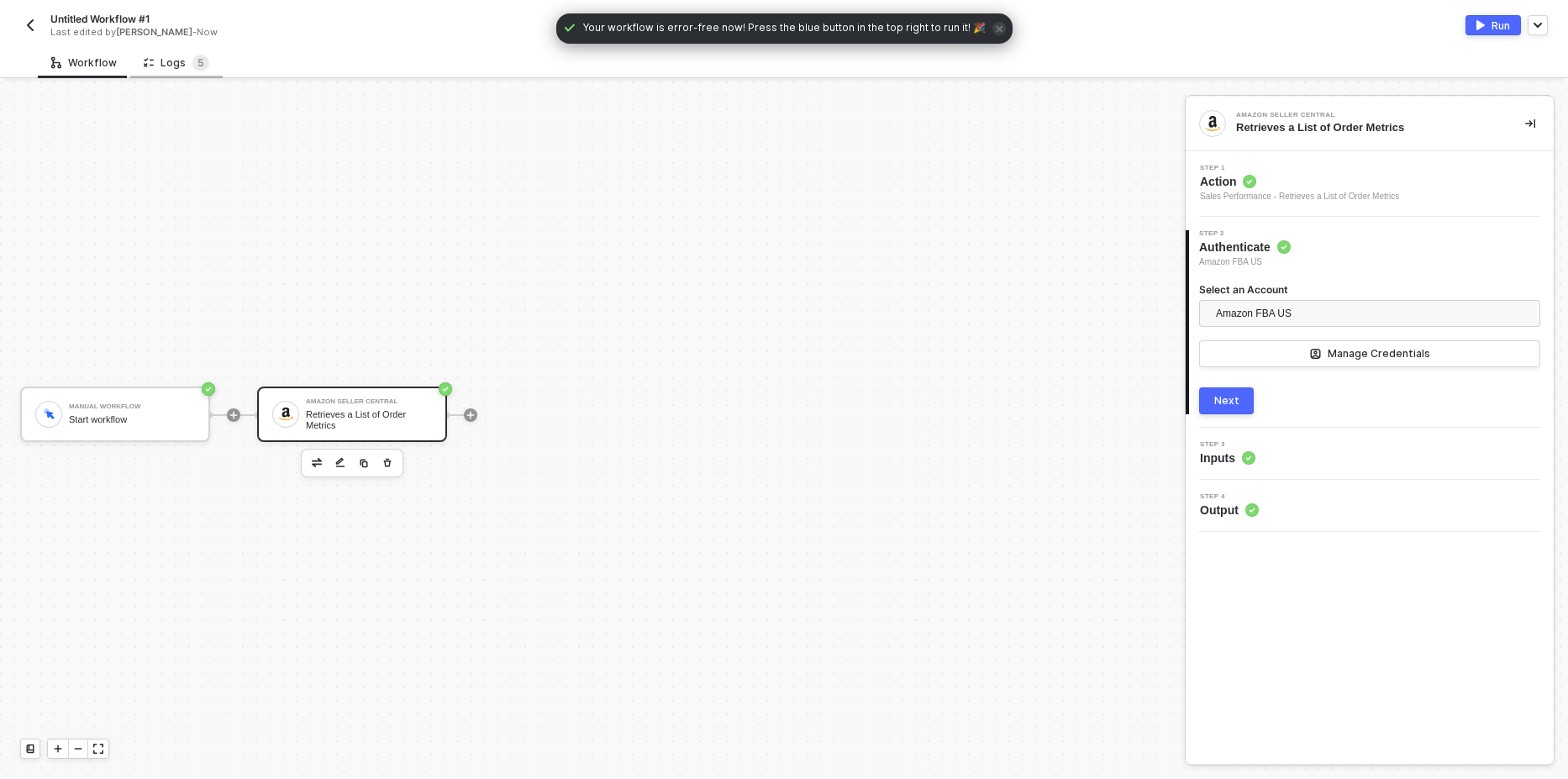
click at [182, 67] on div "Logs 5" at bounding box center [176, 63] width 65 height 16
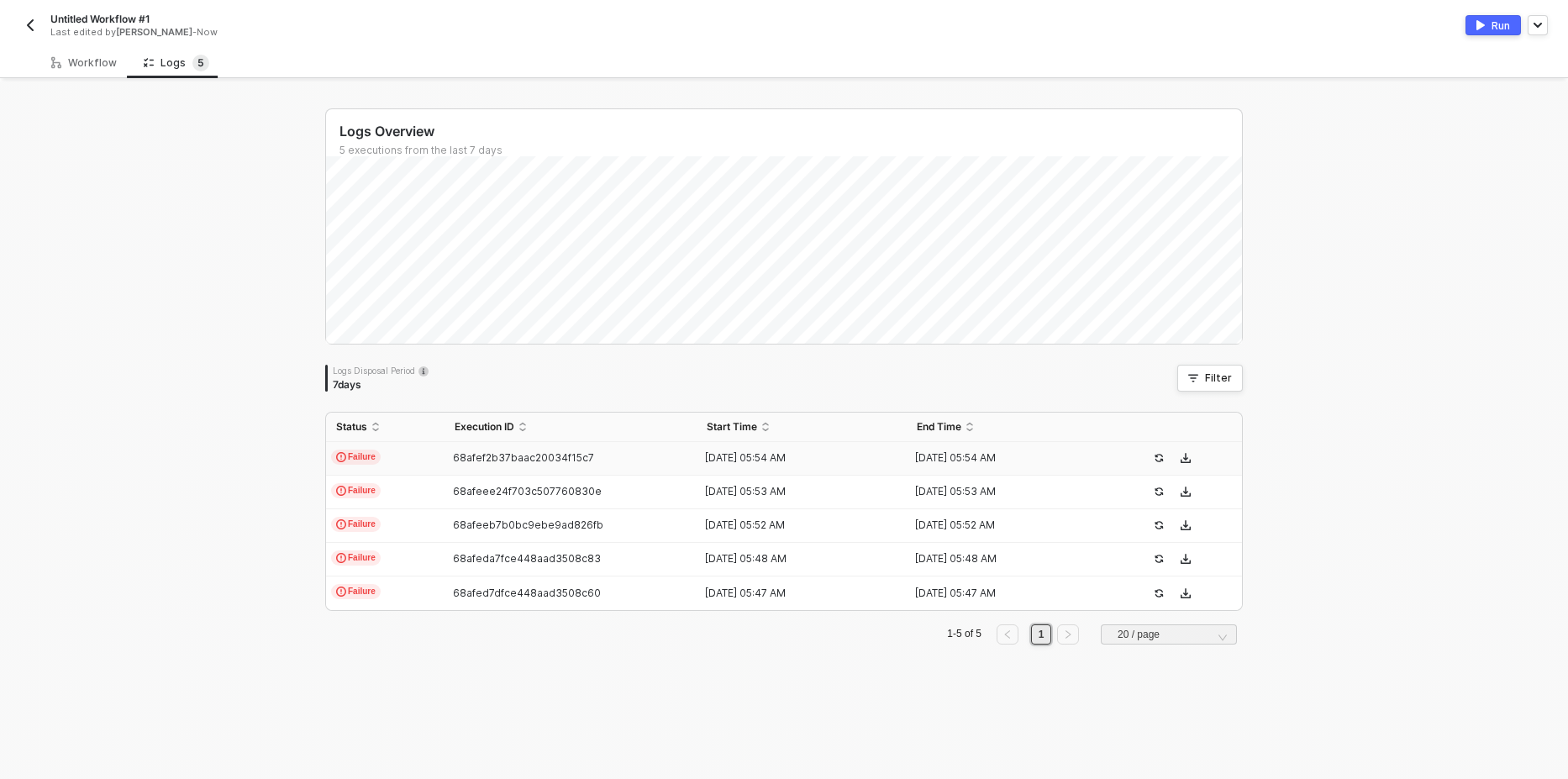
click at [361, 449] on span "Failure" at bounding box center [356, 456] width 50 height 15
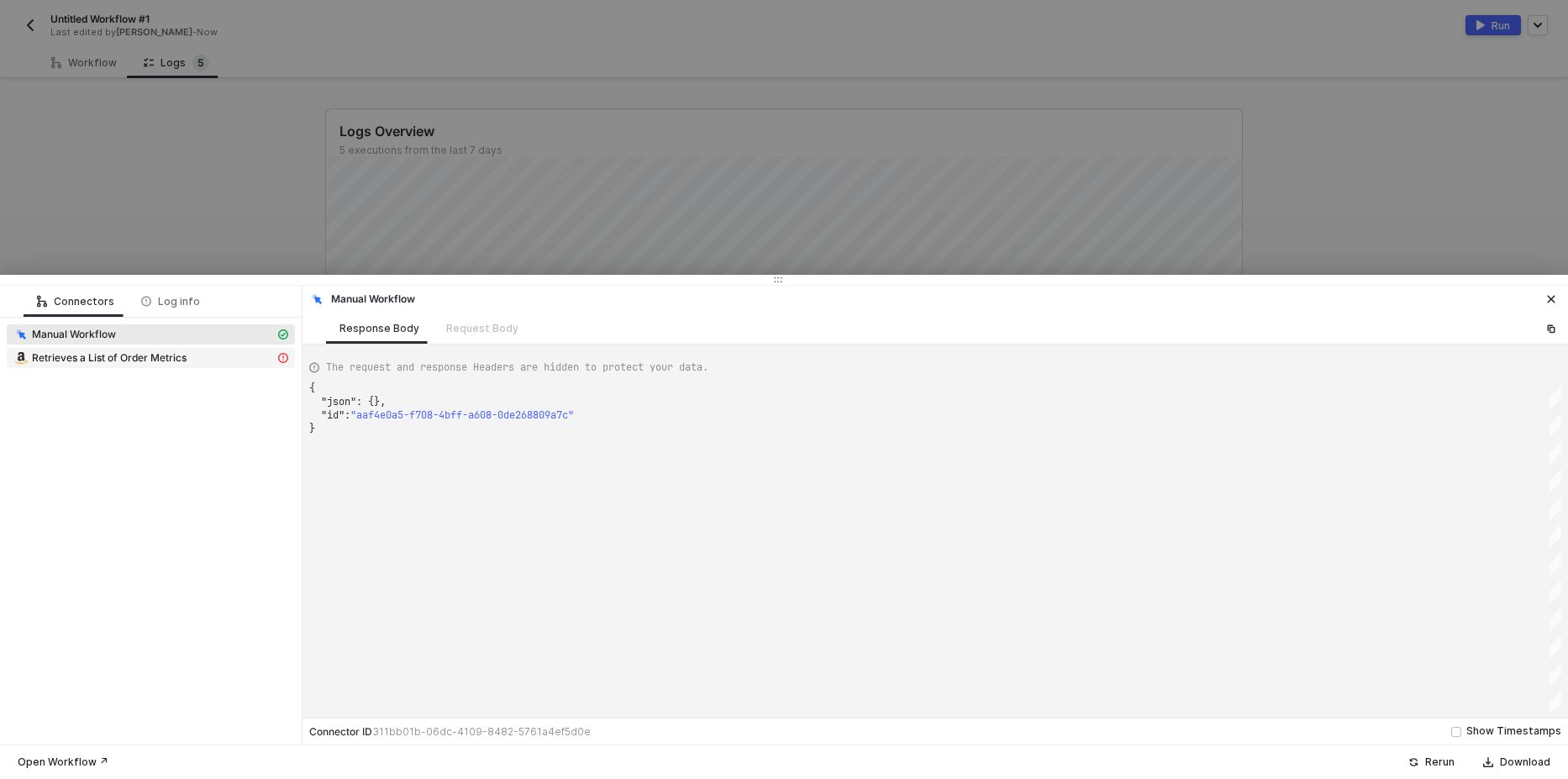
click at [165, 355] on span "Retrieves a List of Order Metrics" at bounding box center [109, 357] width 155 height 14
type textarea "{ "message": "Error : {\"errors\":[{\"code\":\"Unauthorized\",\"message\":\"Acc…"
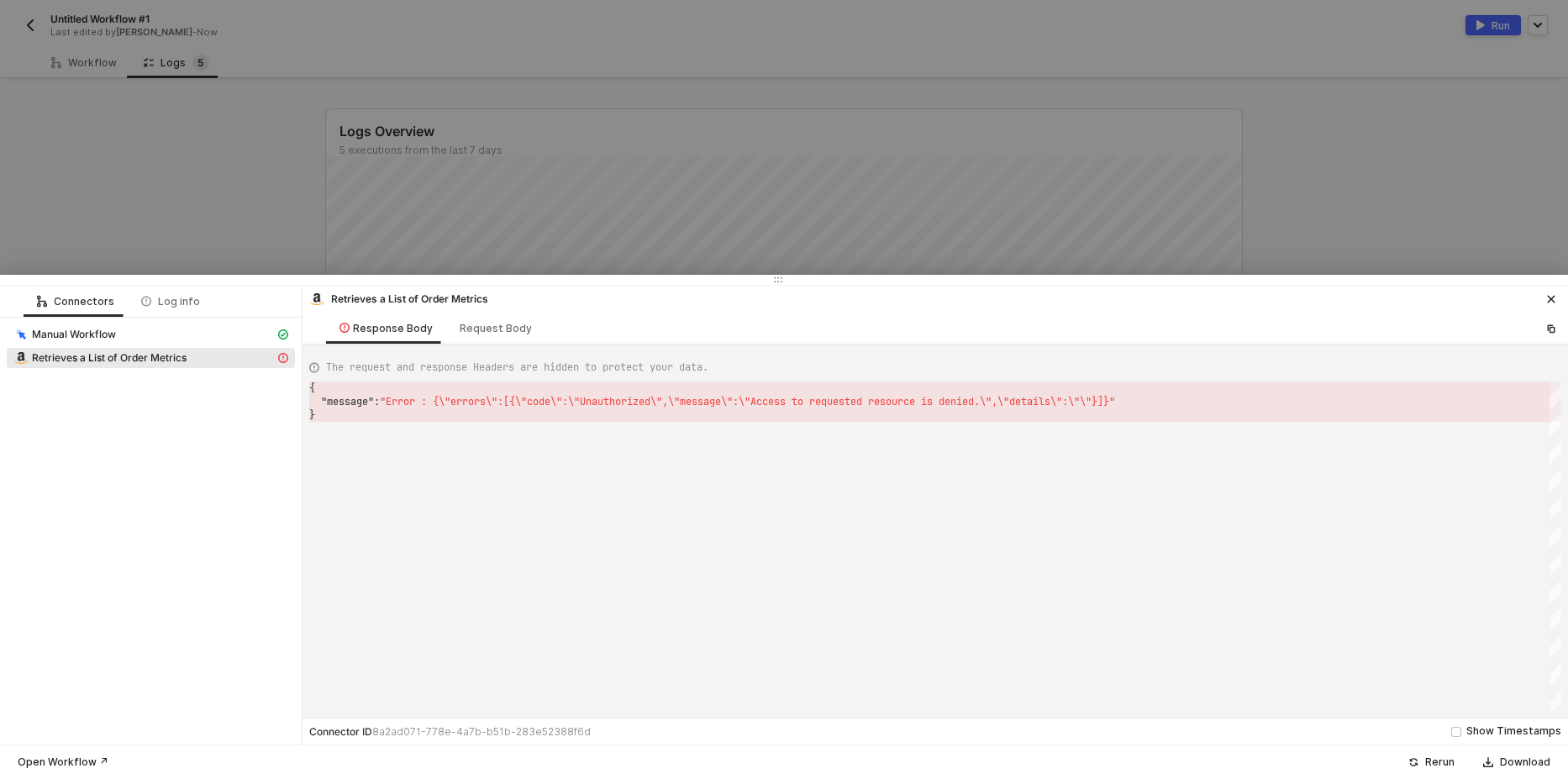
click at [198, 134] on div at bounding box center [784, 389] width 1568 height 779
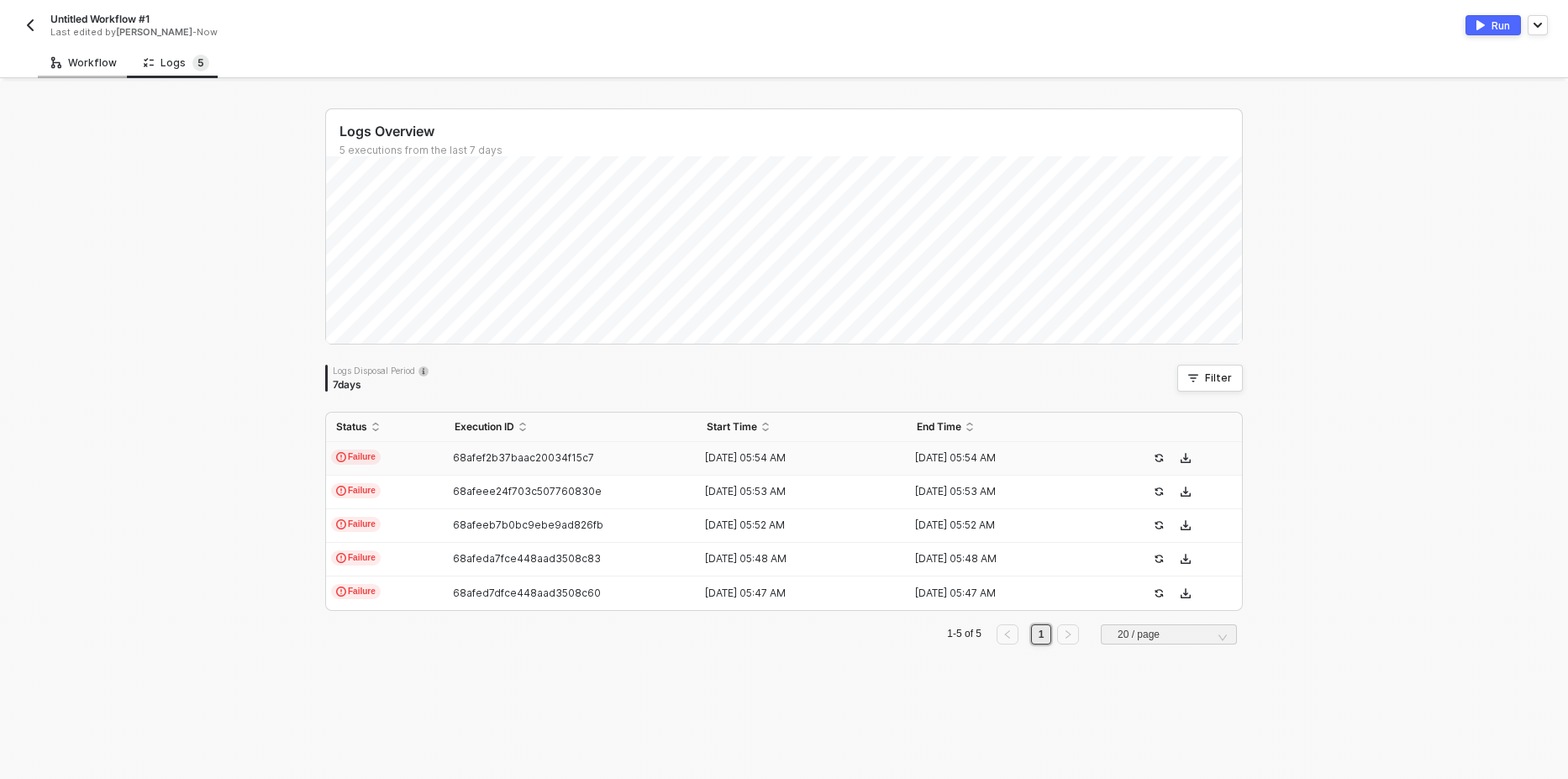
click at [93, 62] on div "Workflow" at bounding box center [84, 63] width 65 height 14
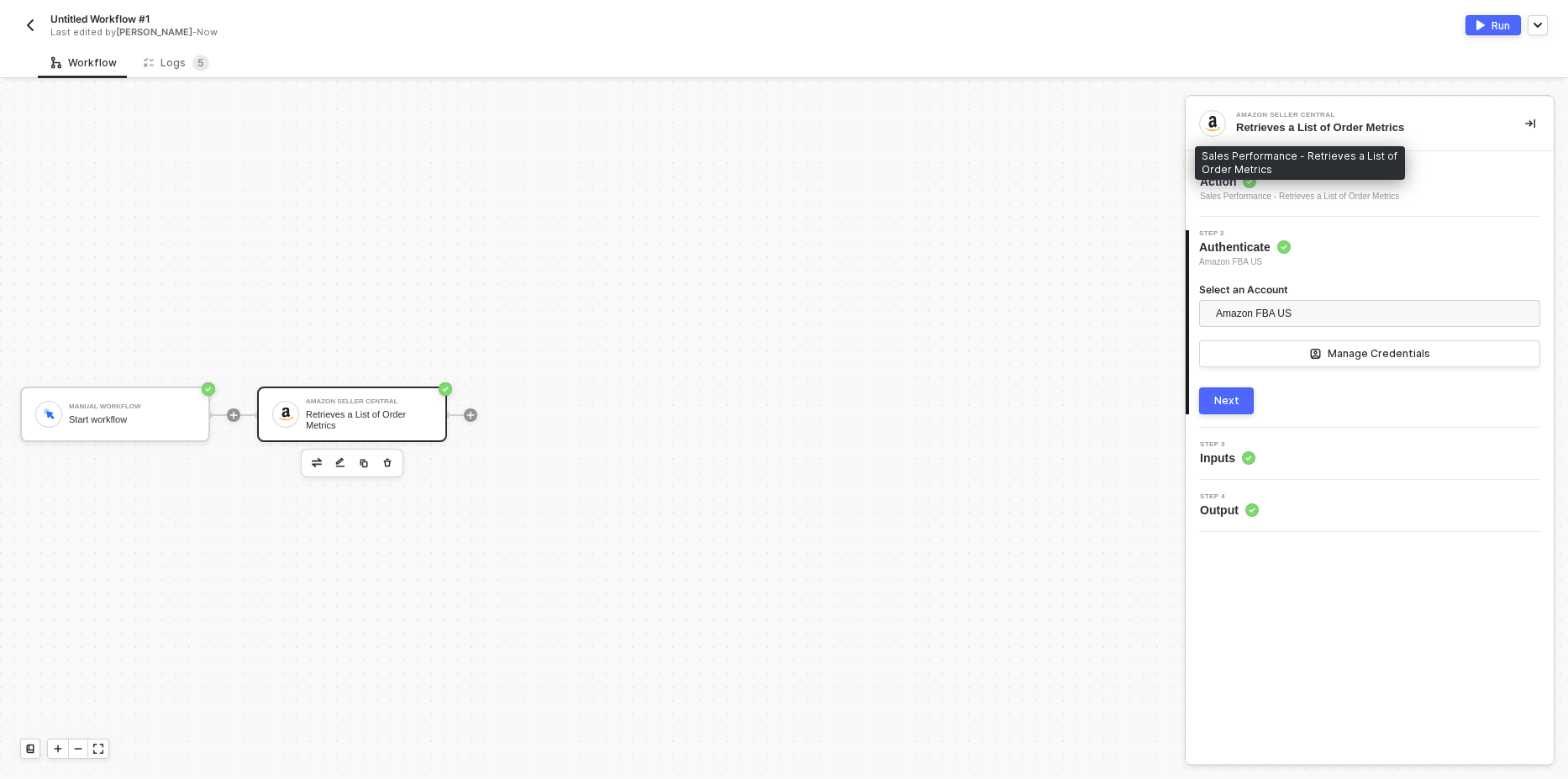
click at [1322, 190] on div "Sales Performance - Retrieves a List of Order Metrics" at bounding box center [1300, 196] width 199 height 14
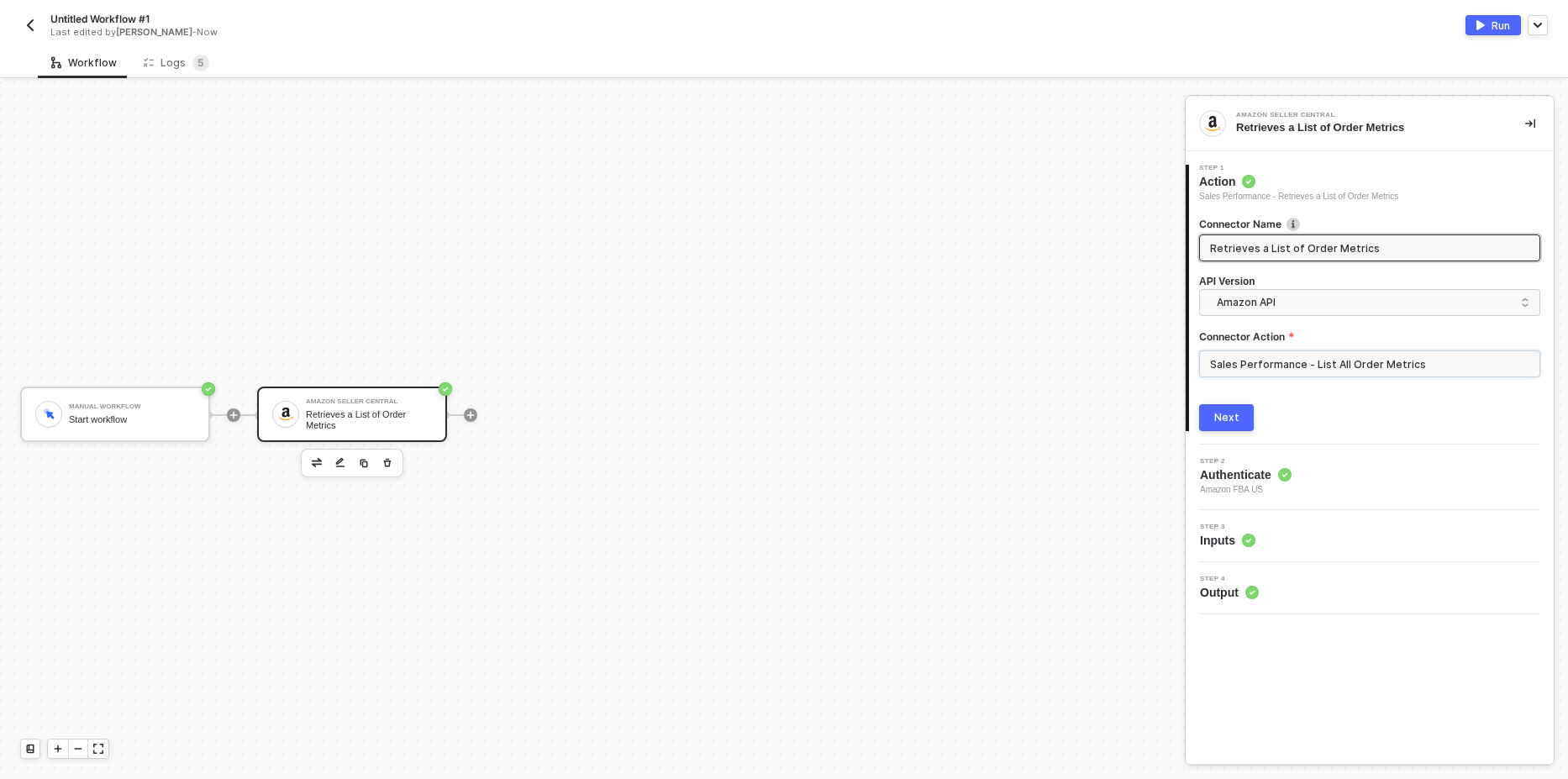
click at [1279, 358] on input "Sales Performance - List All Order Metrics" at bounding box center [1370, 364] width 341 height 27
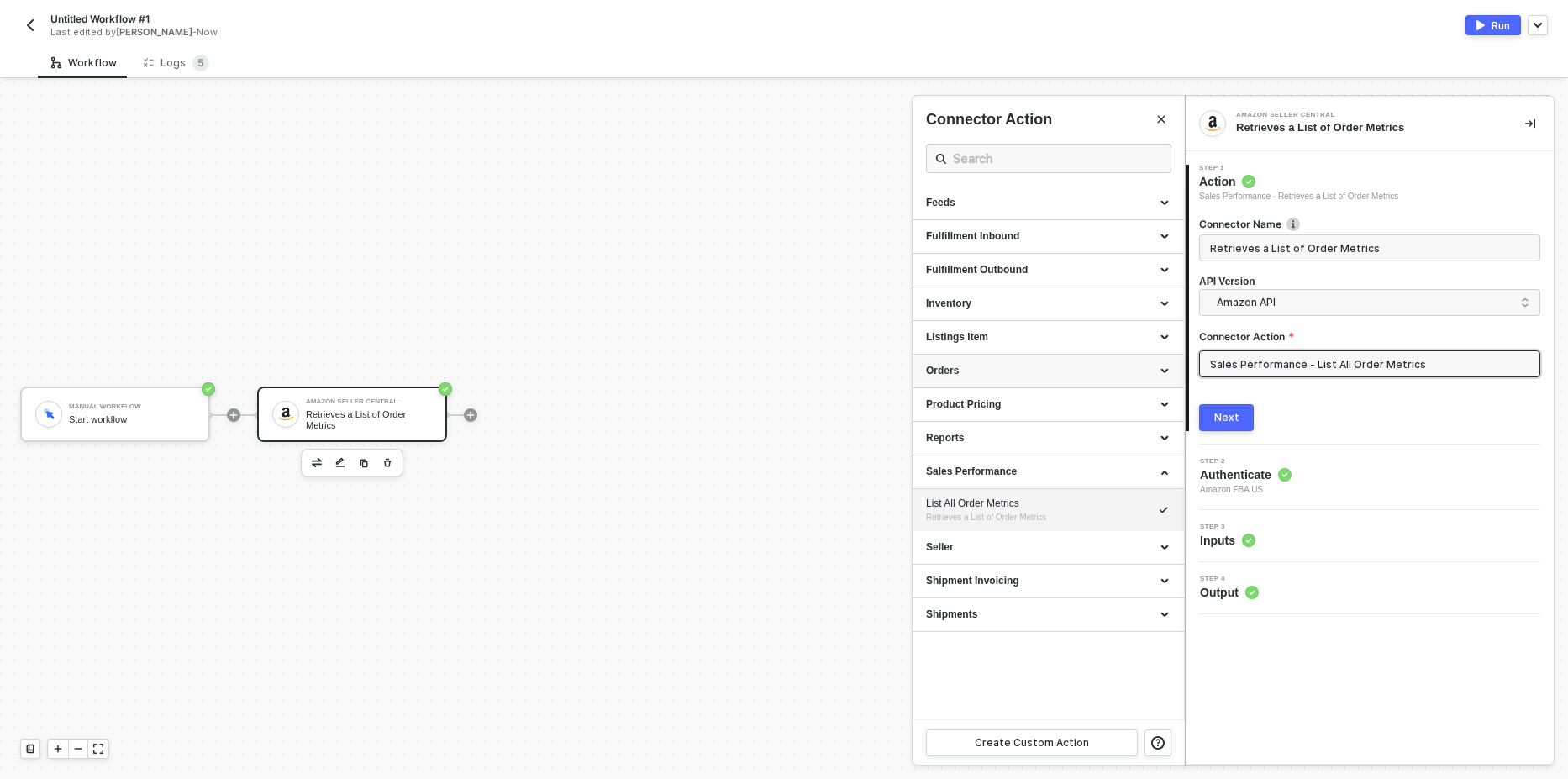
click at [1012, 373] on div "Orders" at bounding box center [1048, 371] width 245 height 15
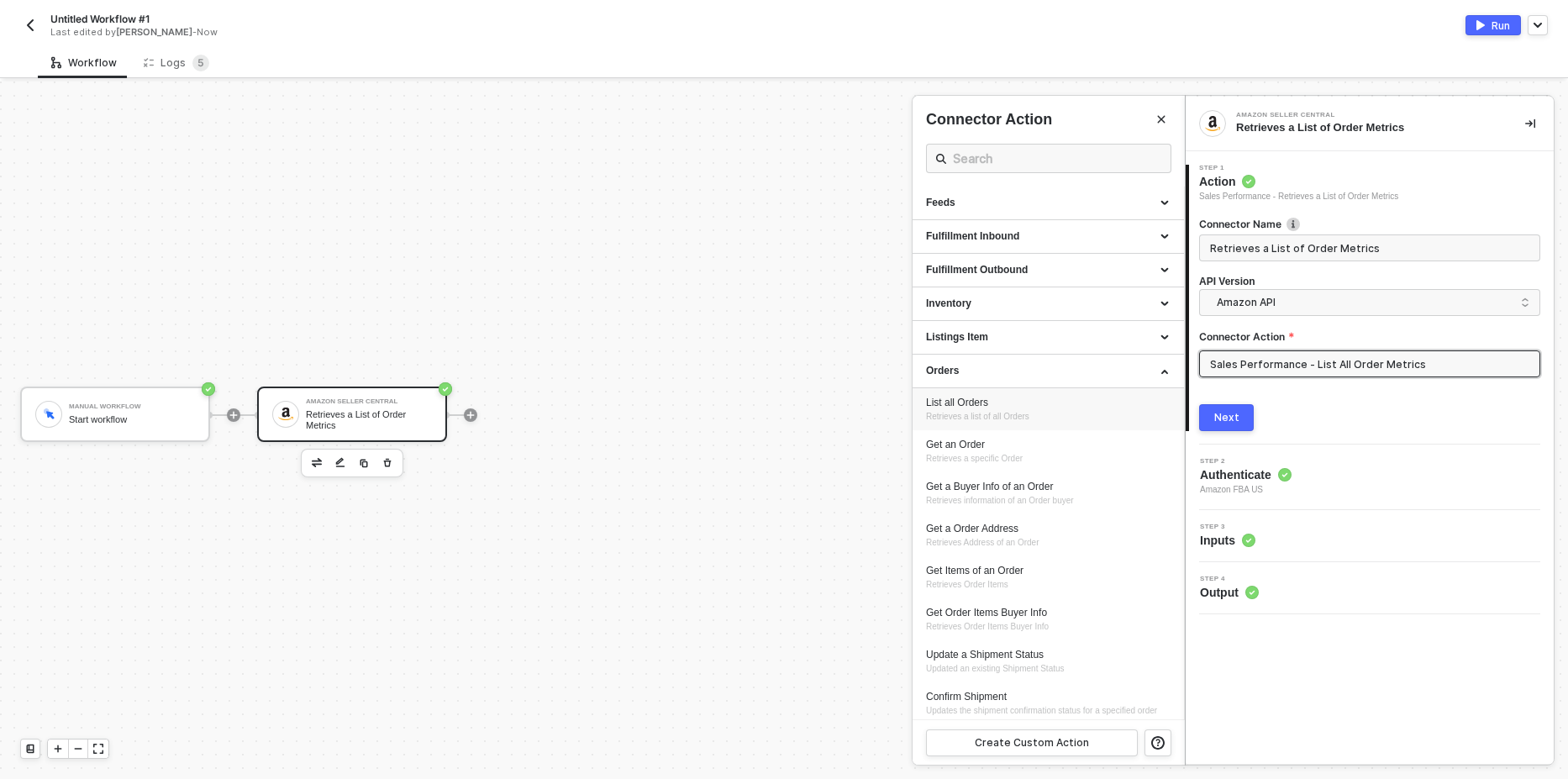
click at [989, 404] on div "List all Orders" at bounding box center [1048, 403] width 245 height 15
type input "Retrieves a list of all Orders"
type input "Orders - List all Orders"
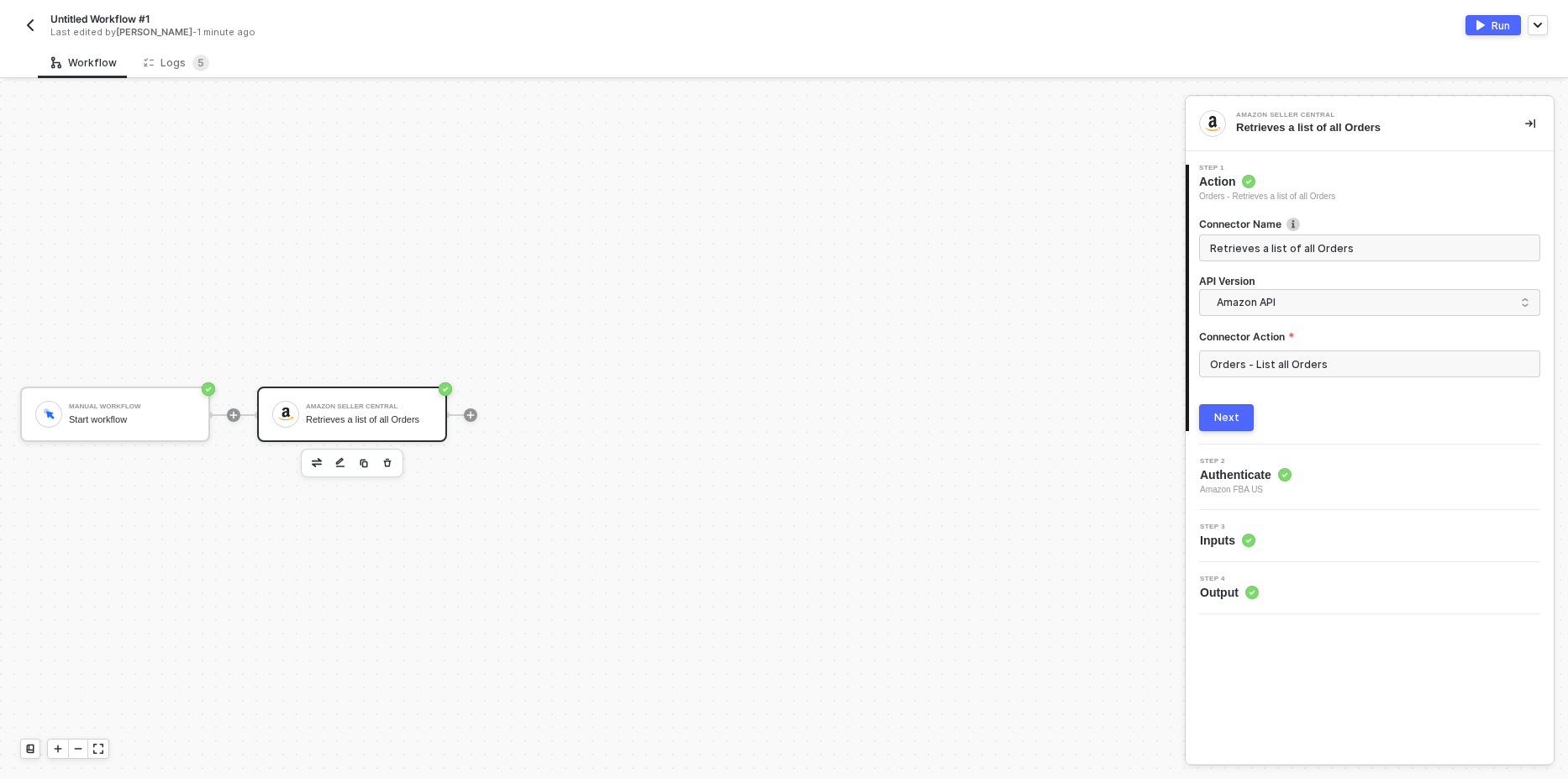
click at [1231, 419] on div "Next" at bounding box center [1227, 417] width 25 height 14
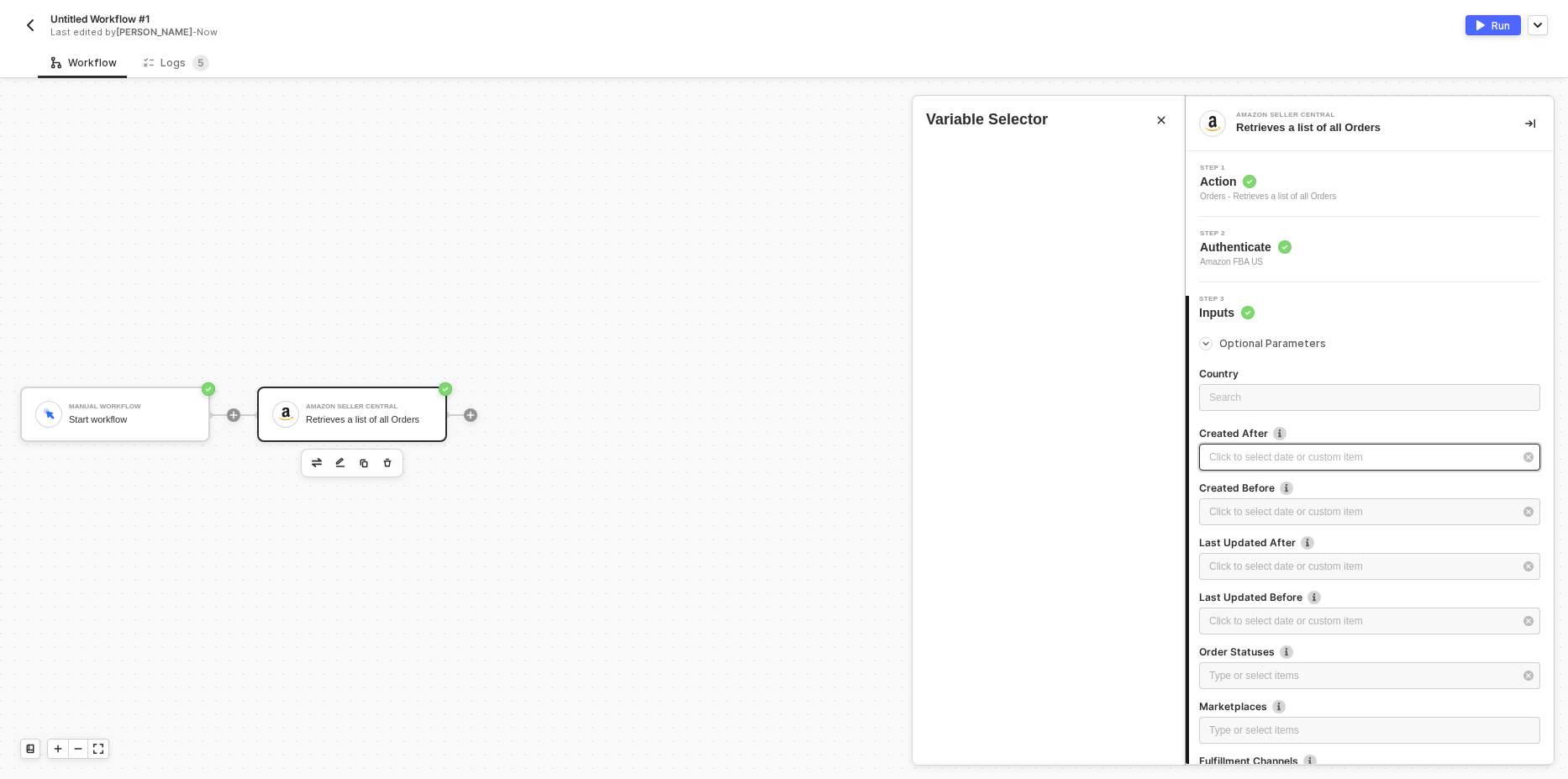
click at [1302, 459] on div "Click to select date or custom item ﻿" at bounding box center [1362, 457] width 304 height 16
type input "2025-08-28"
click at [1345, 193] on div "Step 1 Action Orders - Retrieves a list of all Orders" at bounding box center [1372, 184] width 364 height 39
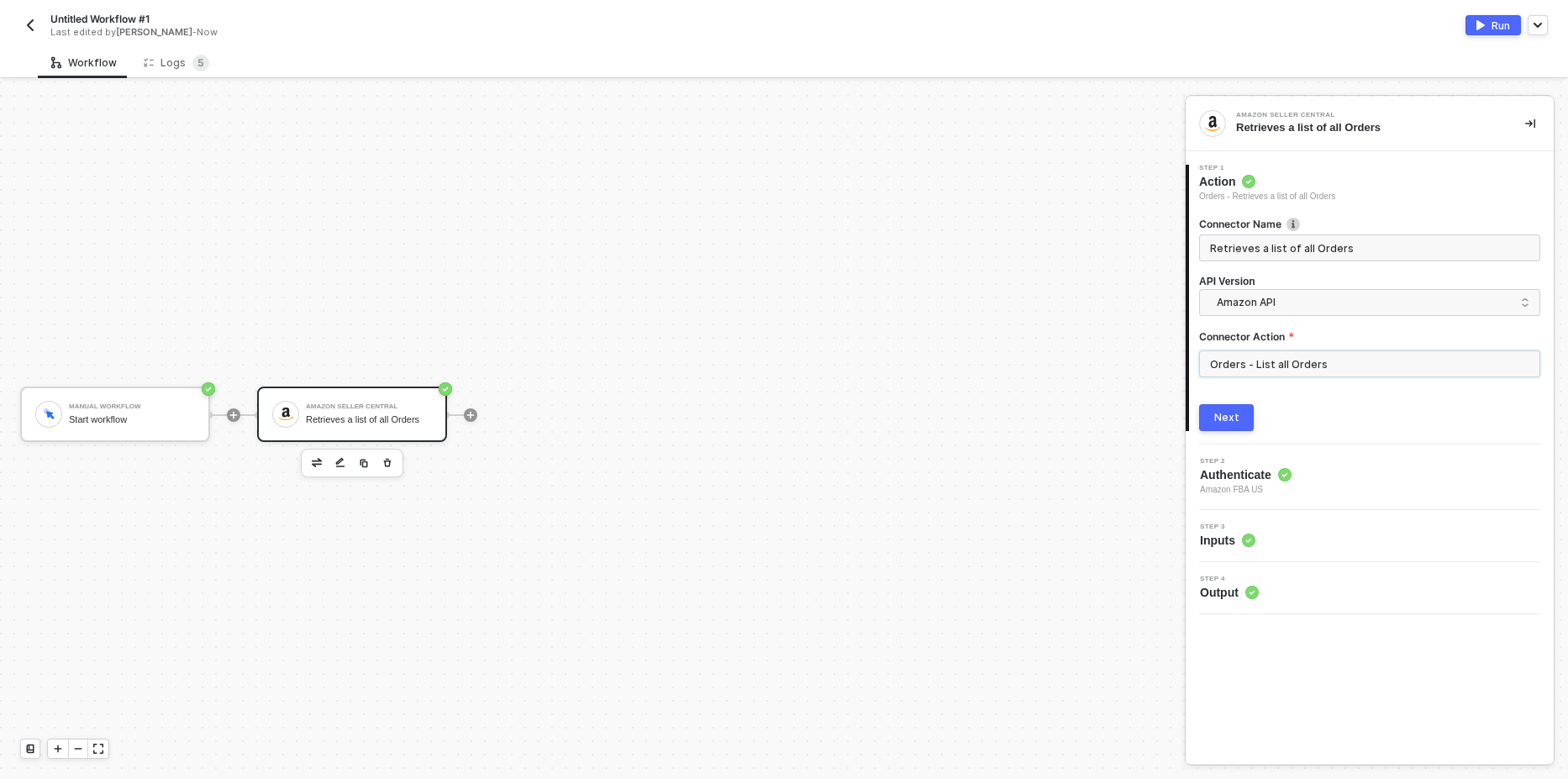
click at [1242, 352] on input "Orders - List all Orders" at bounding box center [1370, 364] width 341 height 27
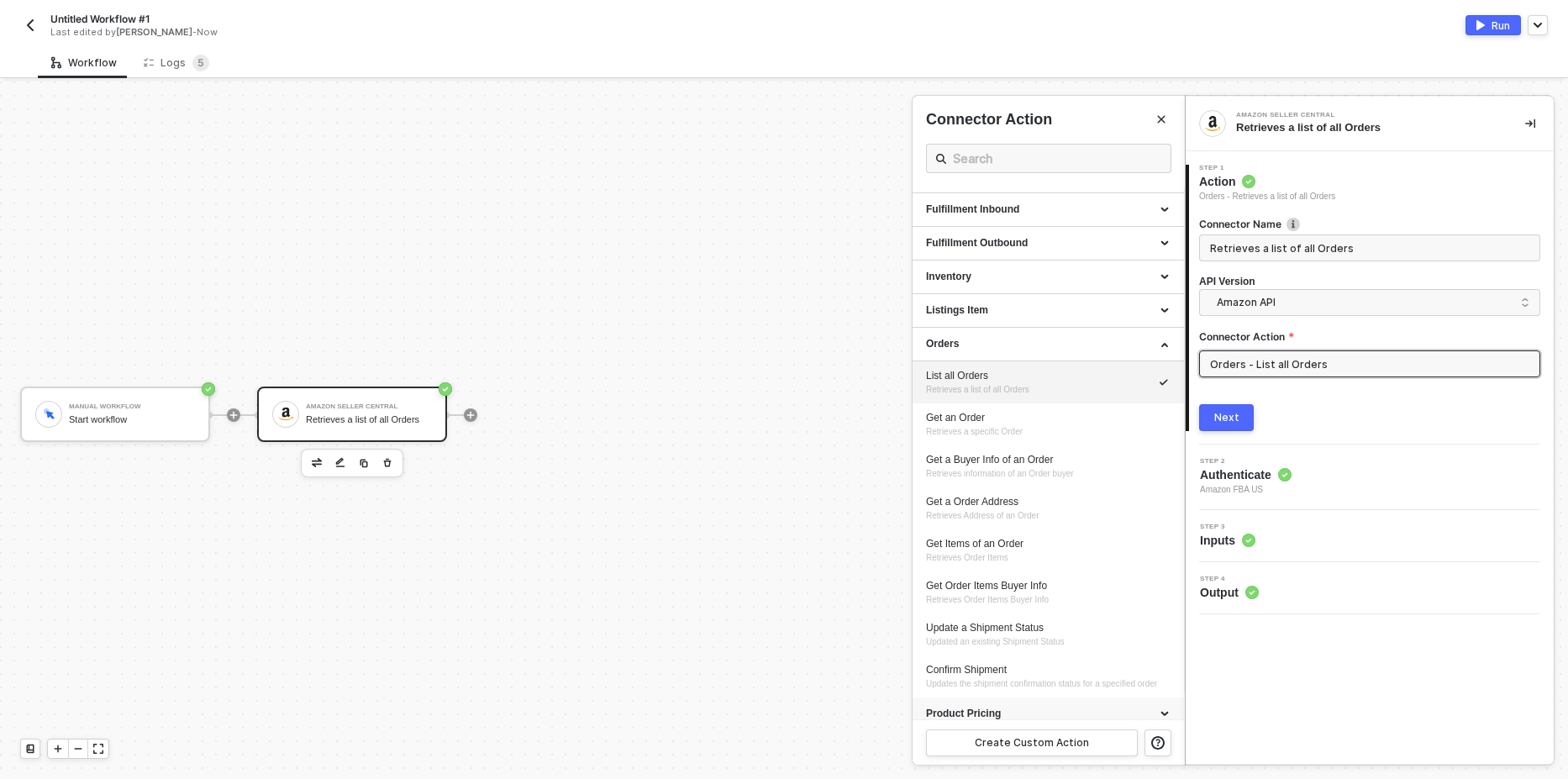
scroll to position [101, 0]
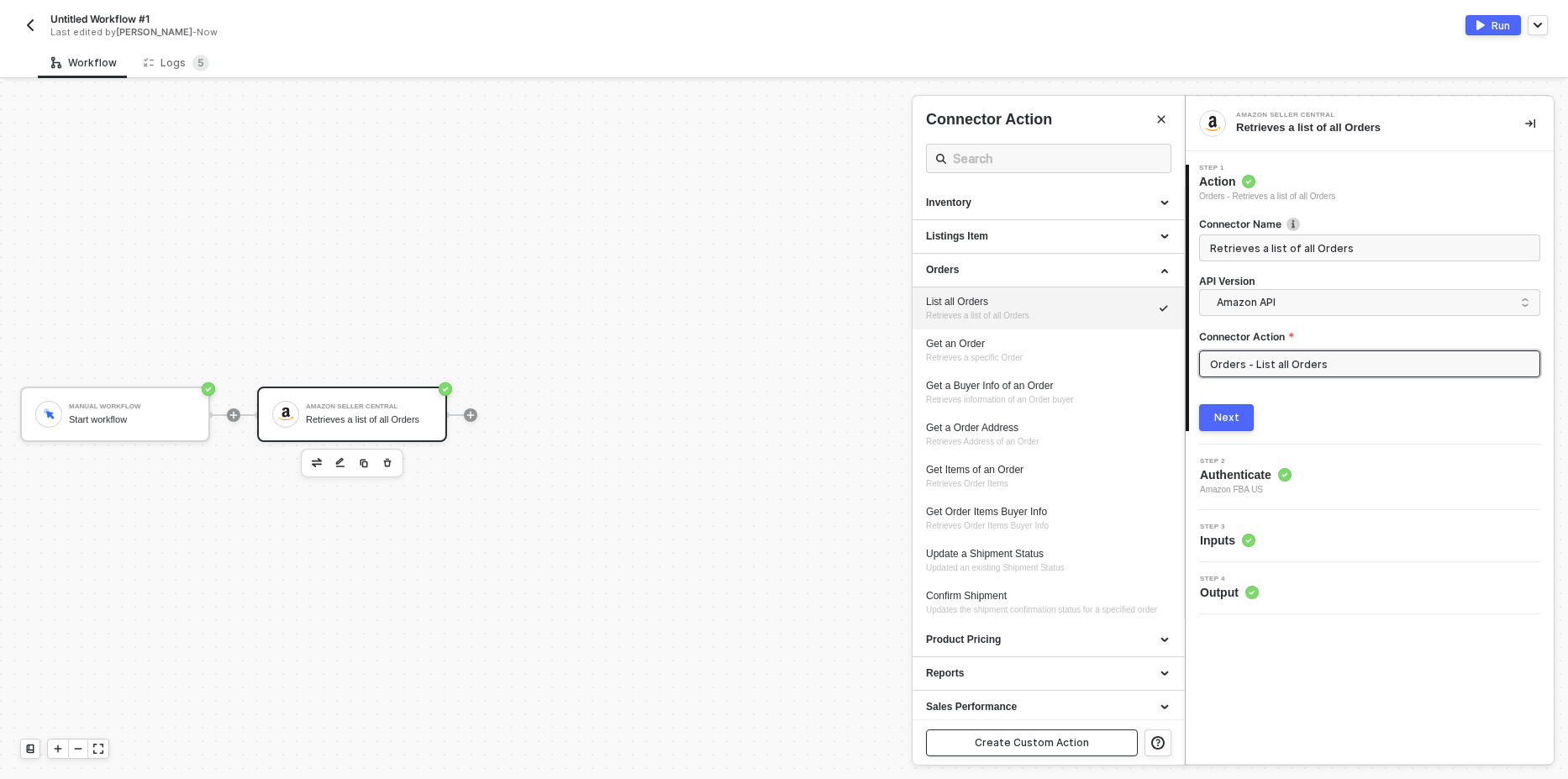
click at [1023, 745] on div "Create Custom Action" at bounding box center [1032, 742] width 115 height 14
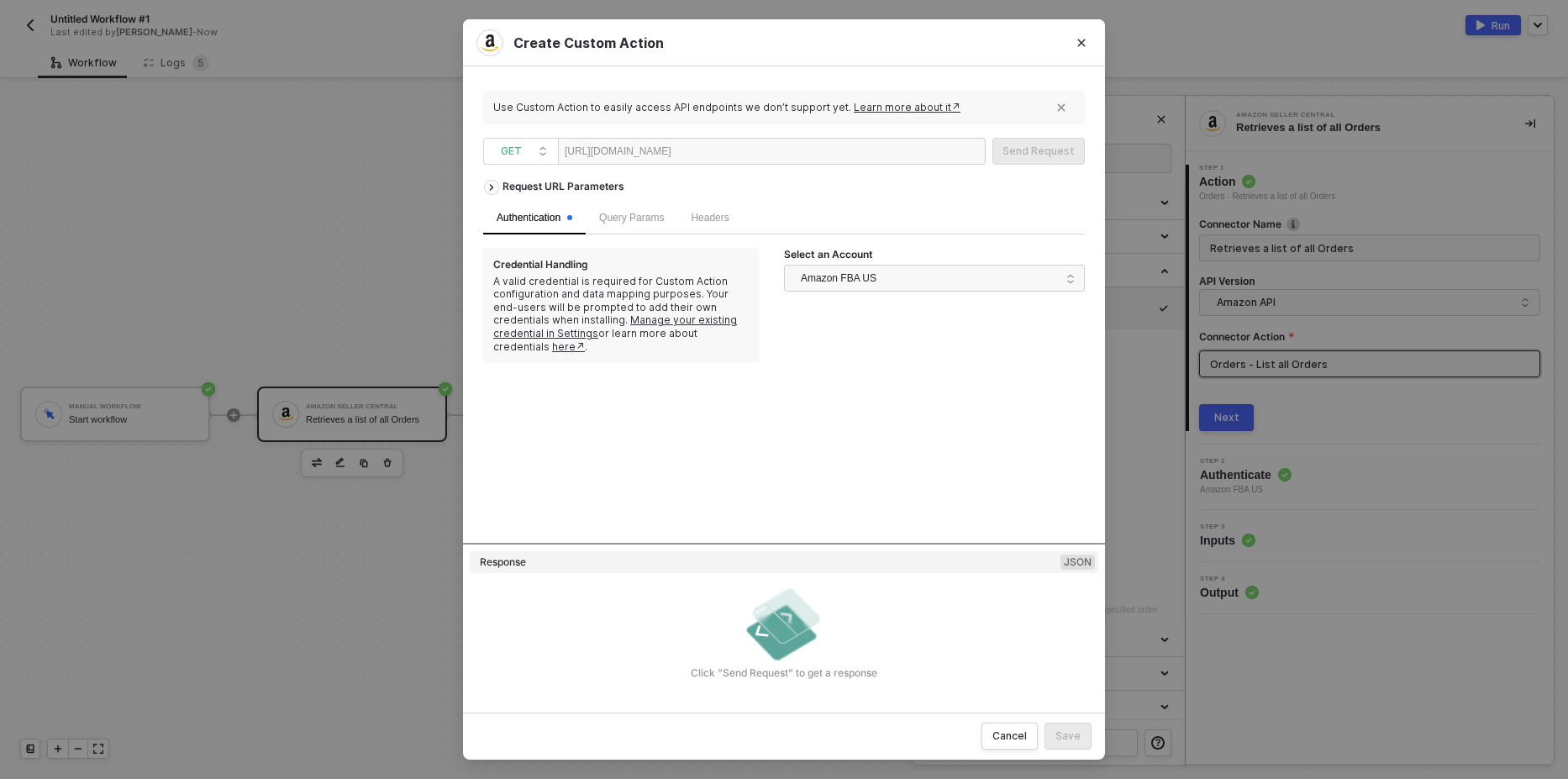
click at [642, 155] on div "https://sellingpartnerapi-na.amazon.com" at bounding box center [618, 151] width 106 height 25
click at [775, 153] on div at bounding box center [723, 152] width 104 height 27
paste div
click at [1037, 153] on div "Send Request" at bounding box center [1038, 151] width 72 height 14
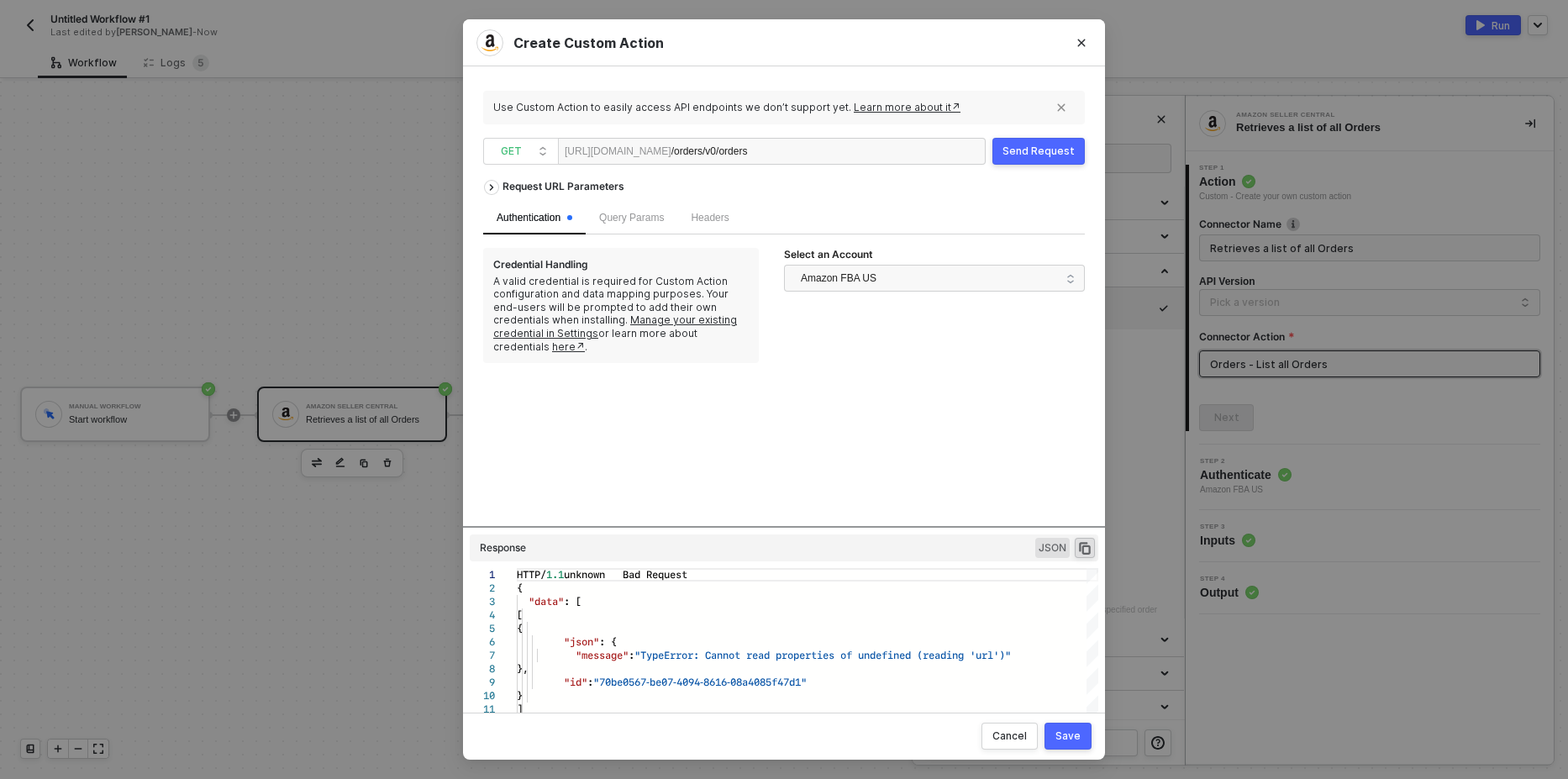
click at [775, 154] on div "/orders/v0/orders" at bounding box center [723, 152] width 104 height 27
drag, startPoint x: 709, startPoint y: 151, endPoint x: 759, endPoint y: 150, distance: 50.0
click at [759, 150] on div "https://sellingpartnerapi-na.amazon.com /orders/v0/orders" at bounding box center [772, 152] width 427 height 27
click at [558, 147] on div "GET" at bounding box center [520, 152] width 75 height 27
click at [831, 189] on div "Request URL Parameters" at bounding box center [784, 186] width 602 height 30
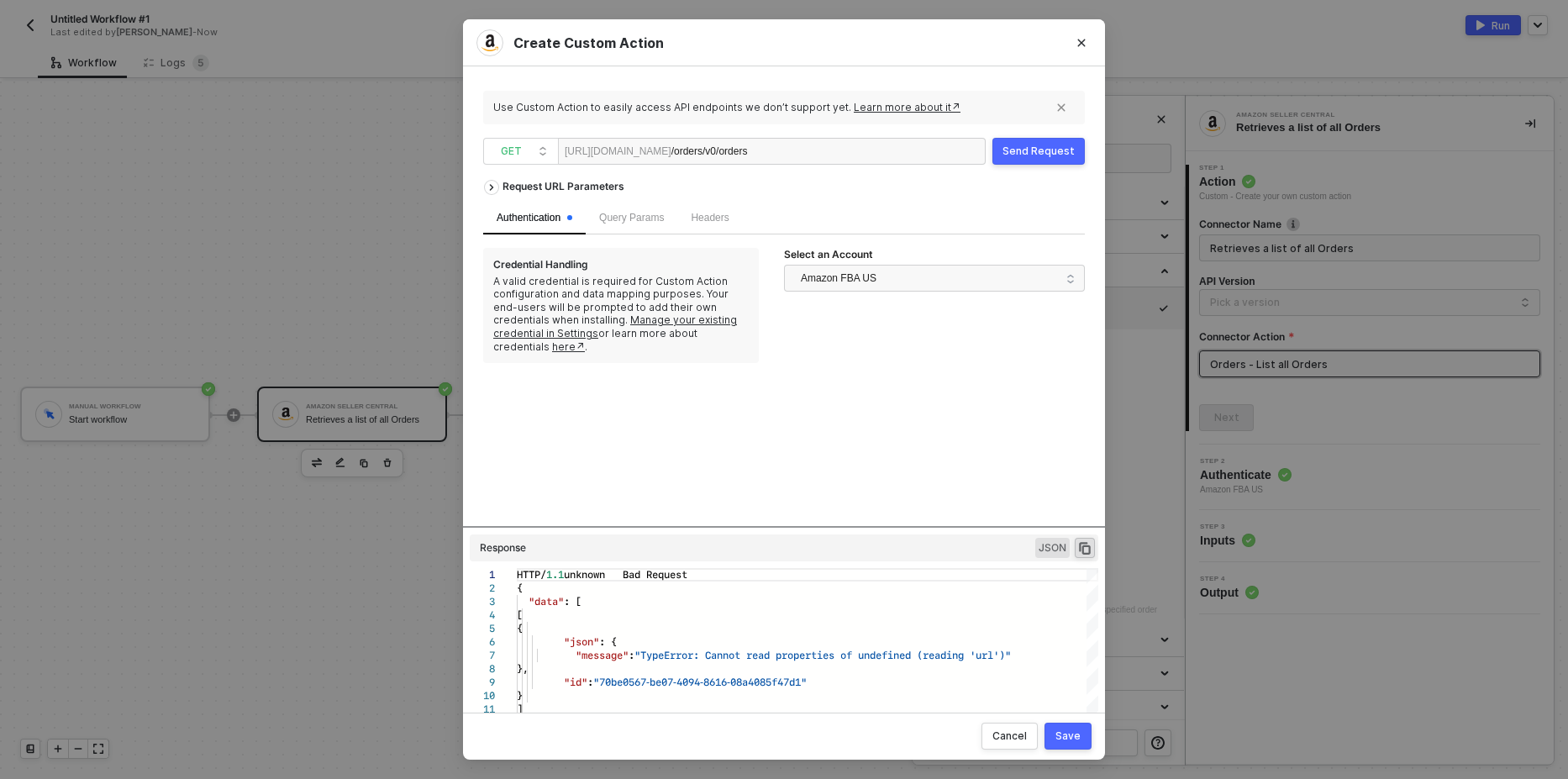
click at [775, 154] on div "/orders/v0/orders" at bounding box center [723, 152] width 104 height 27
click at [1029, 153] on div "Send Request" at bounding box center [1038, 151] width 72 height 14
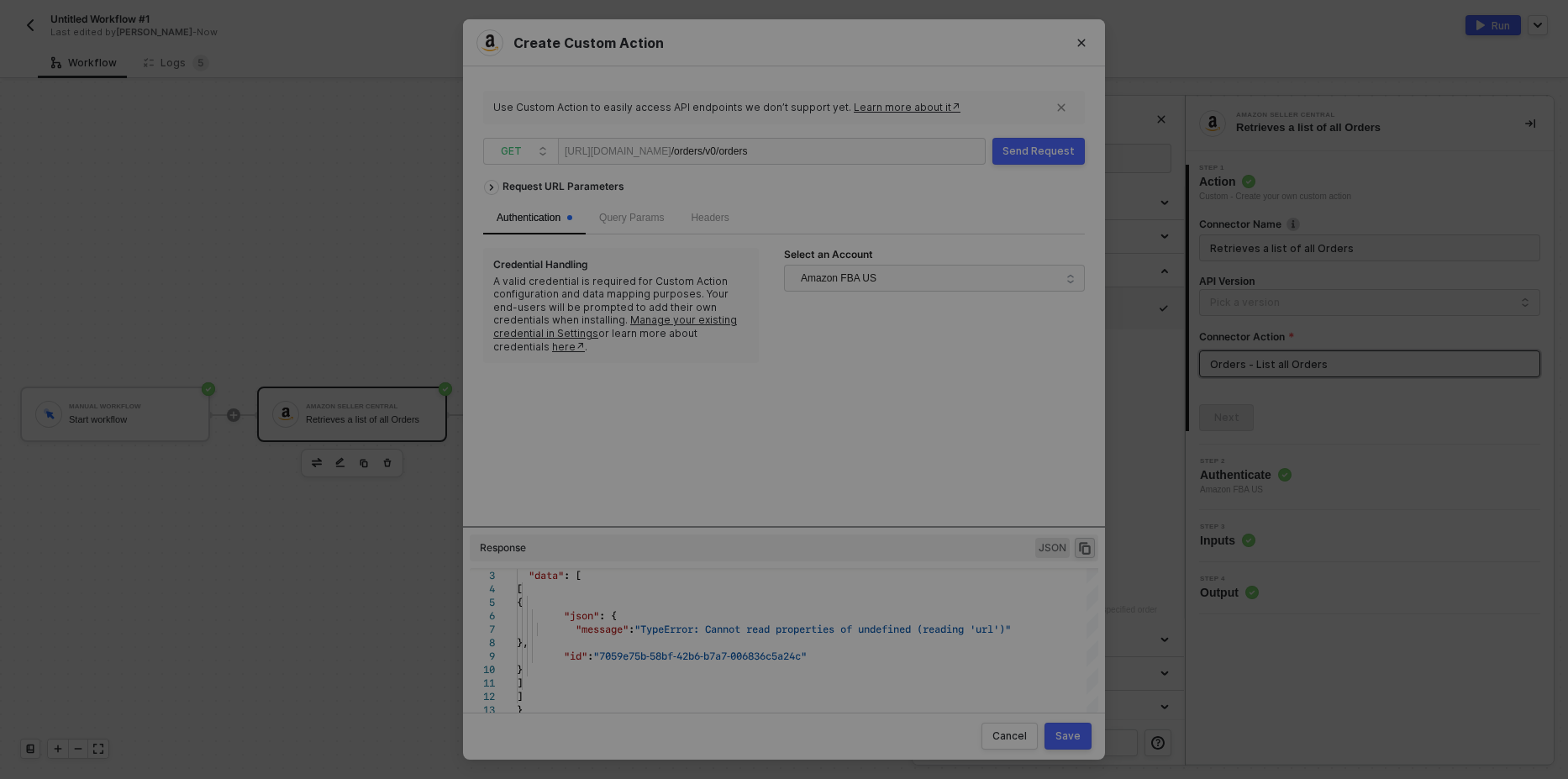
click at [231, 255] on div "Create Custom Action Use Custom Action to easily access API endpoints we don’t …" at bounding box center [784, 389] width 1568 height 779
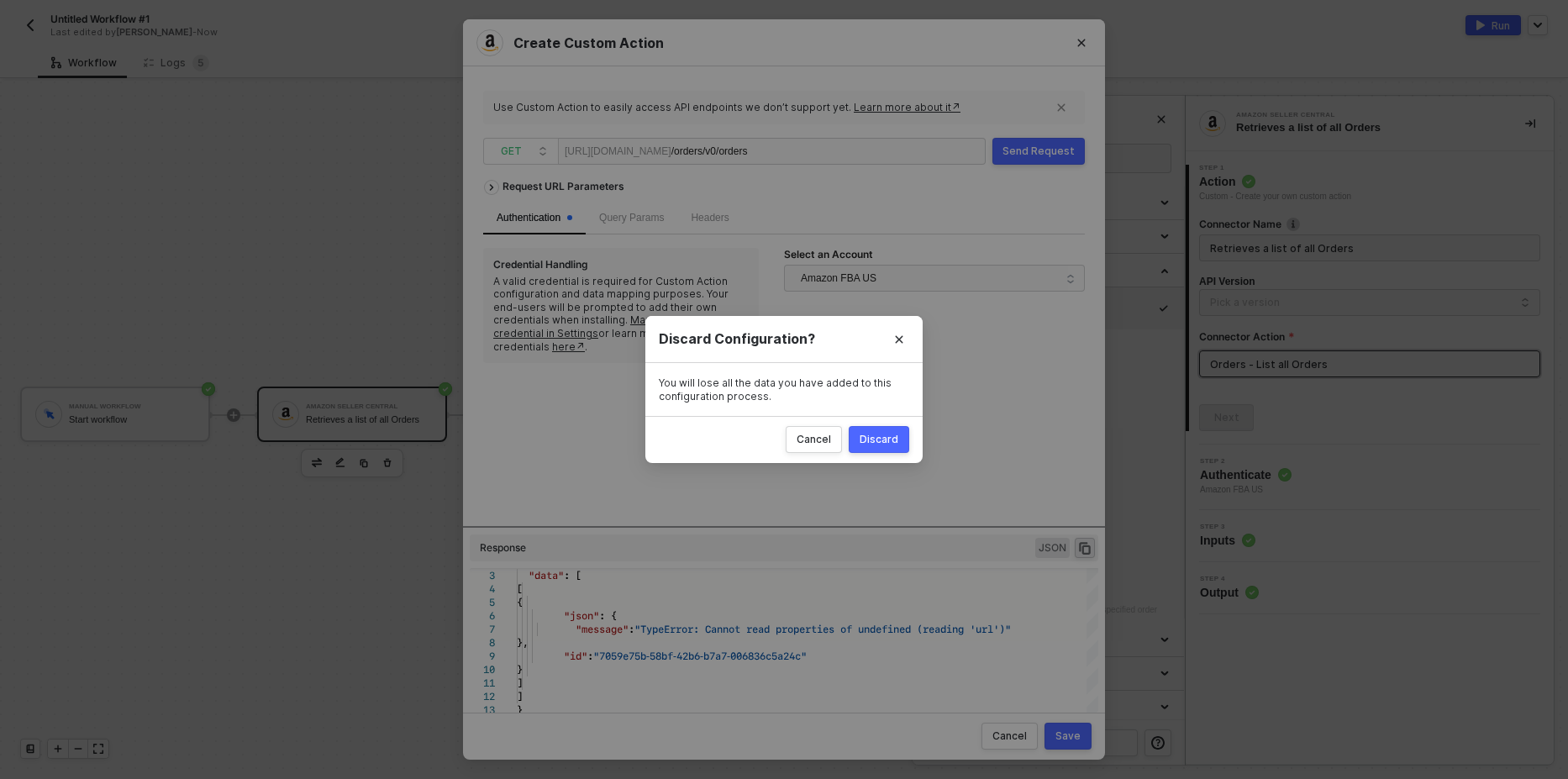
click at [879, 444] on div "Discard" at bounding box center [879, 439] width 39 height 14
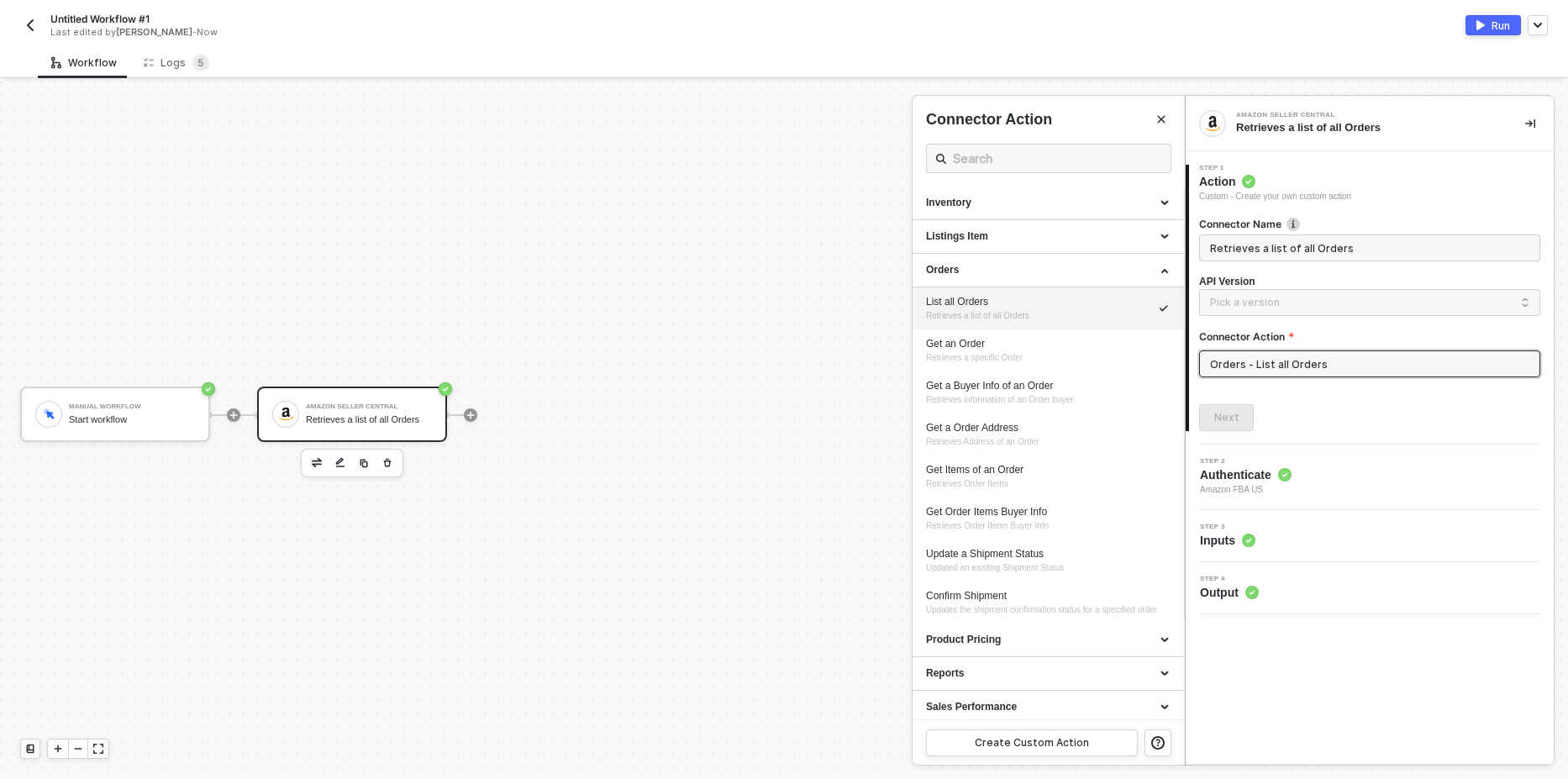
click at [717, 543] on div at bounding box center [784, 430] width 1568 height 697
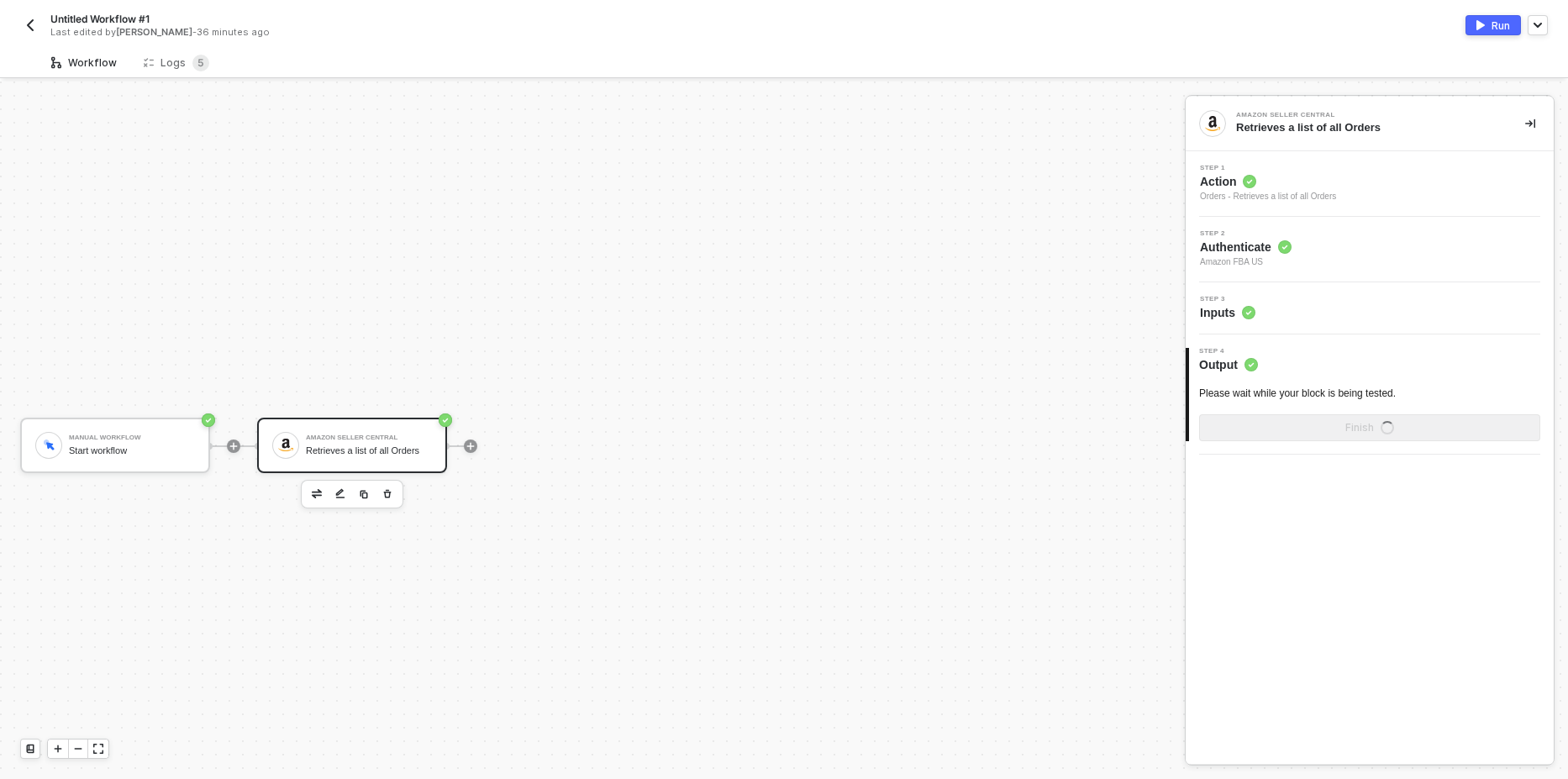
scroll to position [31, 0]
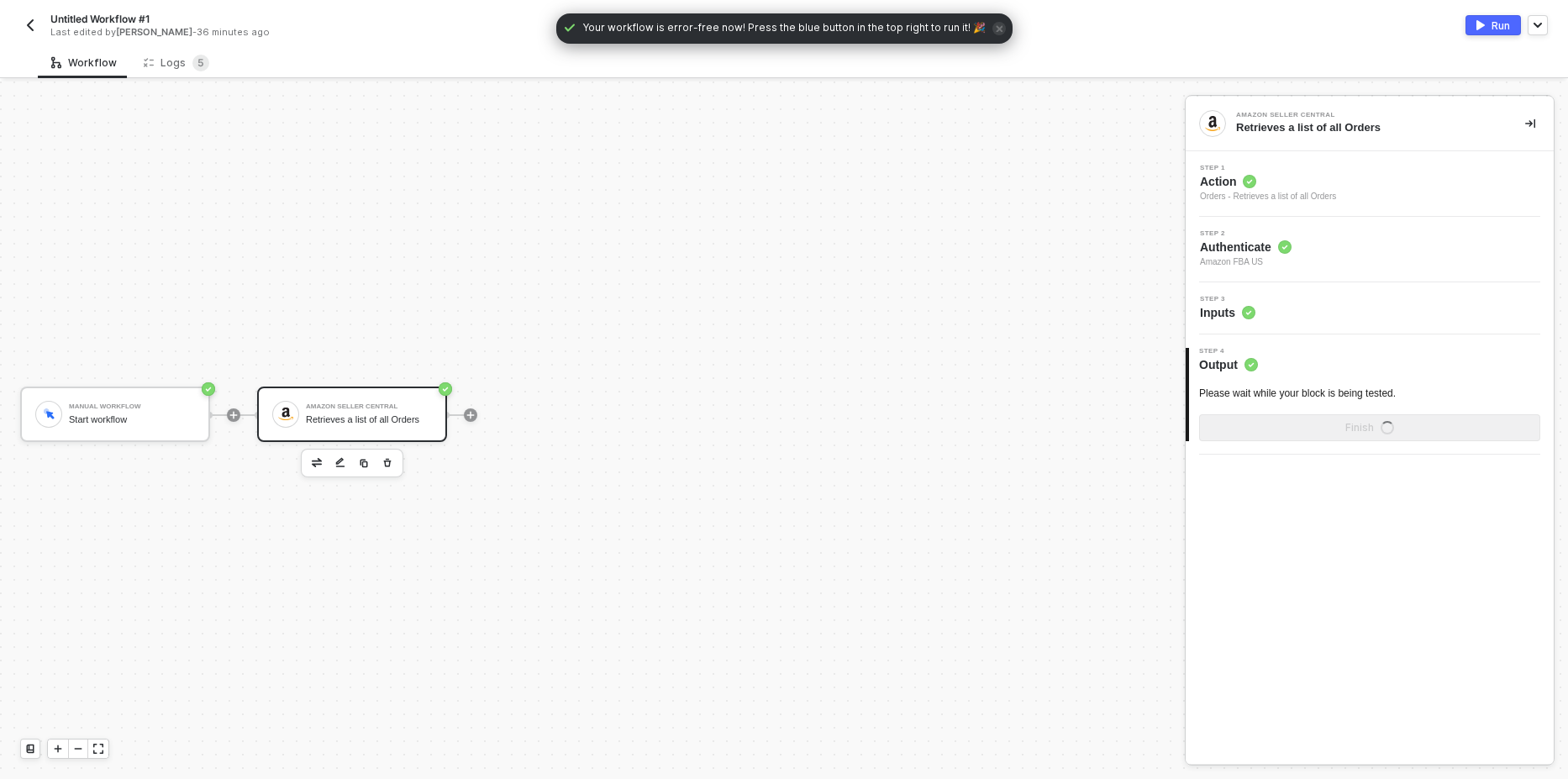
click at [1352, 244] on div "Step 2 Authenticate Amazon FBA US" at bounding box center [1372, 249] width 364 height 39
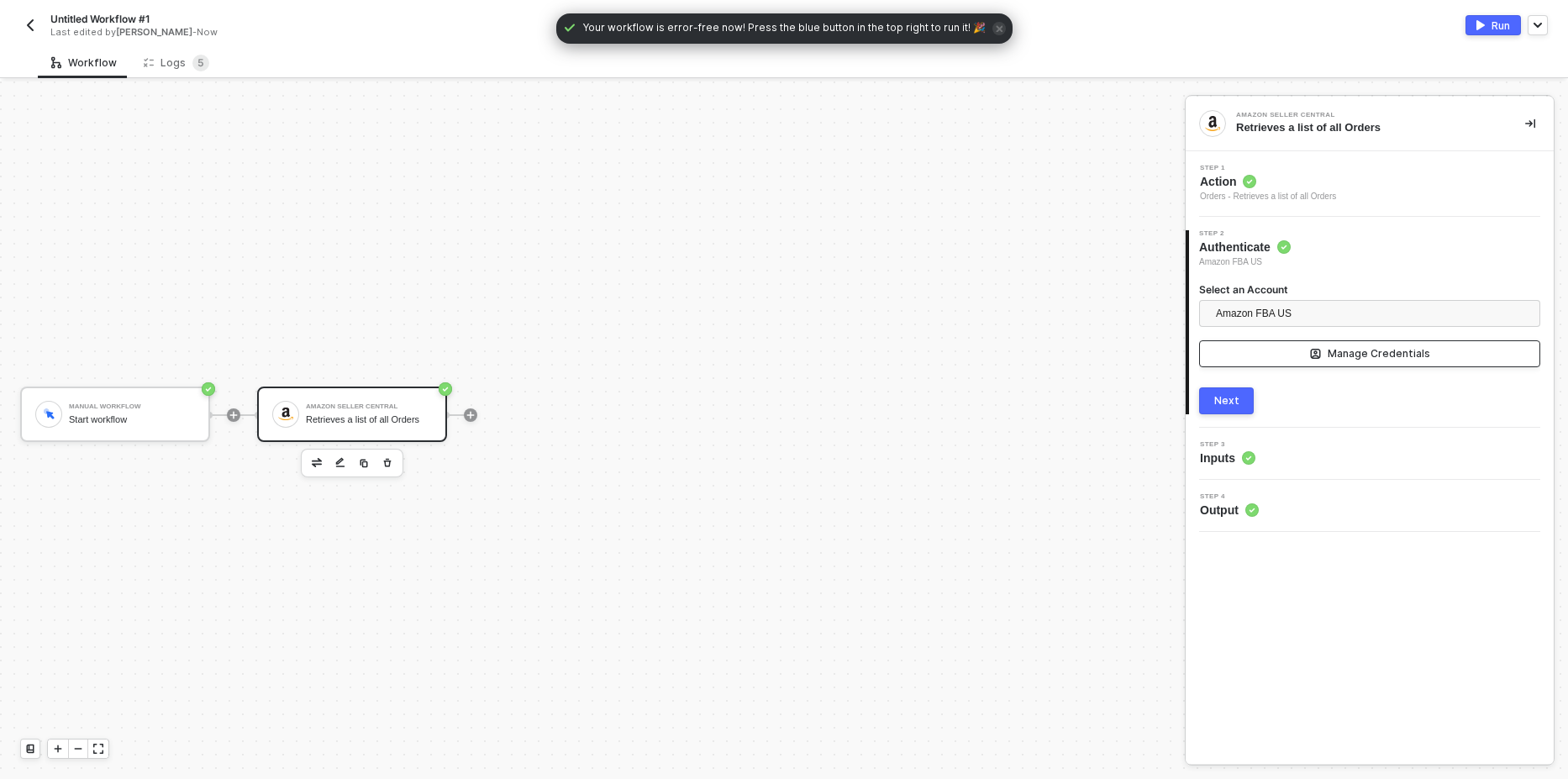
click at [1272, 359] on button "Manage Credentials" at bounding box center [1370, 354] width 341 height 27
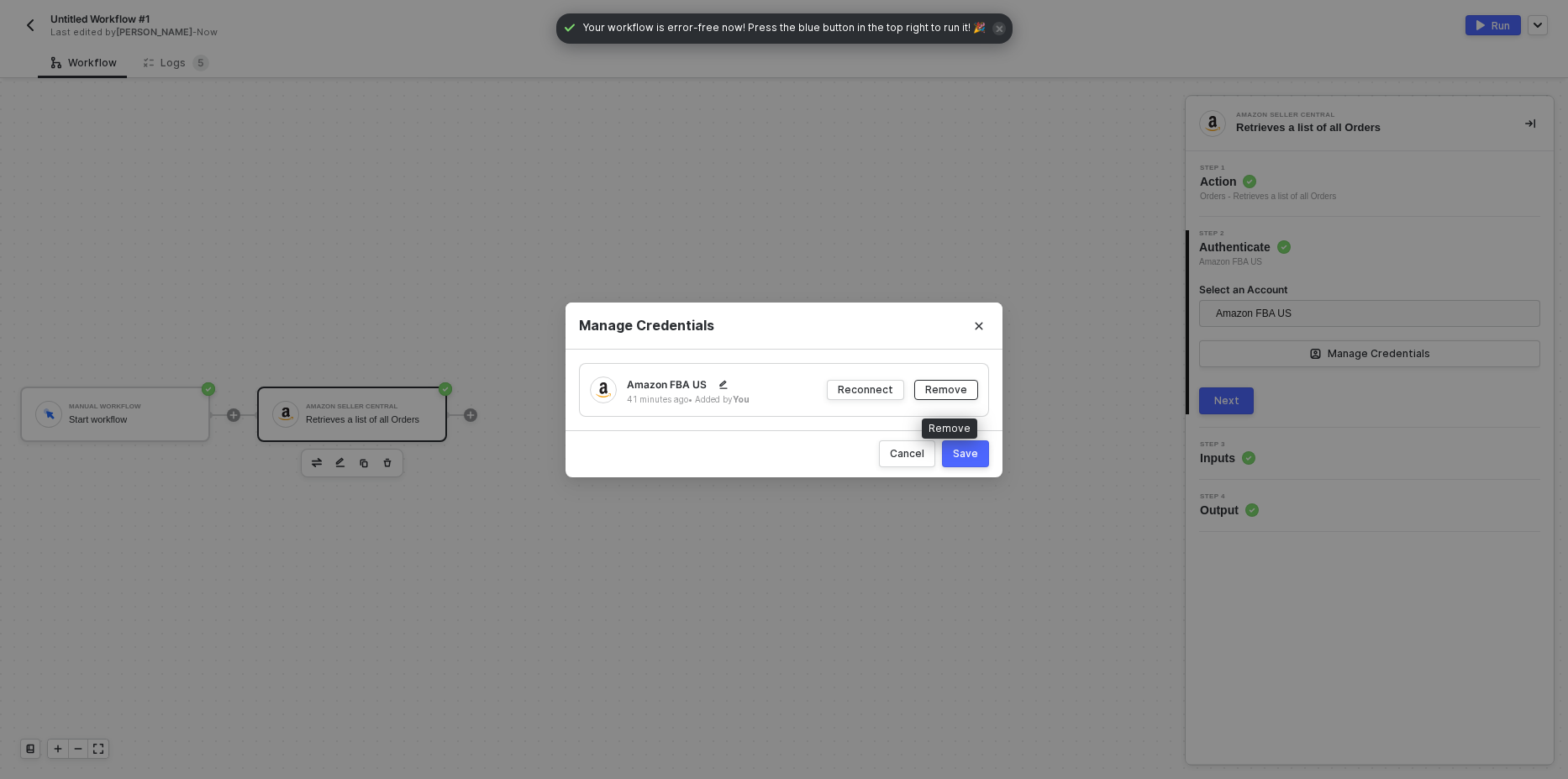
click at [960, 385] on div "Remove" at bounding box center [946, 389] width 42 height 15
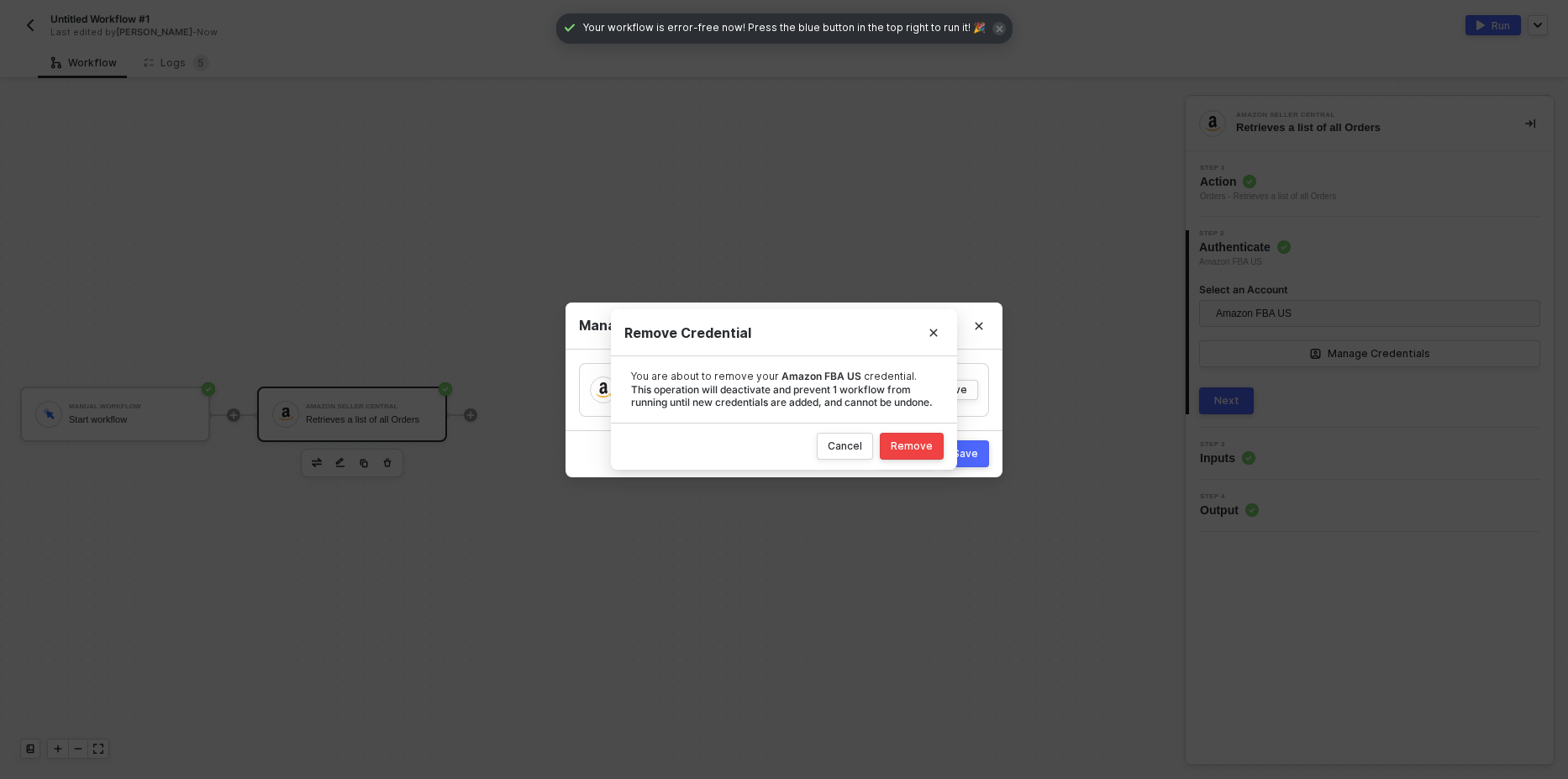
click at [915, 452] on div "Remove" at bounding box center [911, 445] width 42 height 14
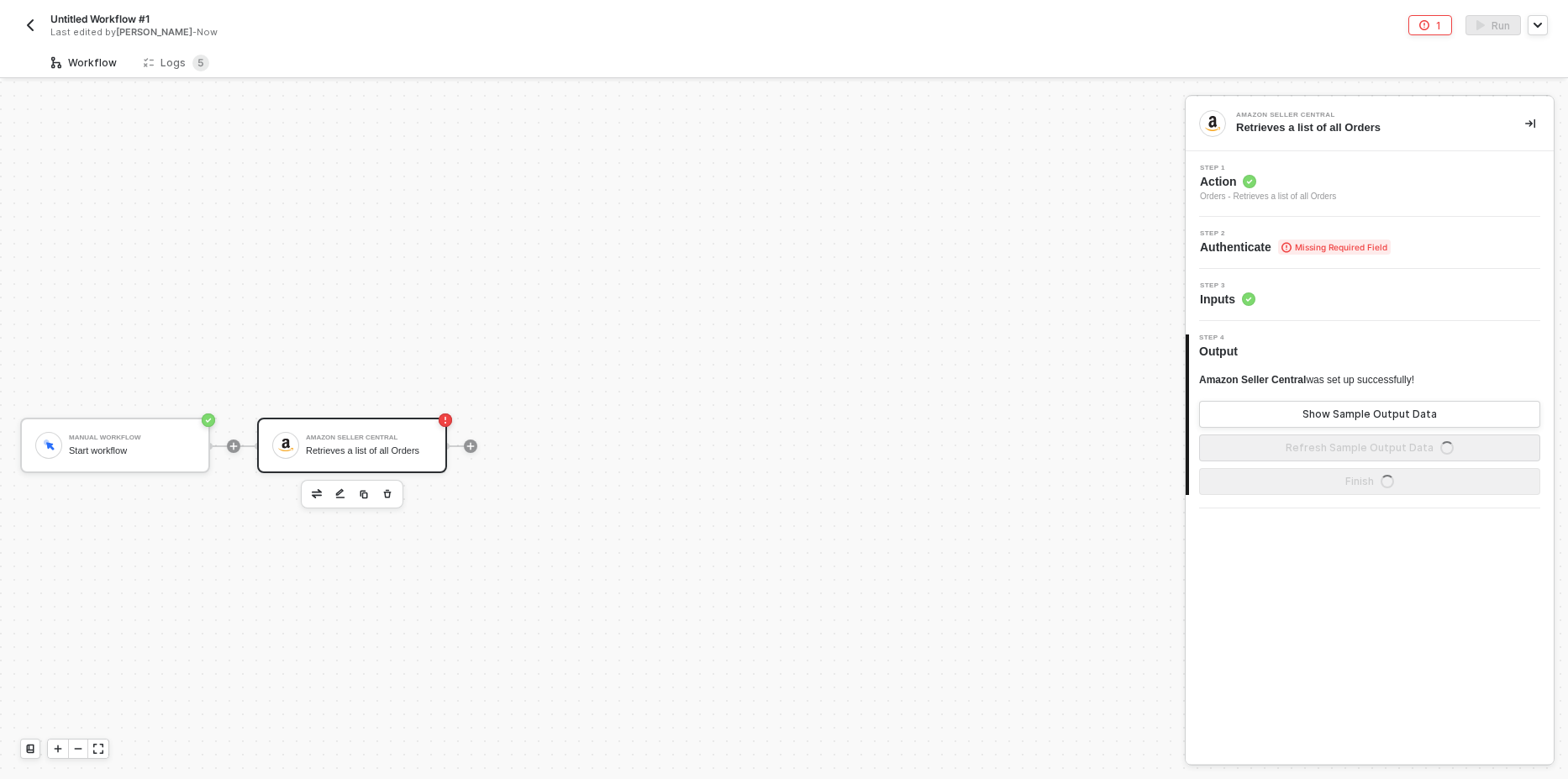
scroll to position [31, 0]
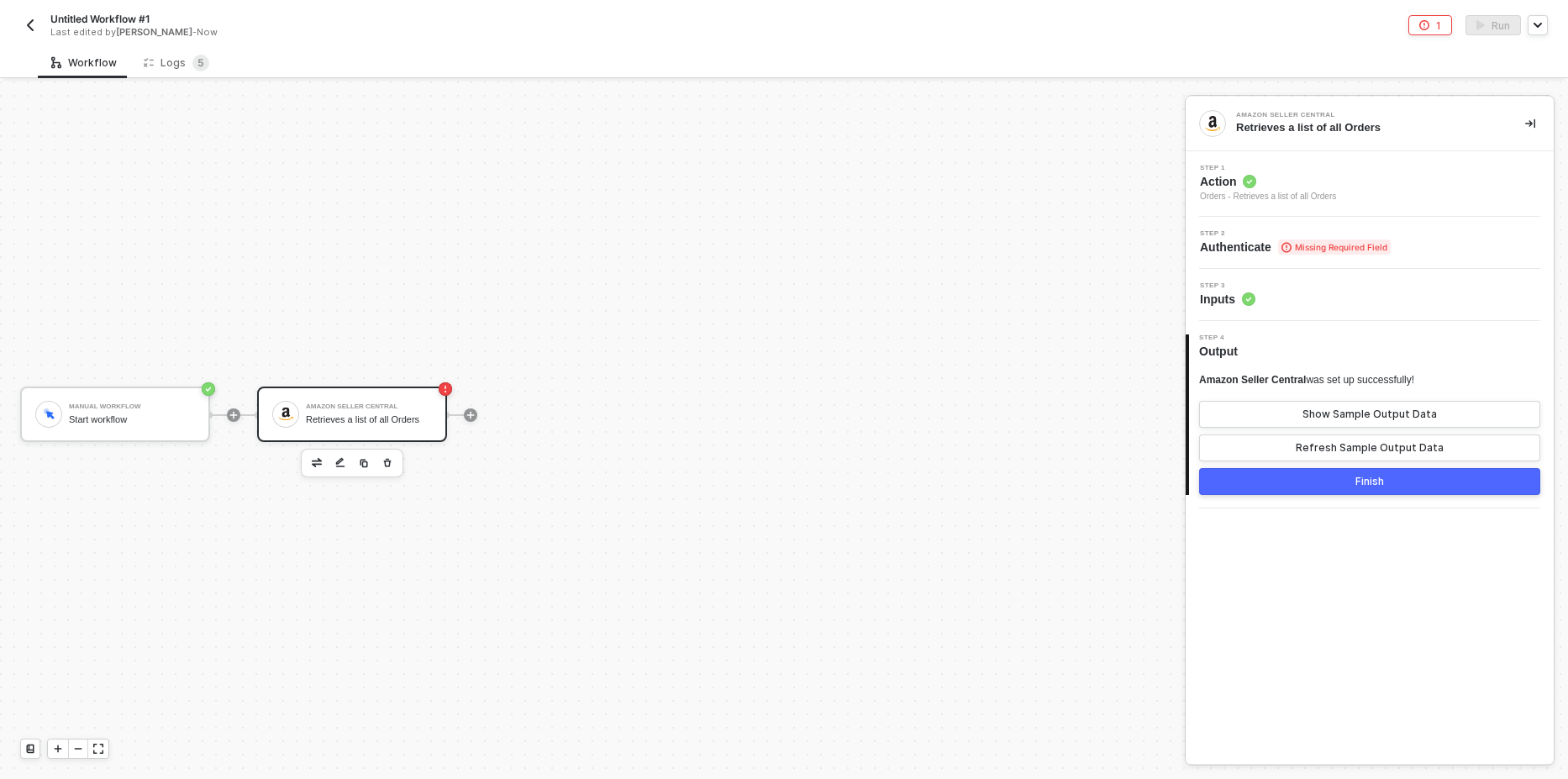
click at [1384, 254] on span "Missing Required Field" at bounding box center [1334, 246] width 113 height 15
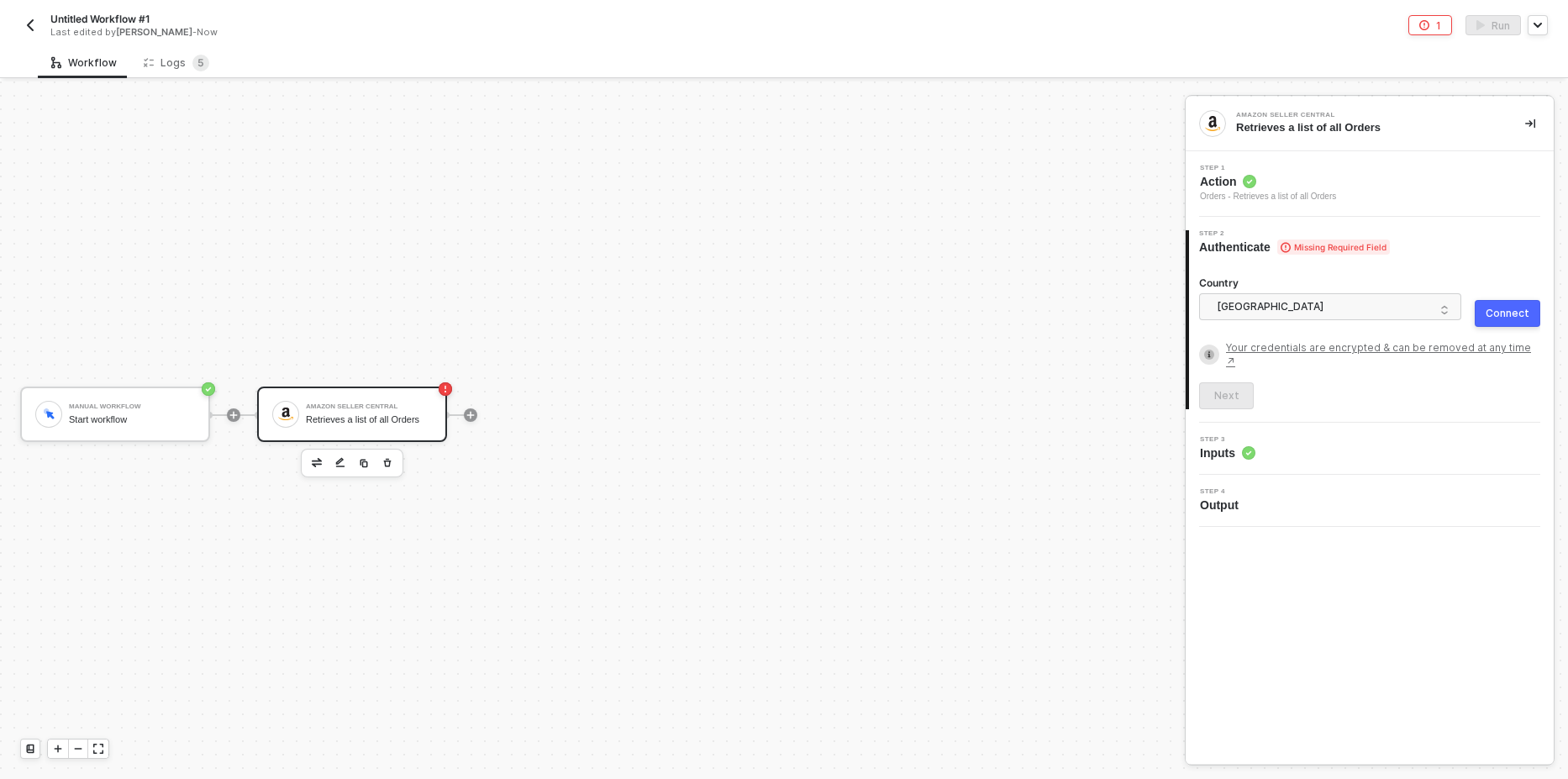
click at [1493, 309] on div "Connect" at bounding box center [1508, 313] width 44 height 14
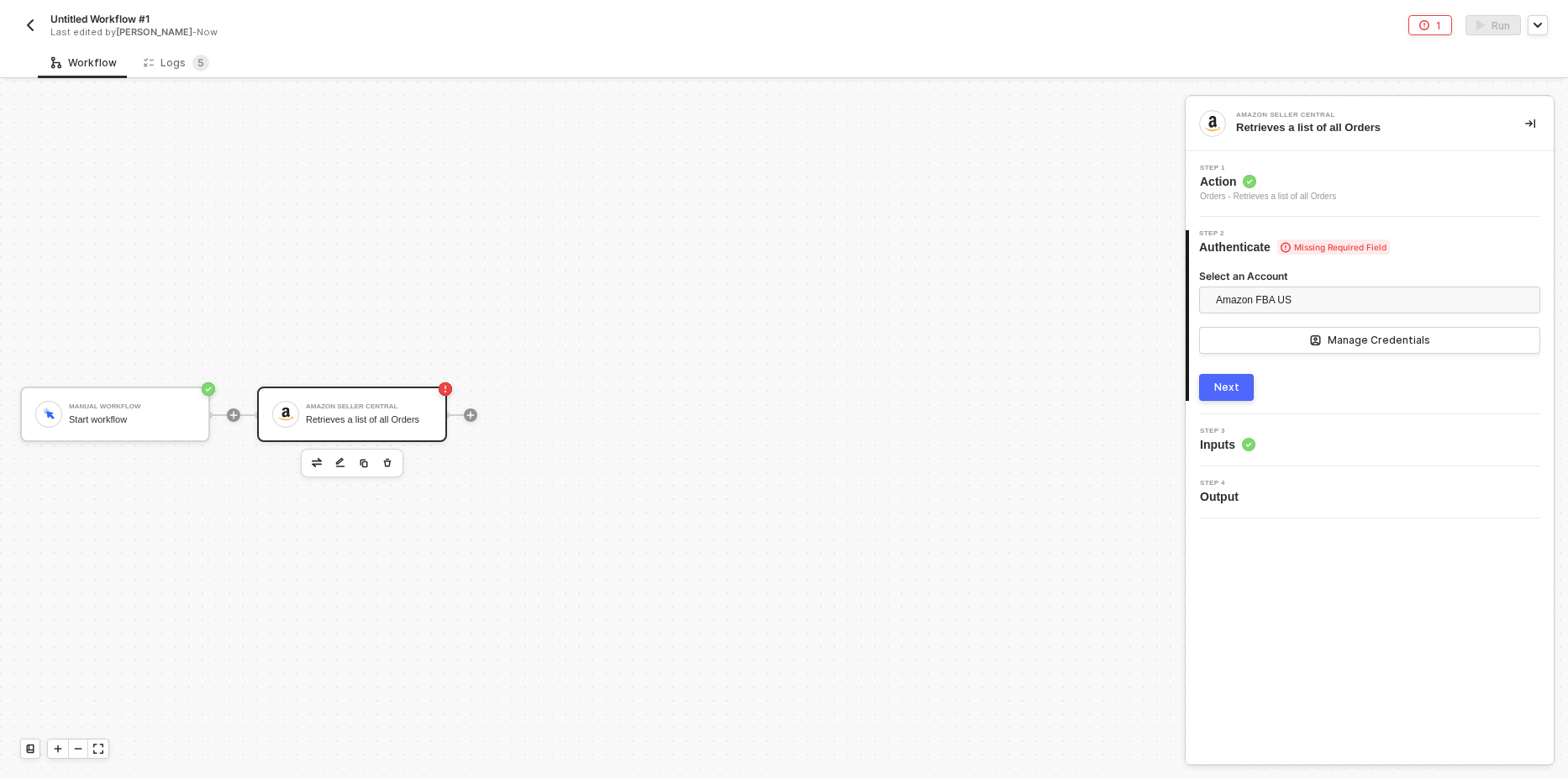
click at [1231, 385] on div "Next" at bounding box center [1227, 387] width 25 height 14
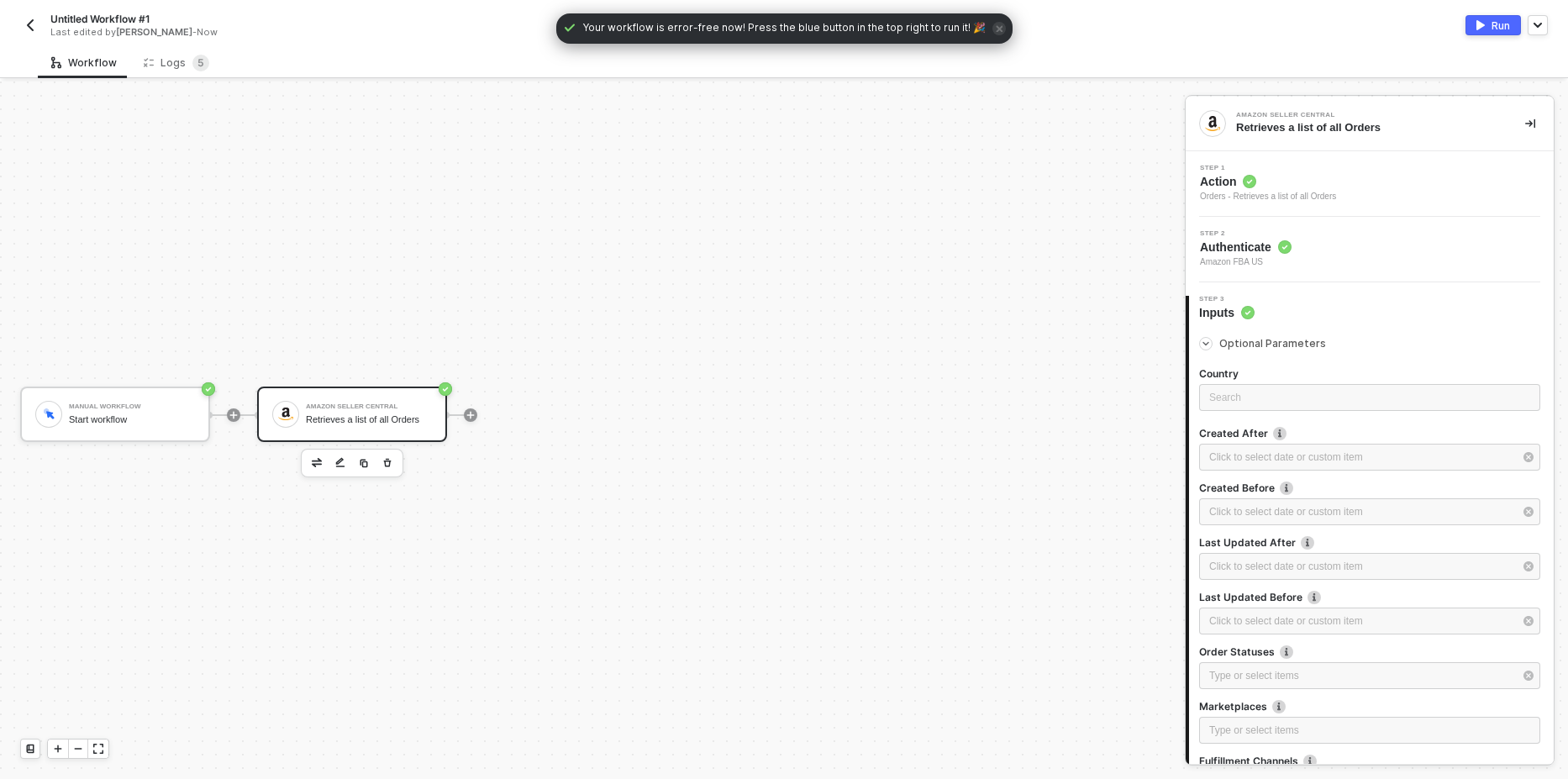
click at [1343, 190] on div "Step 1 Action Orders - Retrieves a list of all Orders" at bounding box center [1372, 184] width 364 height 39
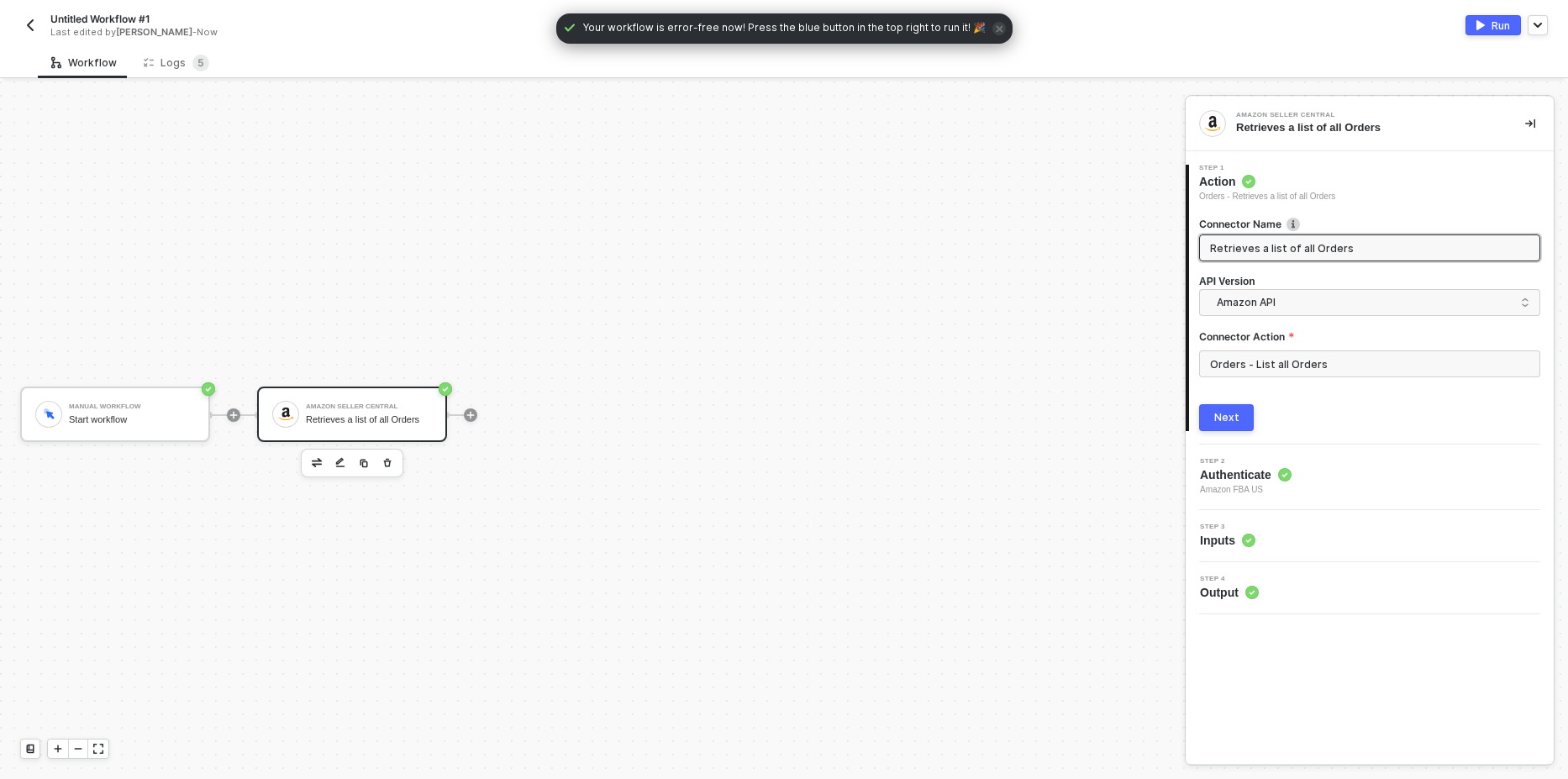
click at [1314, 247] on input "Retrieves a list of all Orders" at bounding box center [1368, 247] width 316 height 18
click at [1274, 363] on input "Orders - List all Orders" at bounding box center [1370, 364] width 341 height 27
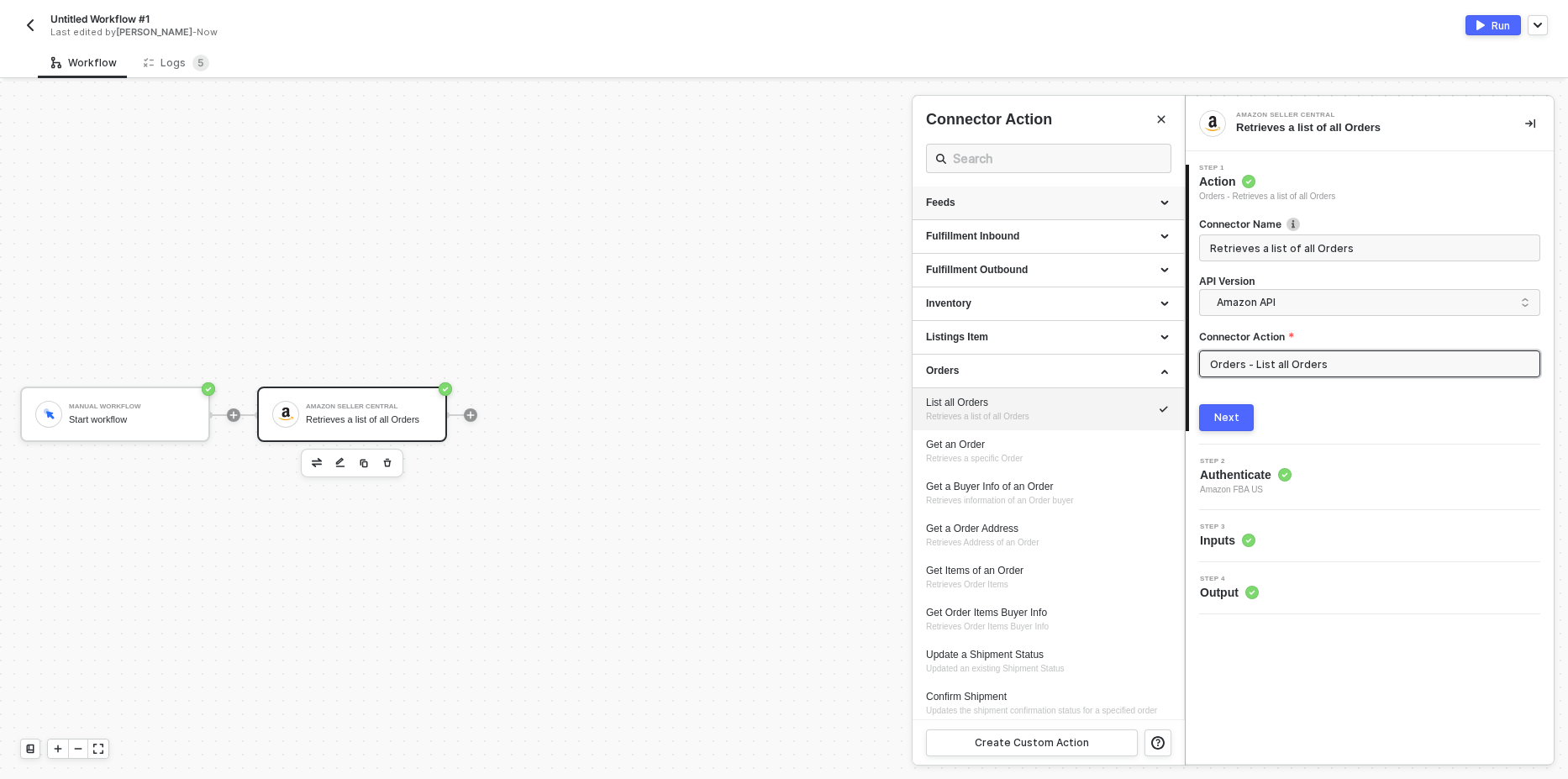
click at [1010, 202] on div "Feeds" at bounding box center [1048, 203] width 245 height 15
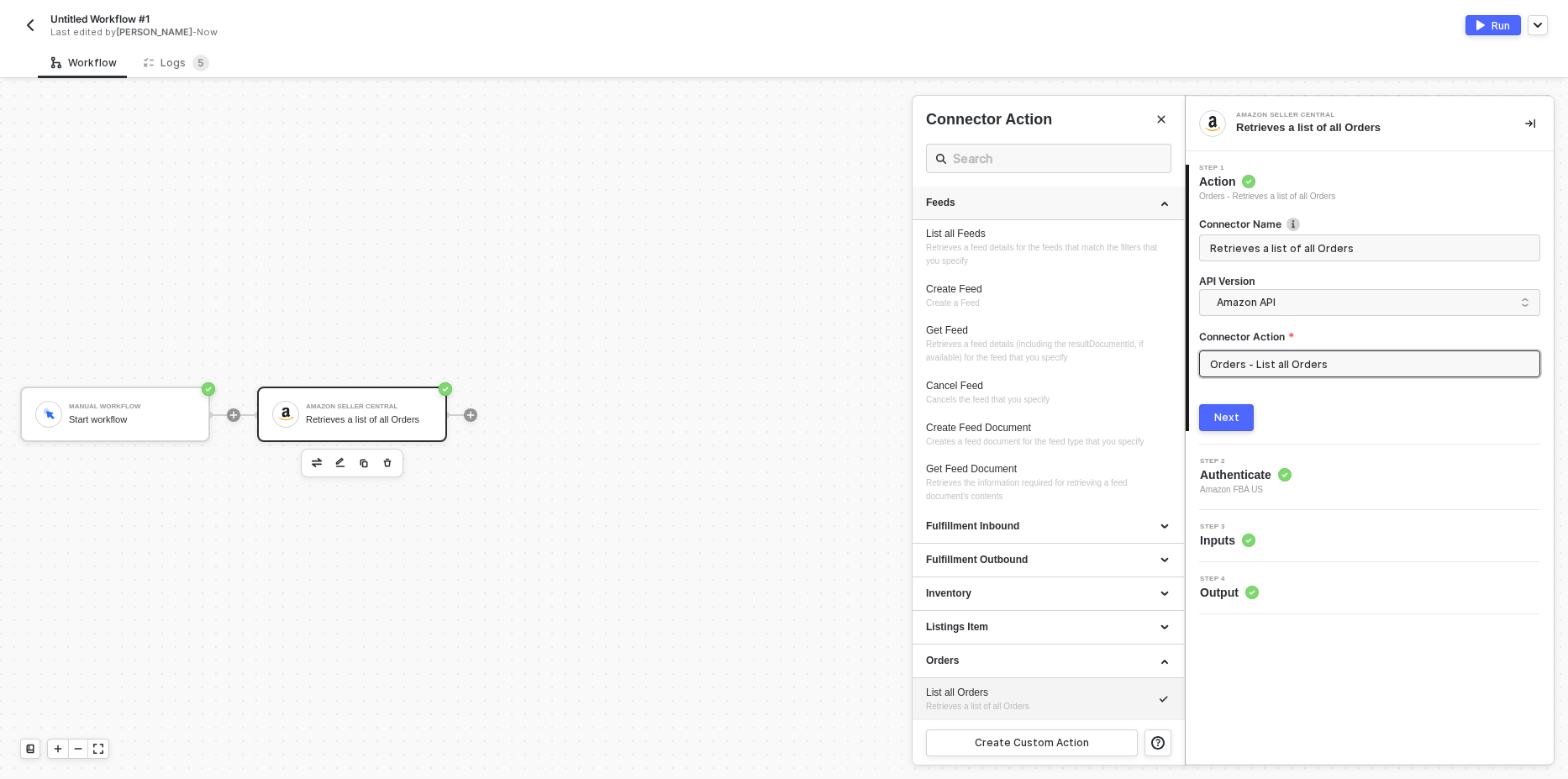
click at [1010, 202] on div "Feeds" at bounding box center [1048, 203] width 245 height 15
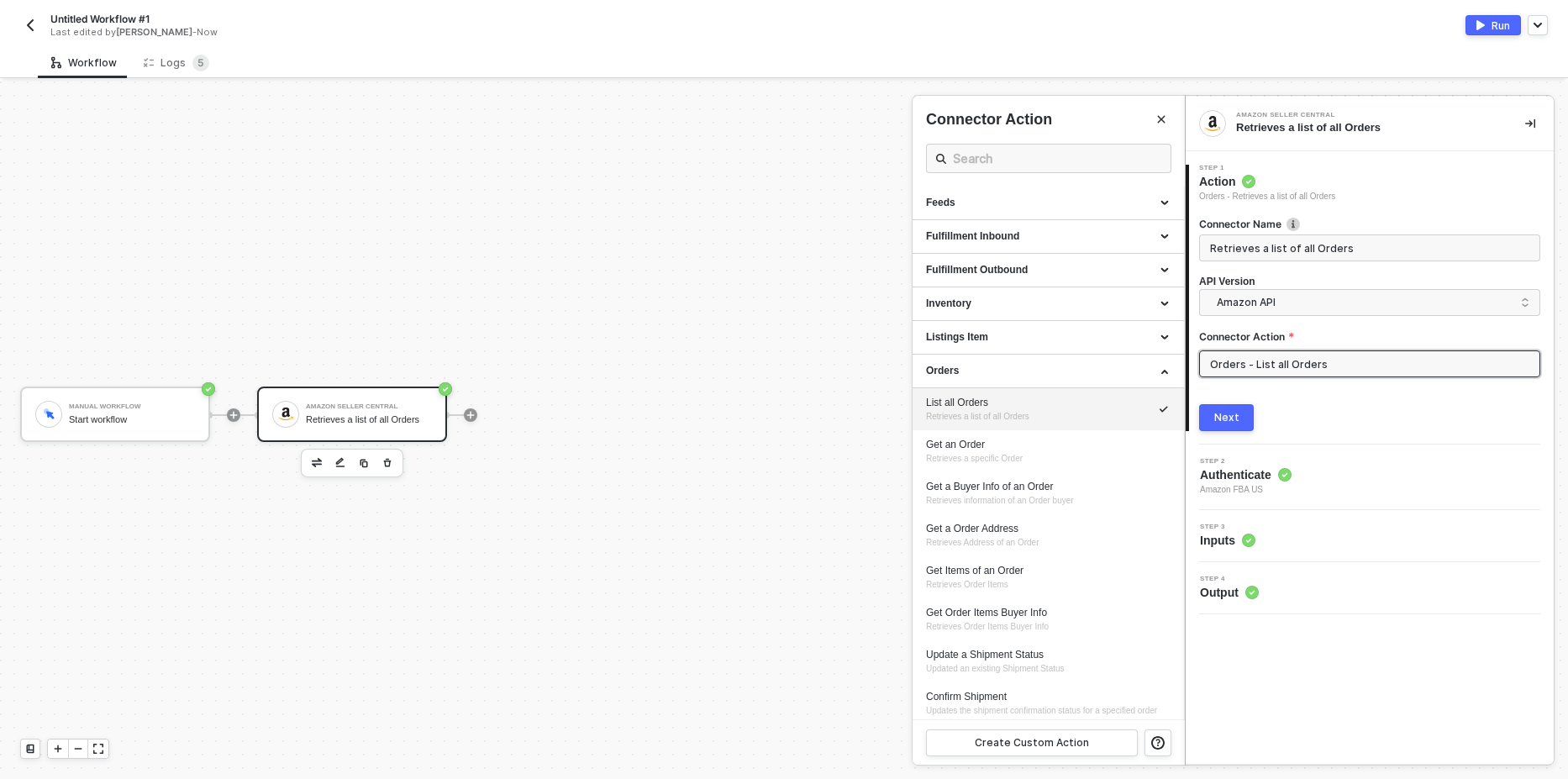
click at [997, 407] on div "List all Orders" at bounding box center [1048, 403] width 245 height 15
click at [1228, 409] on button "Next" at bounding box center [1227, 417] width 55 height 27
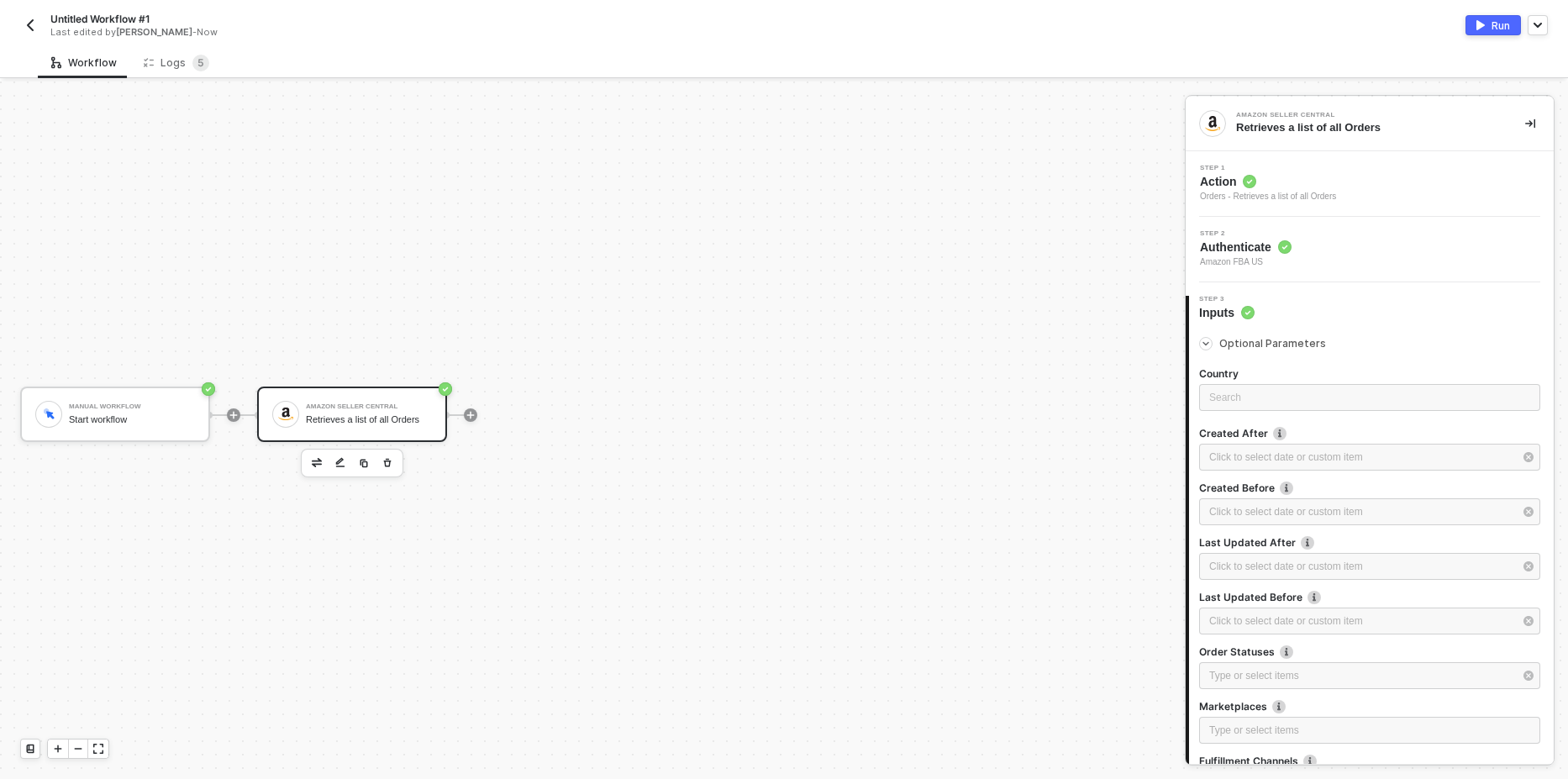
click at [1493, 20] on div "Run" at bounding box center [1501, 25] width 18 height 15
click at [178, 61] on div "Logs 5" at bounding box center [176, 63] width 65 height 16
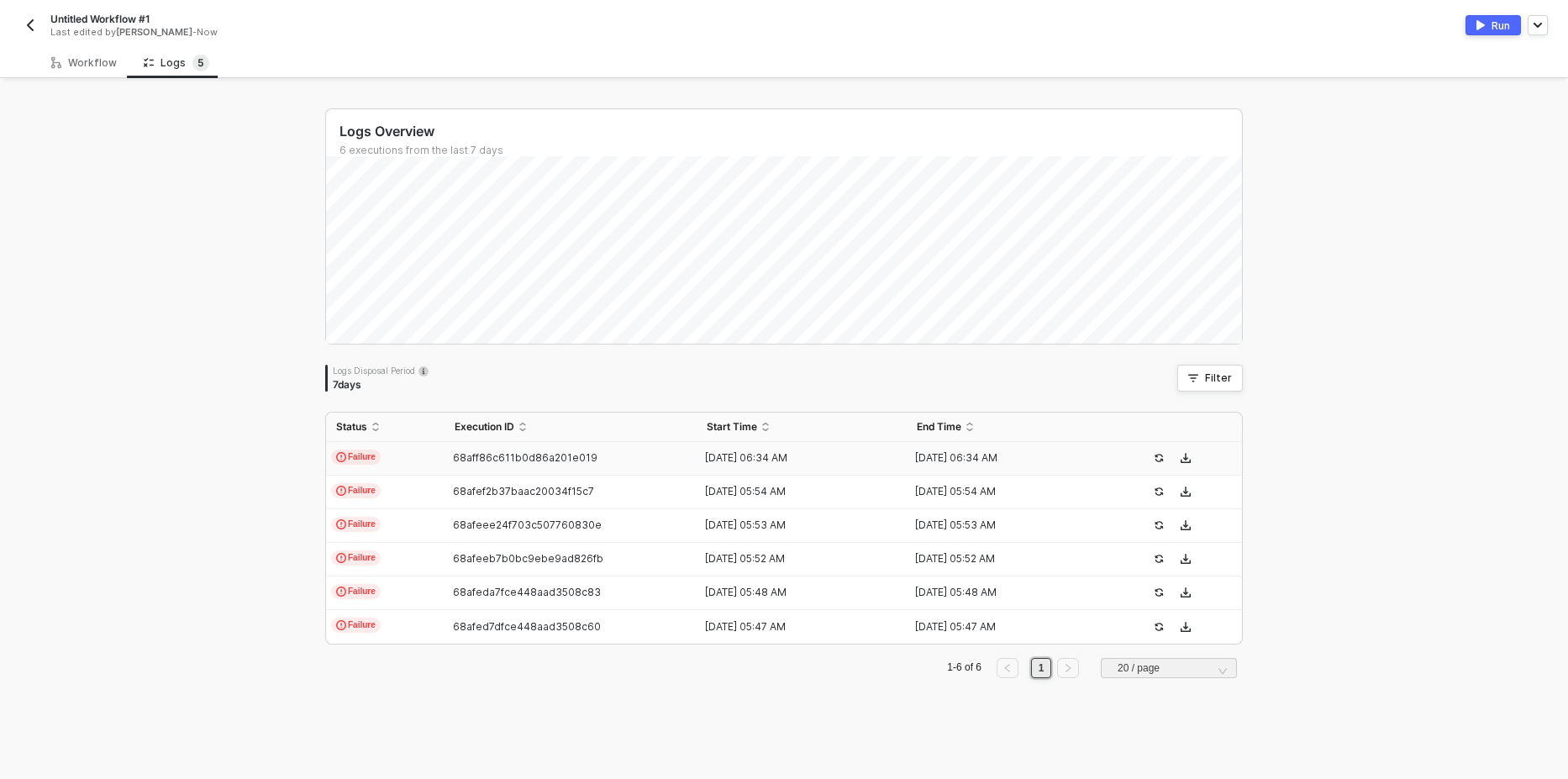
click at [359, 459] on span "Failure" at bounding box center [356, 456] width 50 height 15
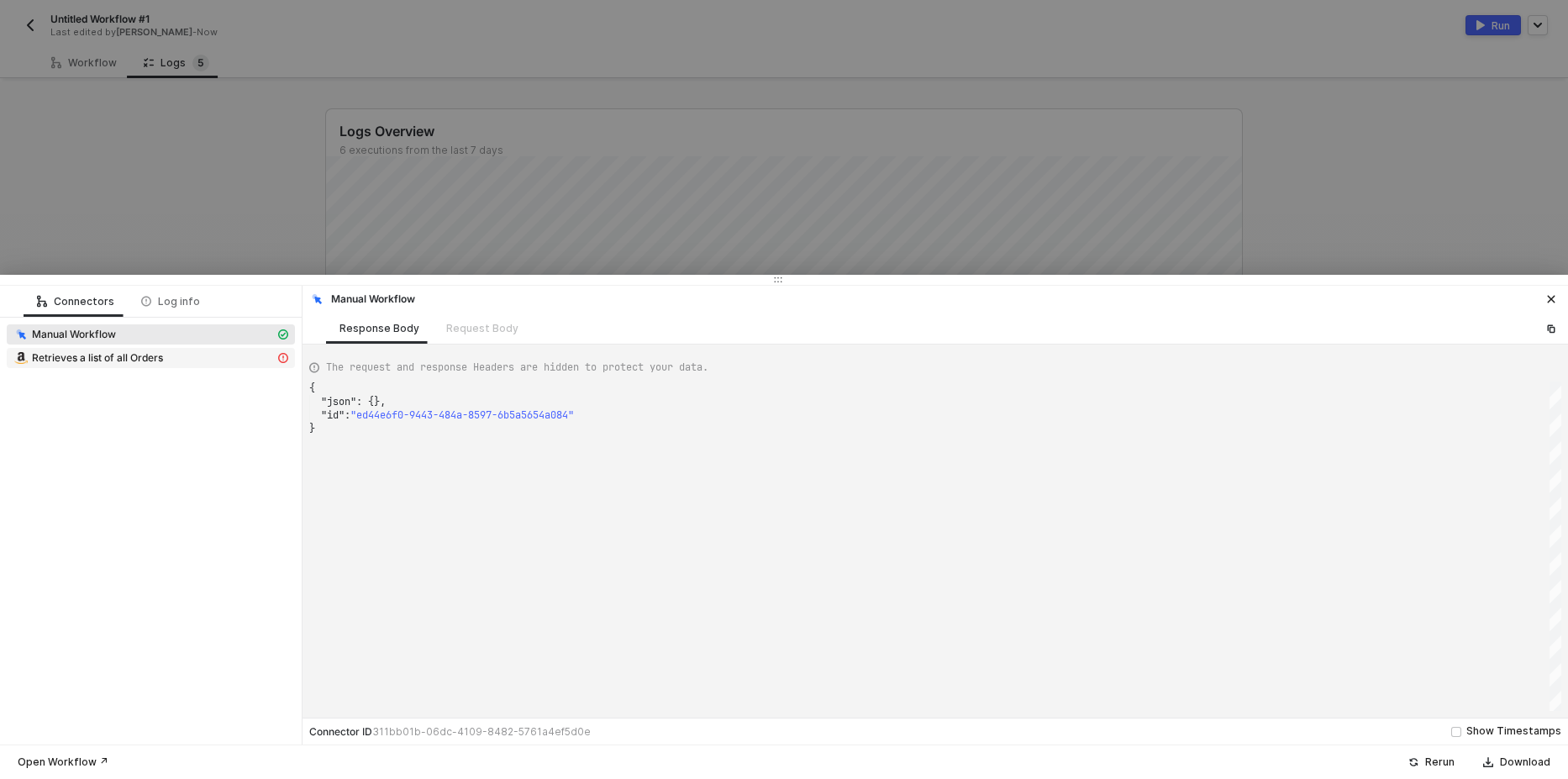
click at [166, 355] on div "Retrieves a list of all Orders" at bounding box center [144, 357] width 261 height 15
type textarea "{ "message": "Error: Error : {\"errors\":[{\"code\":\"InvalidInput\",\"message\…"
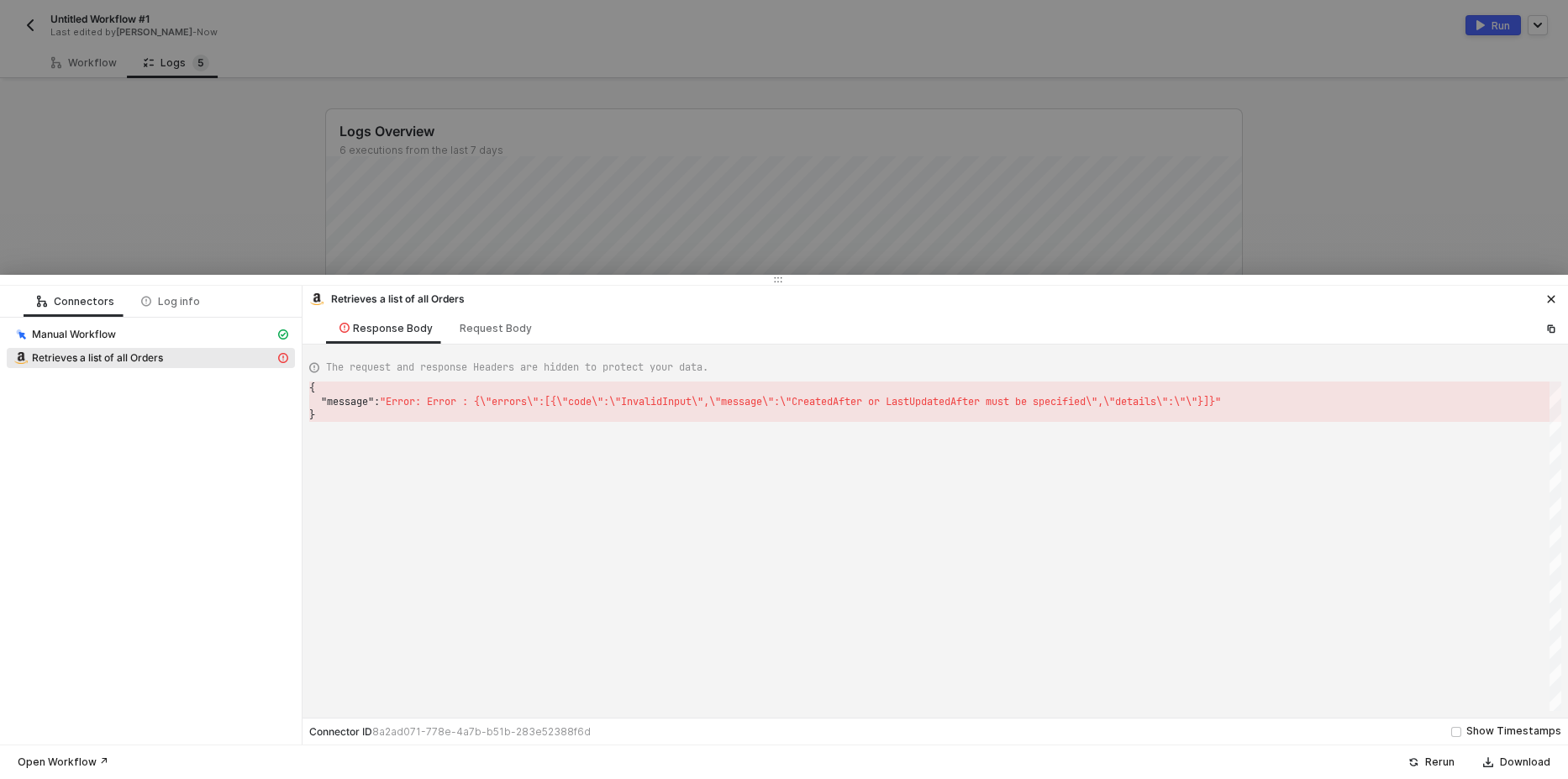
click at [592, 165] on div at bounding box center [784, 389] width 1568 height 779
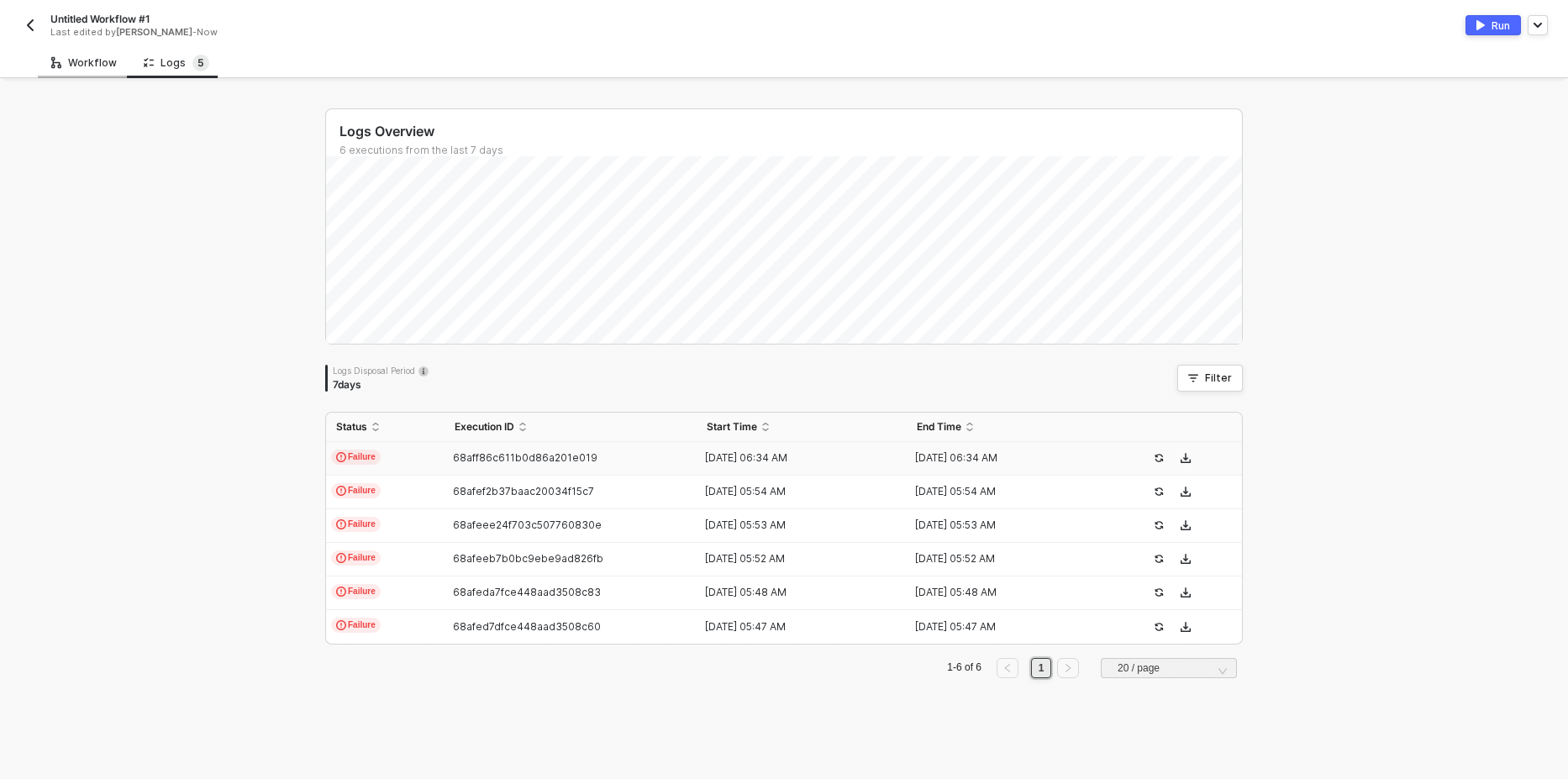
click at [79, 61] on div "Workflow" at bounding box center [84, 63] width 65 height 14
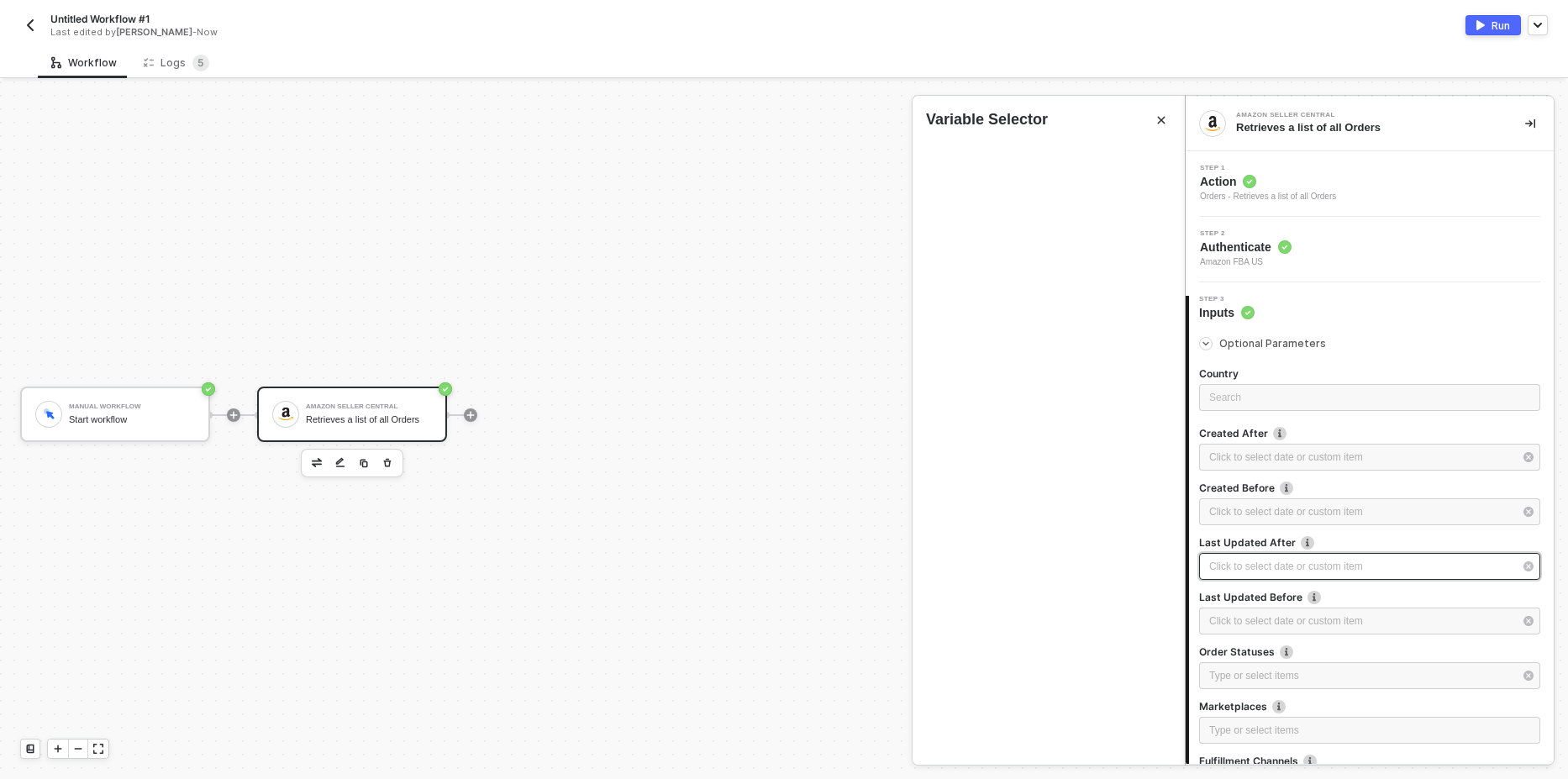
click at [1278, 567] on div "Click to select date or custom item ﻿" at bounding box center [1362, 566] width 304 height 16
click at [1076, 355] on div "28" at bounding box center [1079, 352] width 20 height 20
type input "2025-08-28"
click at [1490, 21] on button "Run" at bounding box center [1493, 25] width 55 height 20
click at [273, 667] on div "Manual Workflow Start workflow Amazon Seller Central Retrieves a list of all Or…" at bounding box center [588, 414] width 1177 height 728
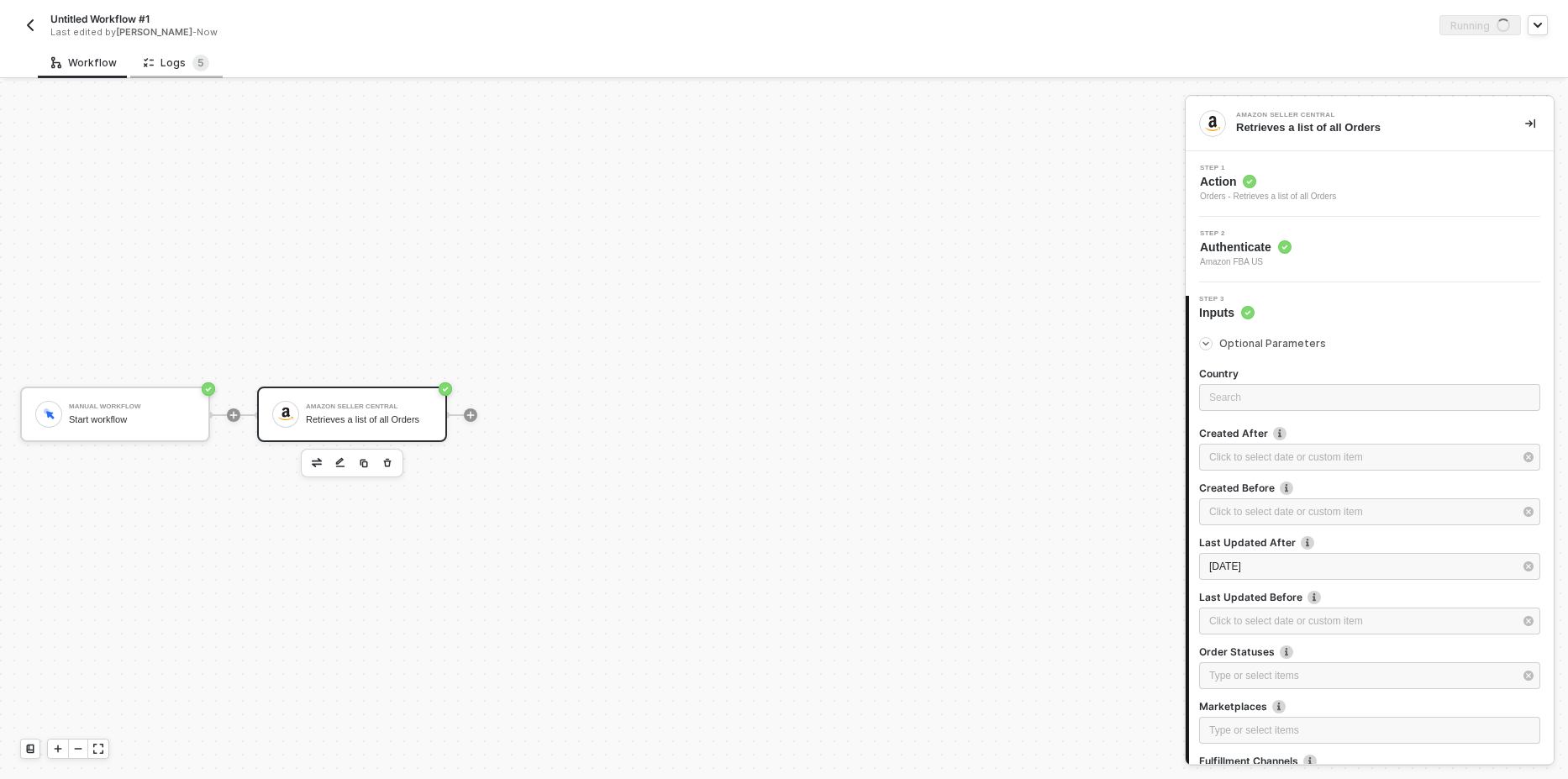
click at [174, 72] on div "Logs 5" at bounding box center [176, 63] width 93 height 31
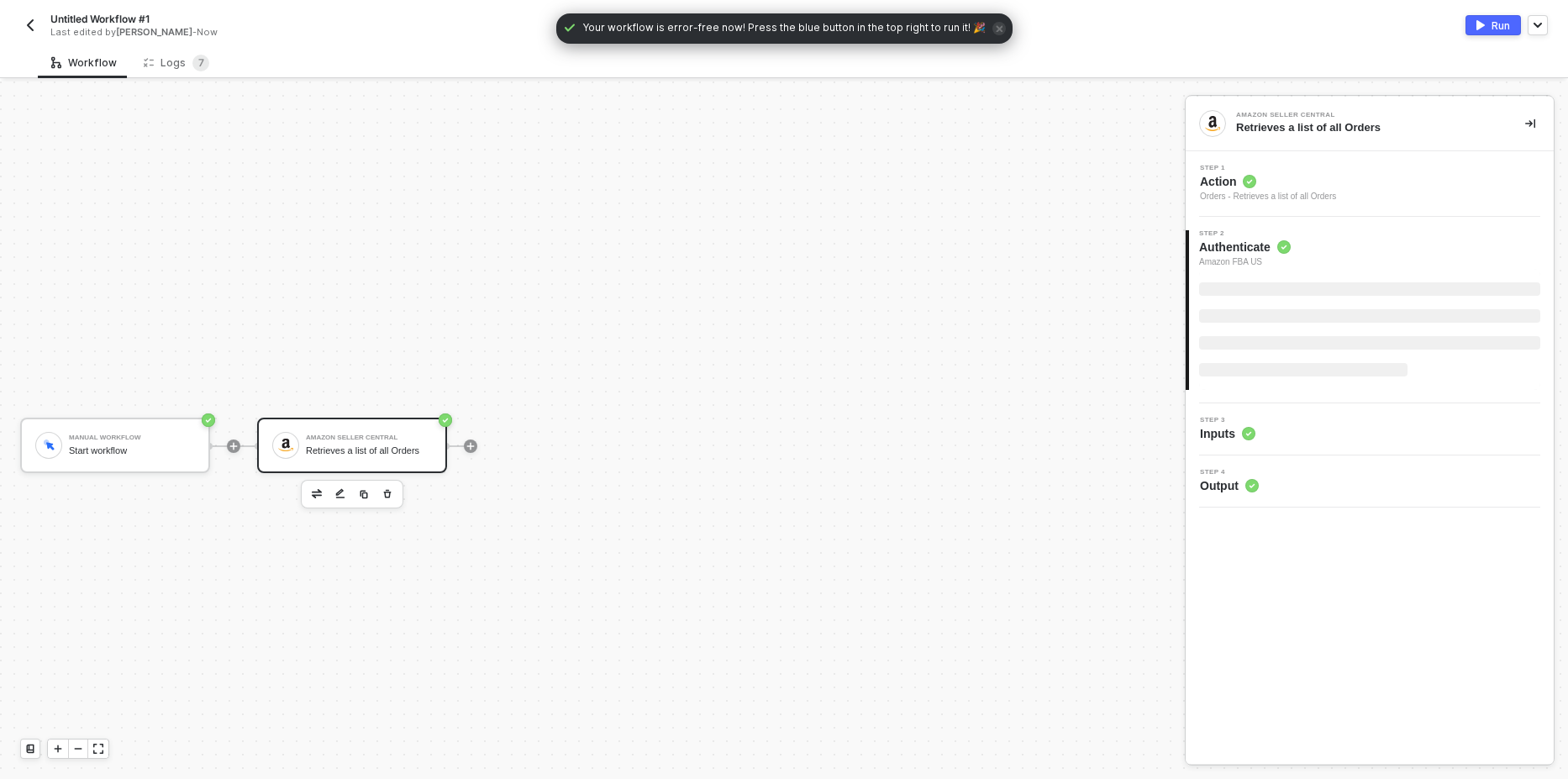
scroll to position [31, 0]
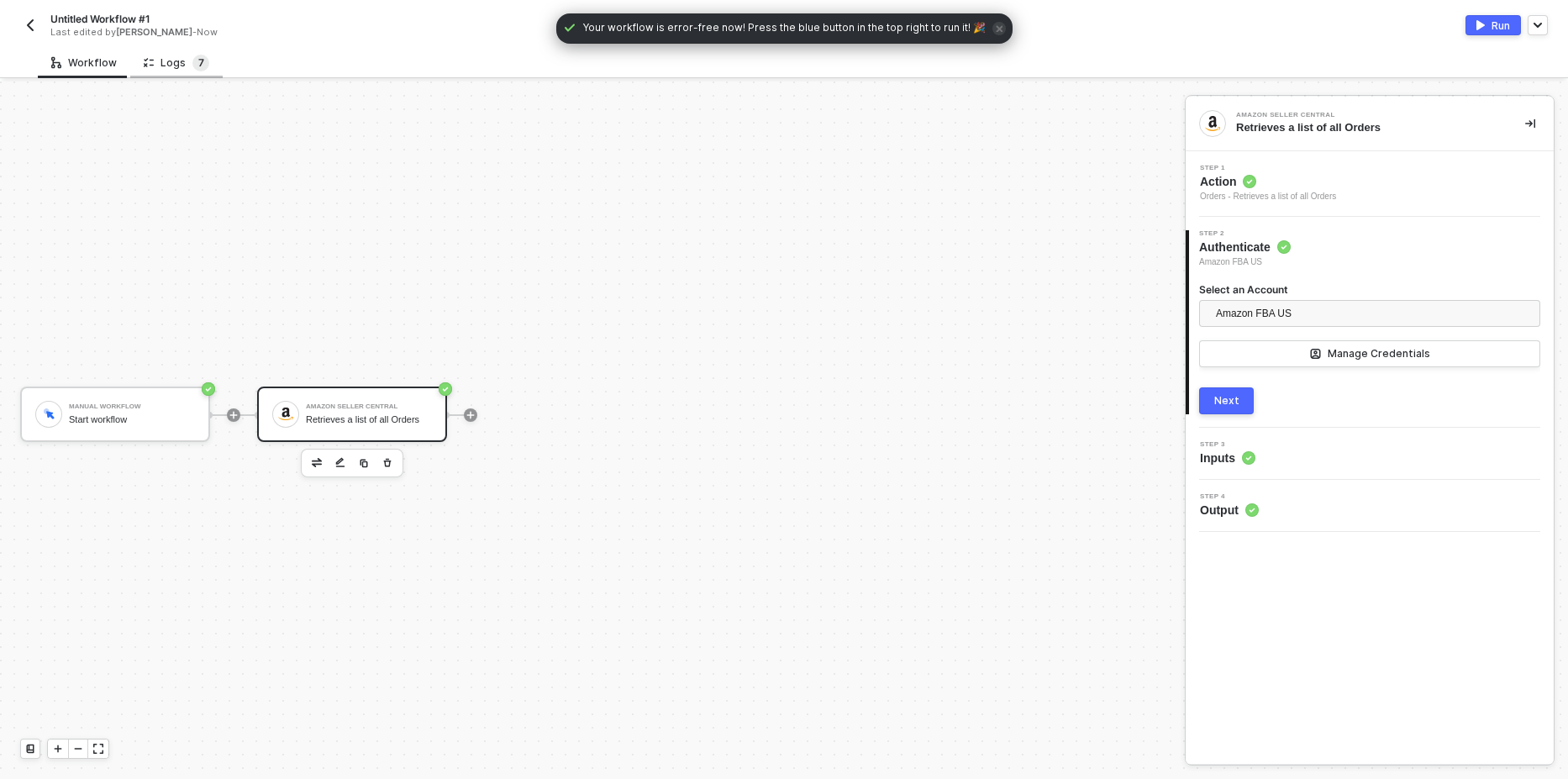
click at [193, 65] on sup "7" at bounding box center [201, 63] width 16 height 16
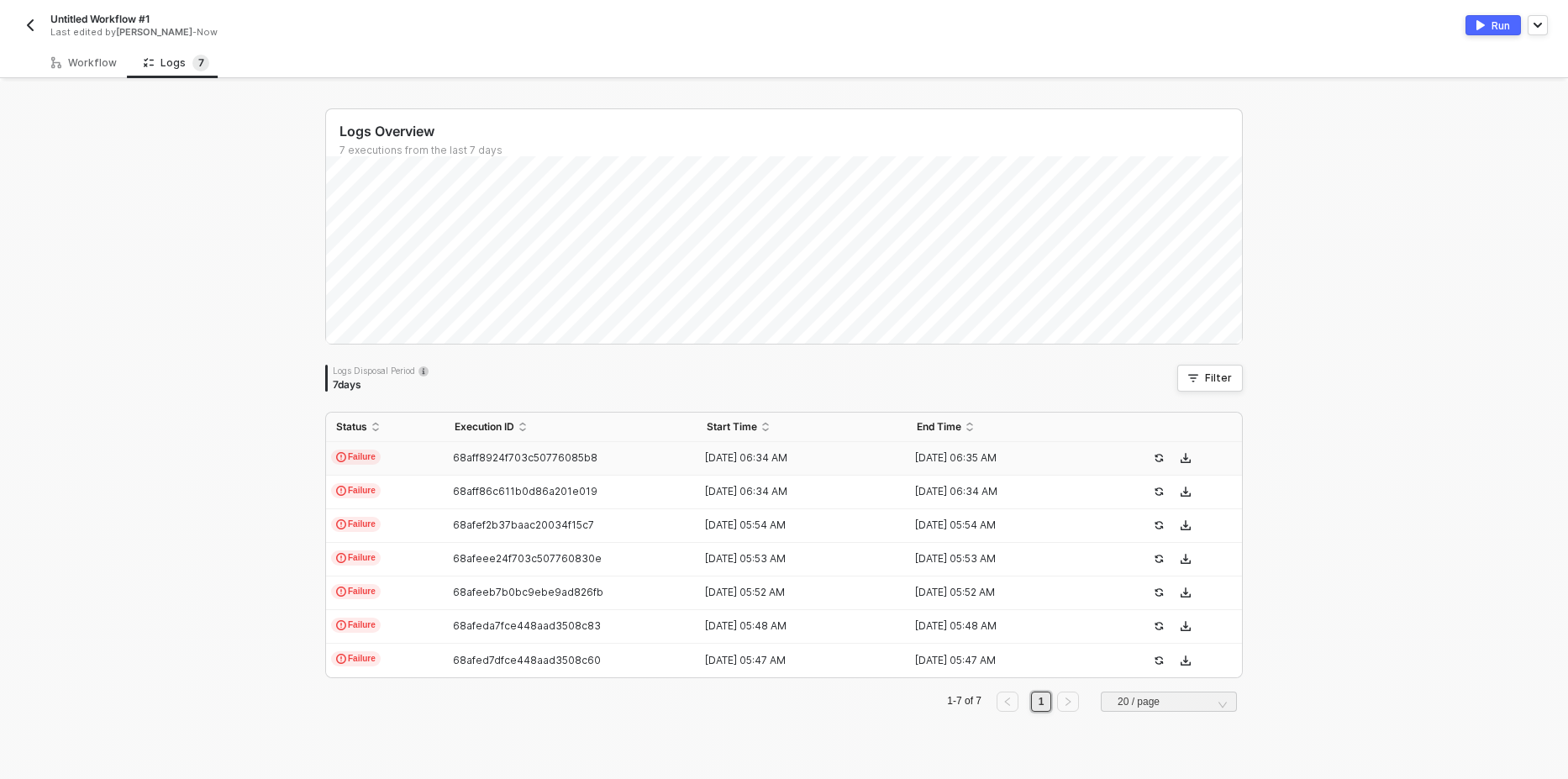
click at [358, 454] on span "Failure" at bounding box center [356, 456] width 50 height 15
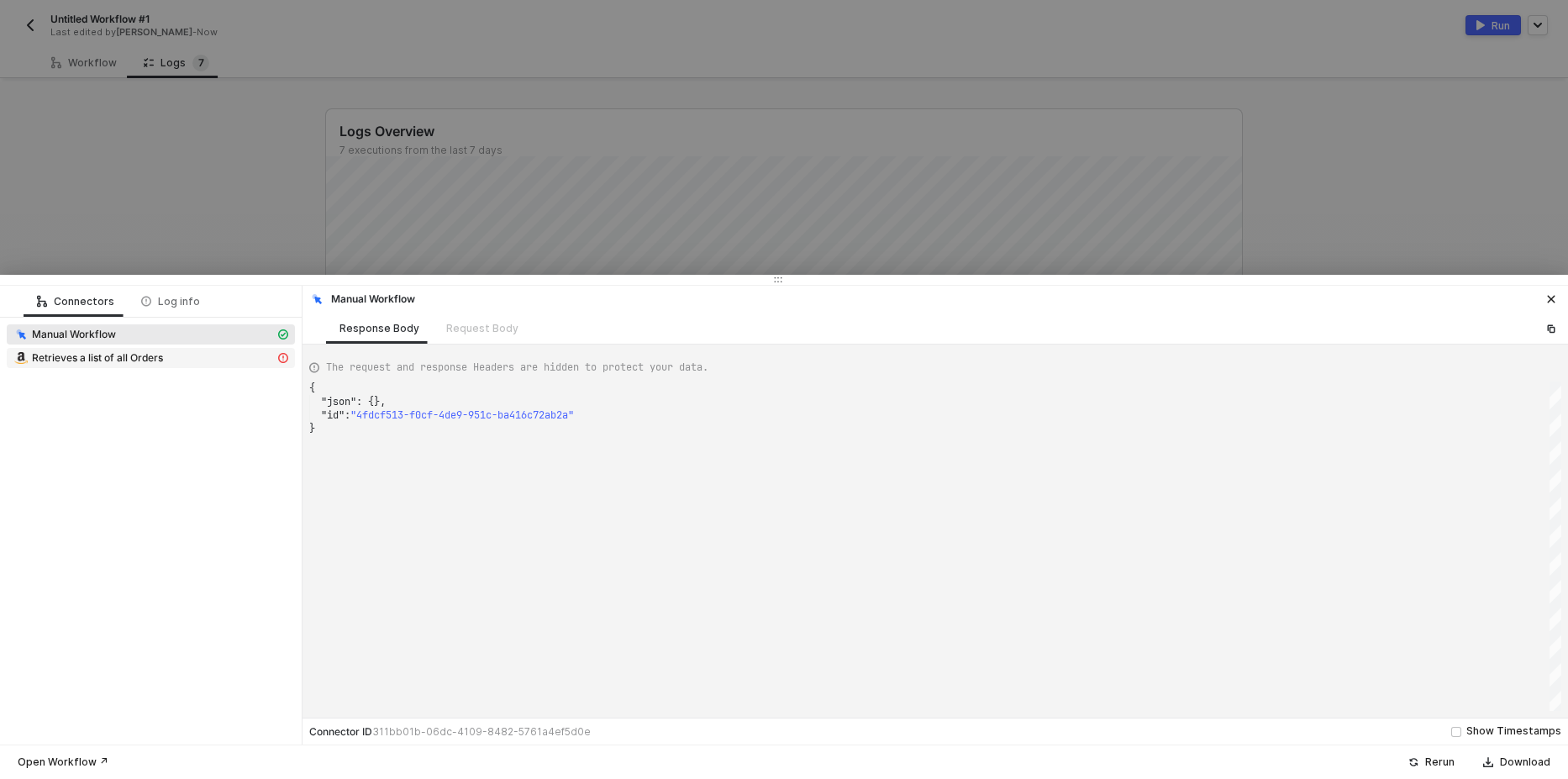
click at [187, 358] on div "Retrieves a list of all Orders" at bounding box center [144, 357] width 261 height 15
type textarea "{ "message": "Error: Error : {\"errors\":[{\"code\":\"InvalidInput\",\"message\…"
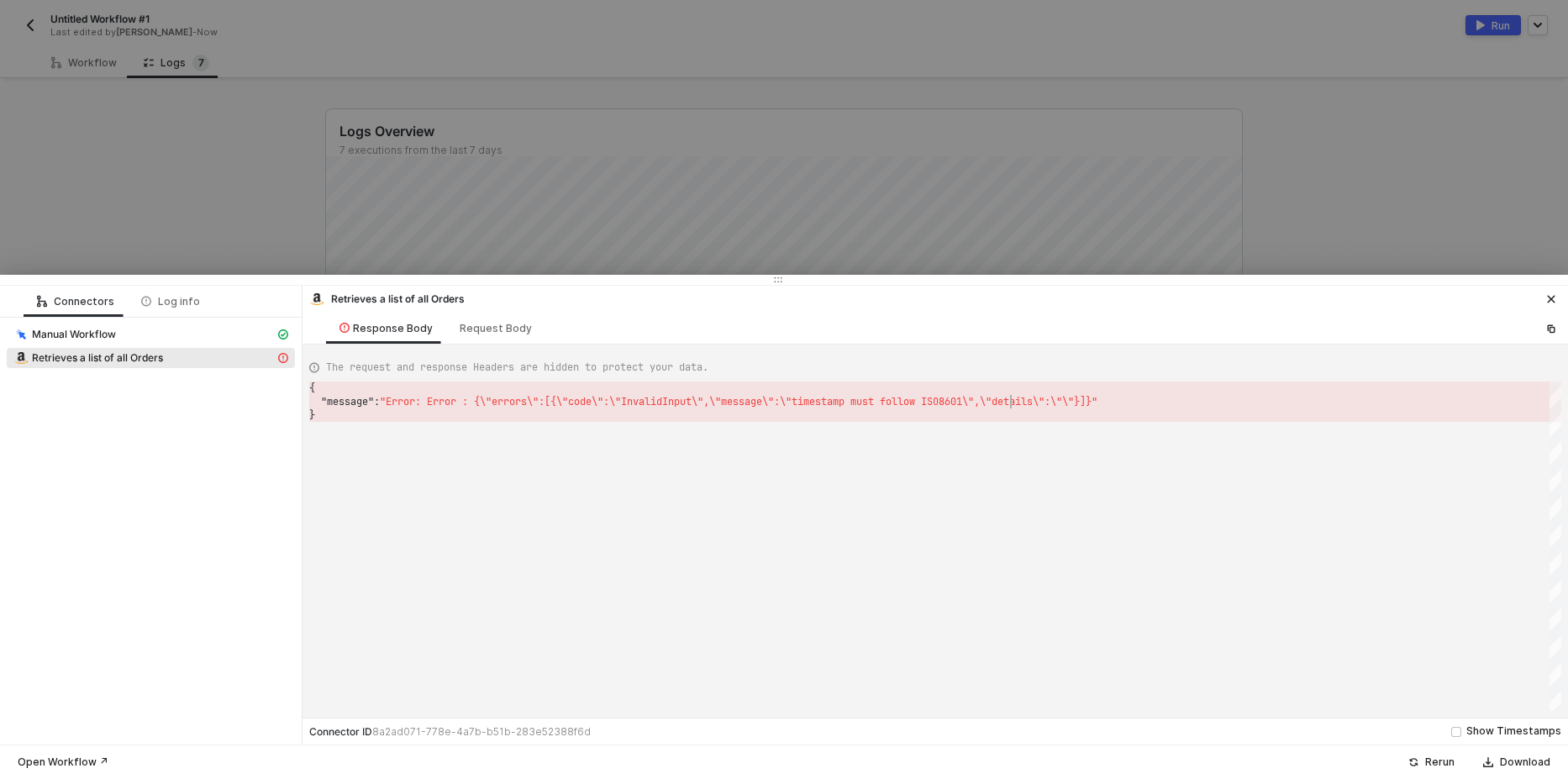
scroll to position [0, 5]
click at [205, 186] on div at bounding box center [784, 389] width 1568 height 779
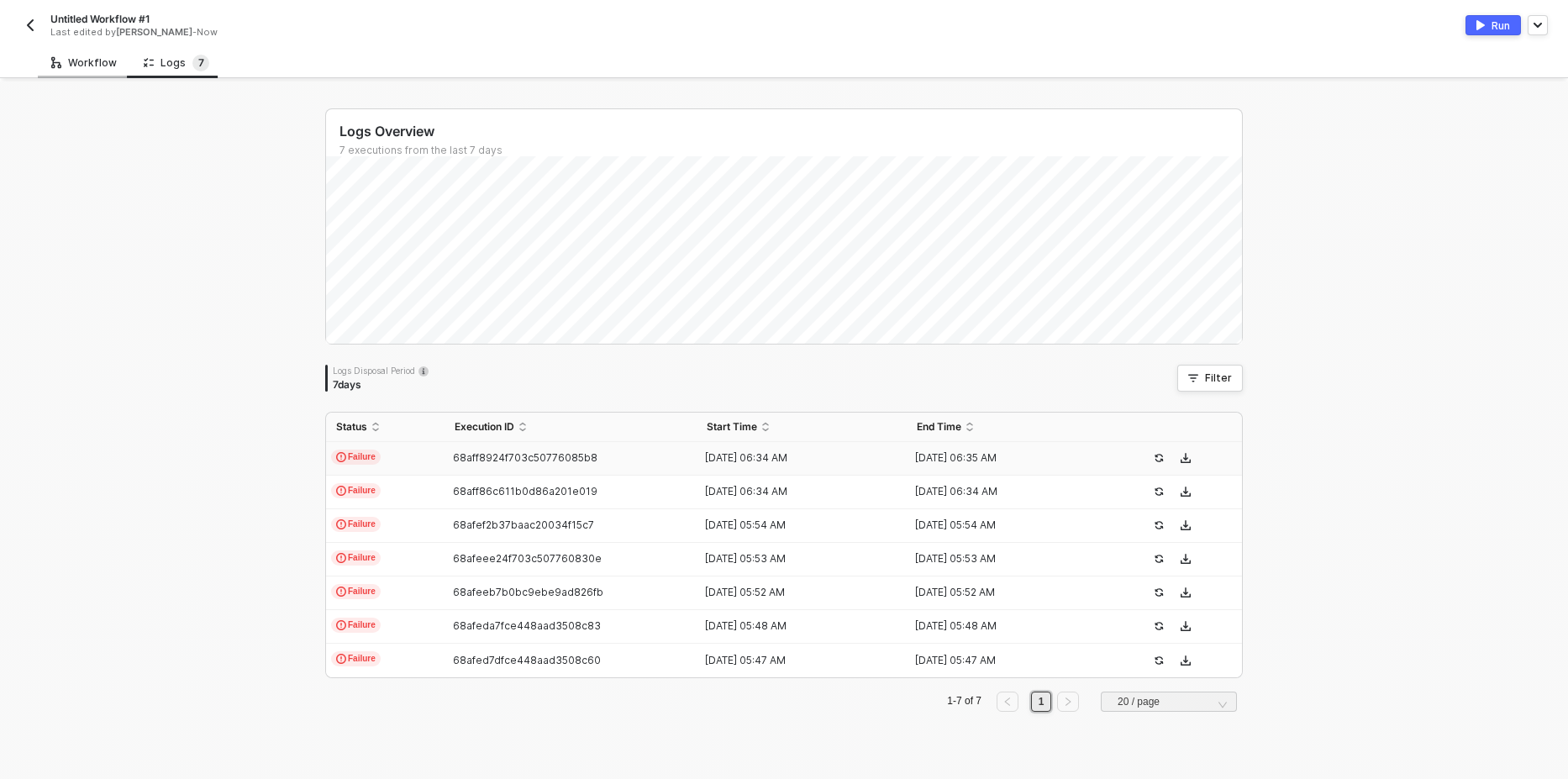
click at [95, 57] on div "Workflow" at bounding box center [84, 63] width 65 height 14
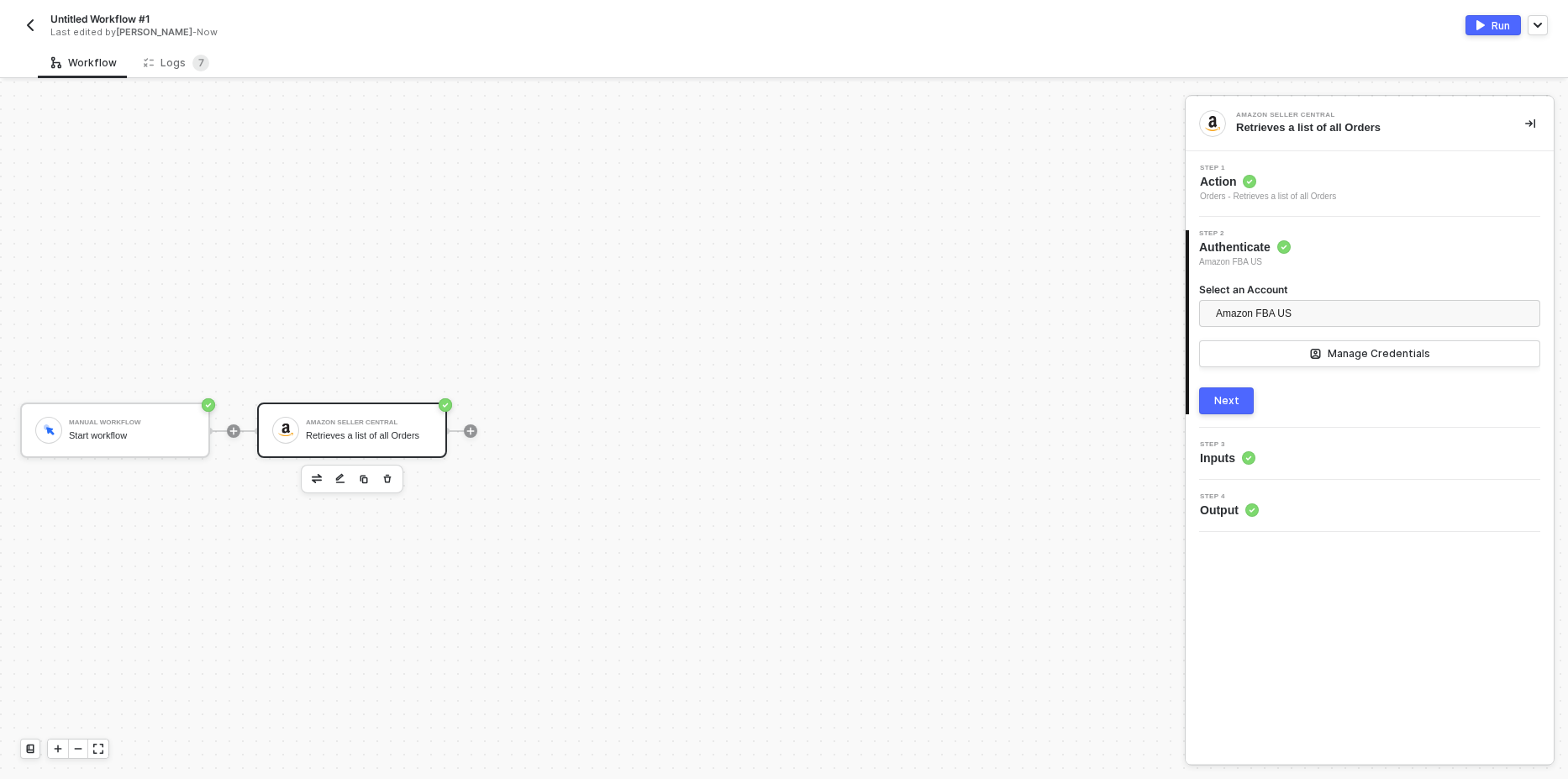
scroll to position [0, 0]
click at [1347, 351] on div "Manage Credentials" at bounding box center [1379, 354] width 103 height 14
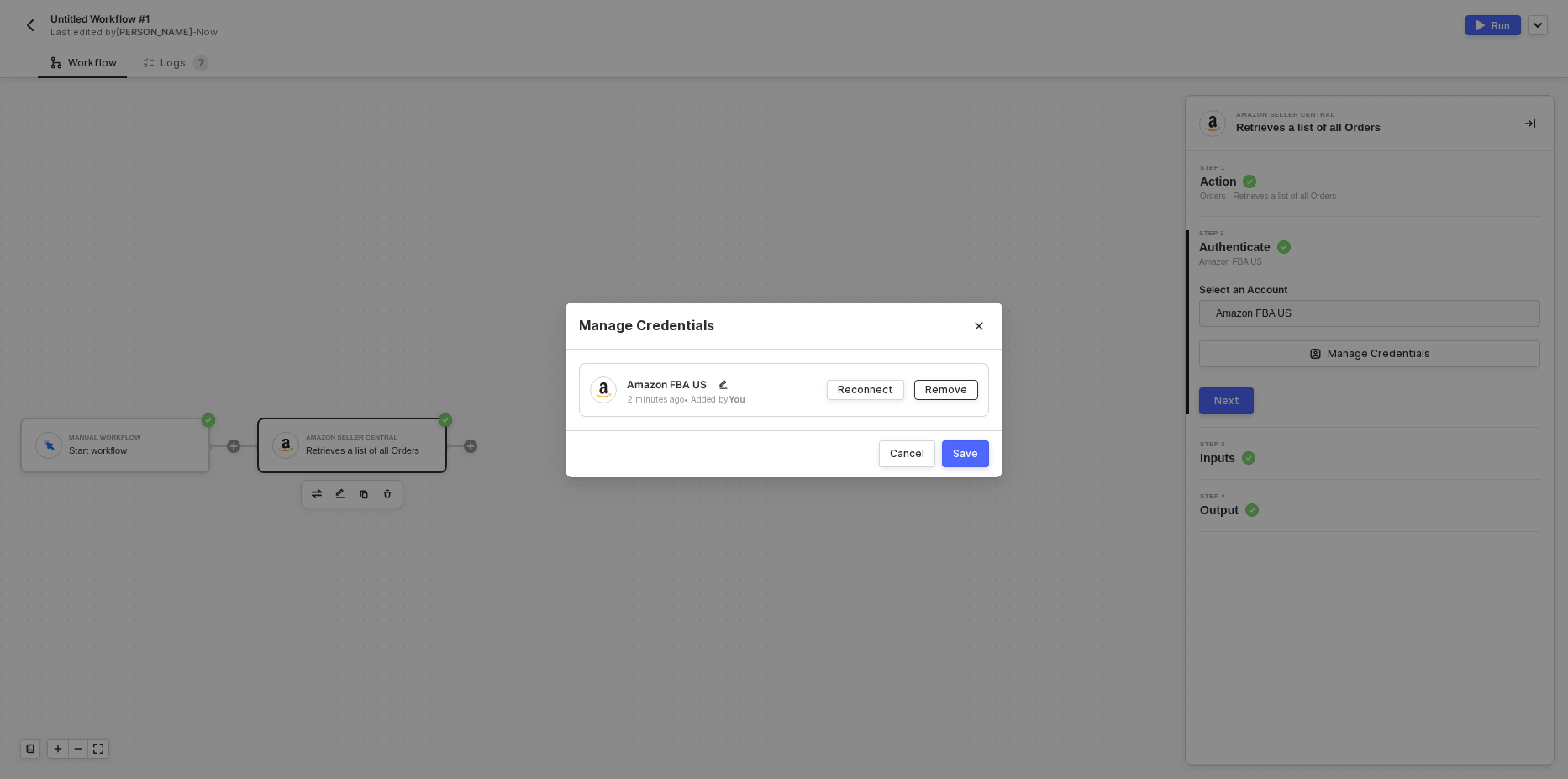
click at [947, 395] on div "Remove" at bounding box center [946, 389] width 42 height 15
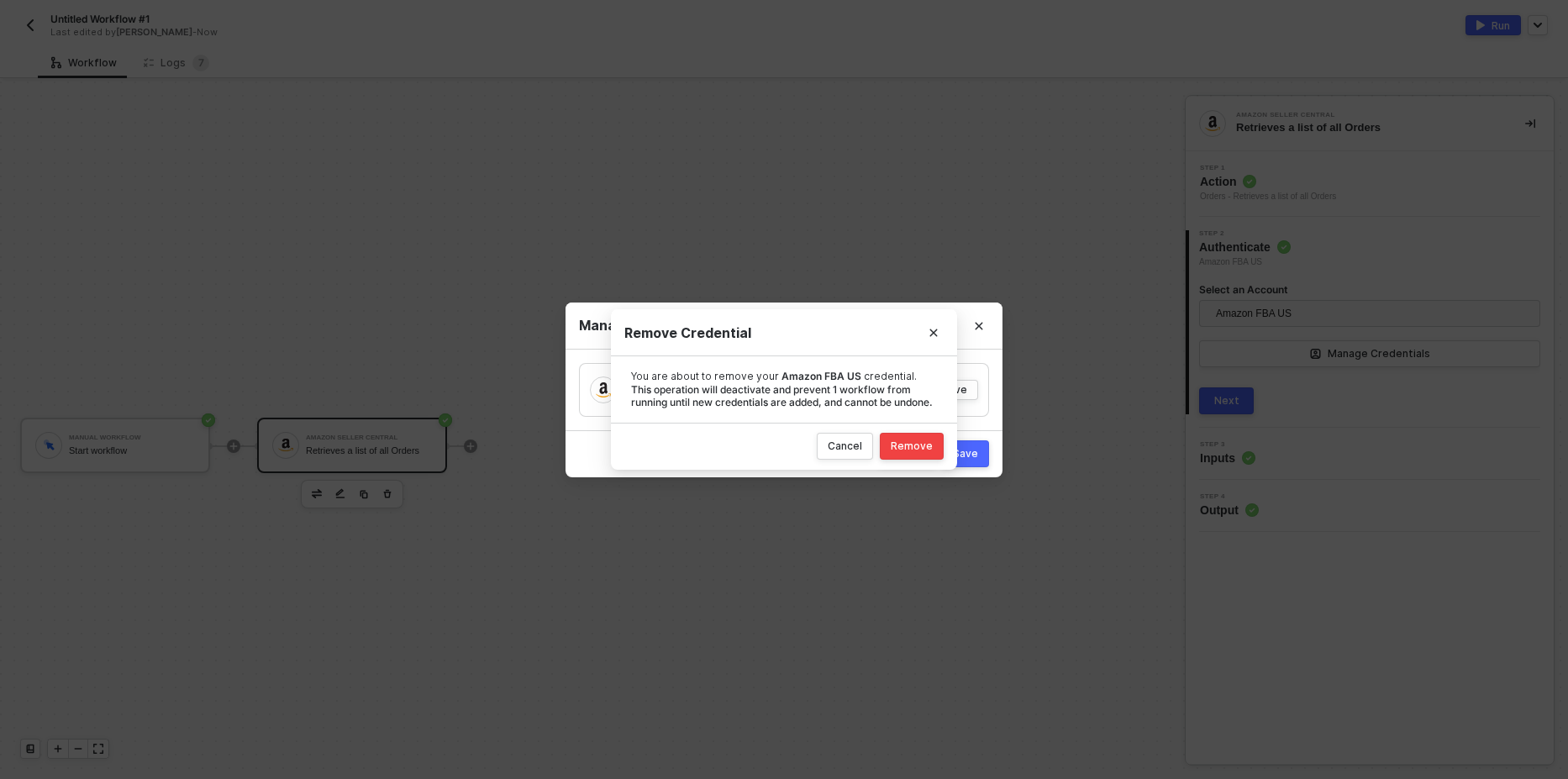
click at [923, 437] on button "Remove" at bounding box center [911, 446] width 64 height 27
